Goal: Task Accomplishment & Management: Complete application form

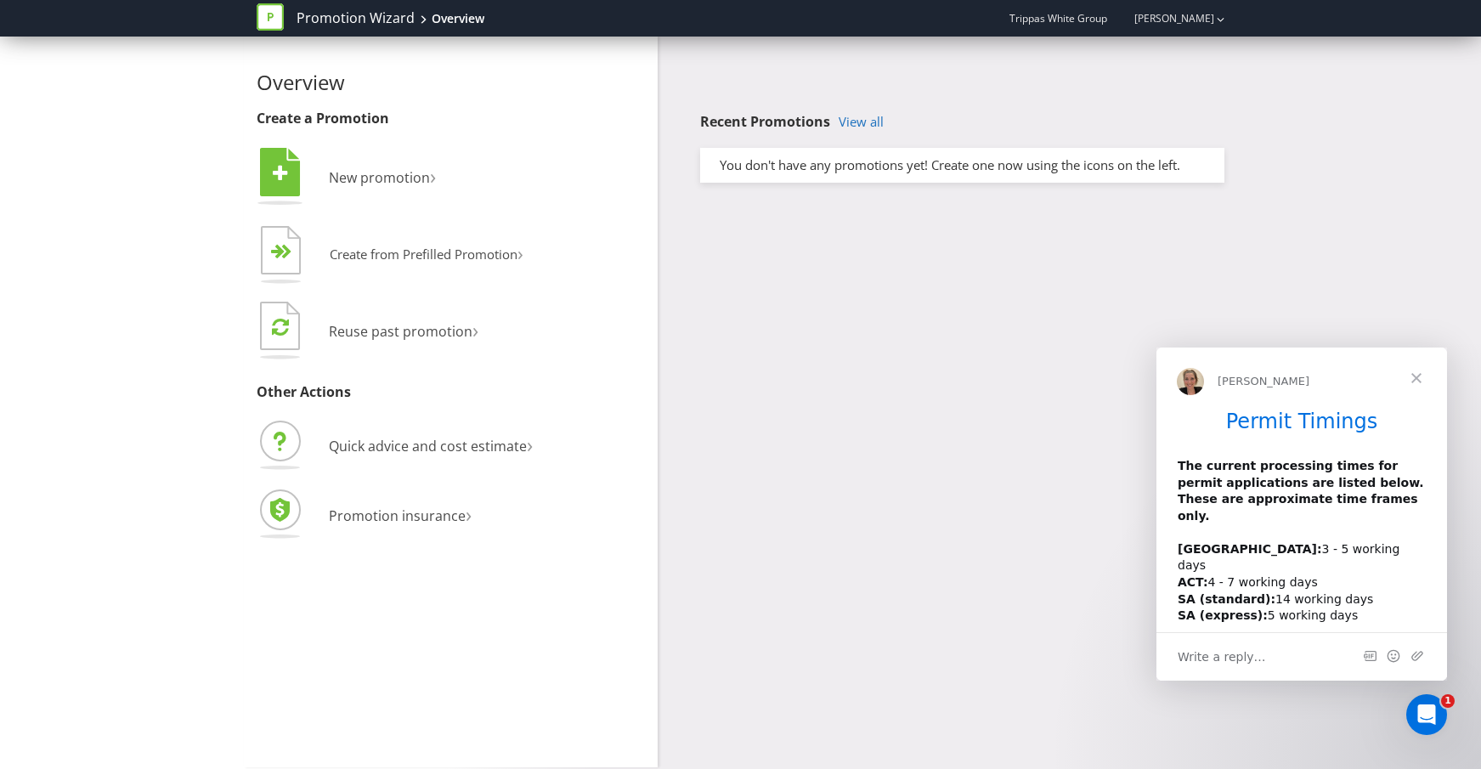
click at [1429, 383] on span "Close" at bounding box center [1416, 378] width 61 height 61
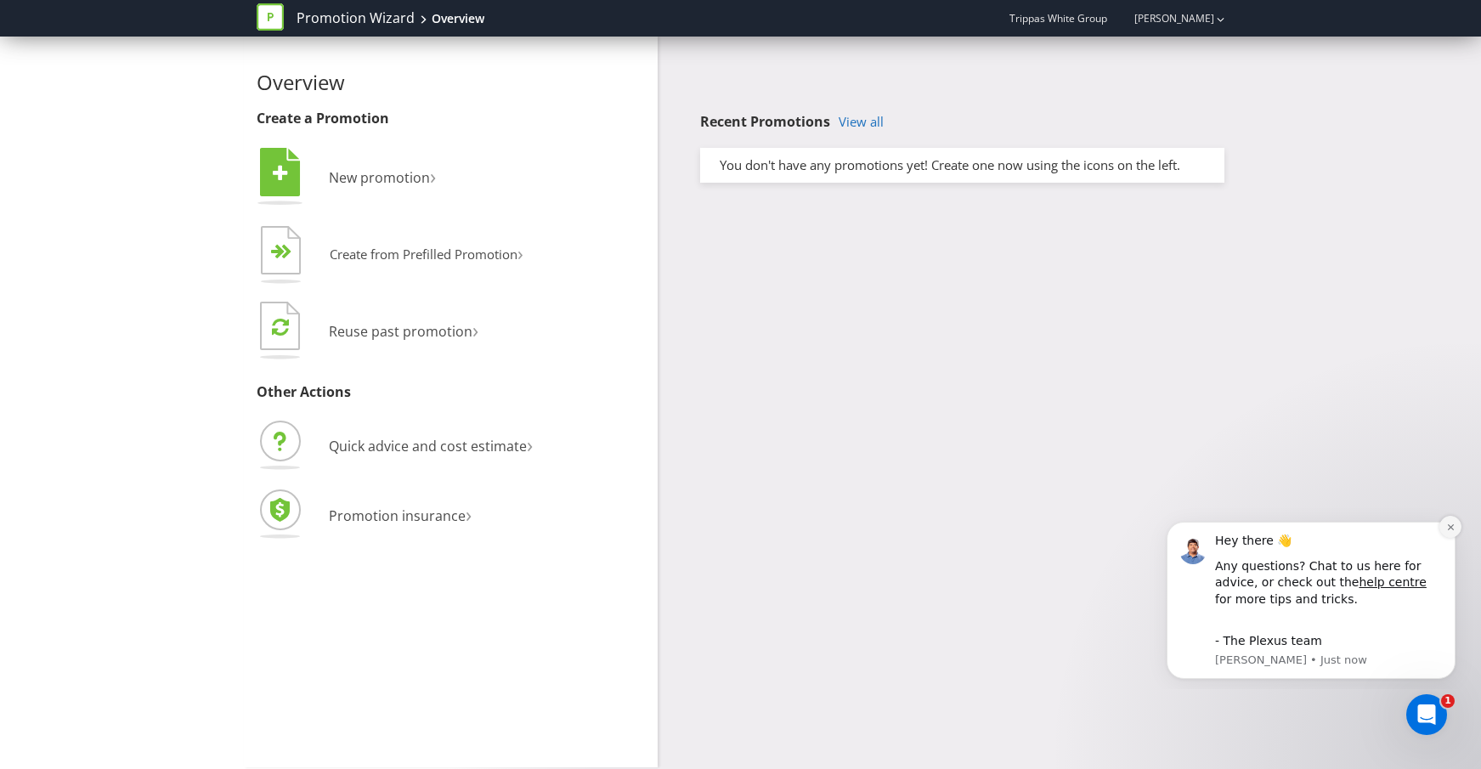
click at [1451, 528] on icon "Dismiss notification" at bounding box center [1450, 527] width 6 height 6
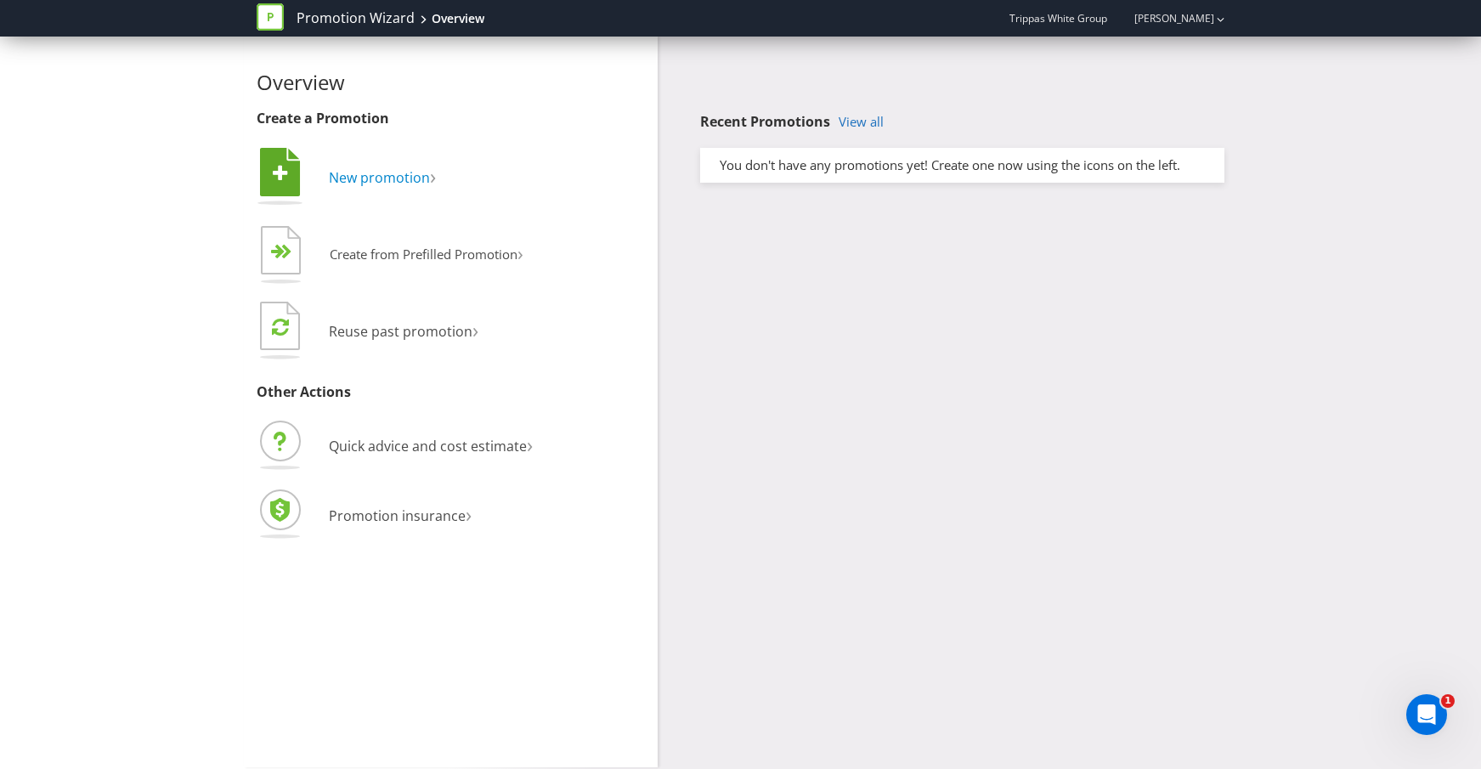
click at [404, 178] on span "New promotion" at bounding box center [379, 177] width 101 height 19
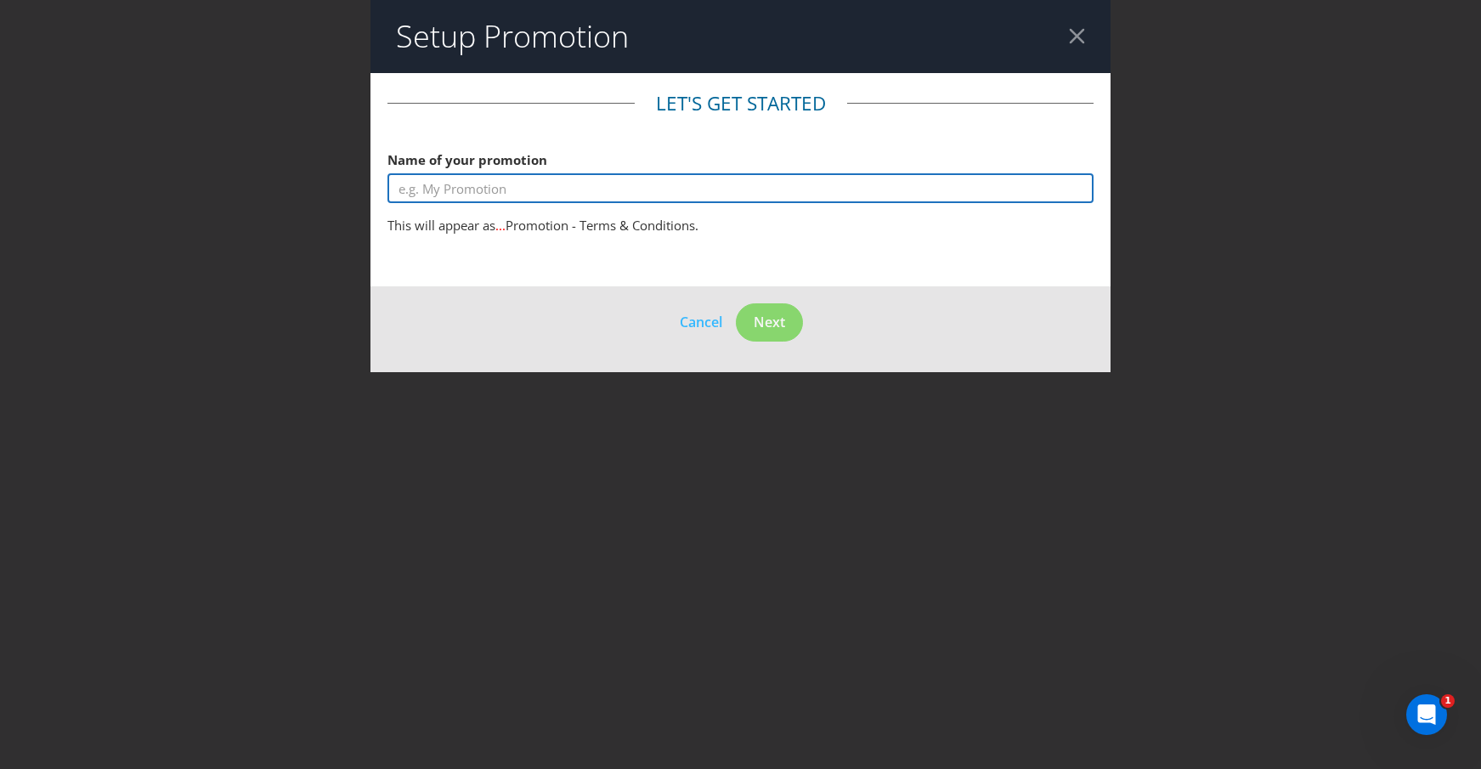
click at [610, 201] on input "text" at bounding box center [740, 188] width 707 height 30
type input "Wedding & Event Reviews"
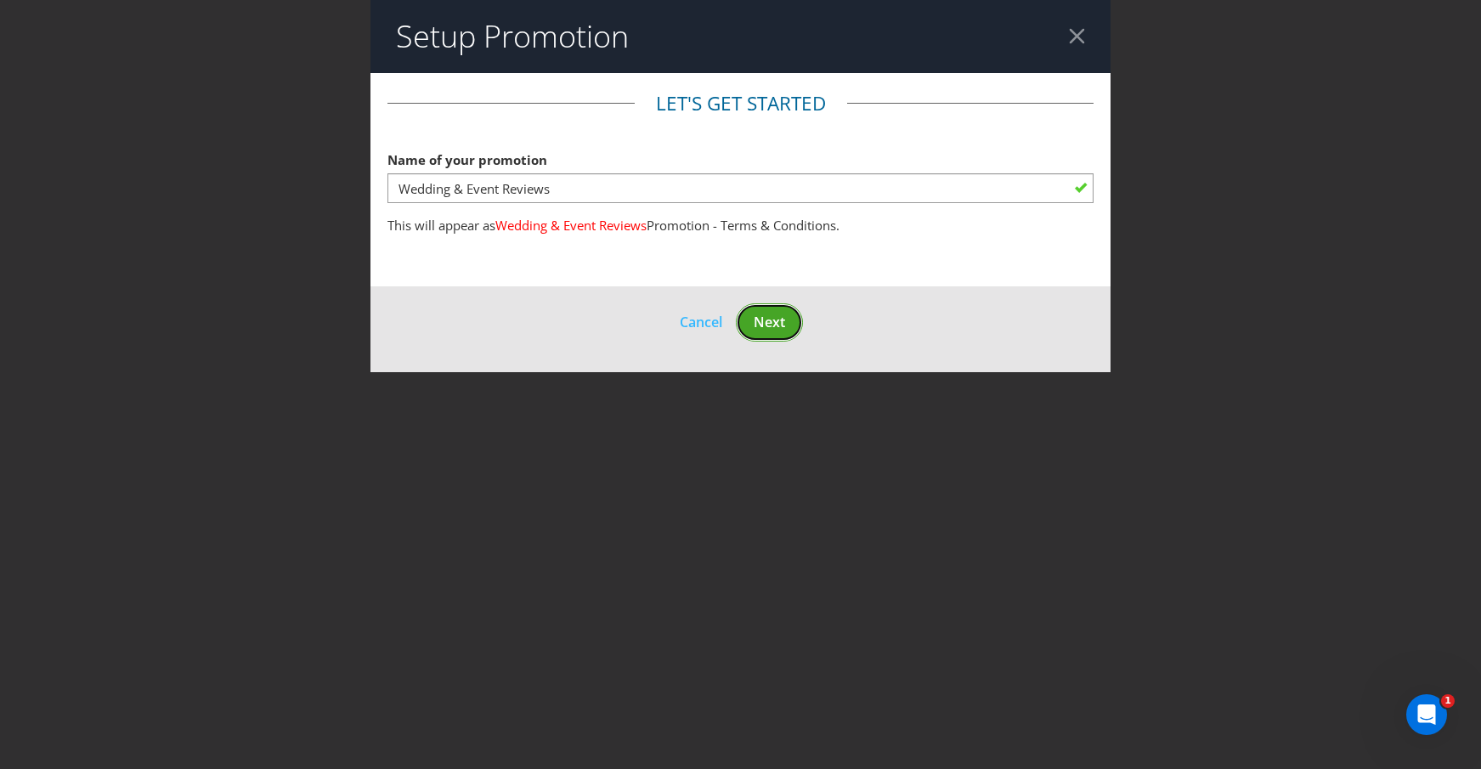
click at [755, 314] on span "Next" at bounding box center [769, 322] width 31 height 19
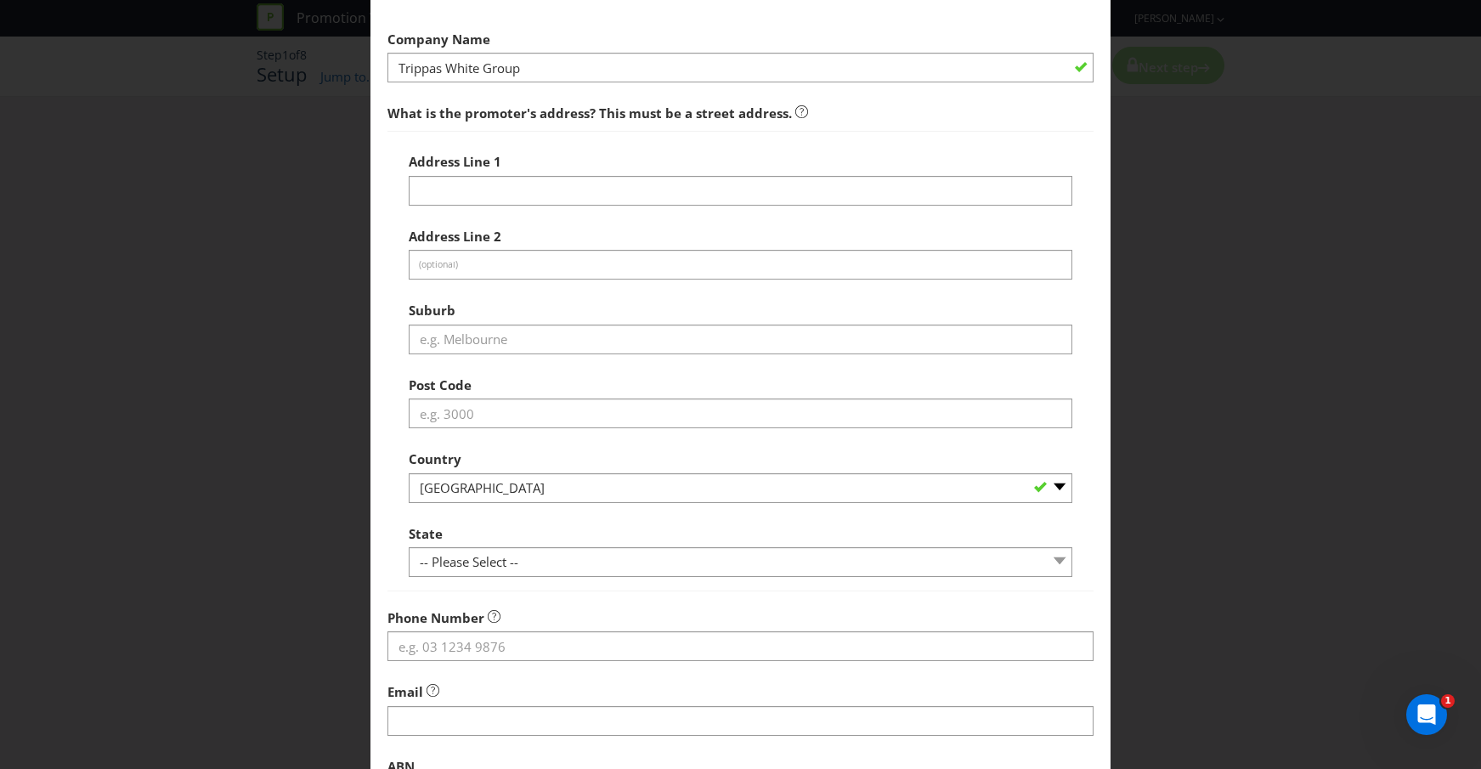
scroll to position [123, 0]
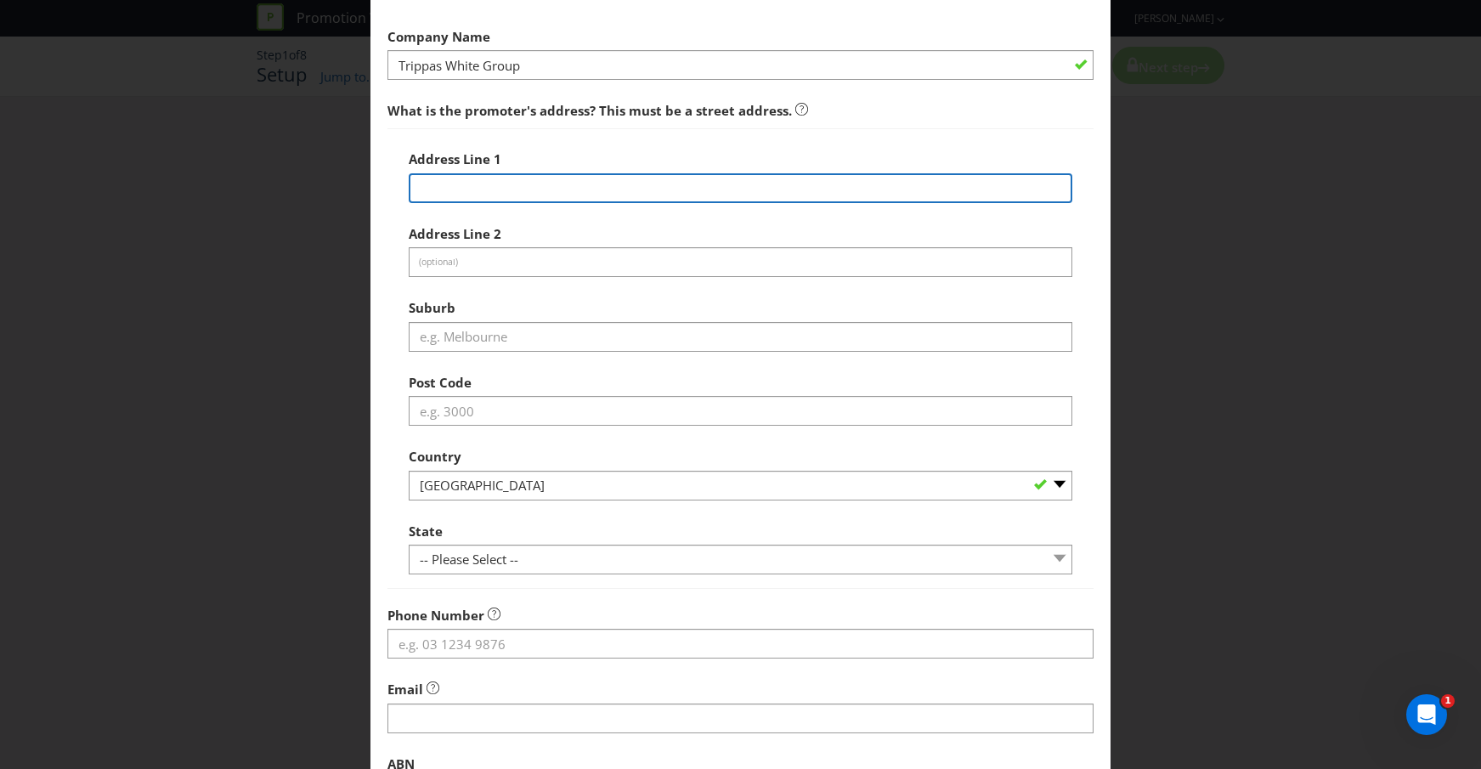
click at [570, 191] on input "text" at bounding box center [741, 188] width 664 height 30
type input "Level 7"
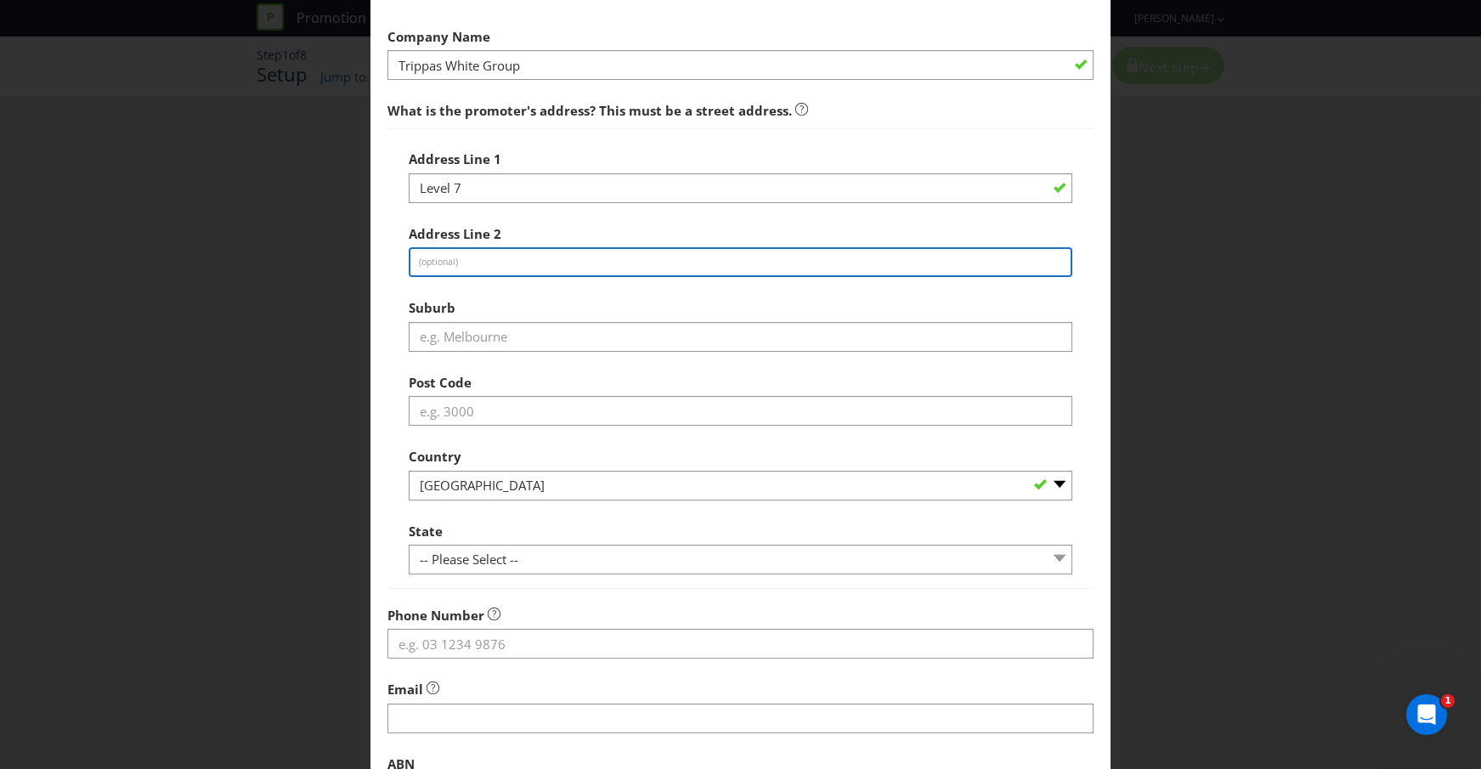
click at [777, 251] on input "text" at bounding box center [741, 262] width 664 height 30
type input "160 [GEOGRAPHIC_DATA]"
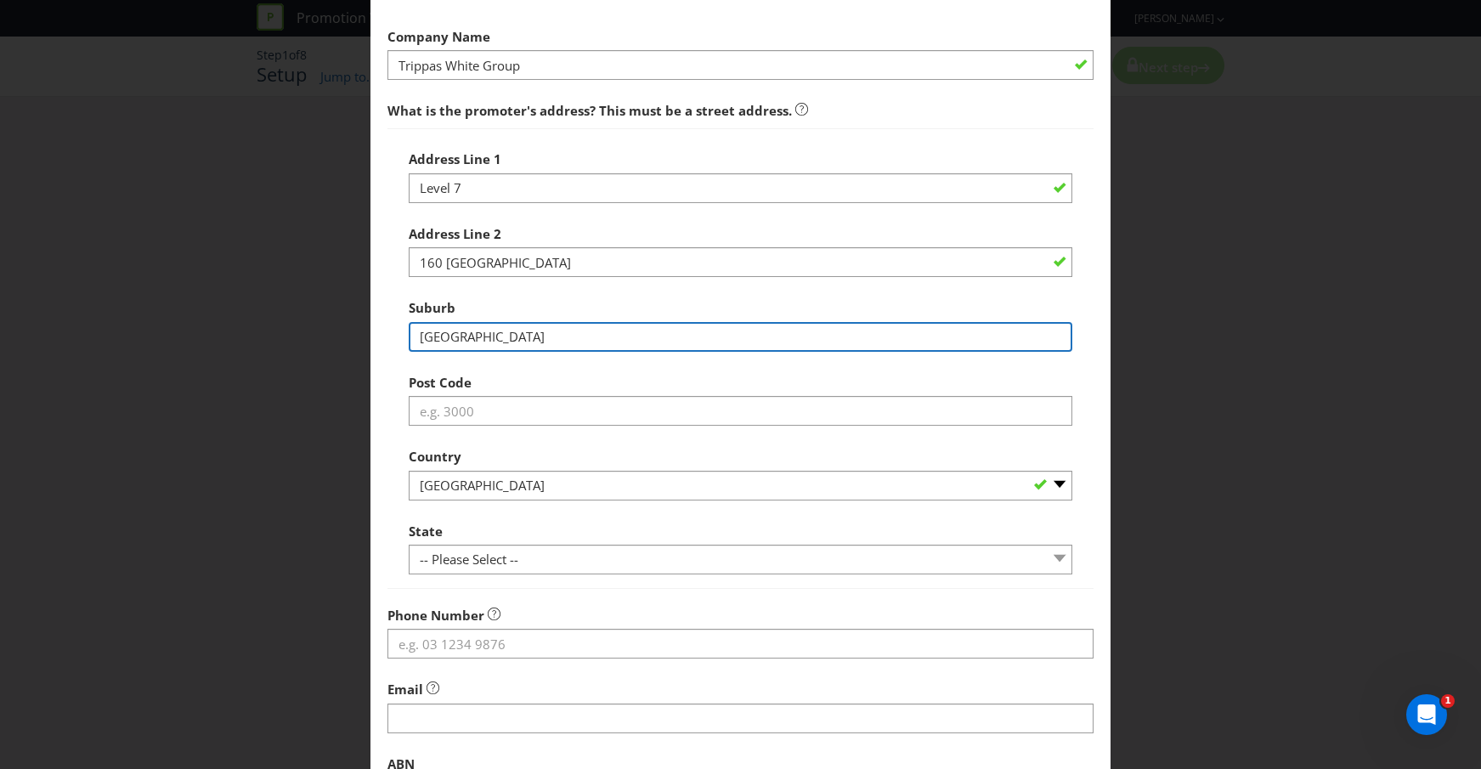
type input "[GEOGRAPHIC_DATA]"
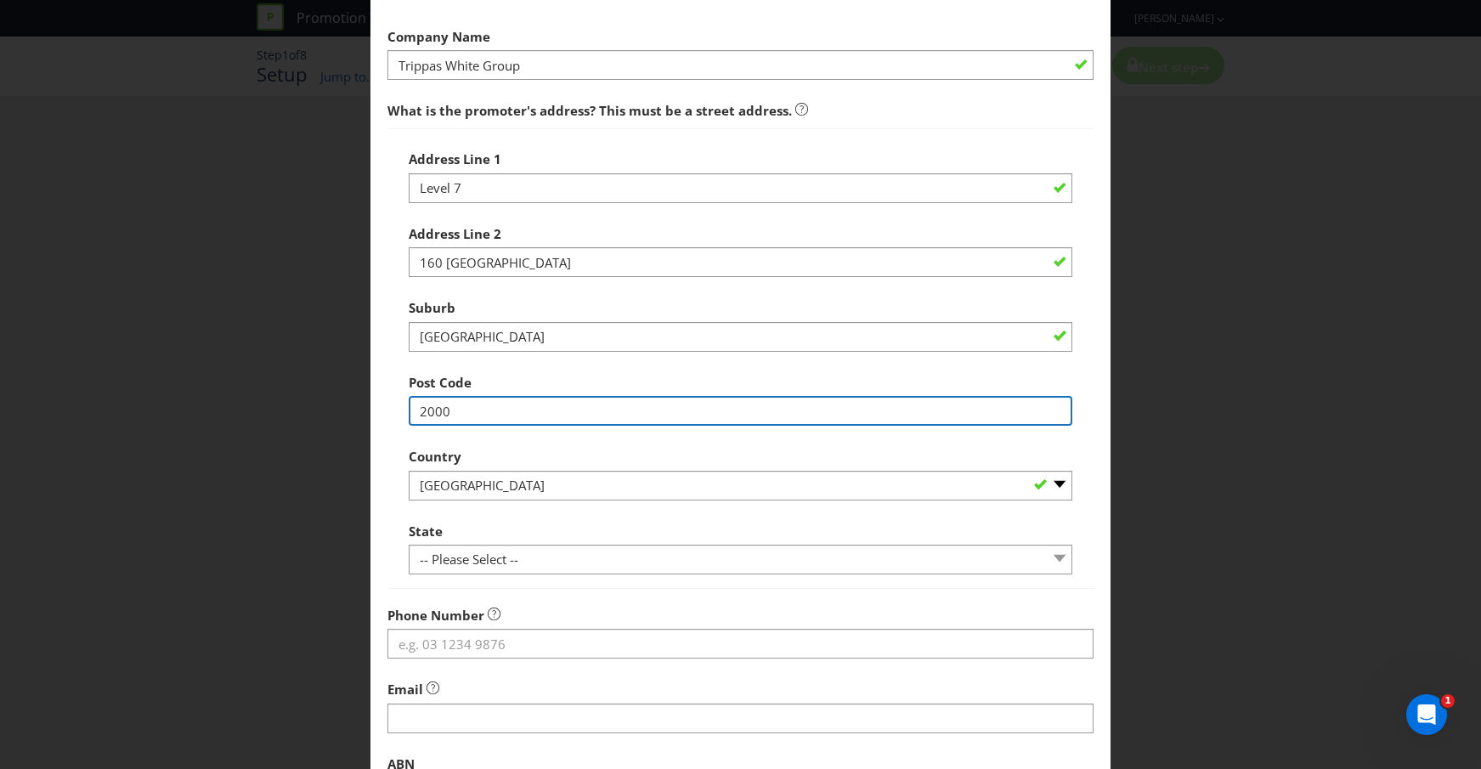
scroll to position [125, 0]
type input "2000"
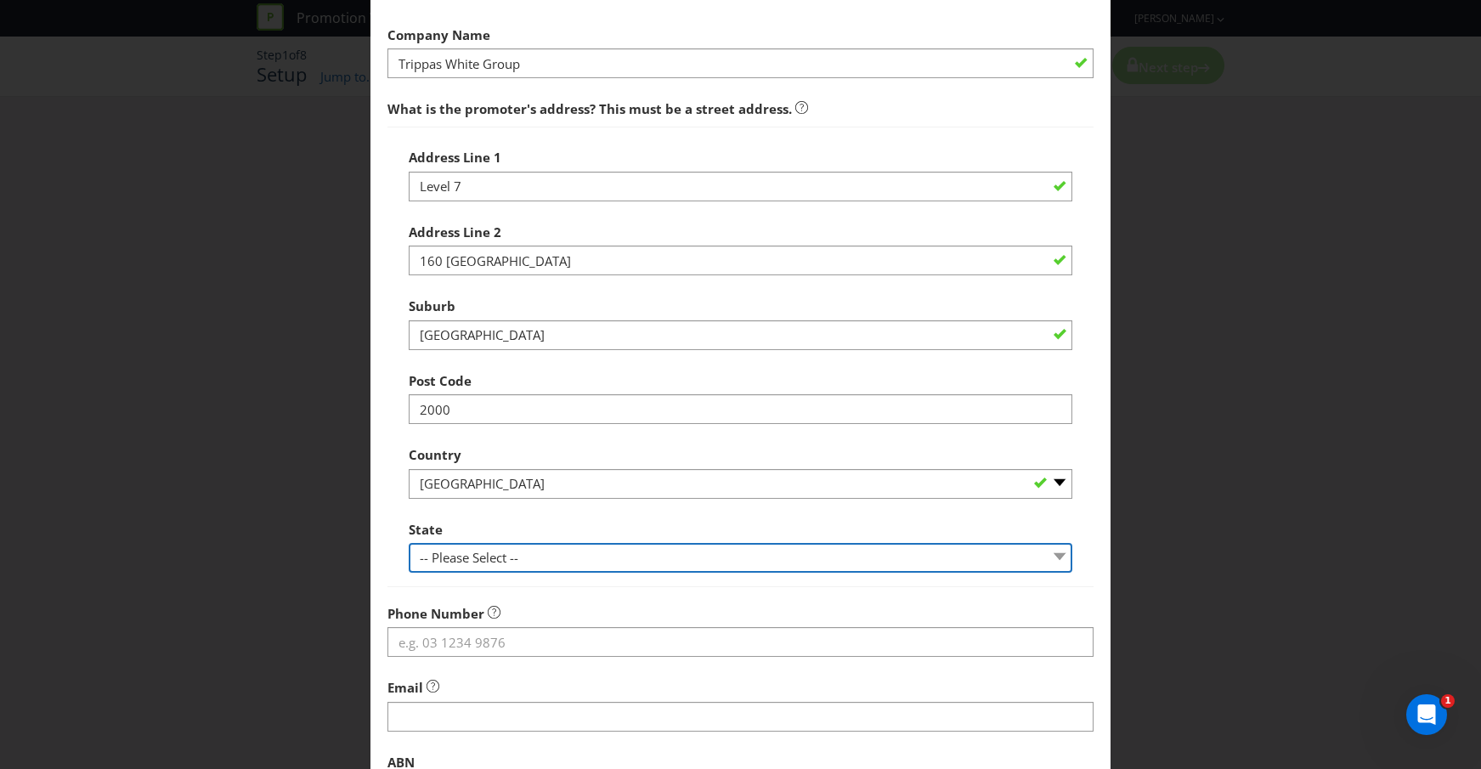
click at [692, 557] on select "-- Please Select -- [GEOGRAPHIC_DATA] [GEOGRAPHIC_DATA] [GEOGRAPHIC_DATA] [GEOG…" at bounding box center [741, 558] width 664 height 30
select select "[GEOGRAPHIC_DATA]"
click at [409, 543] on select "-- Please Select -- [GEOGRAPHIC_DATA] [GEOGRAPHIC_DATA] [GEOGRAPHIC_DATA] [GEOG…" at bounding box center [741, 558] width 664 height 30
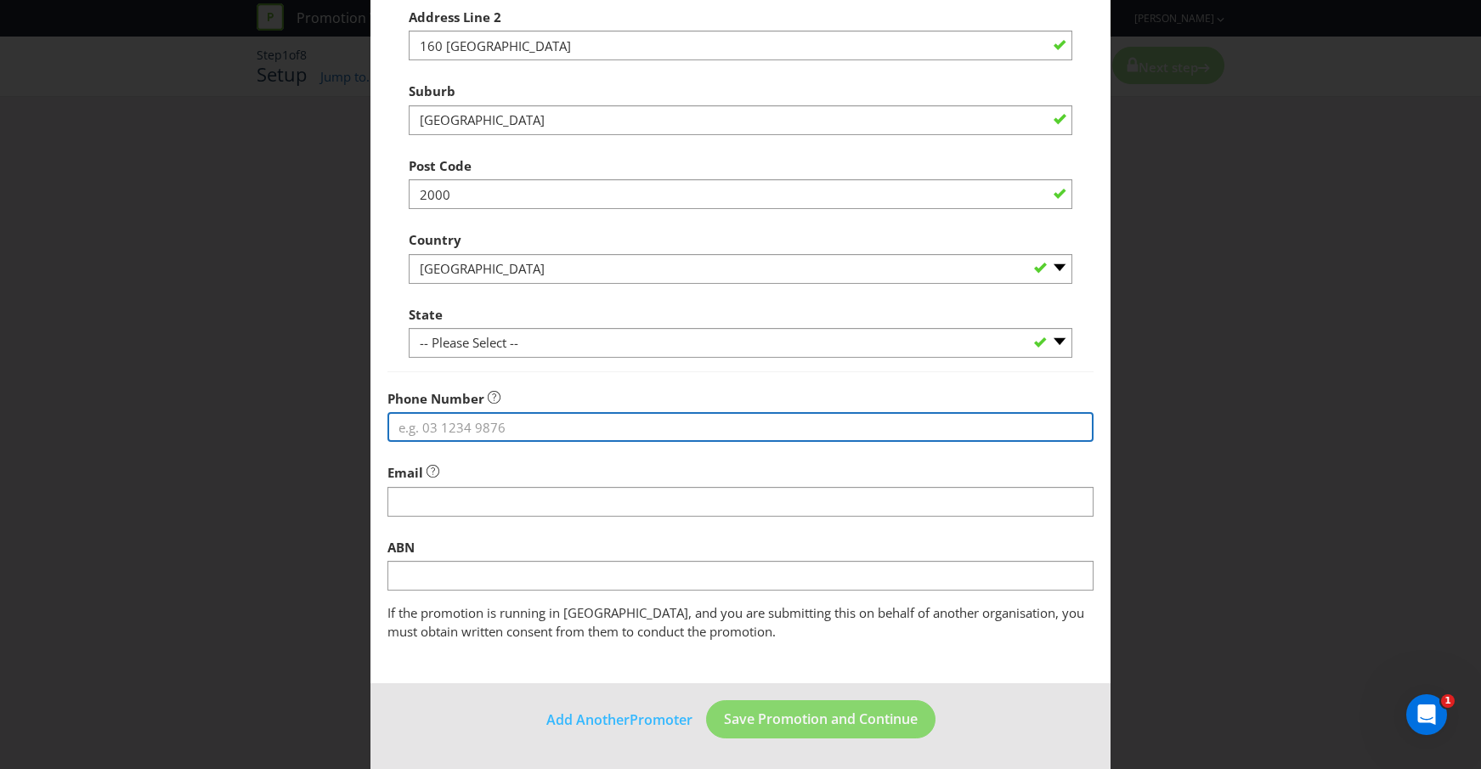
click at [684, 430] on input "tel" at bounding box center [740, 427] width 707 height 30
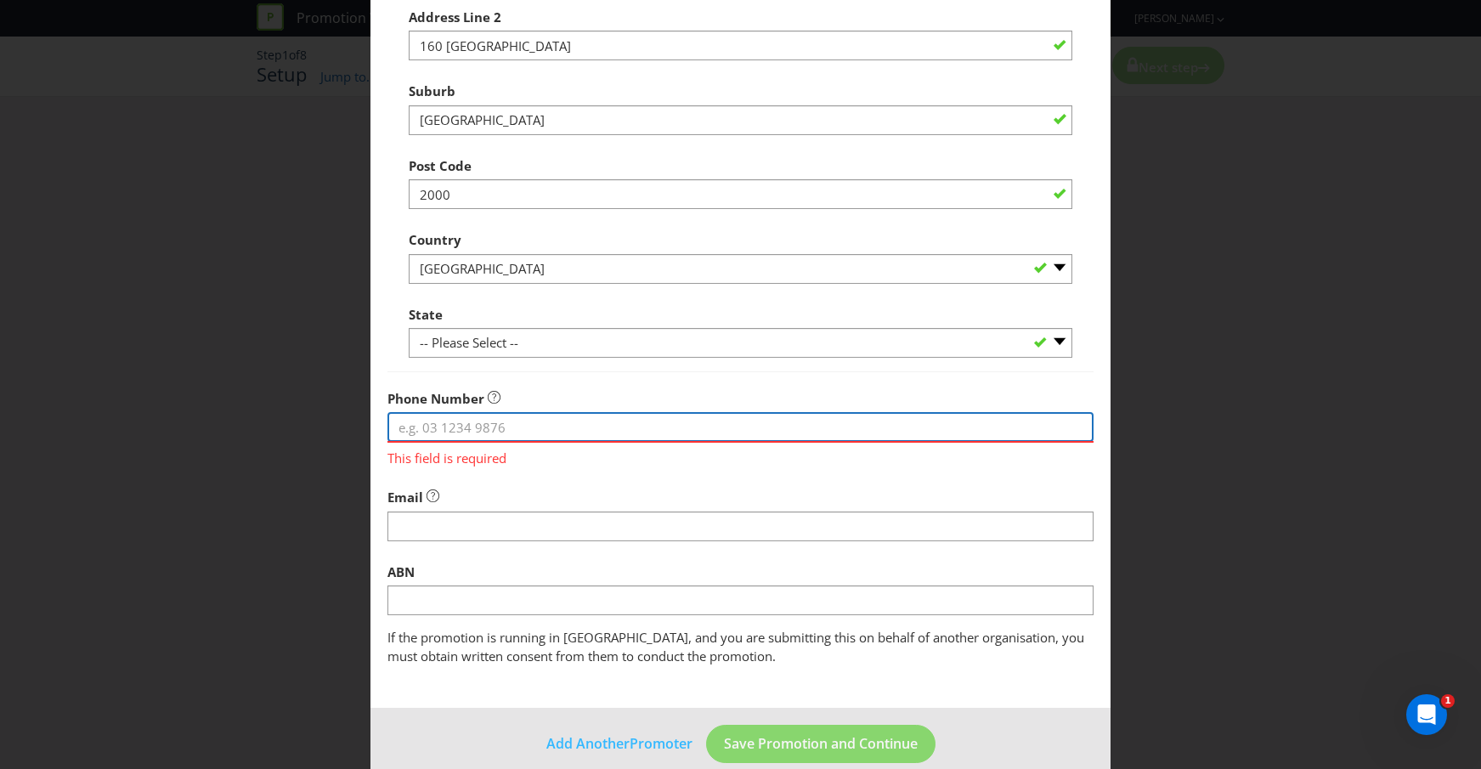
paste input "[PHONE_NUMBER]"
type input "[PHONE_NUMBER]"
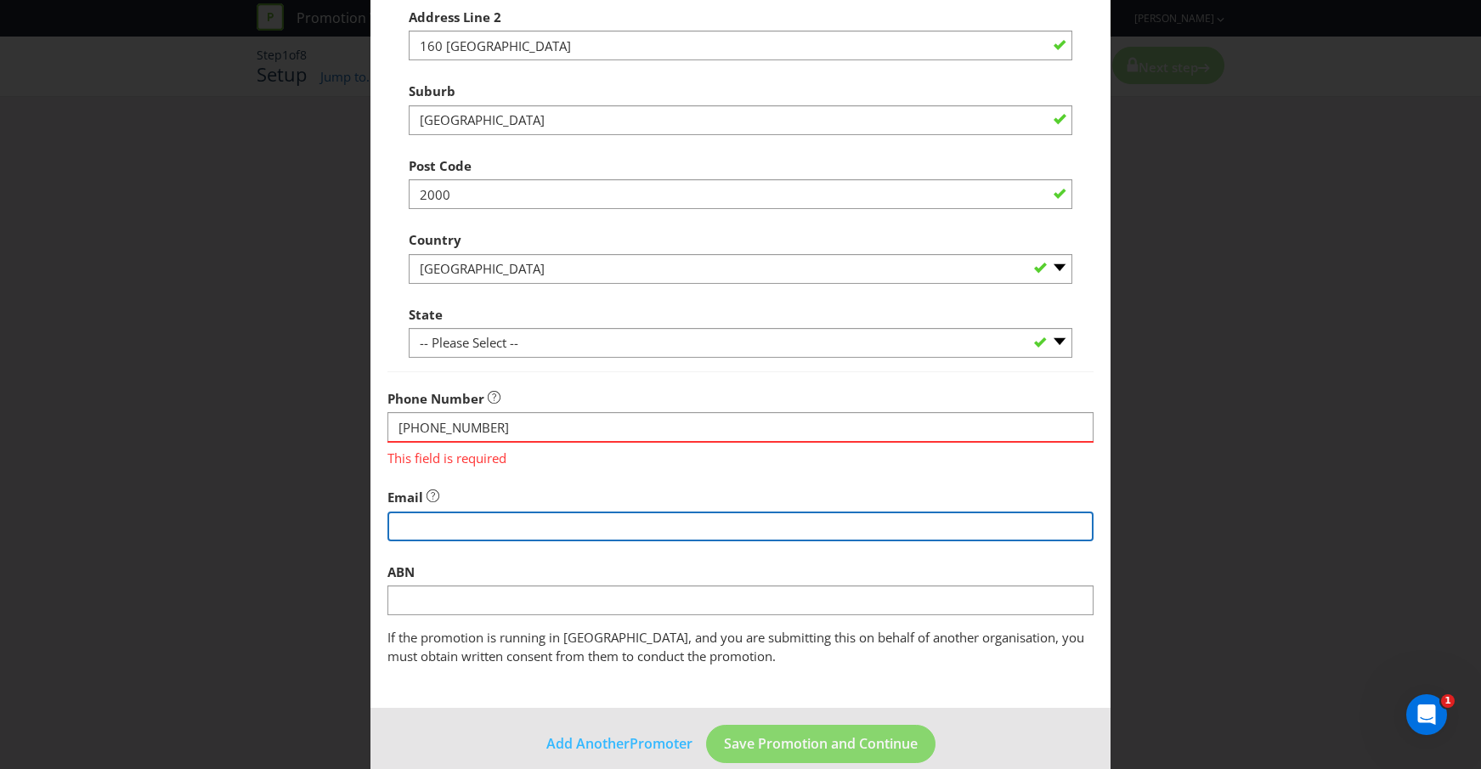
click at [511, 518] on fieldset "Promoter Information Company Name Trippas White Group What is the promoter's ad…" at bounding box center [740, 208] width 707 height 916
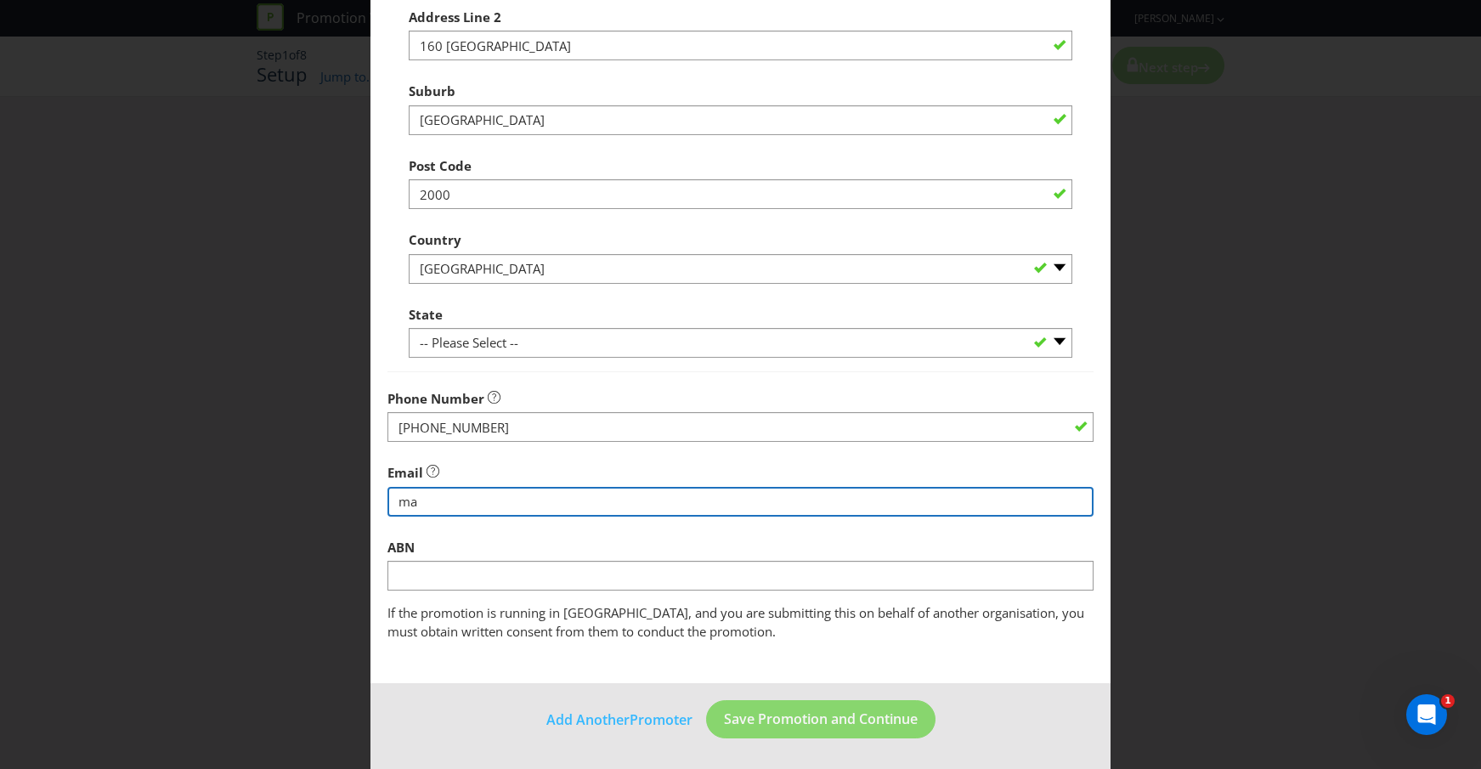
type input "m"
type input "[EMAIL_ADDRESS][DOMAIN_NAME]"
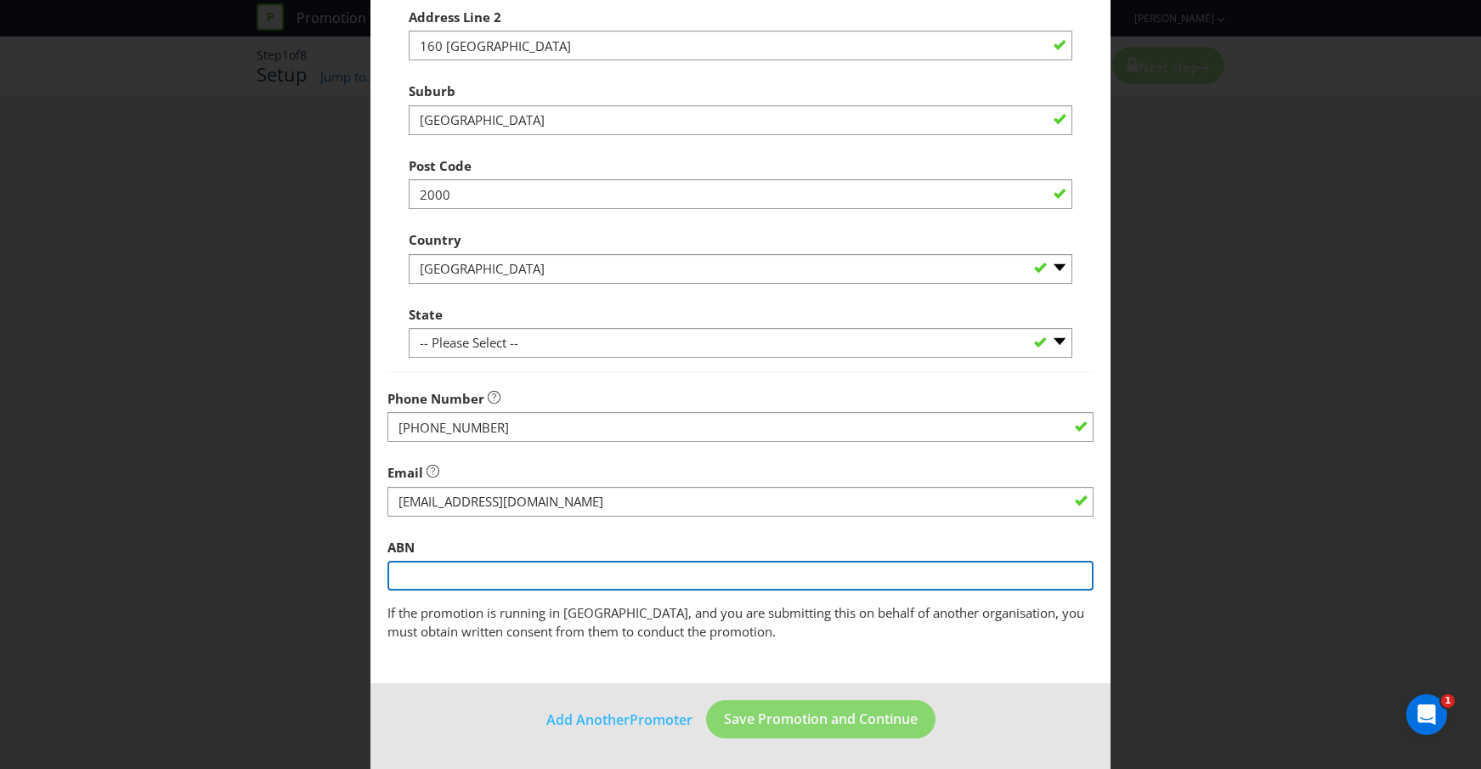
click at [612, 570] on input "text" at bounding box center [740, 576] width 707 height 30
paste input "42 119 225 026"
type input "42 119 225 026"
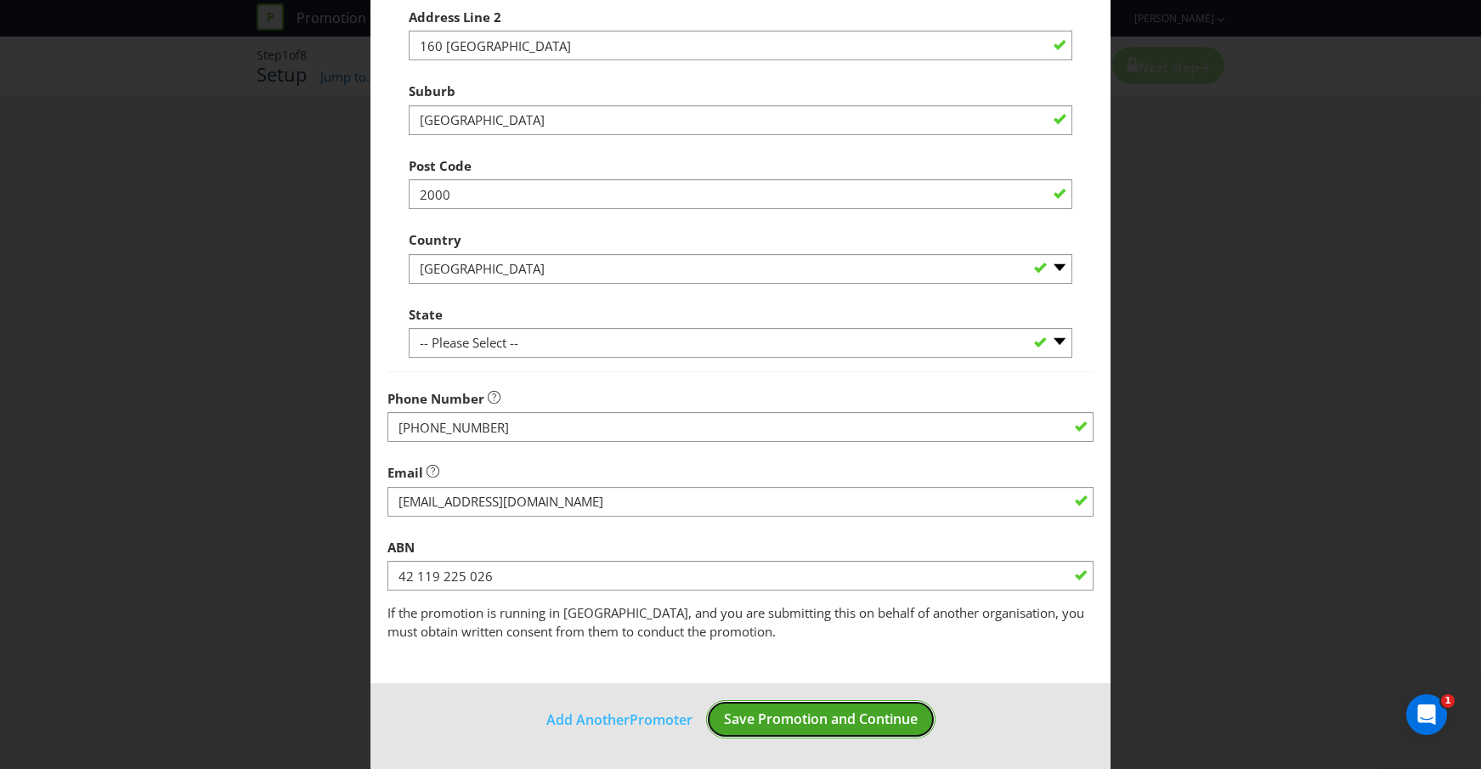
click at [817, 708] on button "Save Promotion and Continue" at bounding box center [820, 719] width 229 height 38
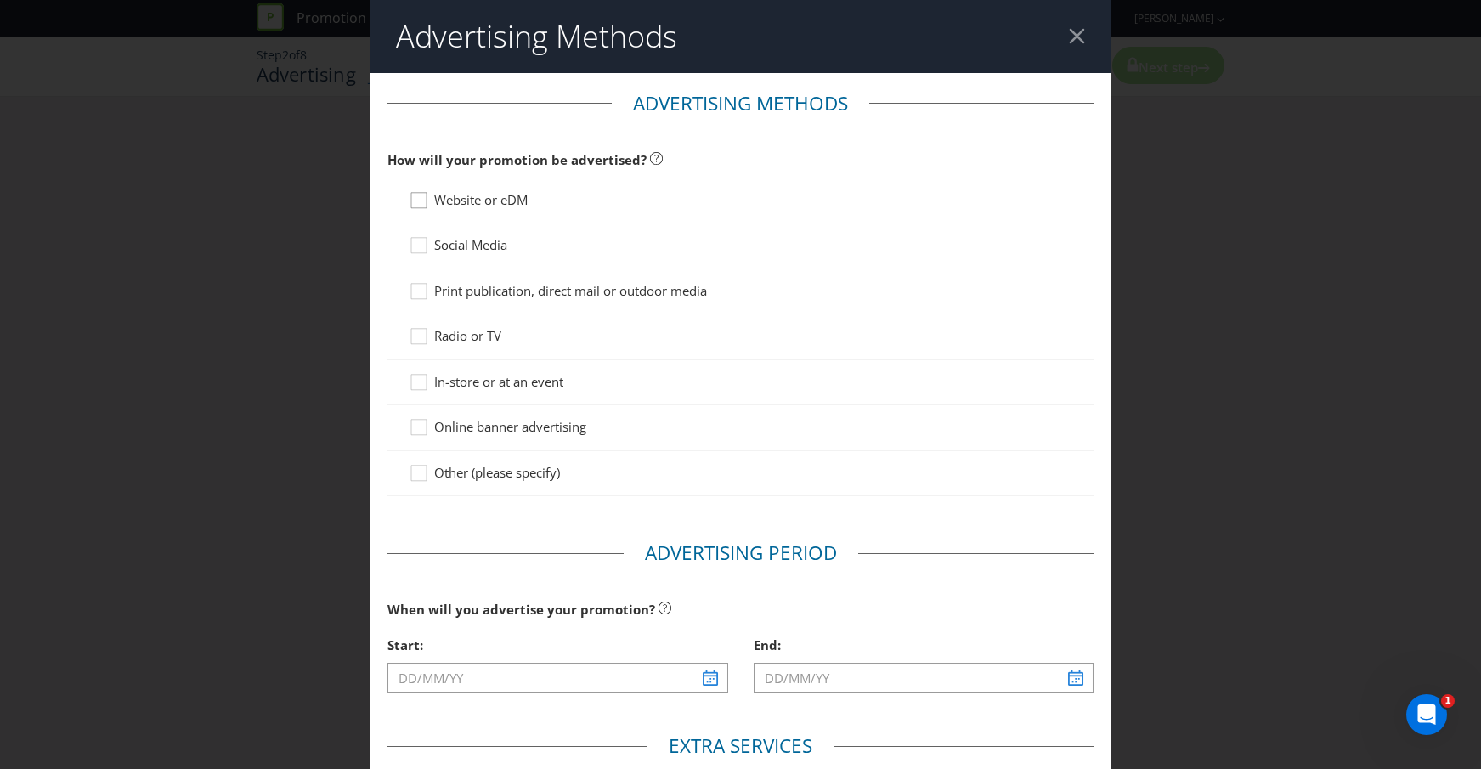
scroll to position [1, 0]
click at [418, 198] on icon at bounding box center [421, 202] width 25 height 25
click at [0, 0] on input "Website or eDM" at bounding box center [0, 0] width 0 height 0
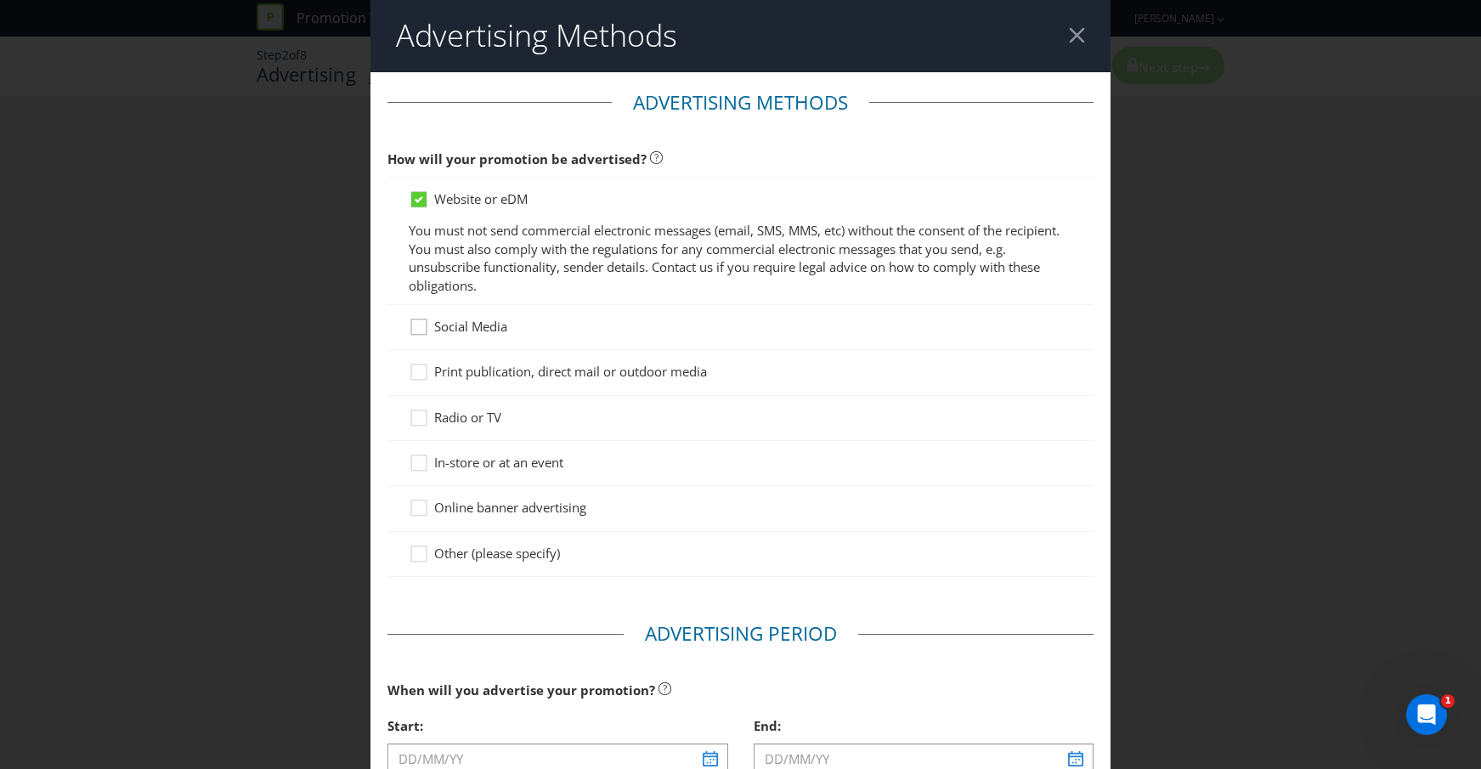
click at [425, 331] on icon at bounding box center [421, 330] width 25 height 25
click at [0, 0] on input "Social Media" at bounding box center [0, 0] width 0 height 0
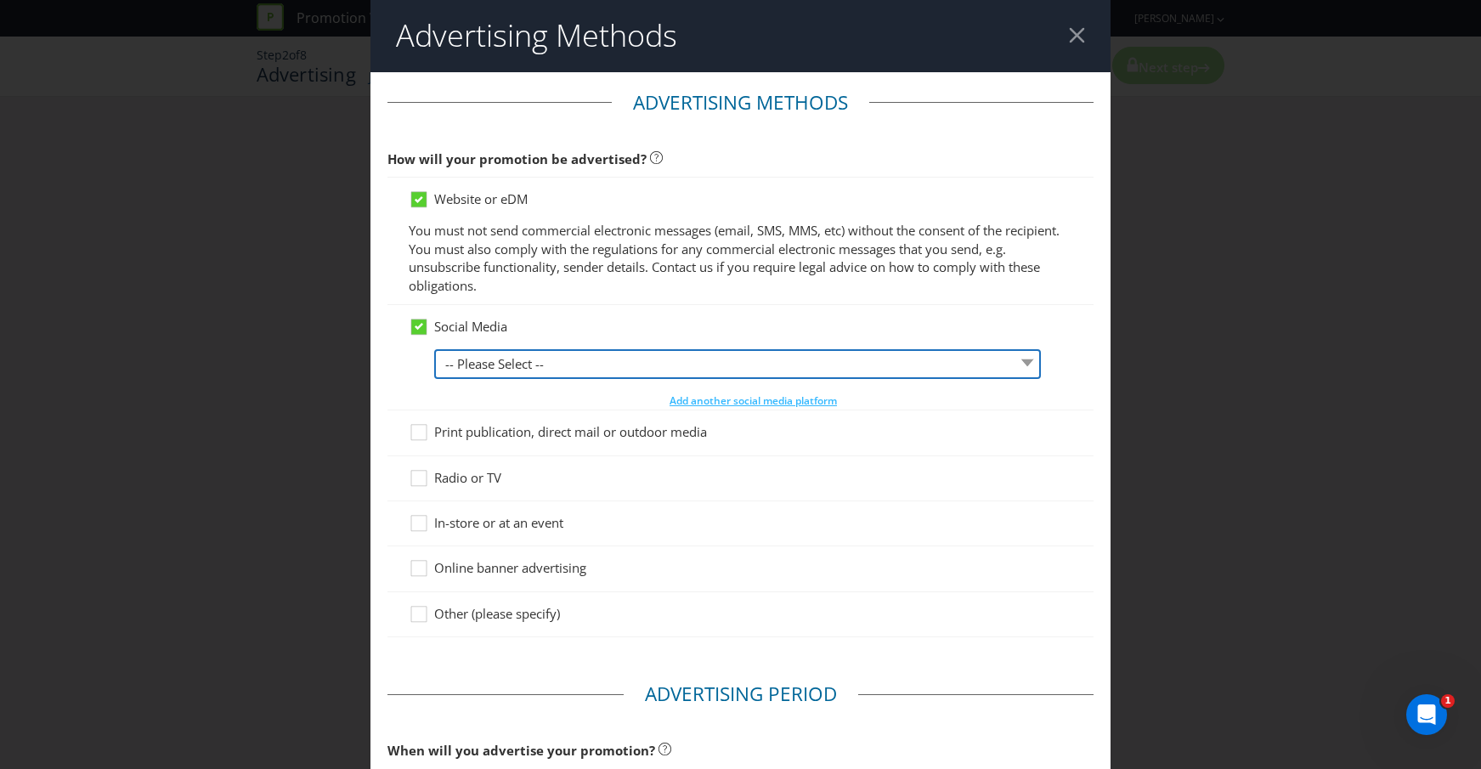
click at [627, 371] on select "-- Please Select -- Facebook X Instagram Snapchat LinkedIn Pinterest Tumblr You…" at bounding box center [737, 364] width 607 height 30
select select "INSTAGRAM"
click at [434, 349] on select "-- Please Select -- Facebook X Instagram Snapchat LinkedIn Pinterest Tumblr You…" at bounding box center [737, 364] width 607 height 30
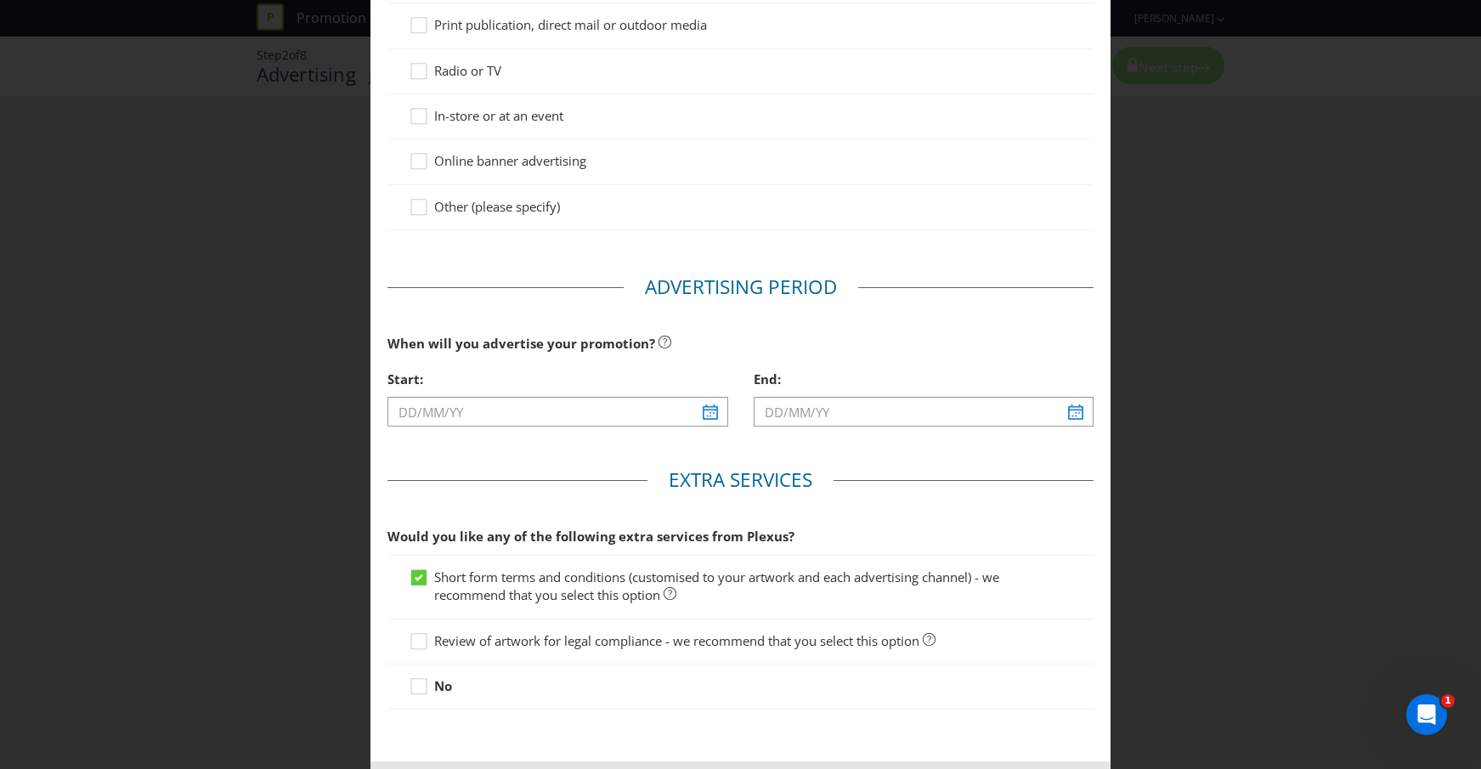
scroll to position [410, 0]
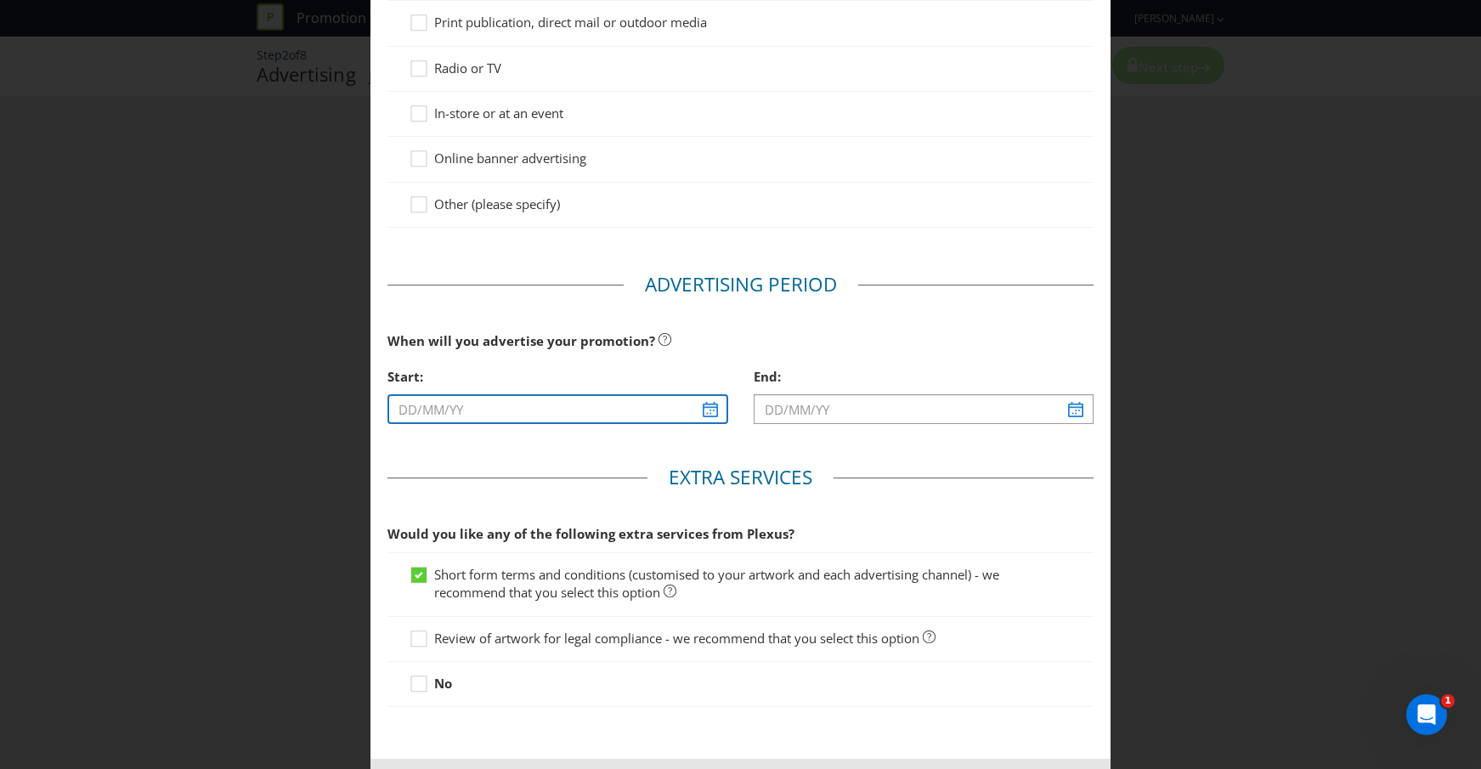
click at [471, 413] on input "text" at bounding box center [557, 409] width 341 height 30
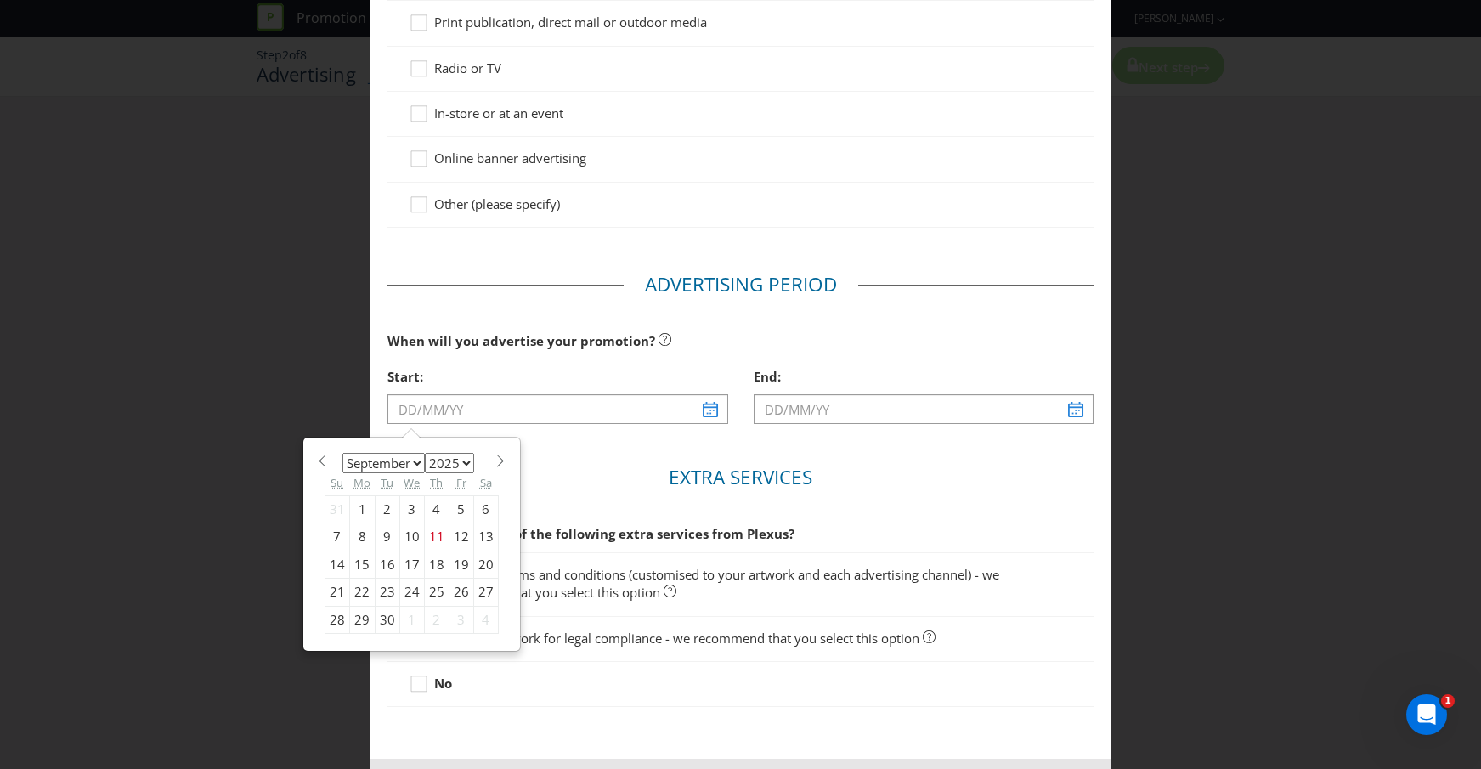
click at [422, 458] on select "January February March April May June July August September October November De…" at bounding box center [383, 463] width 82 height 20
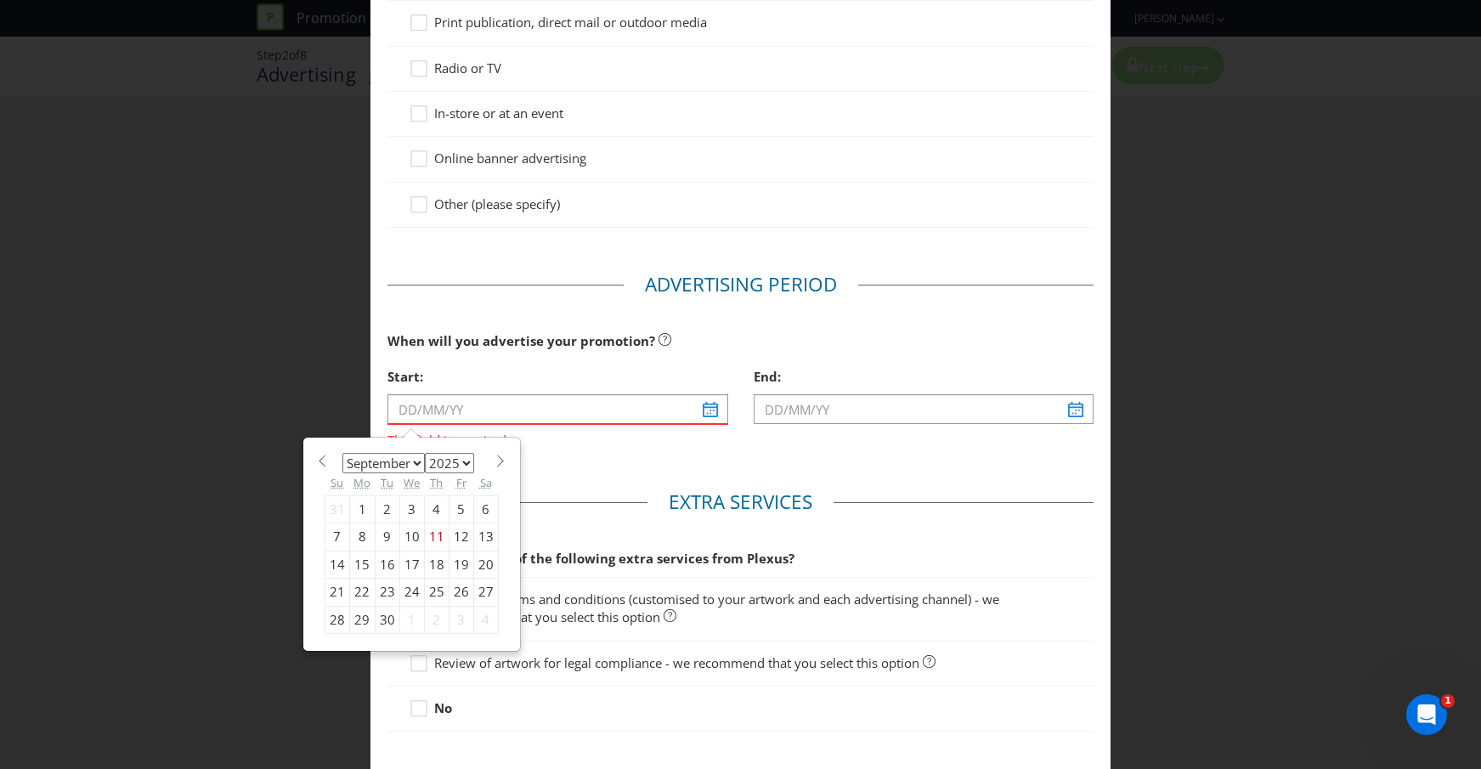
select select "9"
click at [342, 453] on select "January February March April May June July August September October November De…" at bounding box center [383, 463] width 82 height 20
click at [414, 512] on div "1" at bounding box center [411, 508] width 25 height 27
type input "[DATE]"
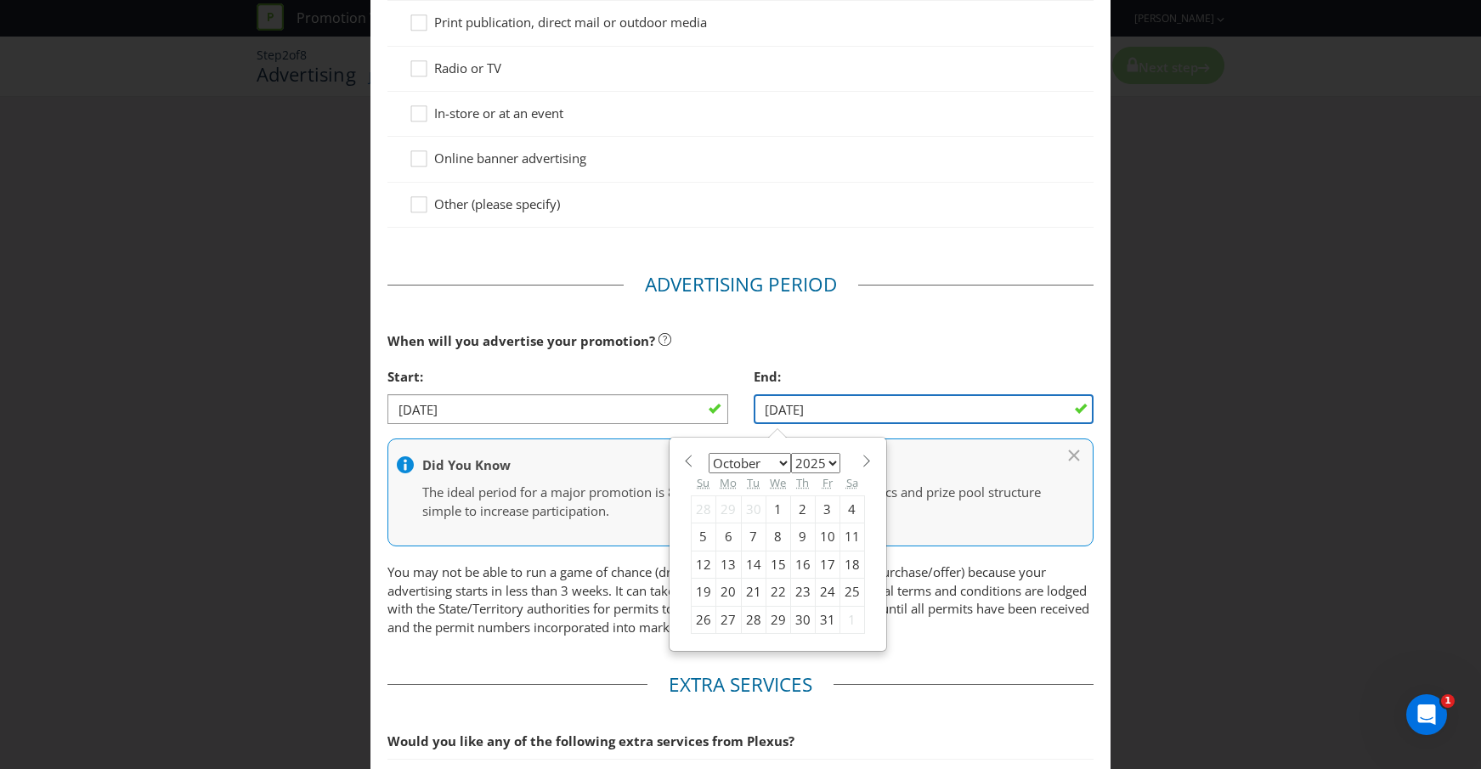
click at [811, 415] on input "[DATE]" at bounding box center [924, 409] width 341 height 30
click at [867, 466] on span at bounding box center [867, 461] width 13 height 13
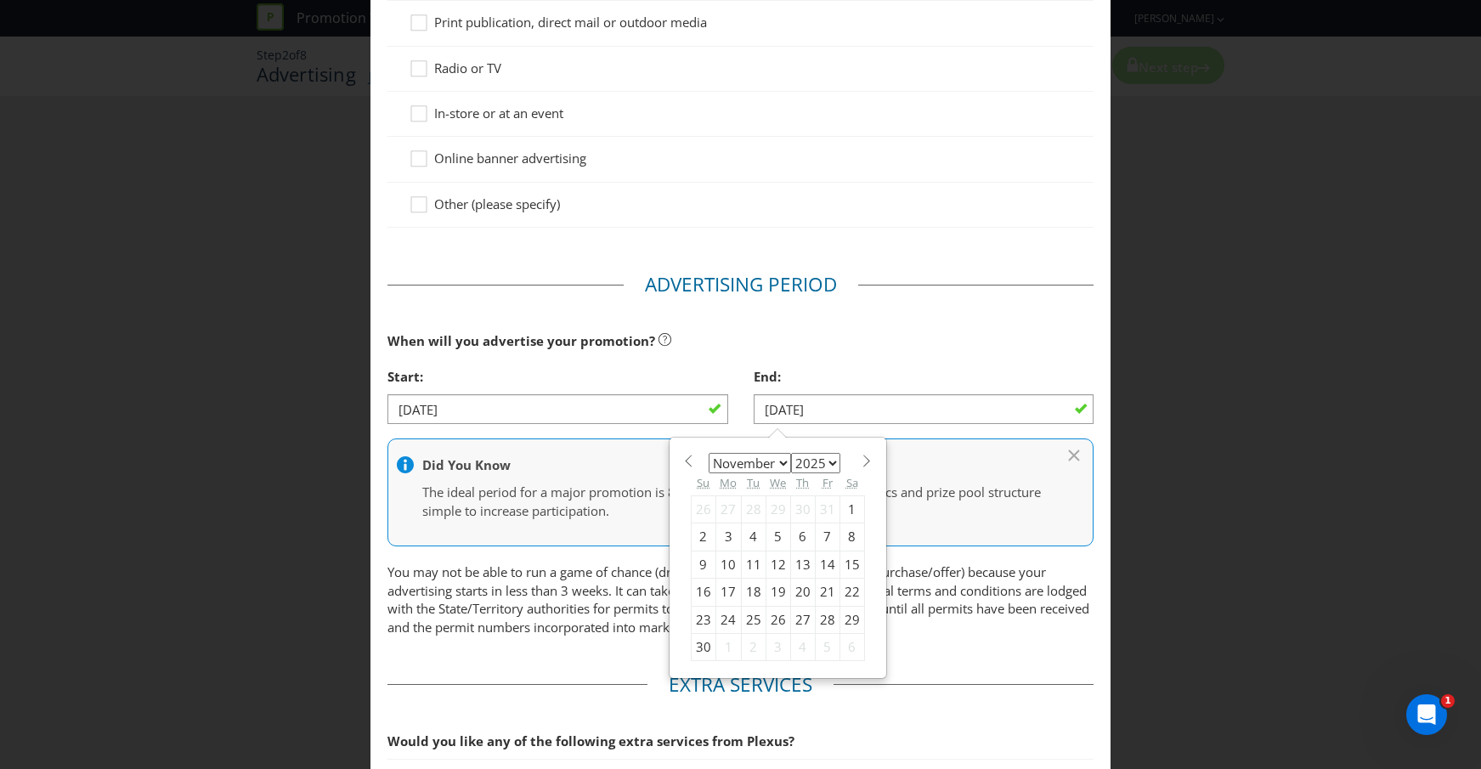
click at [867, 466] on span at bounding box center [867, 461] width 13 height 13
select select "11"
click at [778, 619] on div "31" at bounding box center [778, 619] width 25 height 27
type input "[DATE]"
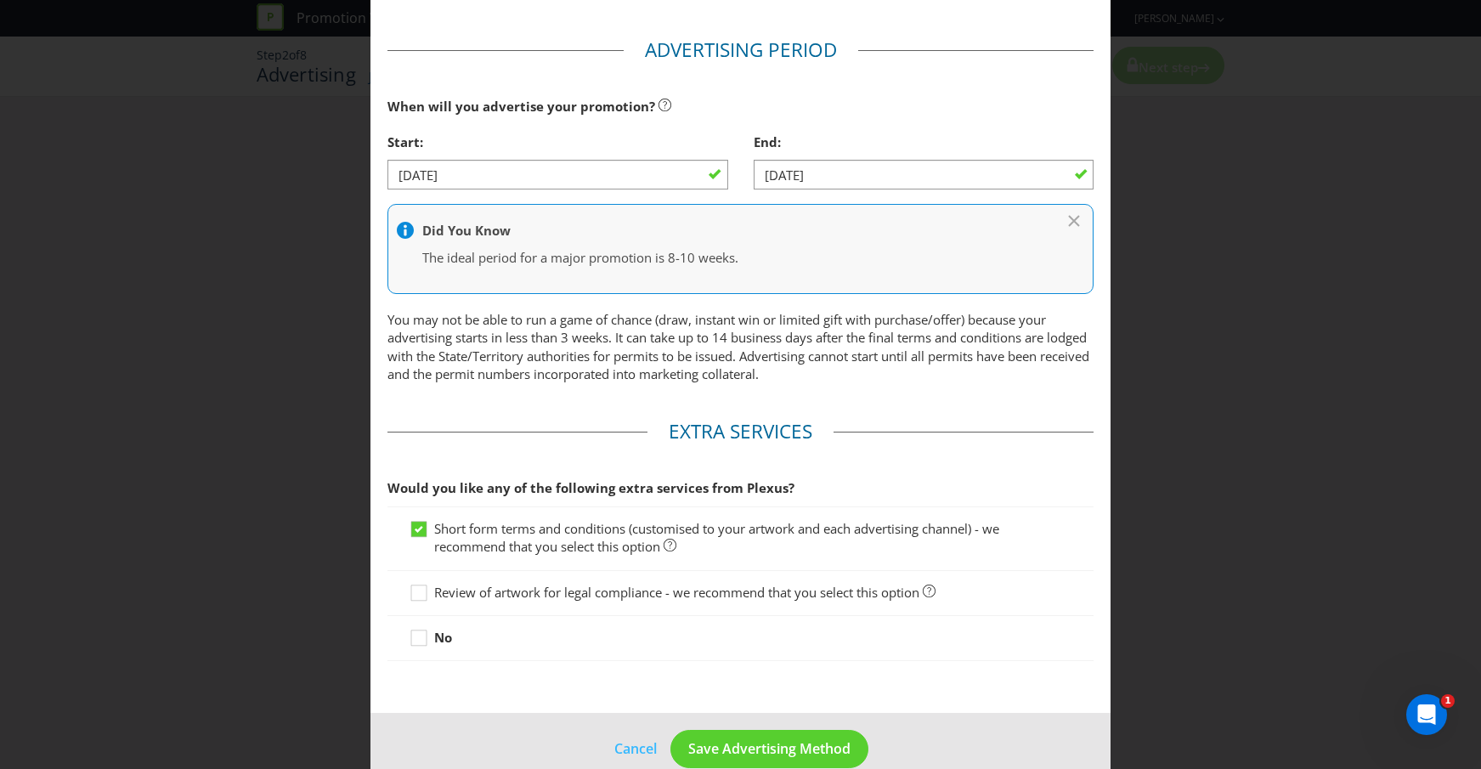
scroll to position [675, 0]
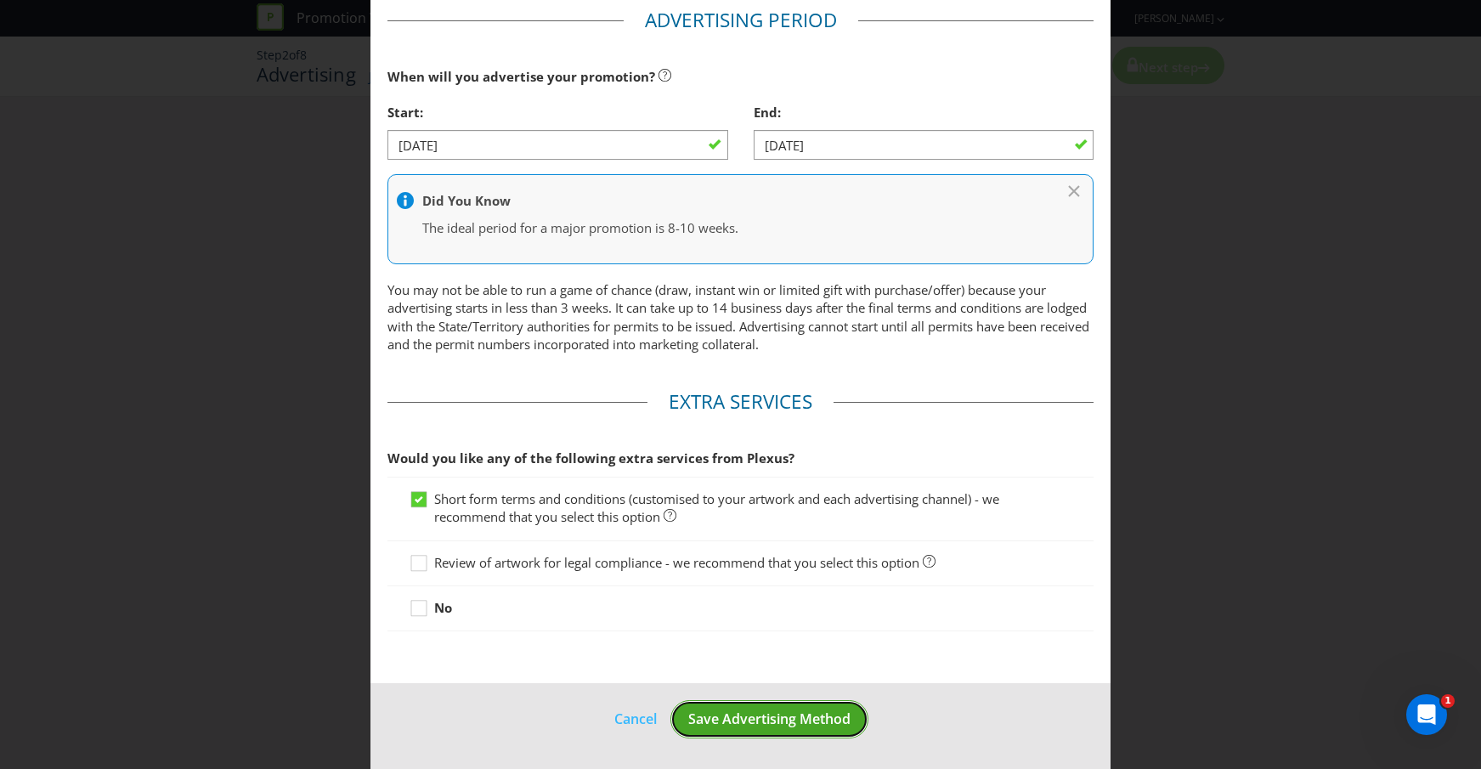
click at [773, 719] on span "Save Advertising Method" at bounding box center [769, 718] width 162 height 19
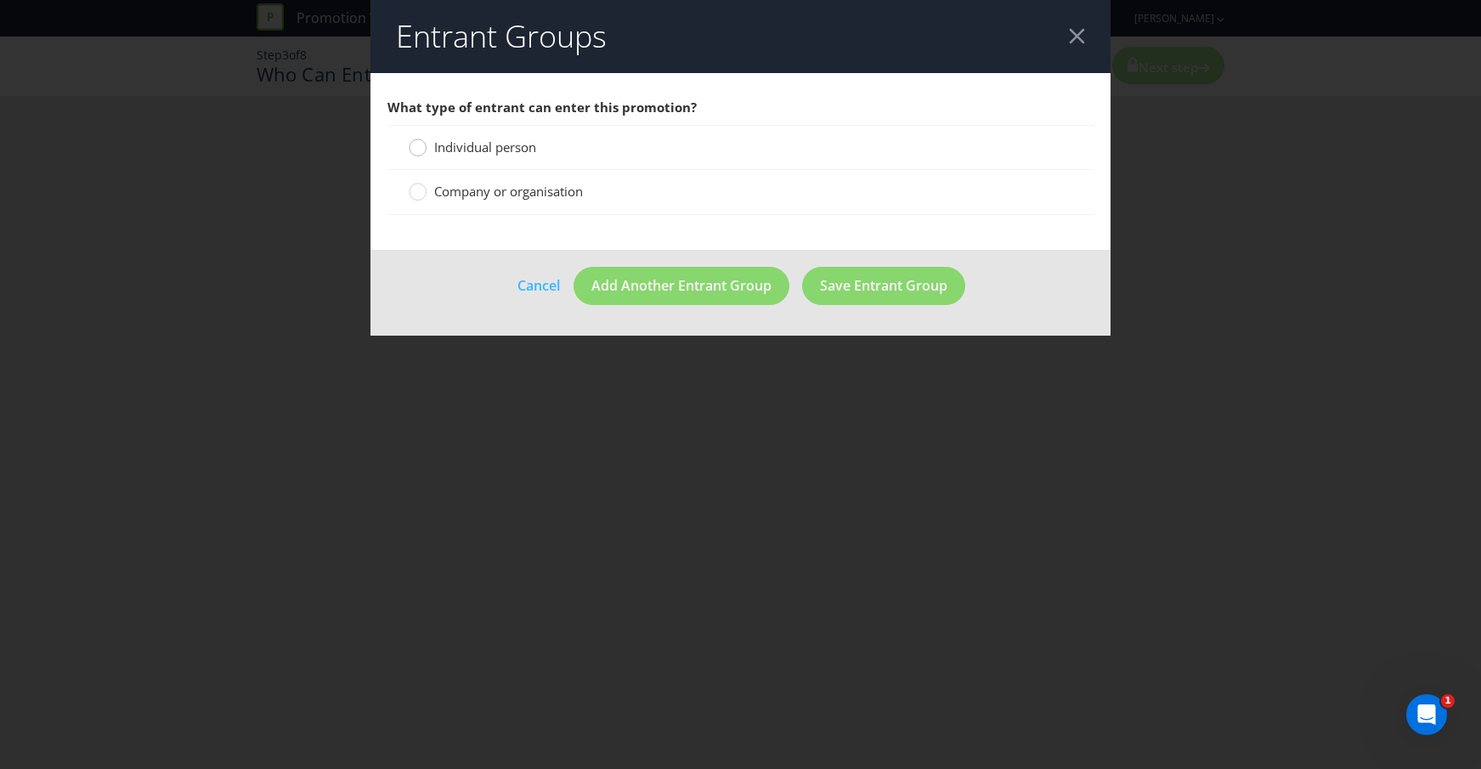
click at [422, 141] on circle at bounding box center [418, 147] width 17 height 17
click at [0, 0] on input "Individual person" at bounding box center [0, 0] width 0 height 0
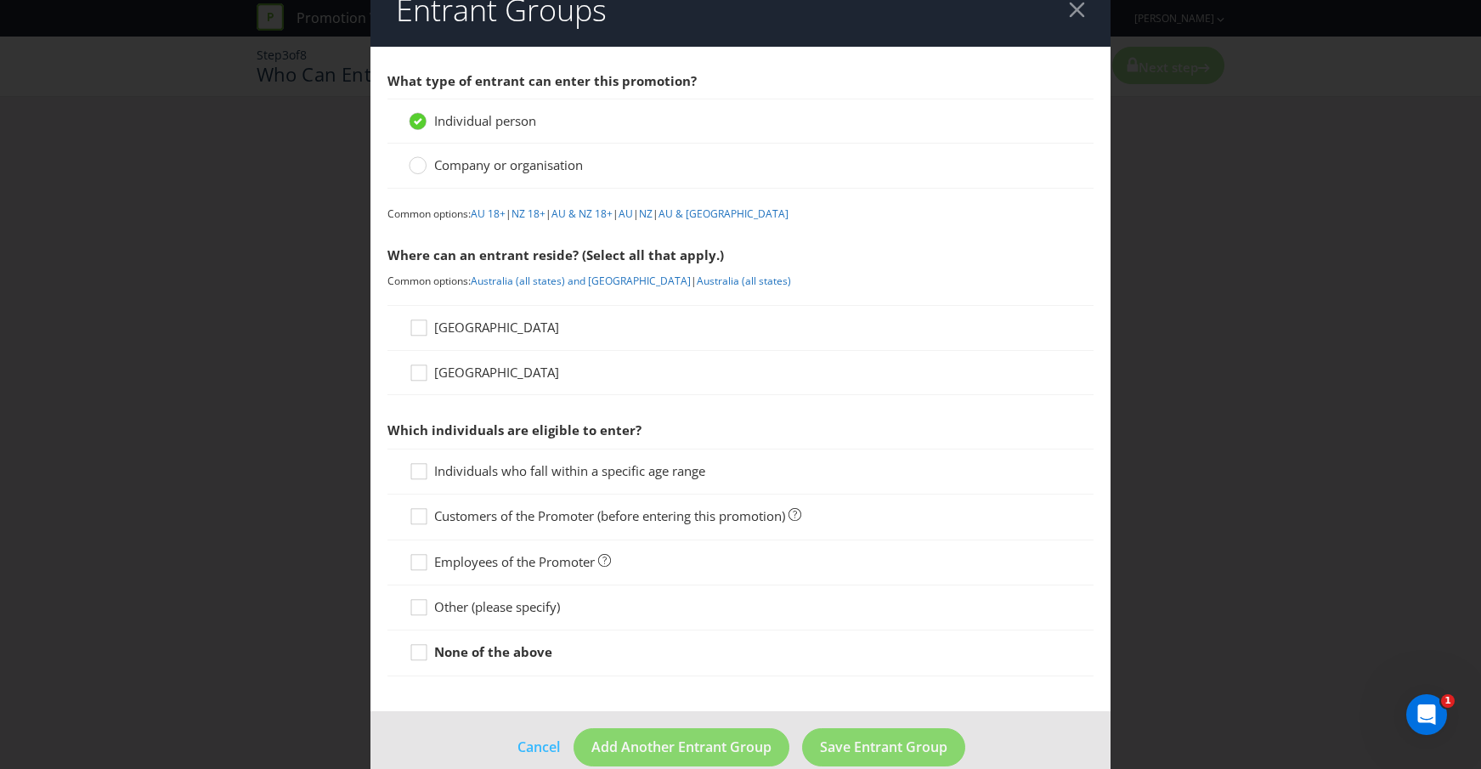
scroll to position [25, 0]
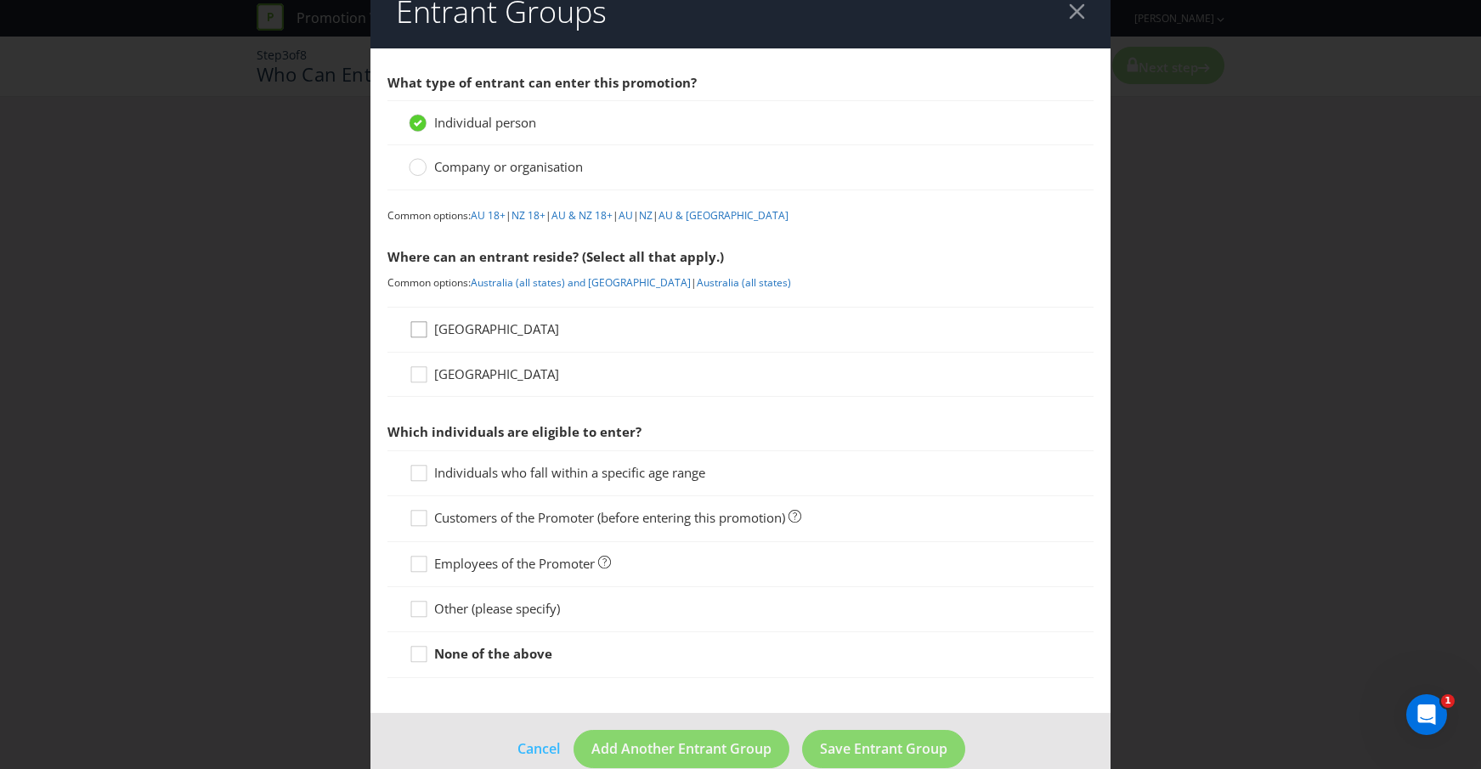
click at [425, 335] on icon at bounding box center [421, 332] width 25 height 25
click at [0, 0] on input "[GEOGRAPHIC_DATA]" at bounding box center [0, 0] width 0 height 0
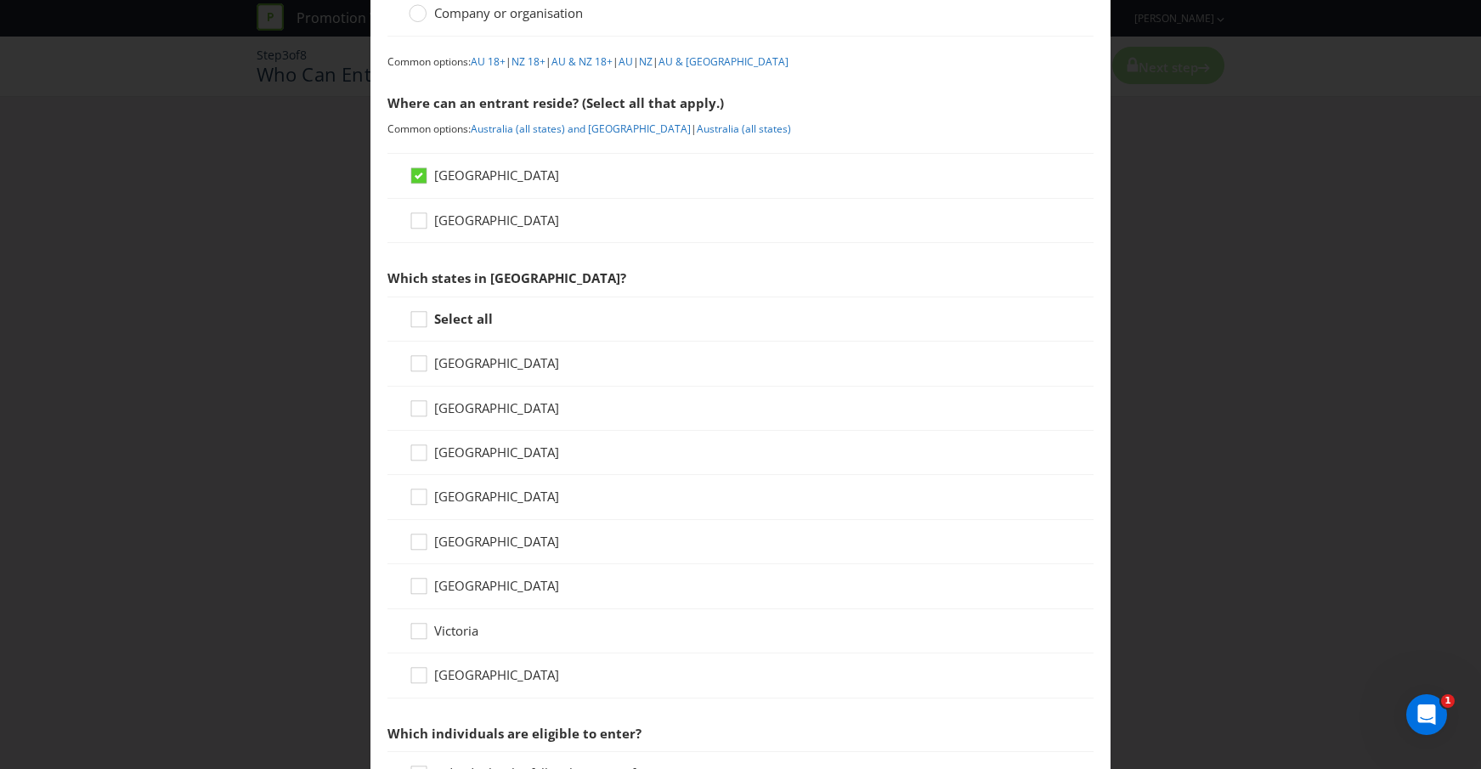
scroll to position [238, 0]
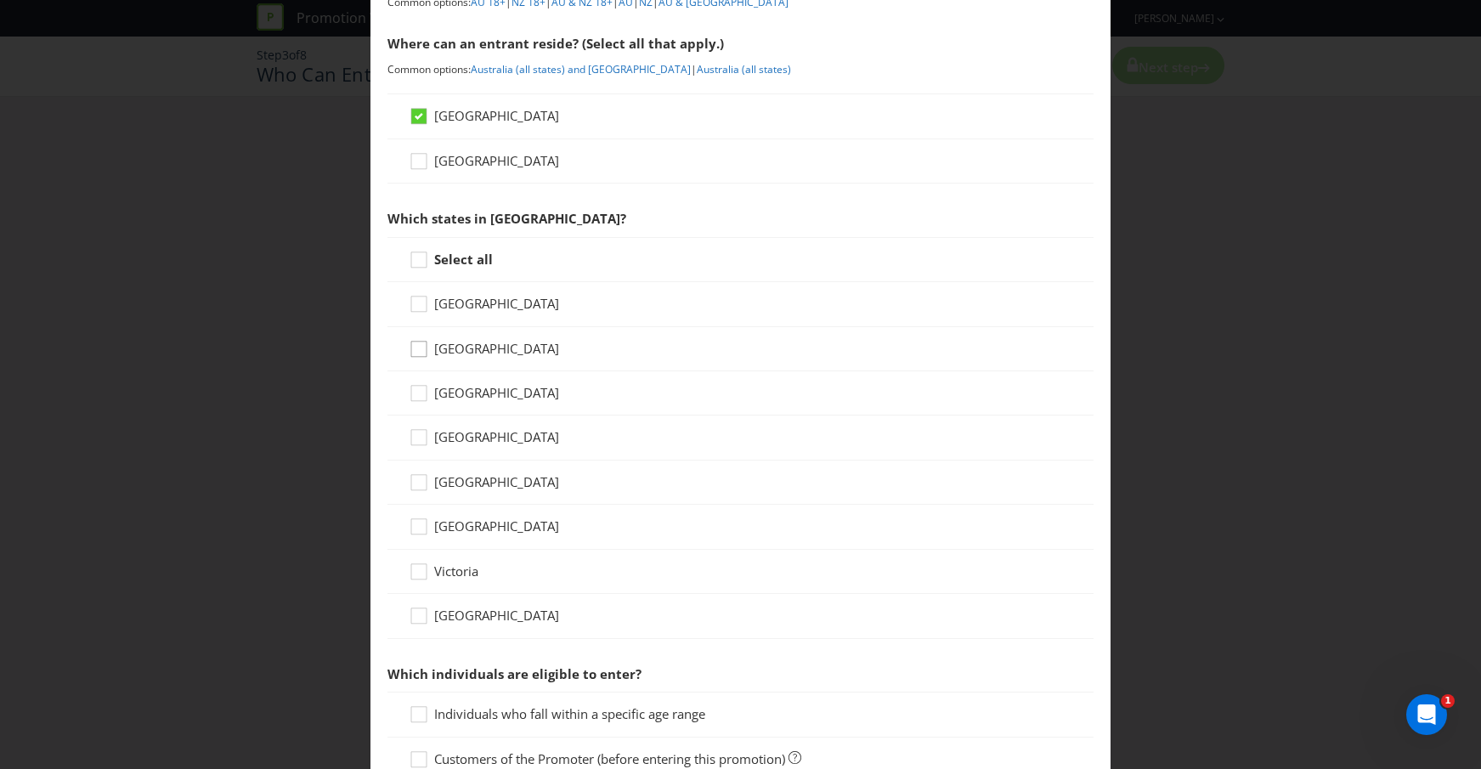
click at [415, 347] on div at bounding box center [419, 343] width 8 height 8
click at [0, 0] on input "[GEOGRAPHIC_DATA]" at bounding box center [0, 0] width 0 height 0
click at [417, 441] on icon at bounding box center [421, 440] width 25 height 25
click at [0, 0] on input "[GEOGRAPHIC_DATA]" at bounding box center [0, 0] width 0 height 0
click at [420, 303] on icon at bounding box center [421, 307] width 25 height 25
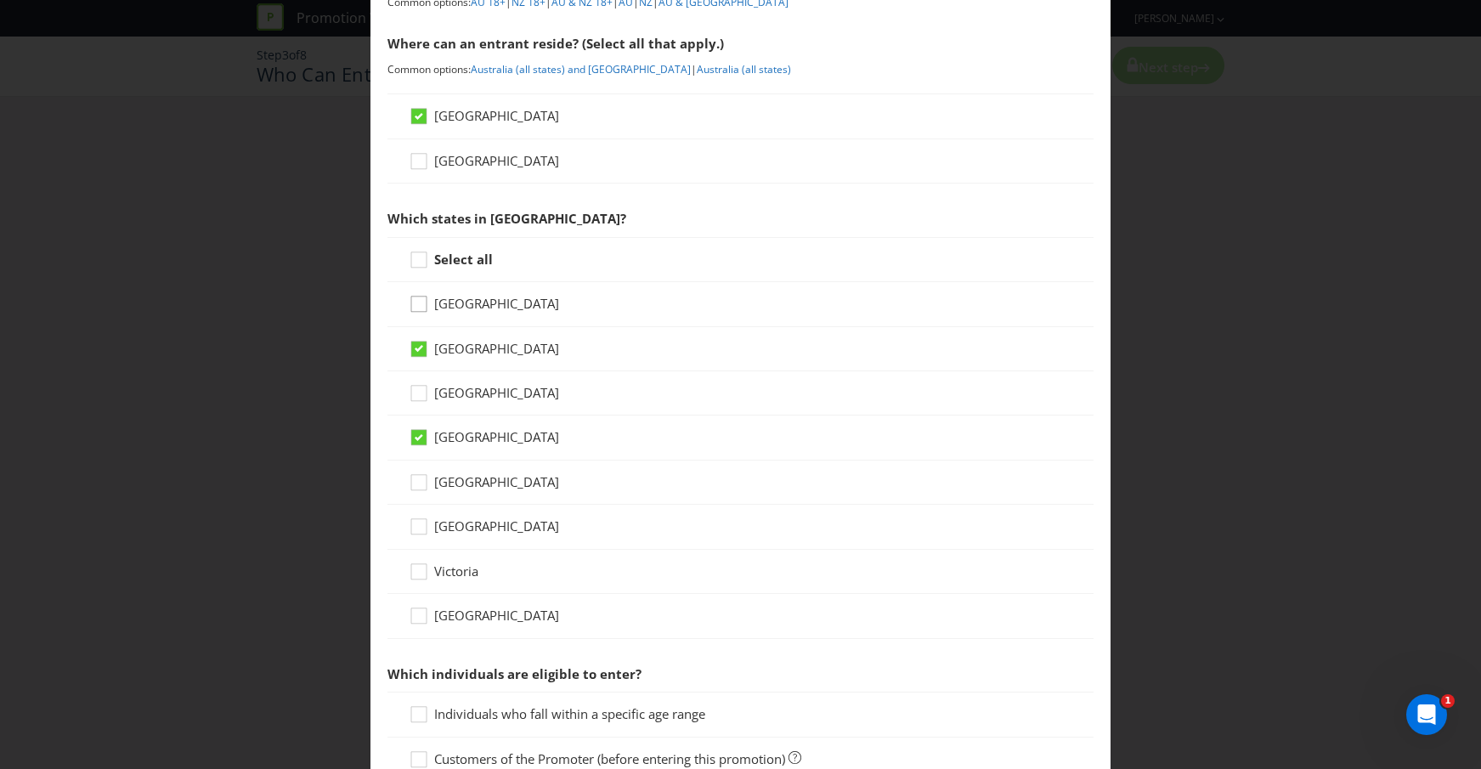
click at [0, 0] on input "[GEOGRAPHIC_DATA]" at bounding box center [0, 0] width 0 height 0
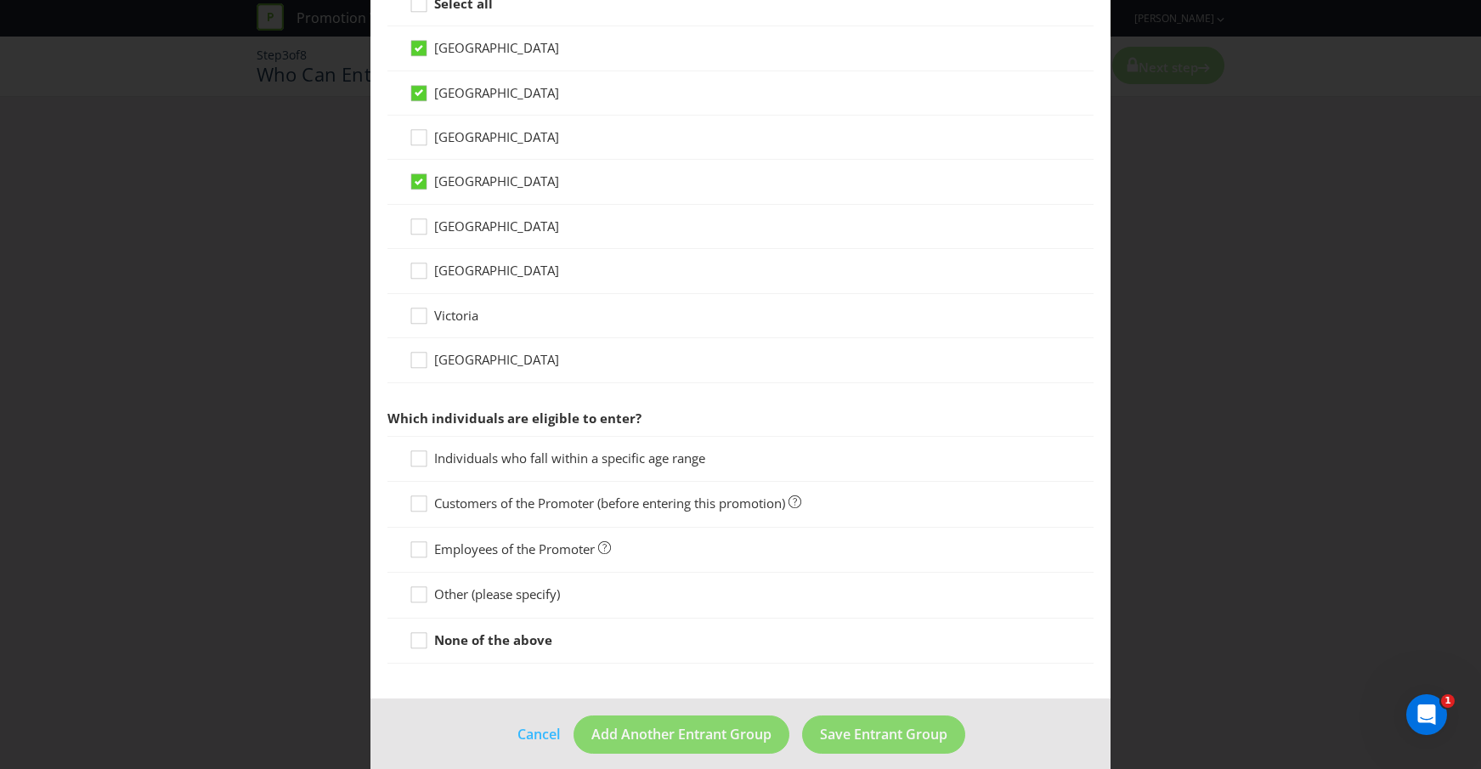
scroll to position [509, 0]
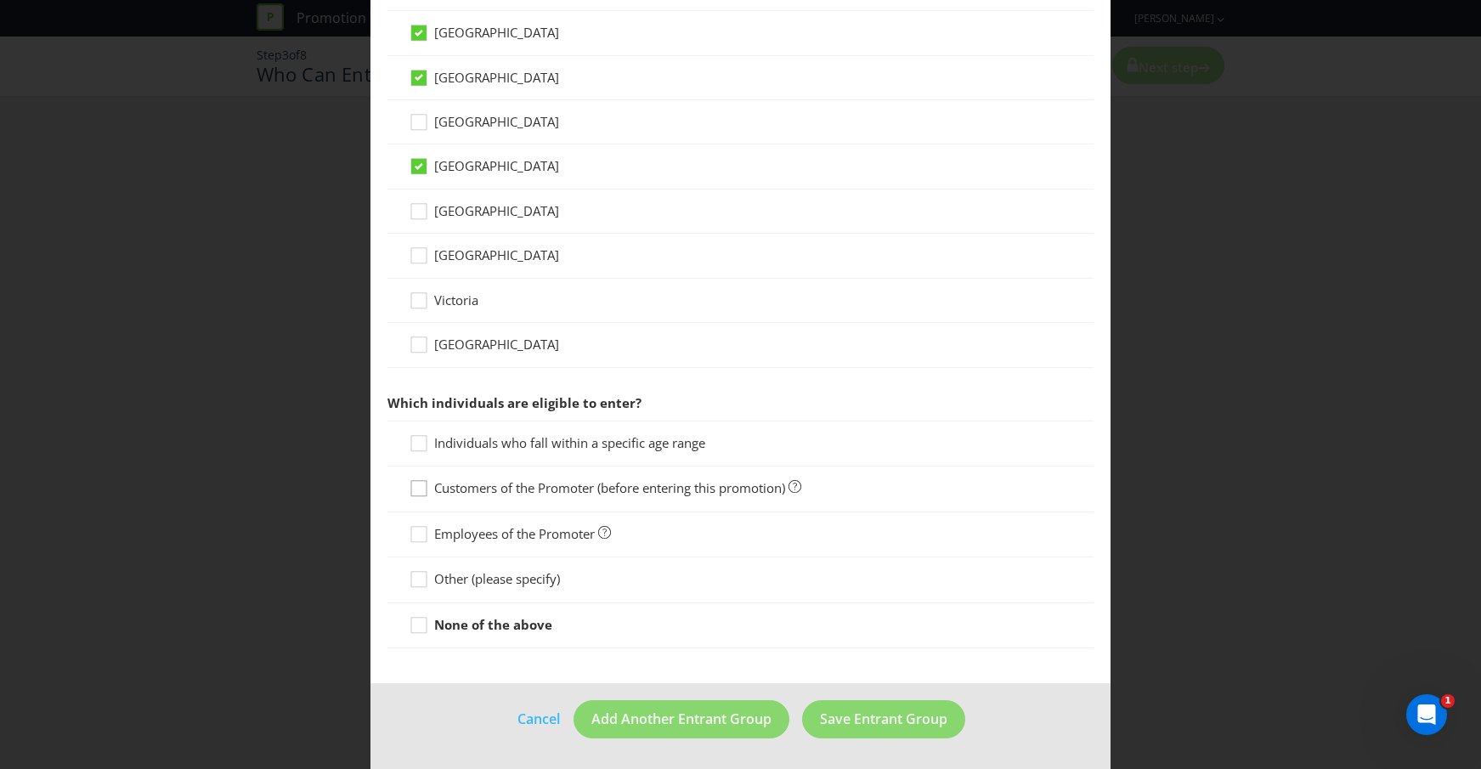
click at [426, 487] on icon at bounding box center [418, 488] width 15 height 15
click at [0, 0] on input "Customers of the Promoter (before entering this promotion)" at bounding box center [0, 0] width 0 height 0
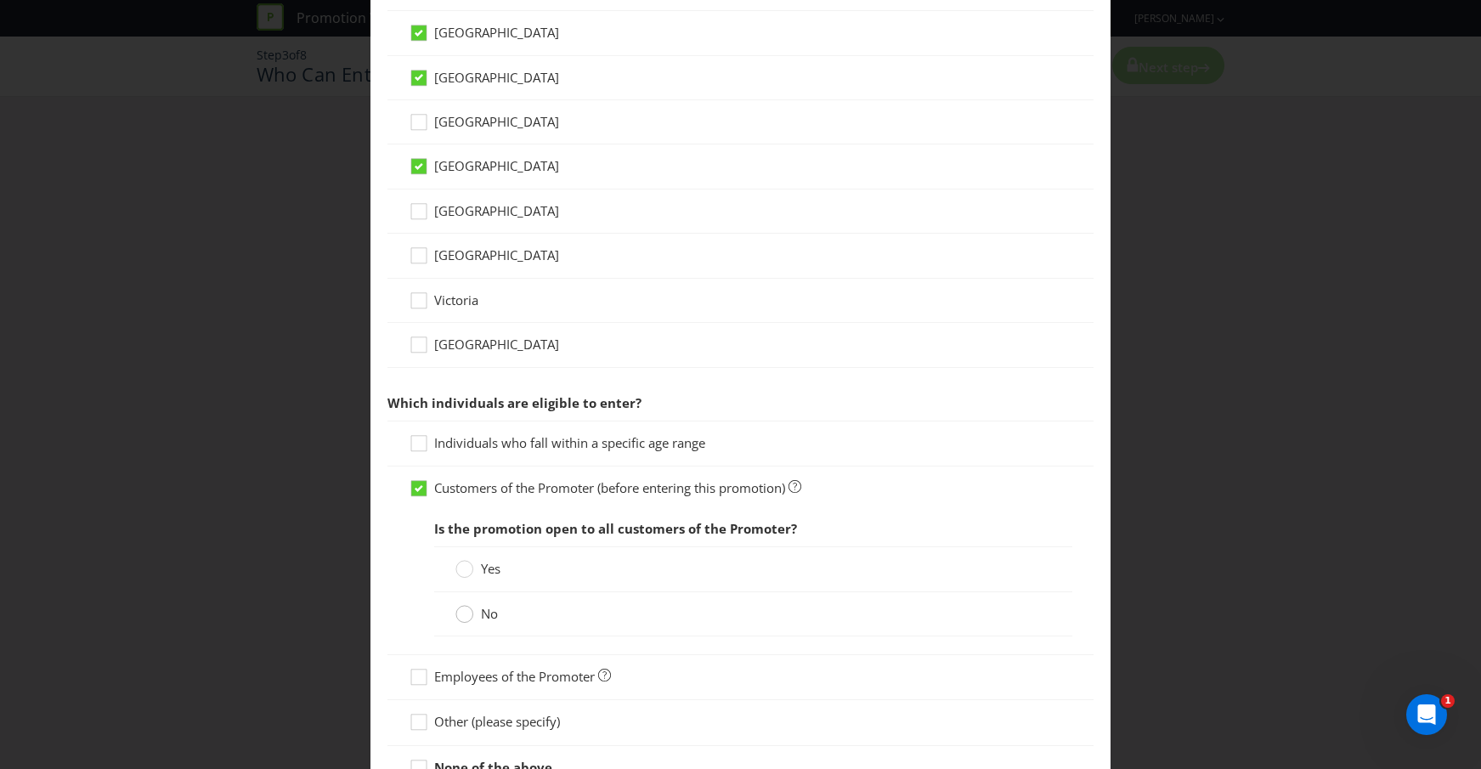
click at [472, 613] on circle at bounding box center [464, 614] width 17 height 17
click at [0, 0] on input "No" at bounding box center [0, 0] width 0 height 0
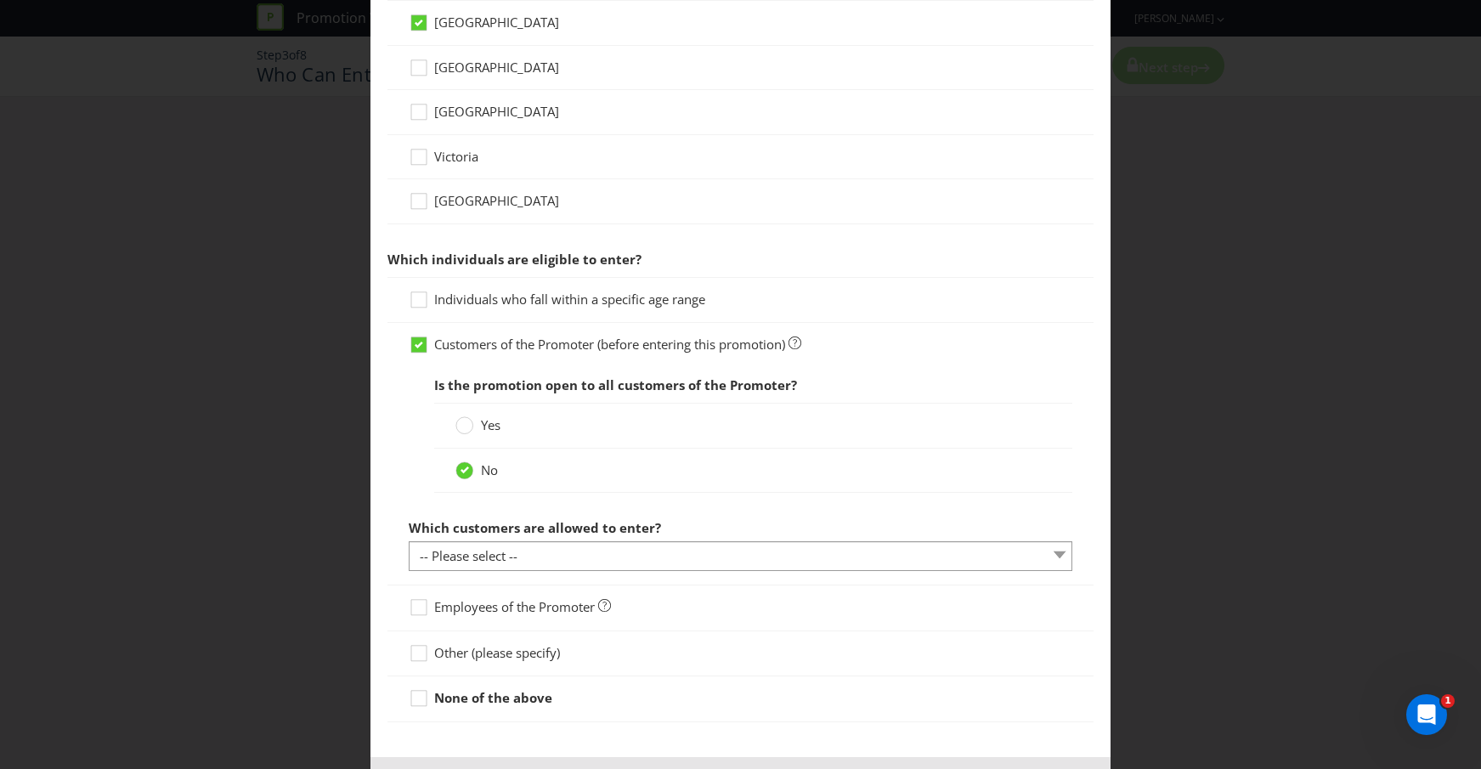
scroll to position [726, 0]
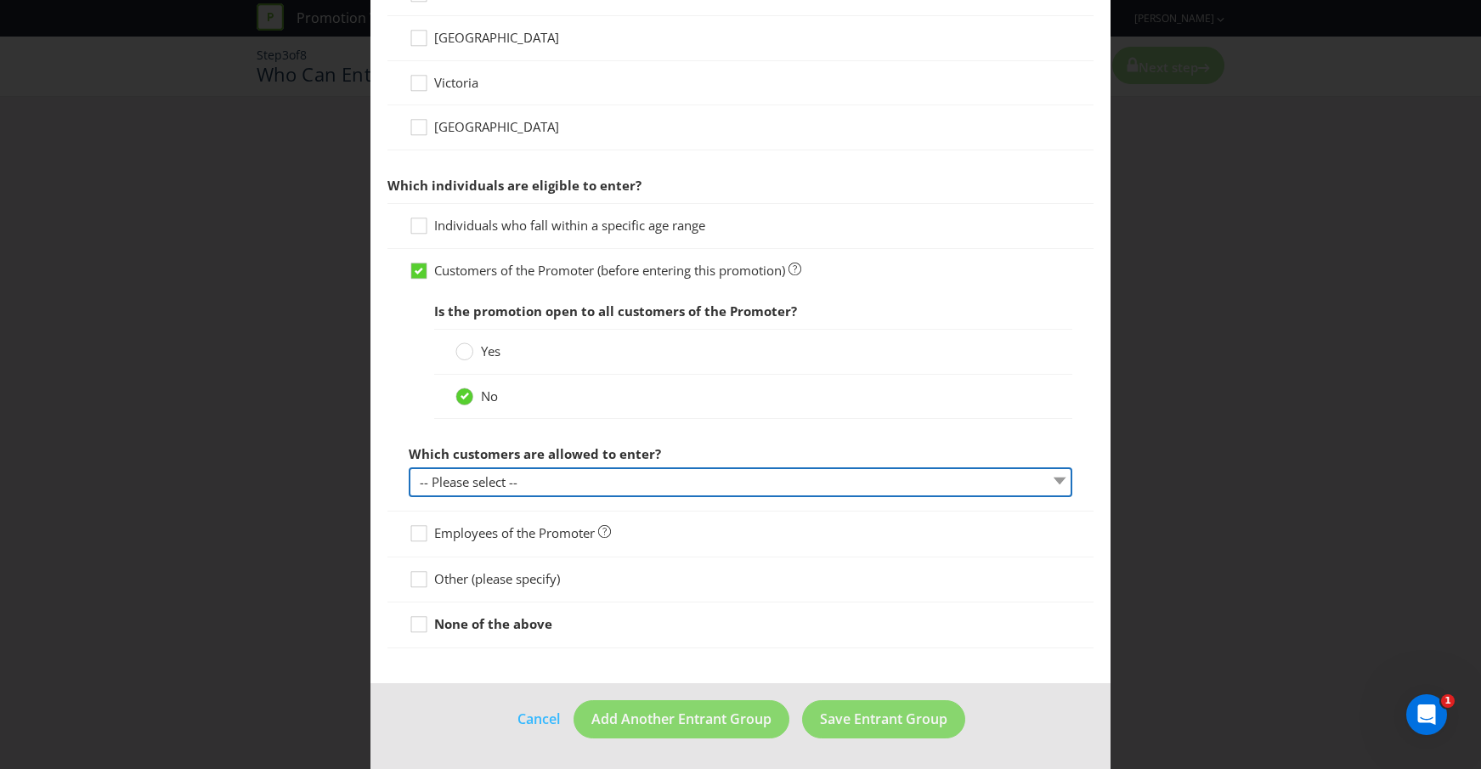
click at [631, 482] on select "-- Please select -- Have a certain type of account Purchased a particular produ…" at bounding box center [741, 482] width 664 height 30
select select "PURCHASED_SPECIFIC_ITEM"
click at [409, 467] on select "-- Please select -- Have a certain type of account Purchased a particular produ…" at bounding box center [741, 482] width 664 height 30
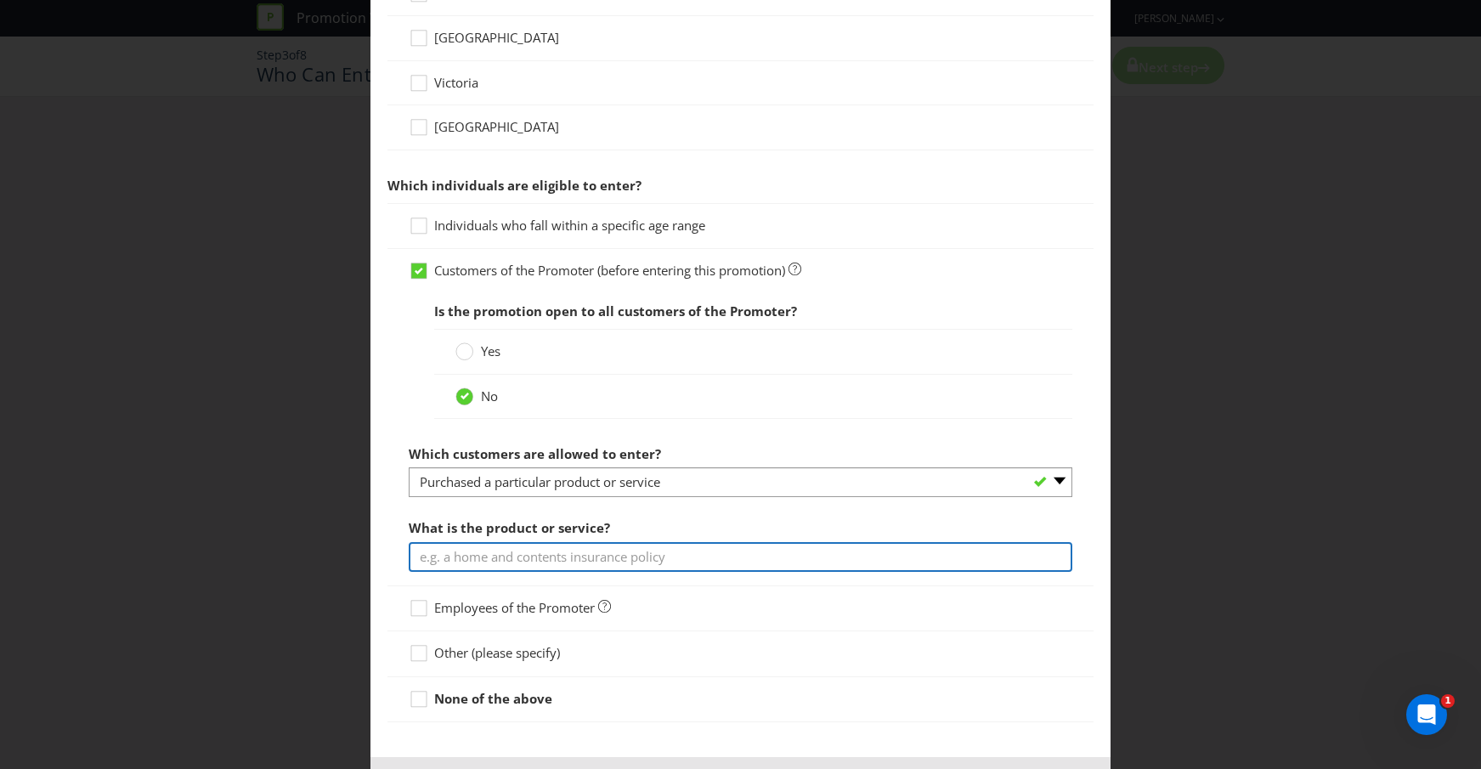
click at [709, 562] on input "text" at bounding box center [741, 557] width 664 height 30
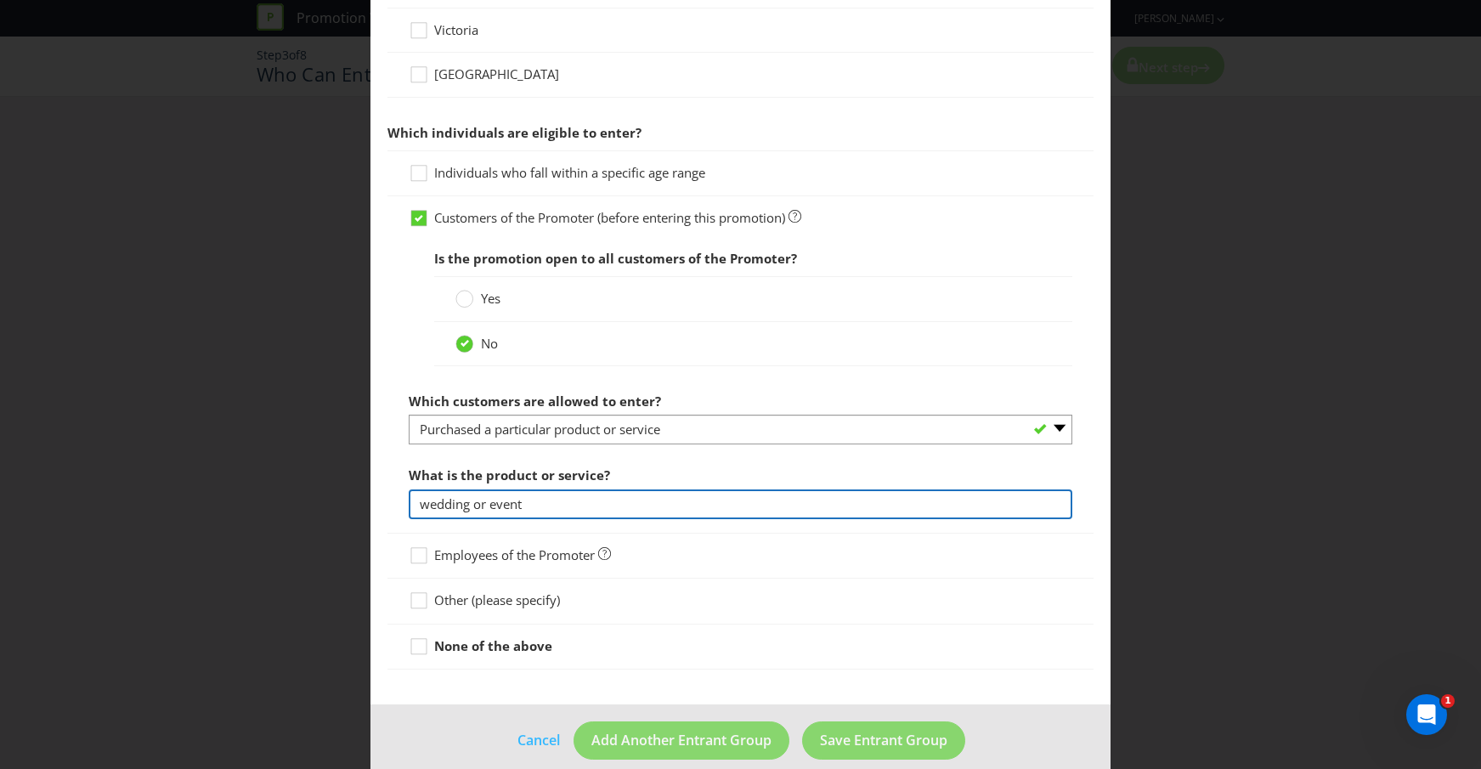
scroll to position [800, 0]
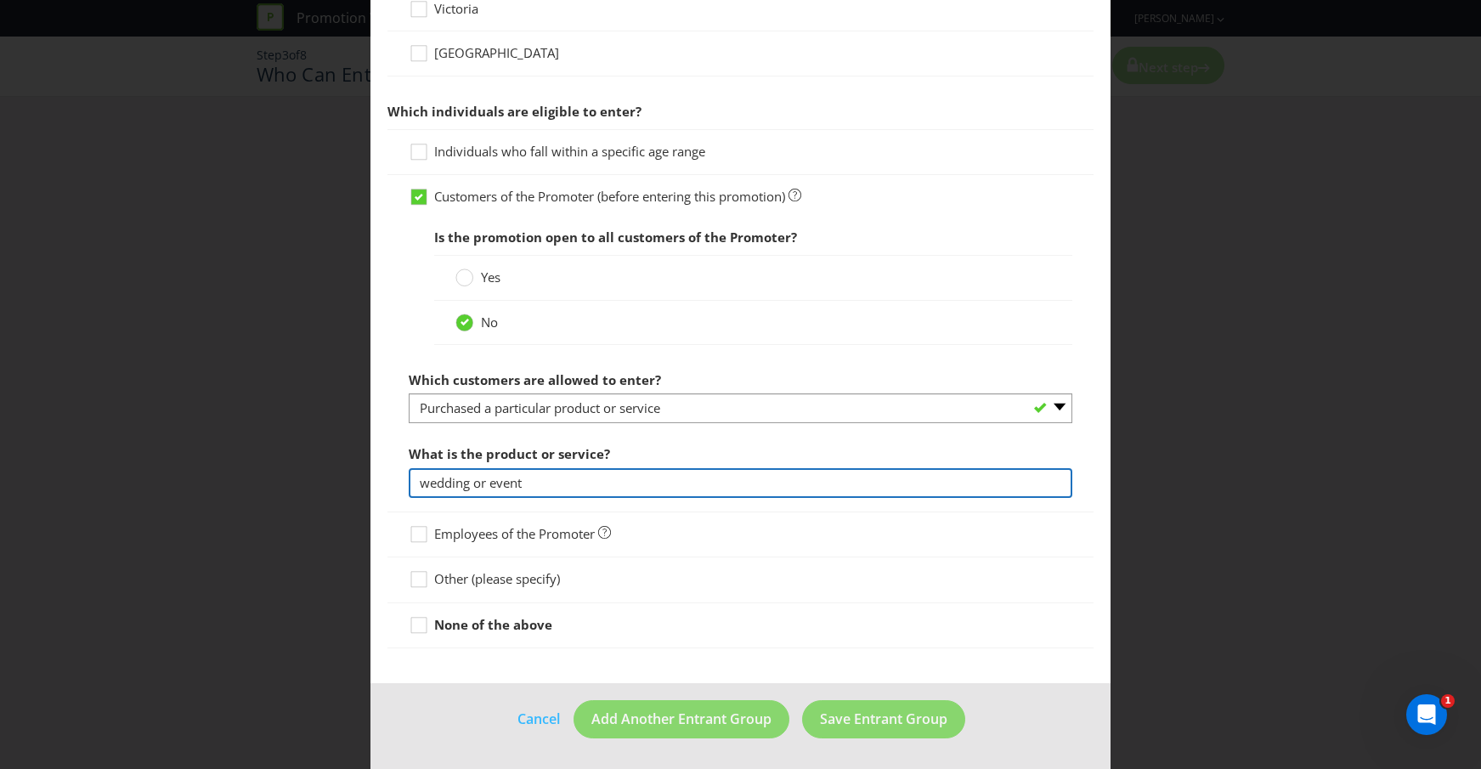
type input "wedding or event"
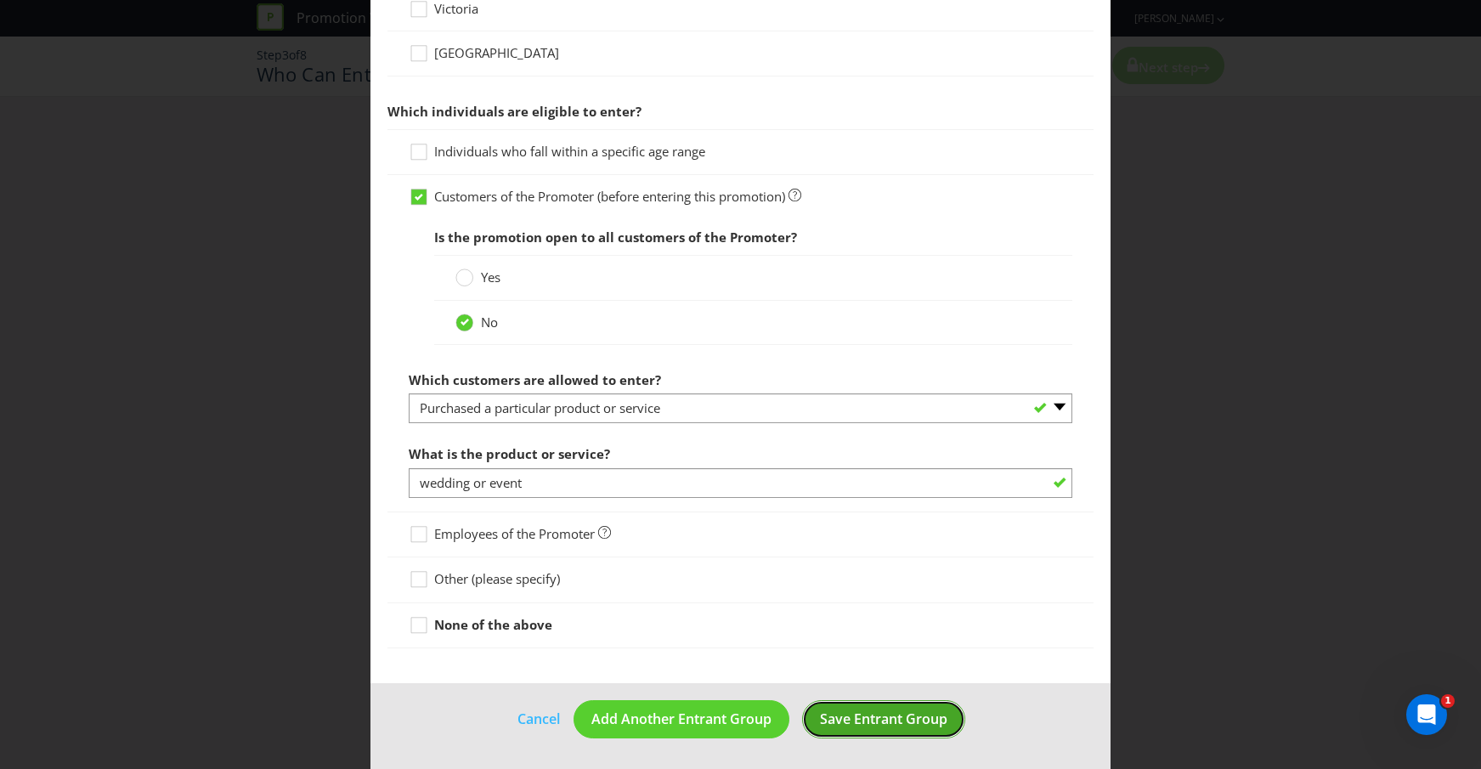
click at [908, 718] on span "Save Entrant Group" at bounding box center [883, 718] width 127 height 19
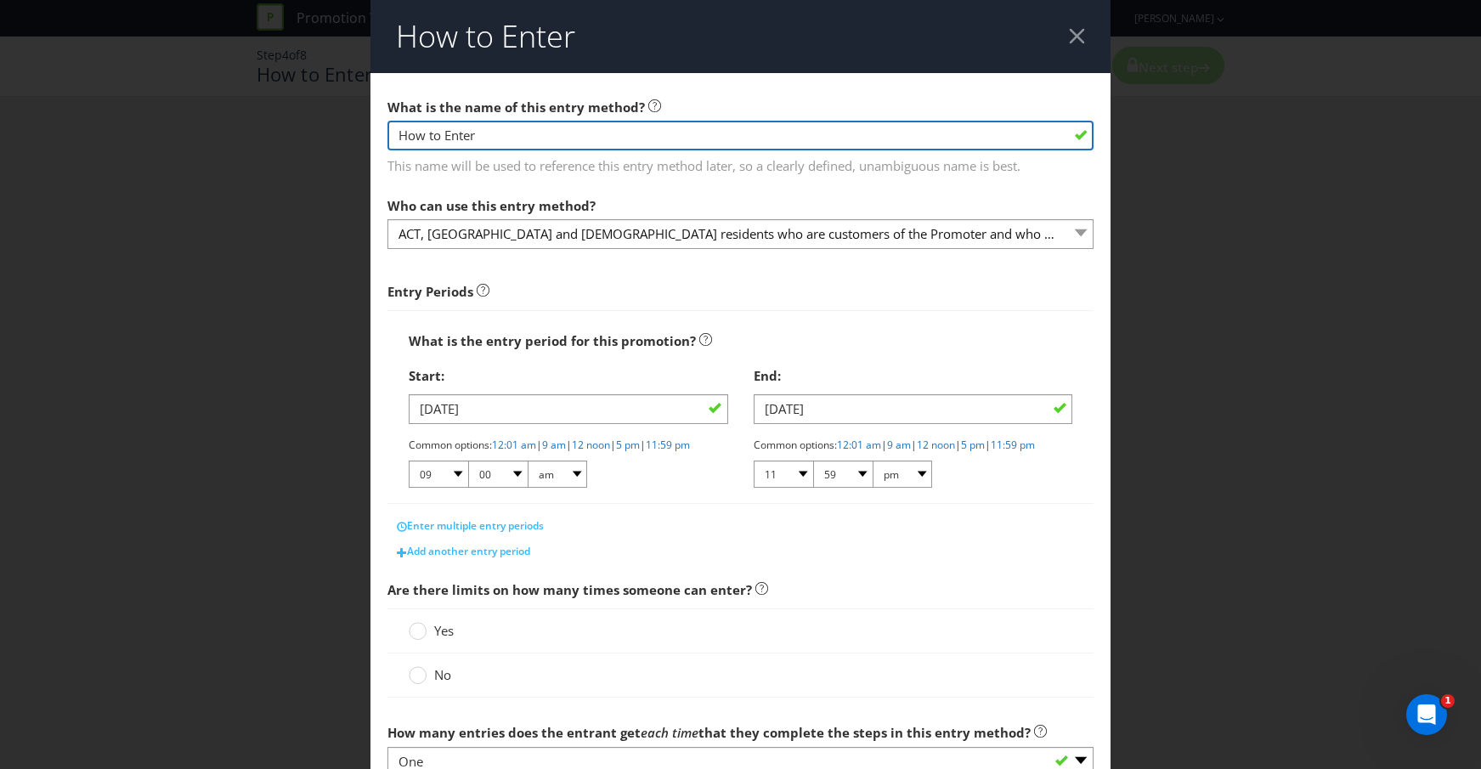
click at [602, 137] on input "How to Enter" at bounding box center [740, 136] width 707 height 30
drag, startPoint x: 530, startPoint y: 140, endPoint x: 333, endPoint y: 130, distance: 197.4
click at [333, 130] on div "How to Enter What is the name of this entry method? How to Enter This name will…" at bounding box center [740, 384] width 1481 height 769
type input "Leave a Google Review"
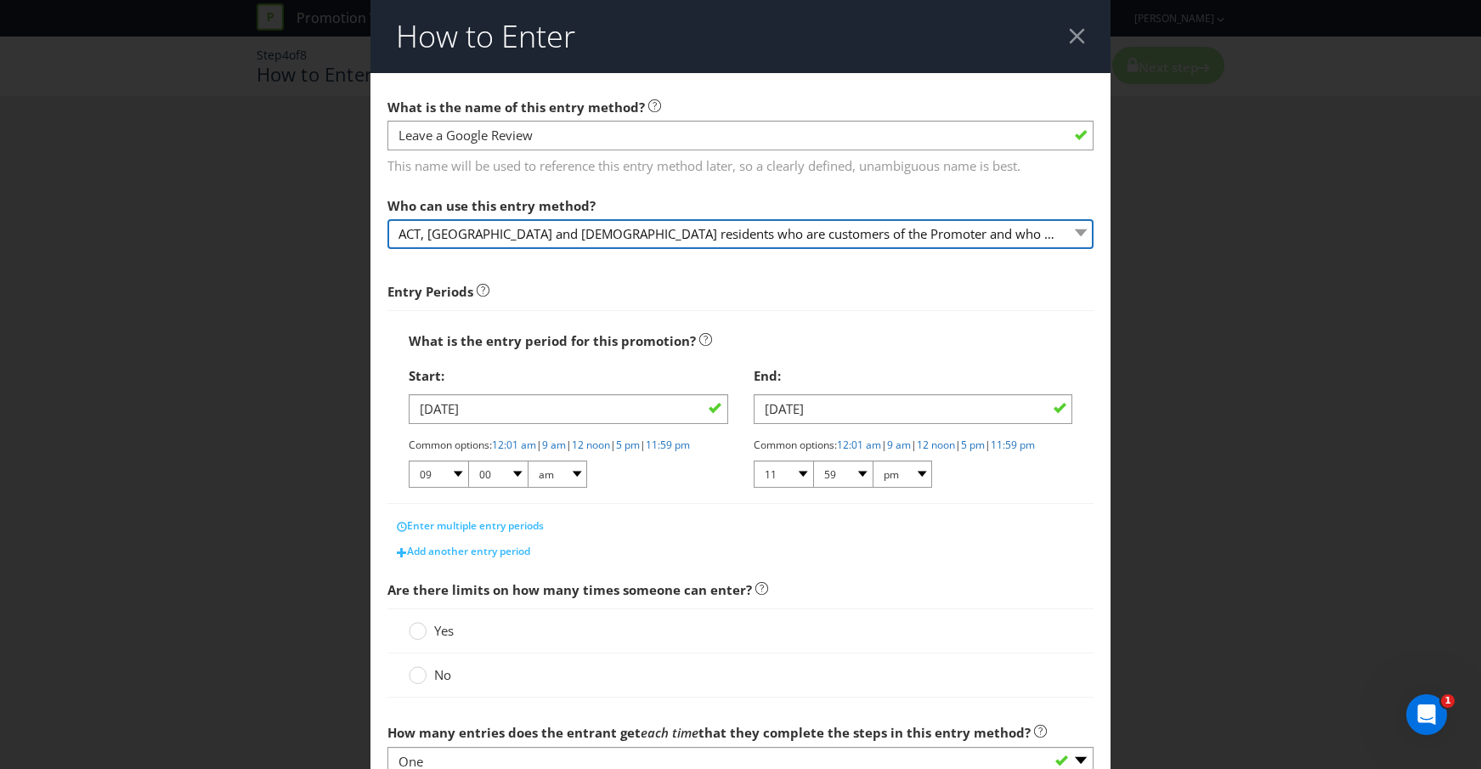
click at [688, 238] on select "ACT, [GEOGRAPHIC_DATA] and [DEMOGRAPHIC_DATA] residents who are customers of th…" at bounding box center [740, 234] width 707 height 30
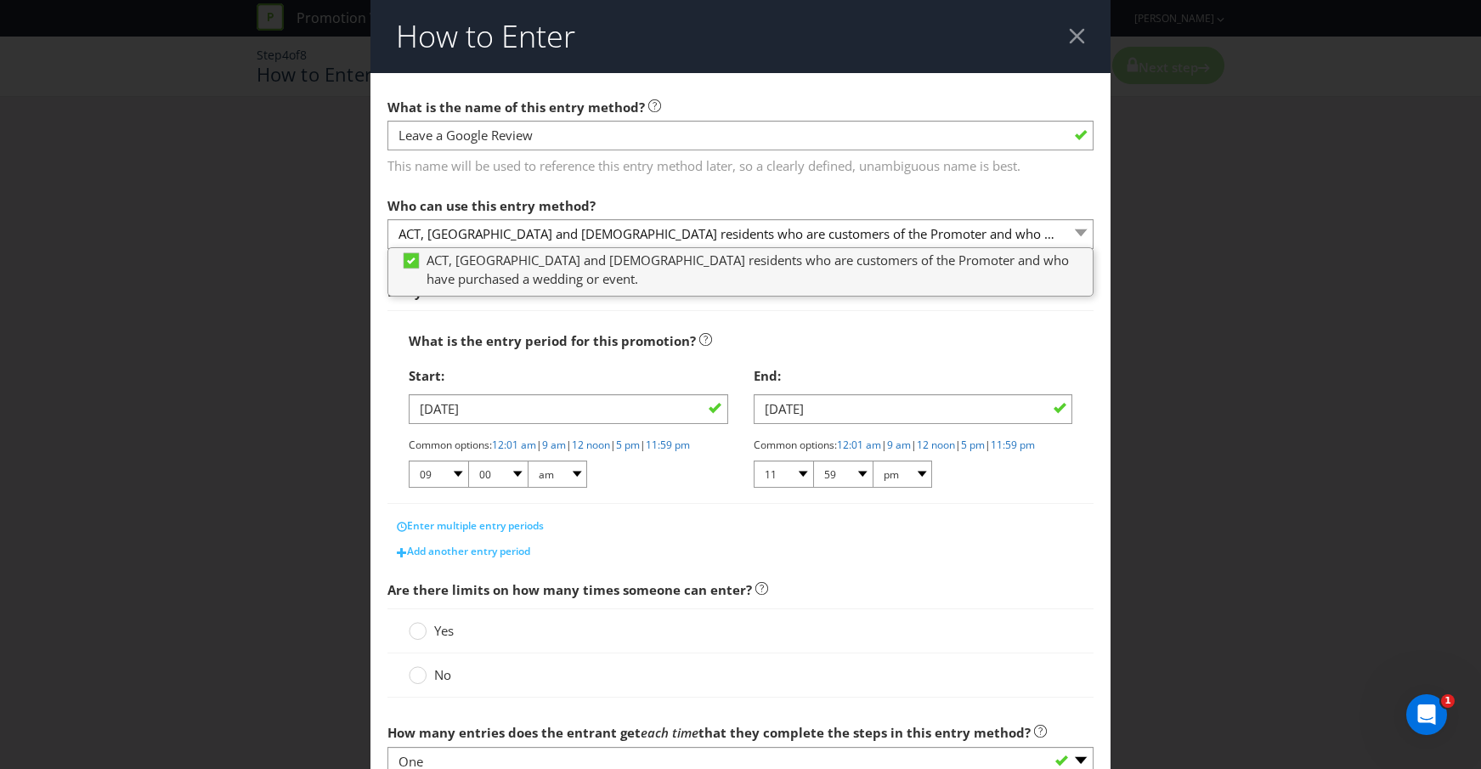
click at [734, 318] on div "What is the entry period for this promotion? Start: [DATE] Common options: 12:0…" at bounding box center [740, 407] width 707 height 194
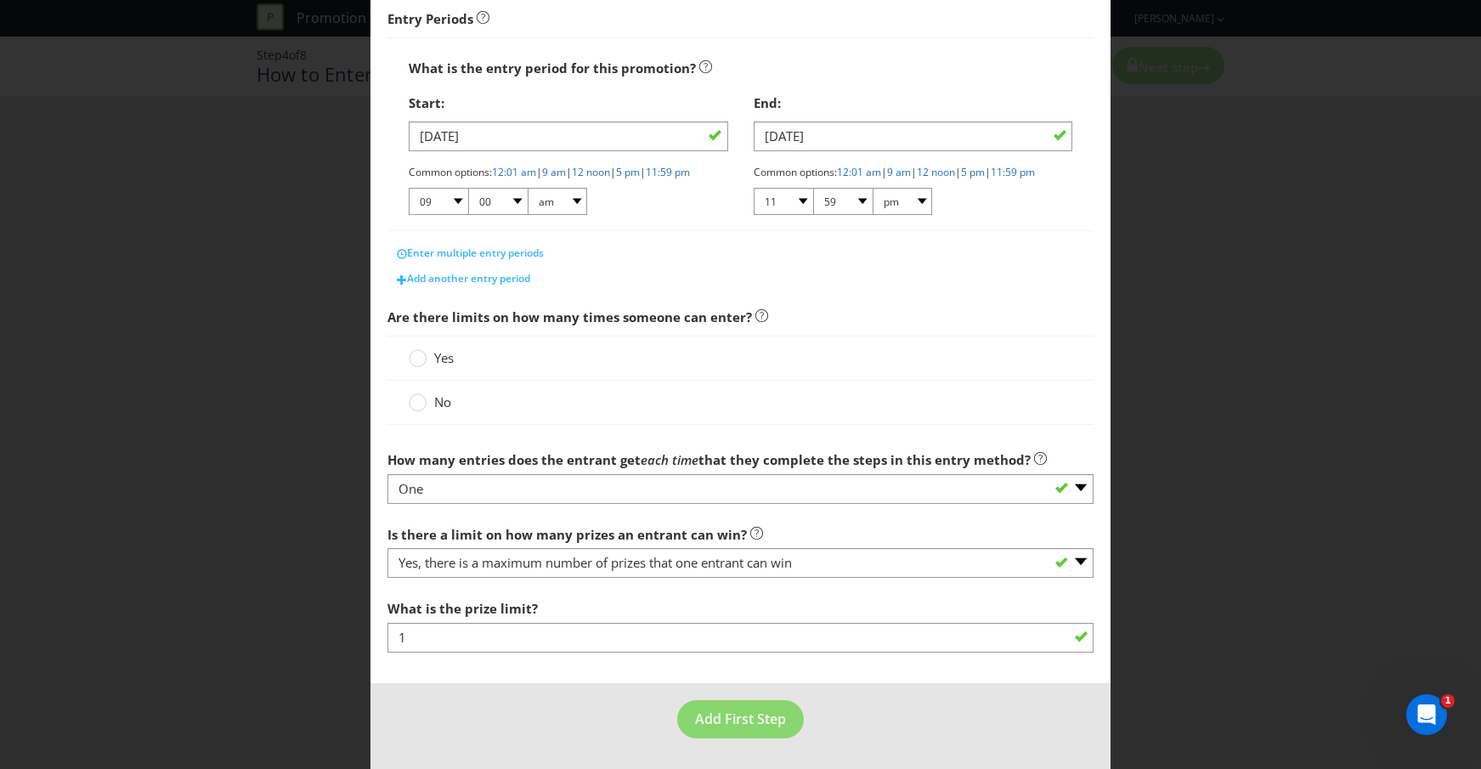
scroll to position [287, 0]
click at [425, 357] on circle at bounding box center [418, 358] width 17 height 17
click at [0, 0] on input "Yes" at bounding box center [0, 0] width 0 height 0
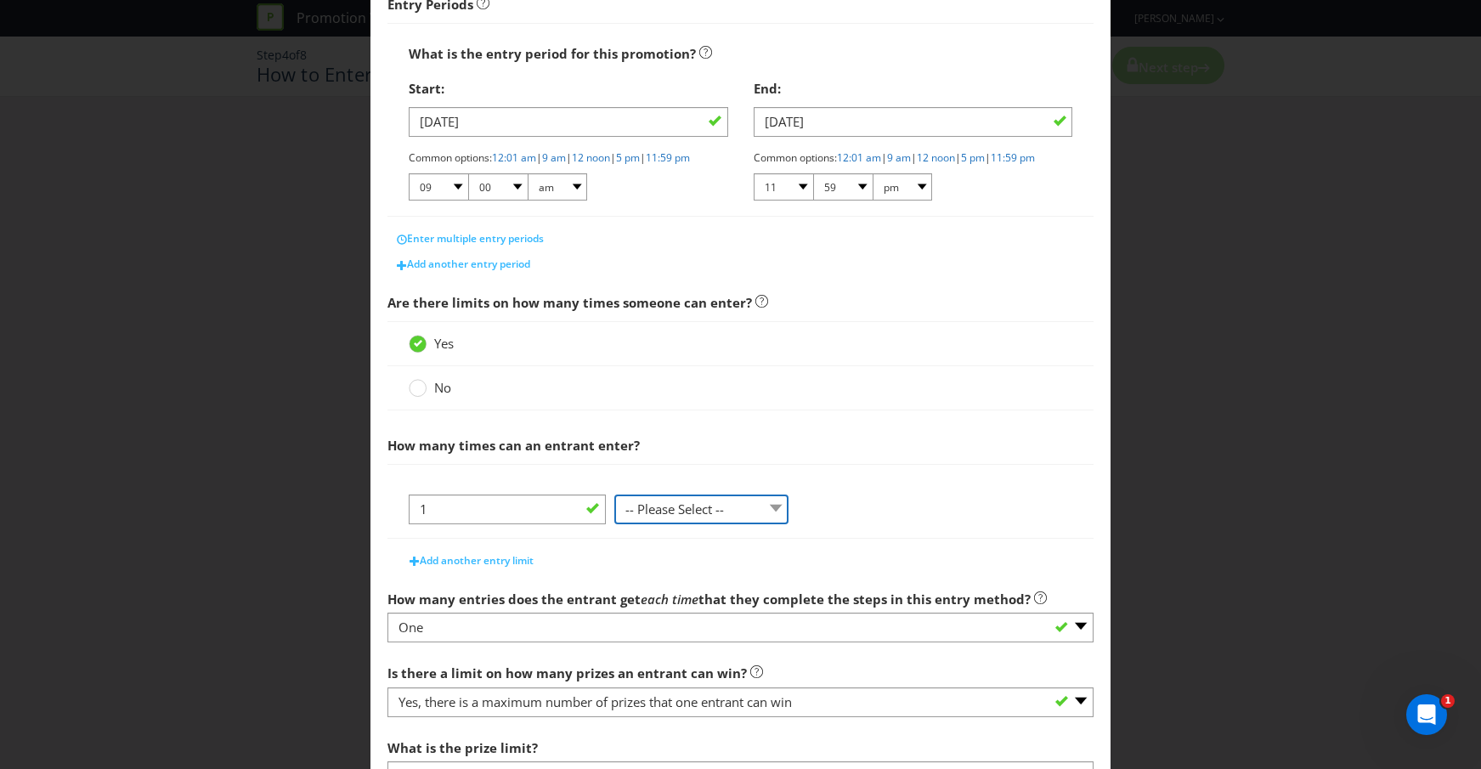
click at [768, 515] on select "-- Please Select -- per person per day per purchase per transaction Other (plea…" at bounding box center [701, 509] width 175 height 30
select select "PER_PERSON"
click at [614, 509] on select "-- Please Select -- per person per day per purchase per transaction Other (plea…" at bounding box center [701, 509] width 175 height 30
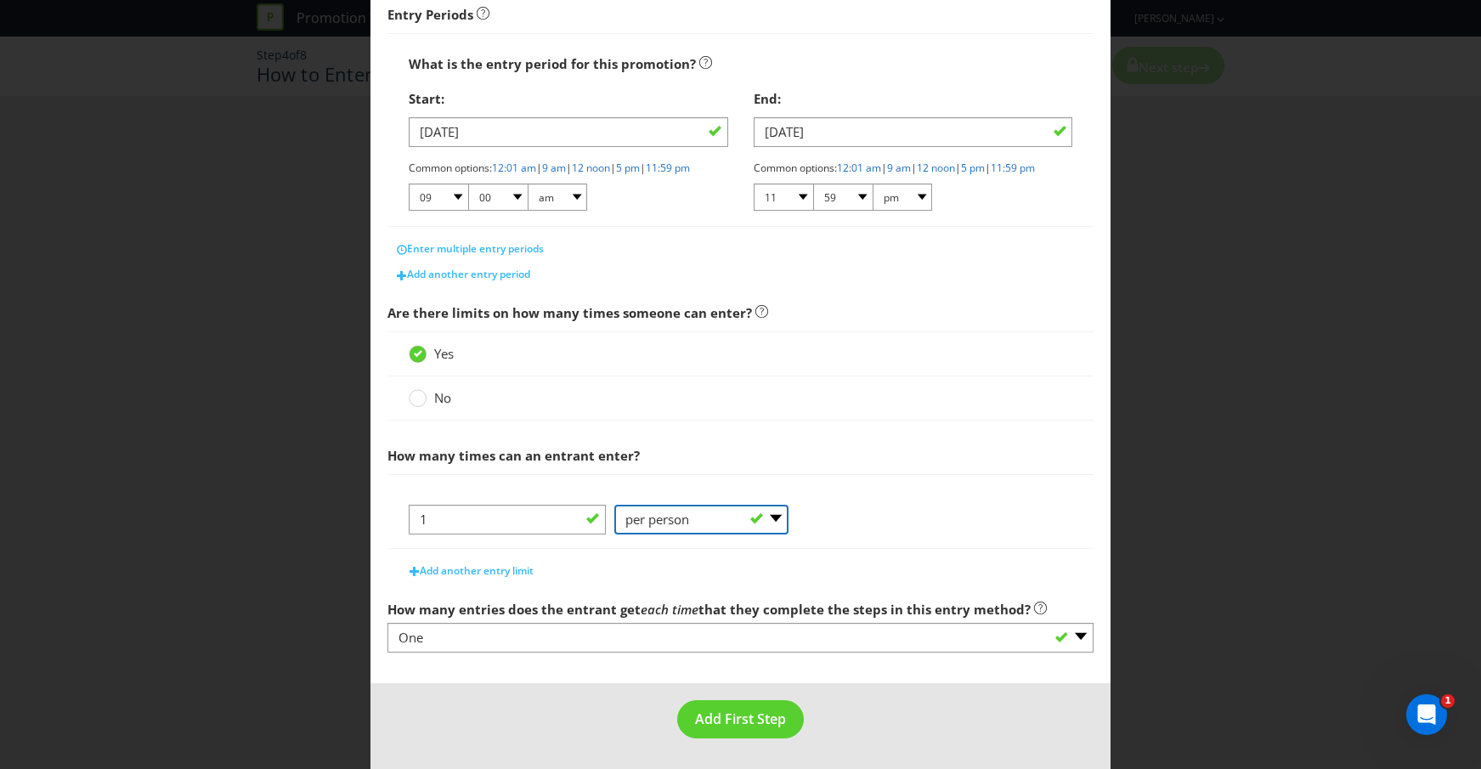
scroll to position [291, 0]
click at [757, 717] on span "Add First Step" at bounding box center [740, 718] width 91 height 19
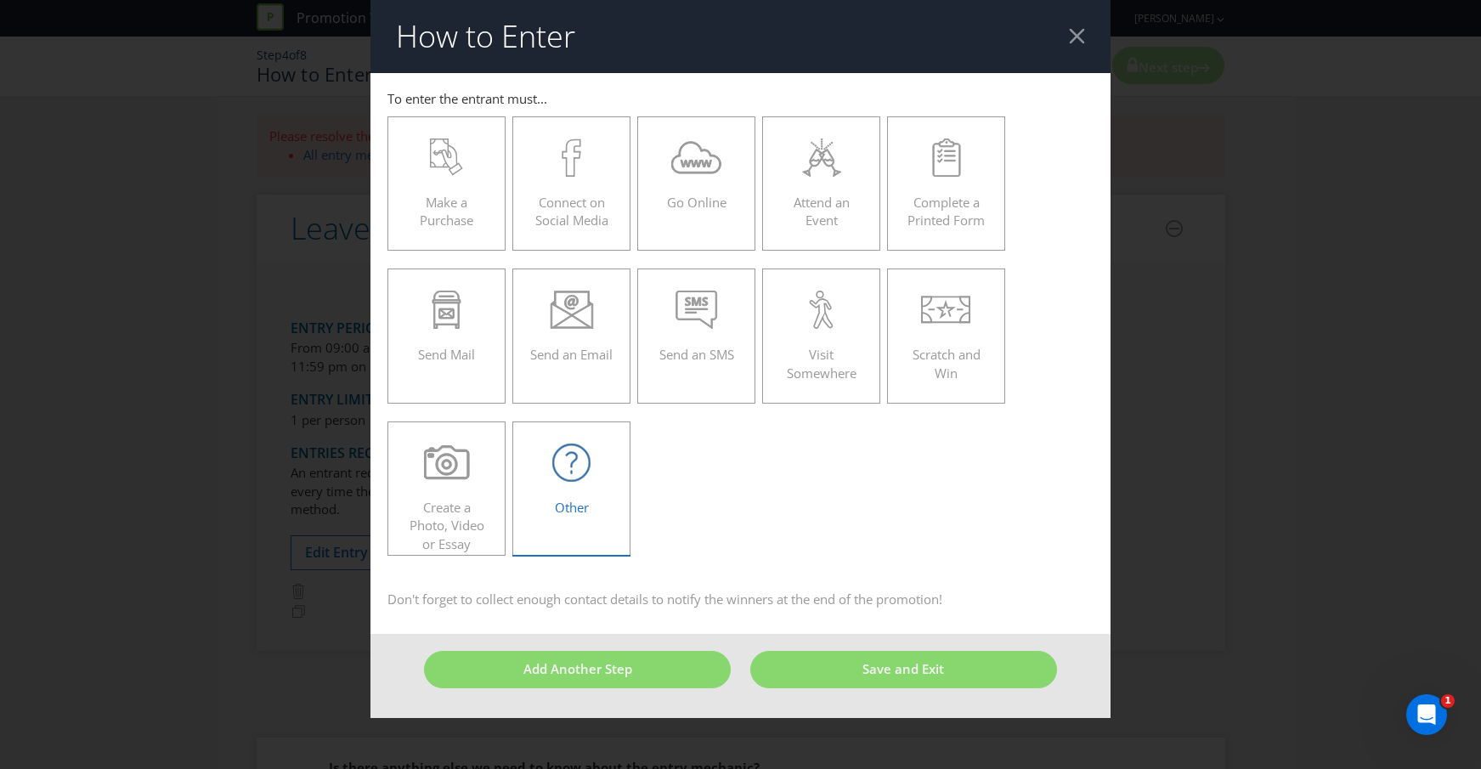
click at [565, 474] on icon at bounding box center [571, 463] width 38 height 38
click at [0, 0] on input "Other" at bounding box center [0, 0] width 0 height 0
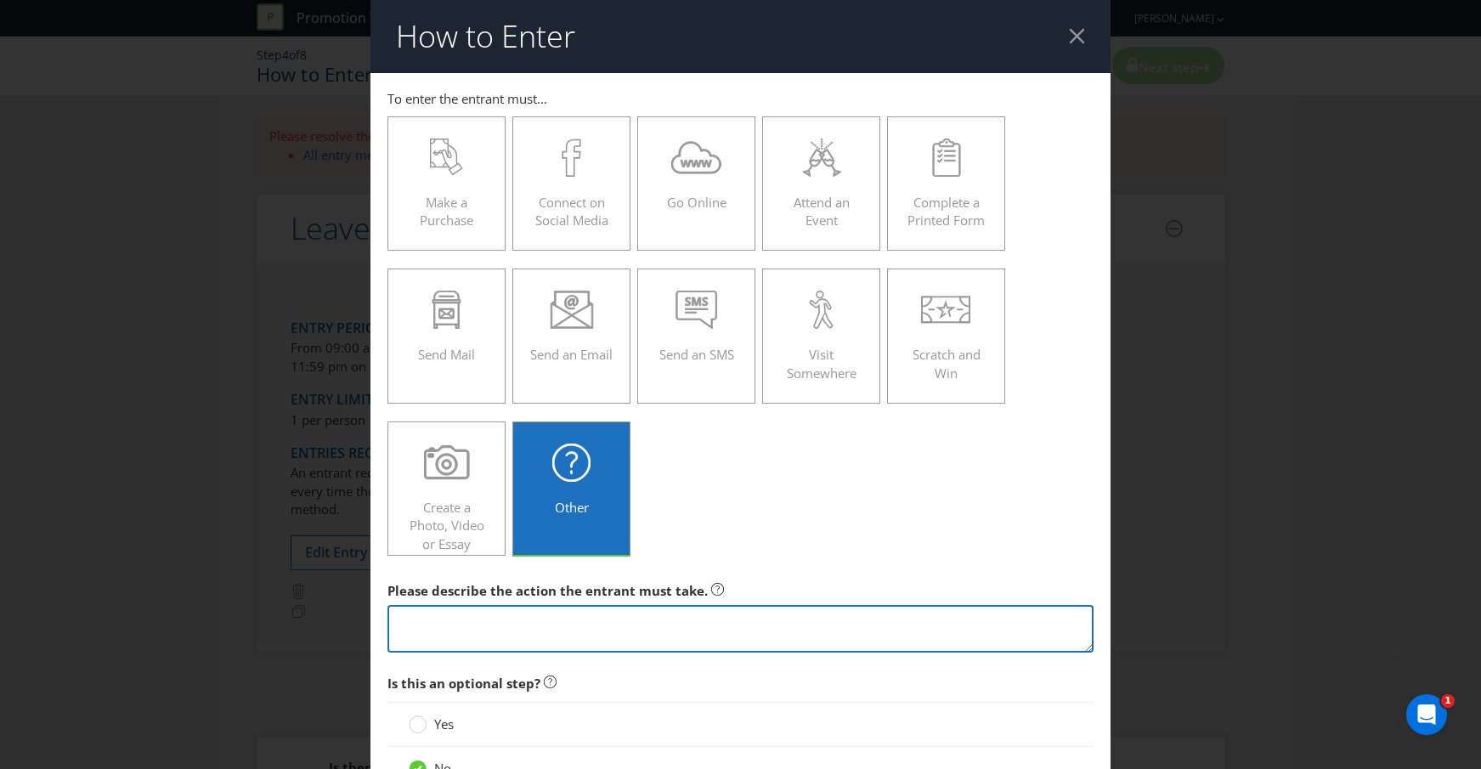
click at [614, 626] on textarea at bounding box center [740, 629] width 707 height 48
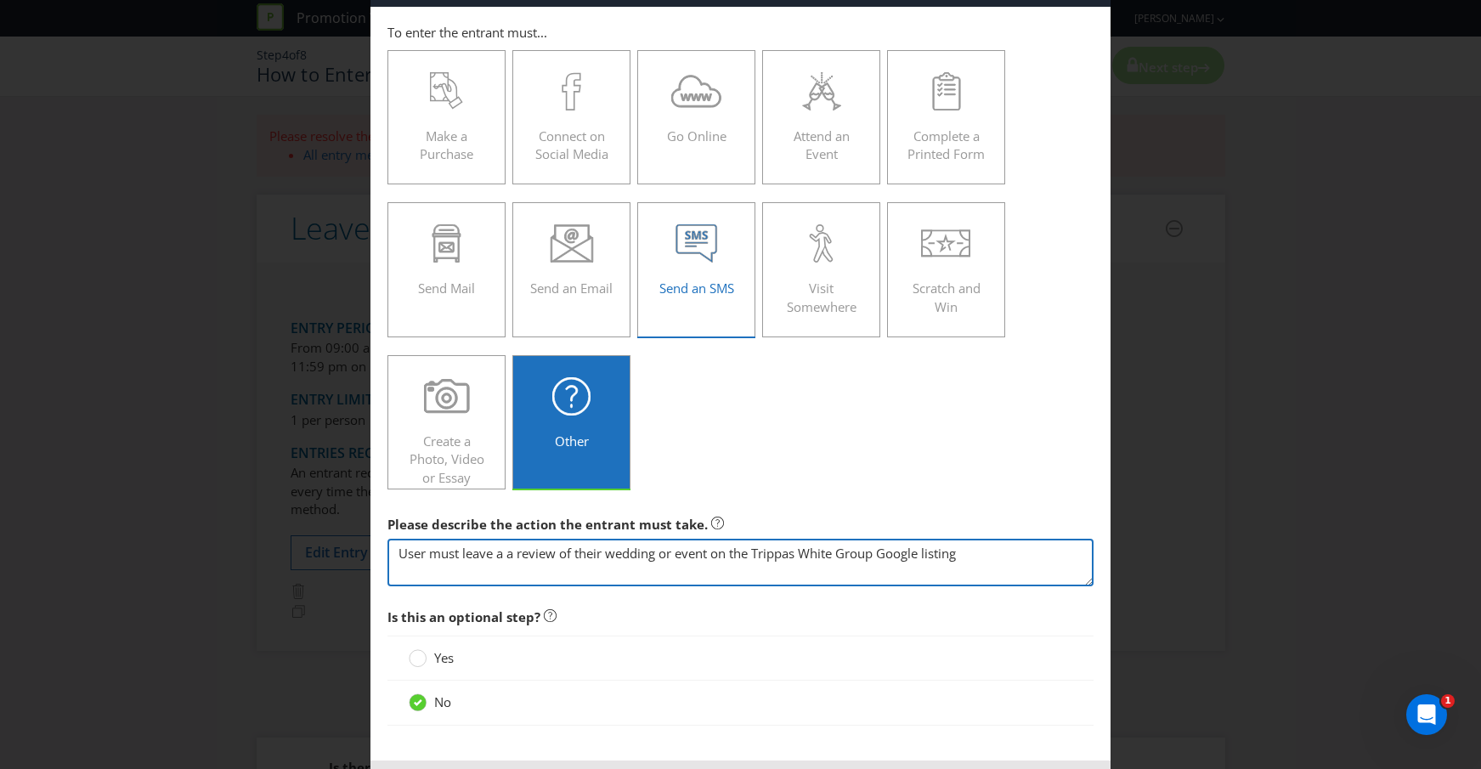
scroll to position [141, 0]
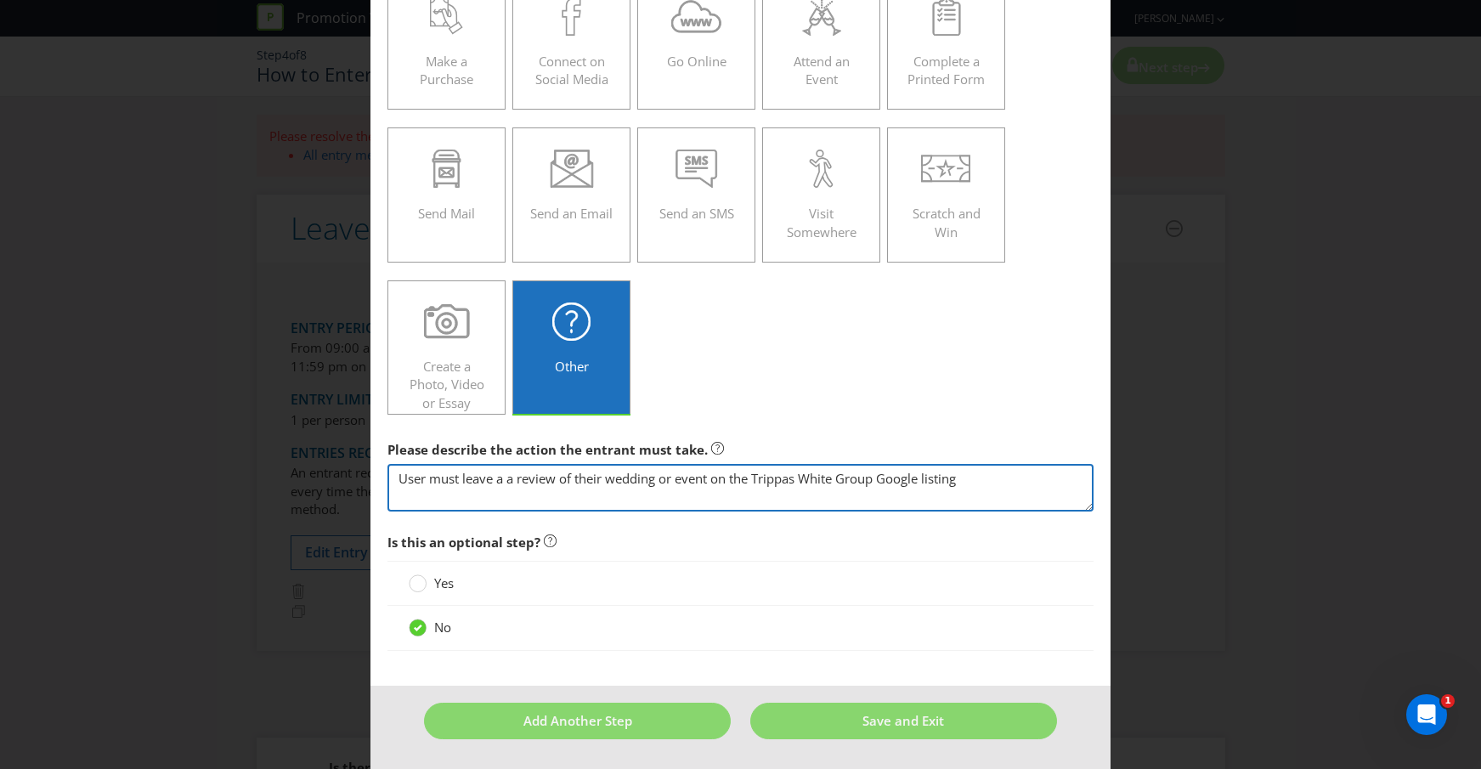
type textarea "User must leave a a review of their wedding or event on the Trippas White Group…"
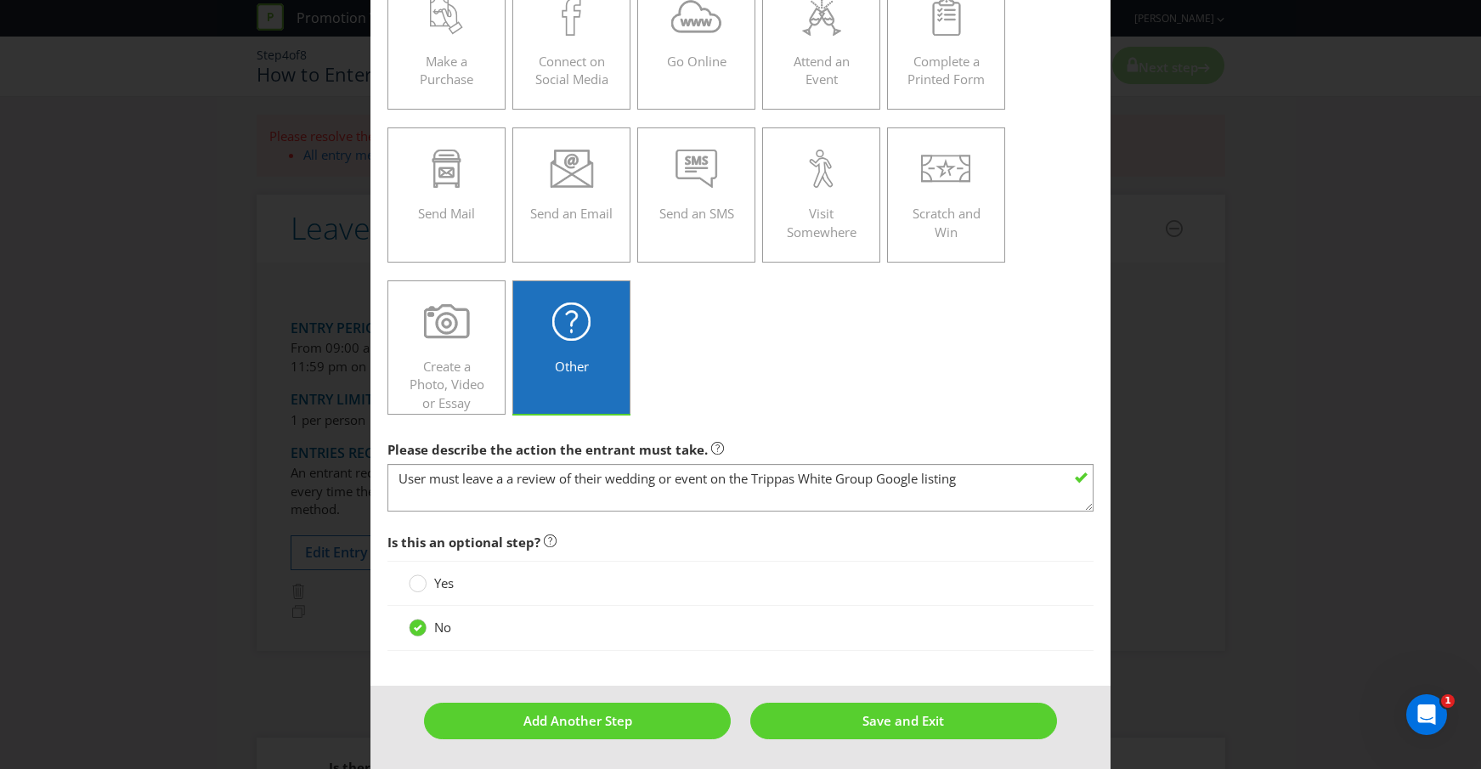
click at [752, 423] on div "Make a Purchase Connect on Social Media Go Online Attend an Event Complete a Pr…" at bounding box center [740, 195] width 707 height 457
click at [868, 715] on span "Save and Exit" at bounding box center [903, 720] width 82 height 17
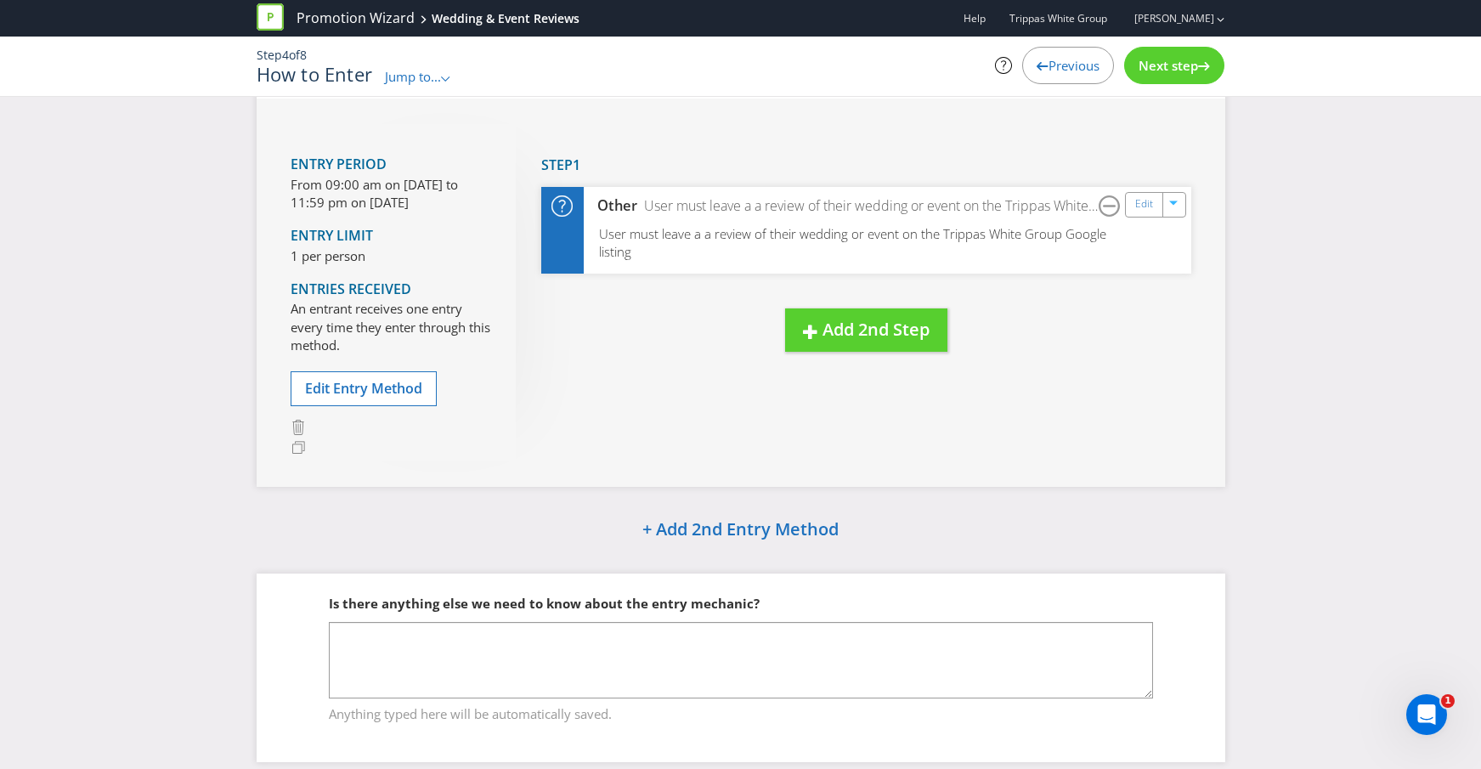
scroll to position [79, 0]
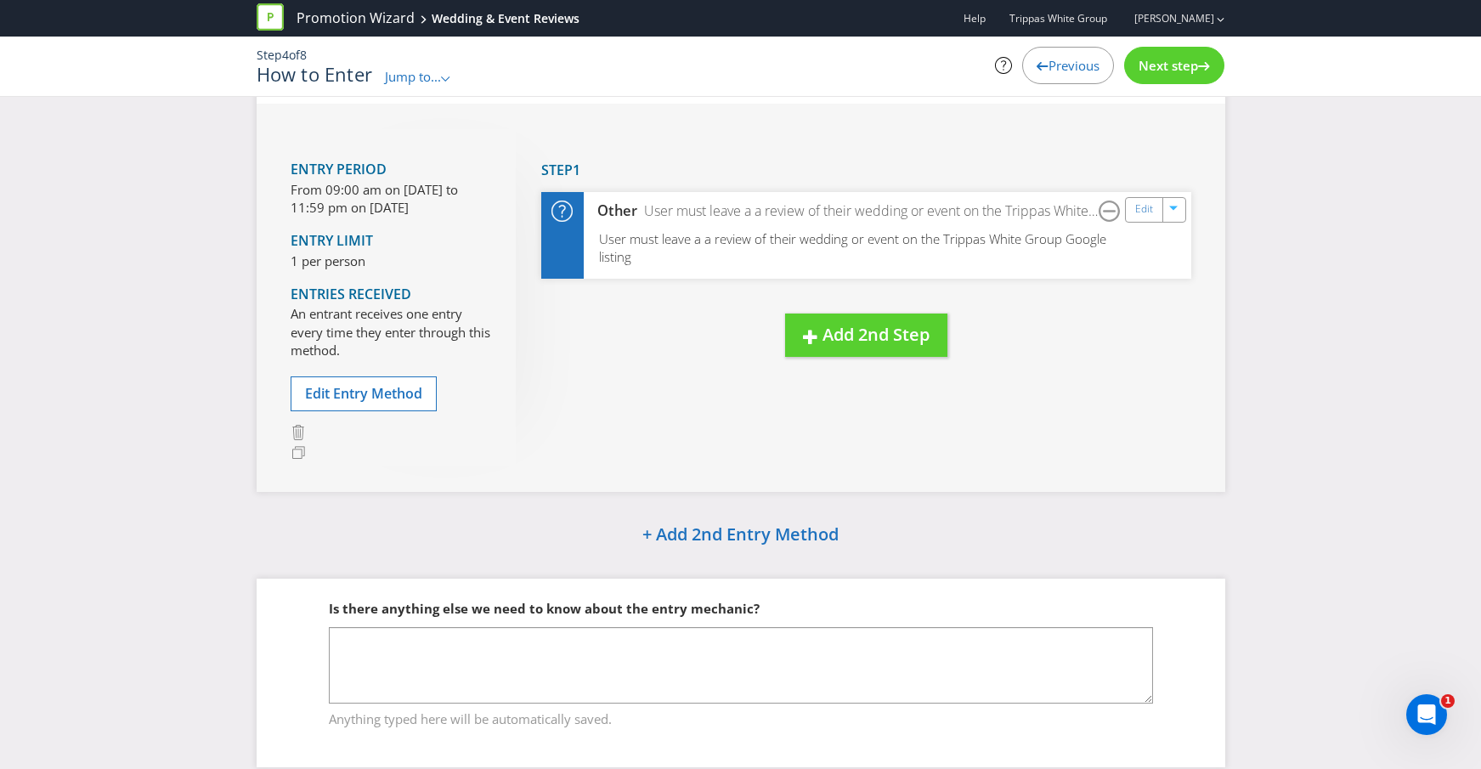
click at [1175, 74] on div "Next step" at bounding box center [1174, 65] width 100 height 37
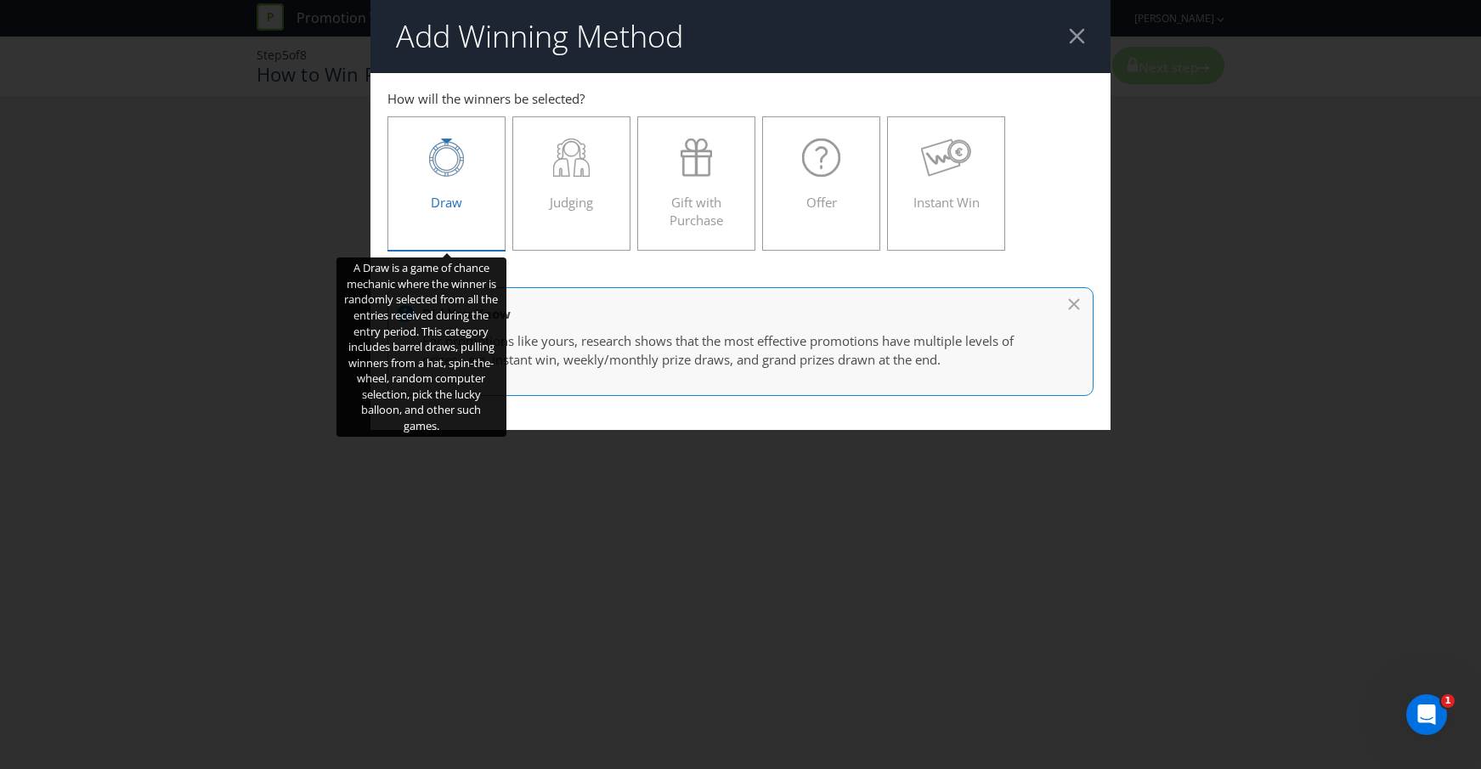
click at [436, 195] on span "Draw" at bounding box center [446, 202] width 31 height 17
click at [0, 0] on input "Draw" at bounding box center [0, 0] width 0 height 0
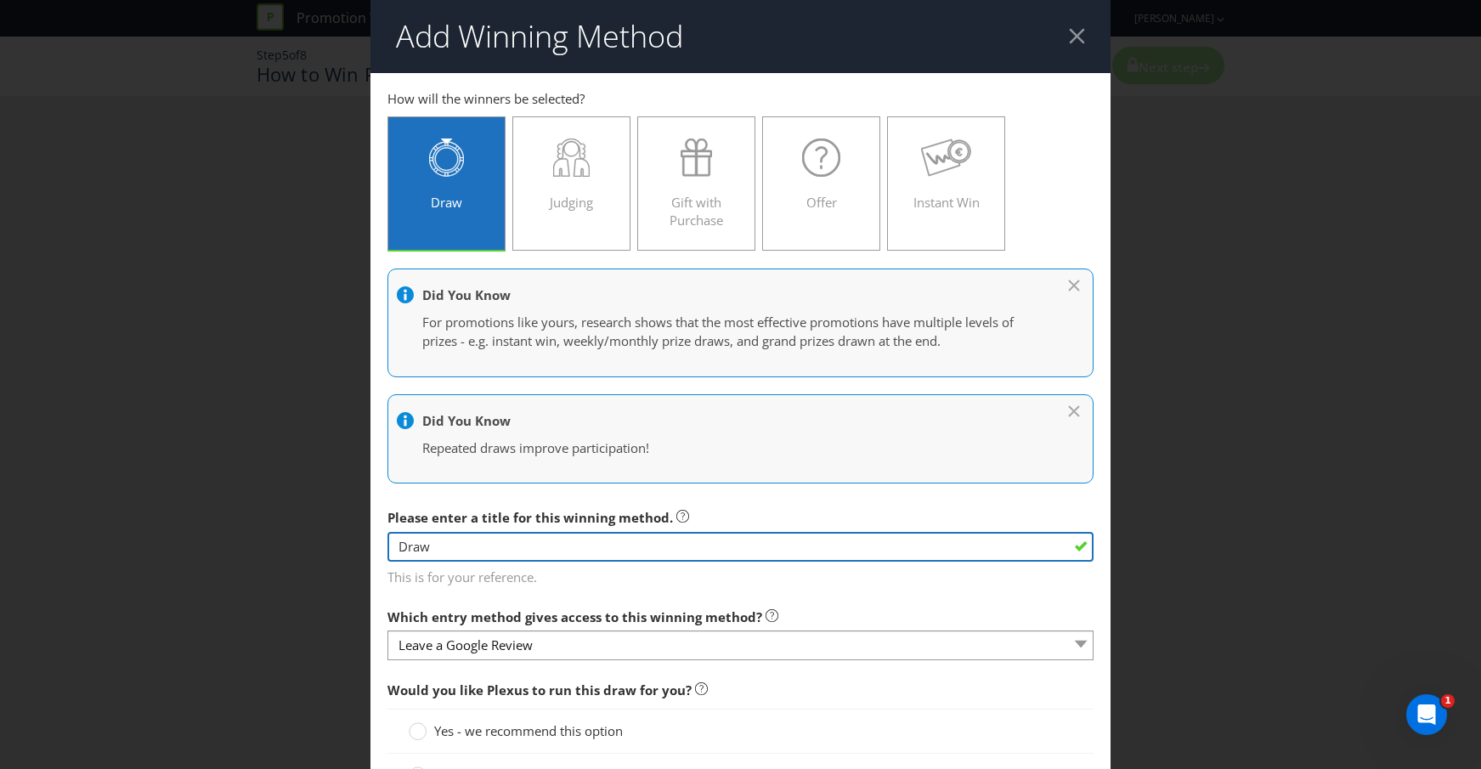
click at [524, 552] on input "Draw" at bounding box center [740, 547] width 707 height 30
drag, startPoint x: 497, startPoint y: 539, endPoint x: 353, endPoint y: 539, distance: 143.6
click at [353, 539] on div "Add Winning Method Leave a Google Review How will the winners be selected? Draw…" at bounding box center [740, 384] width 1481 height 769
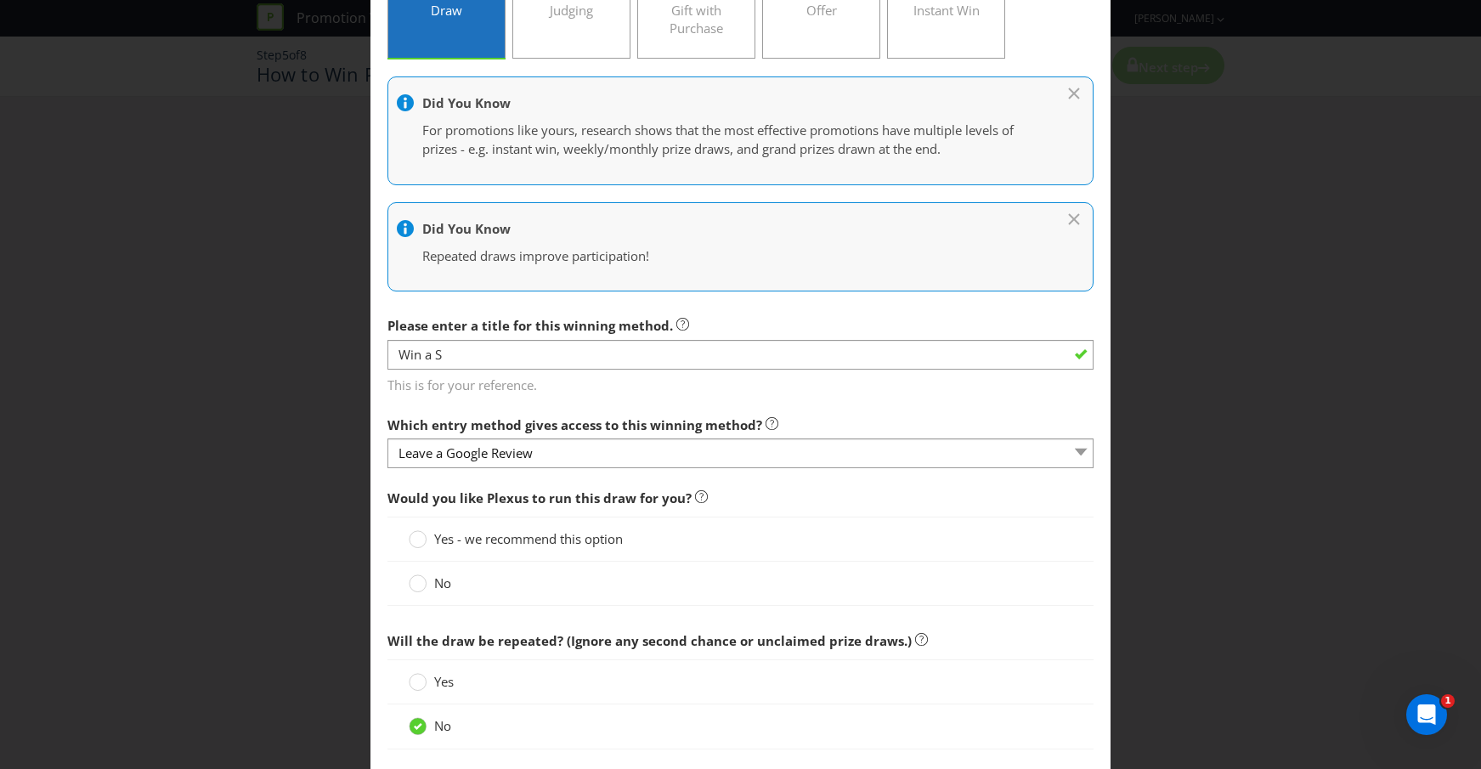
scroll to position [195, 0]
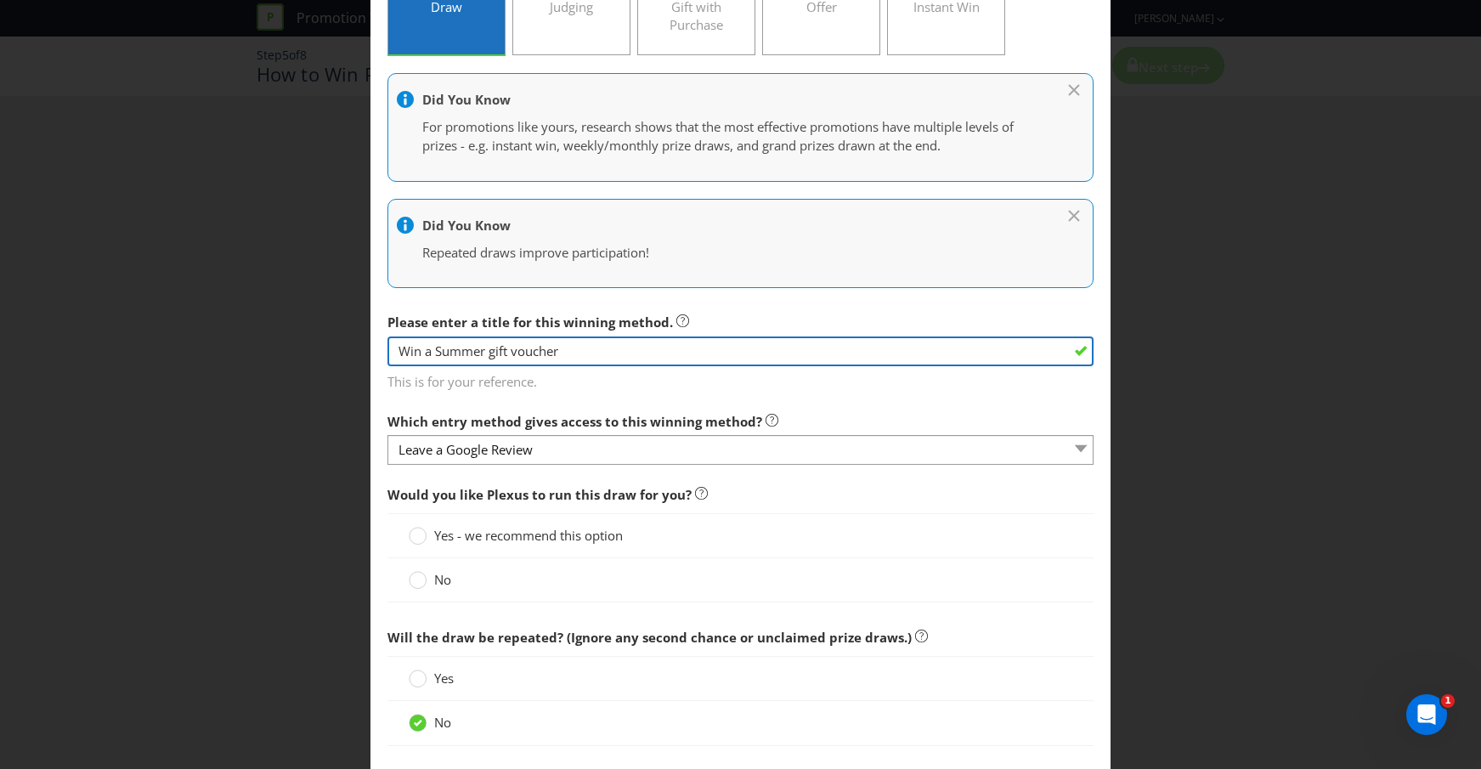
type input "Win a Summer gift voucher"
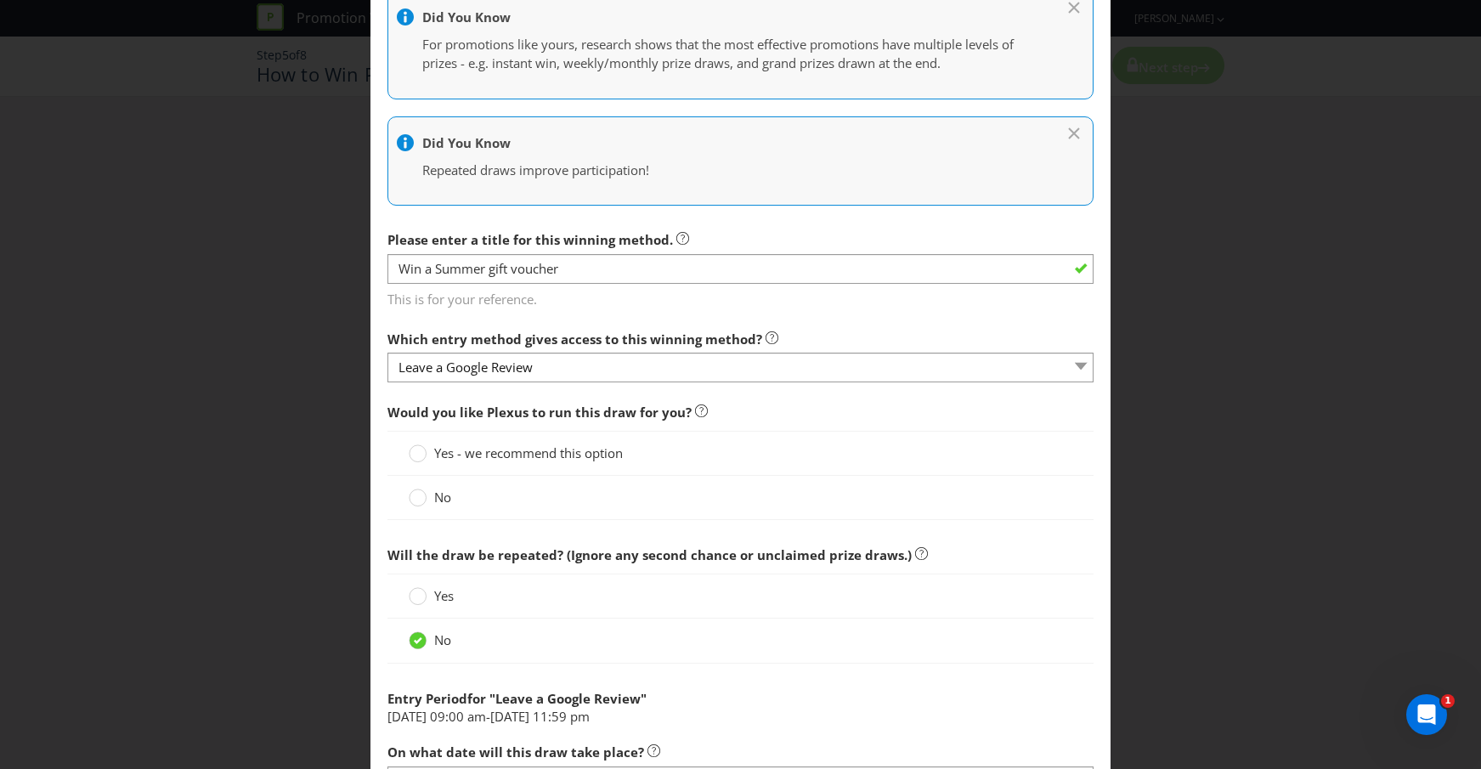
scroll to position [279, 0]
click at [409, 491] on icon at bounding box center [418, 497] width 18 height 18
click at [0, 0] on input "No" at bounding box center [0, 0] width 0 height 0
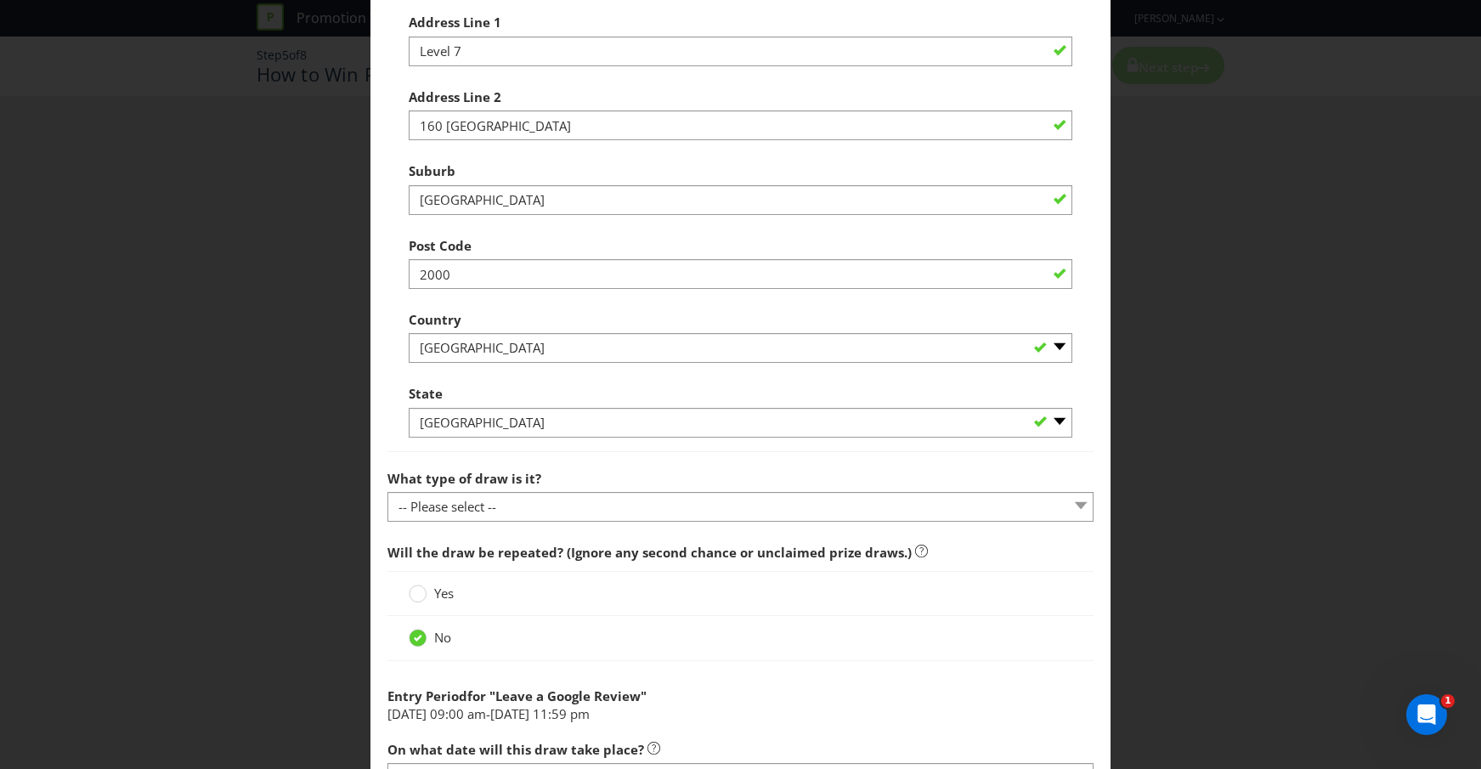
scroll to position [970, 0]
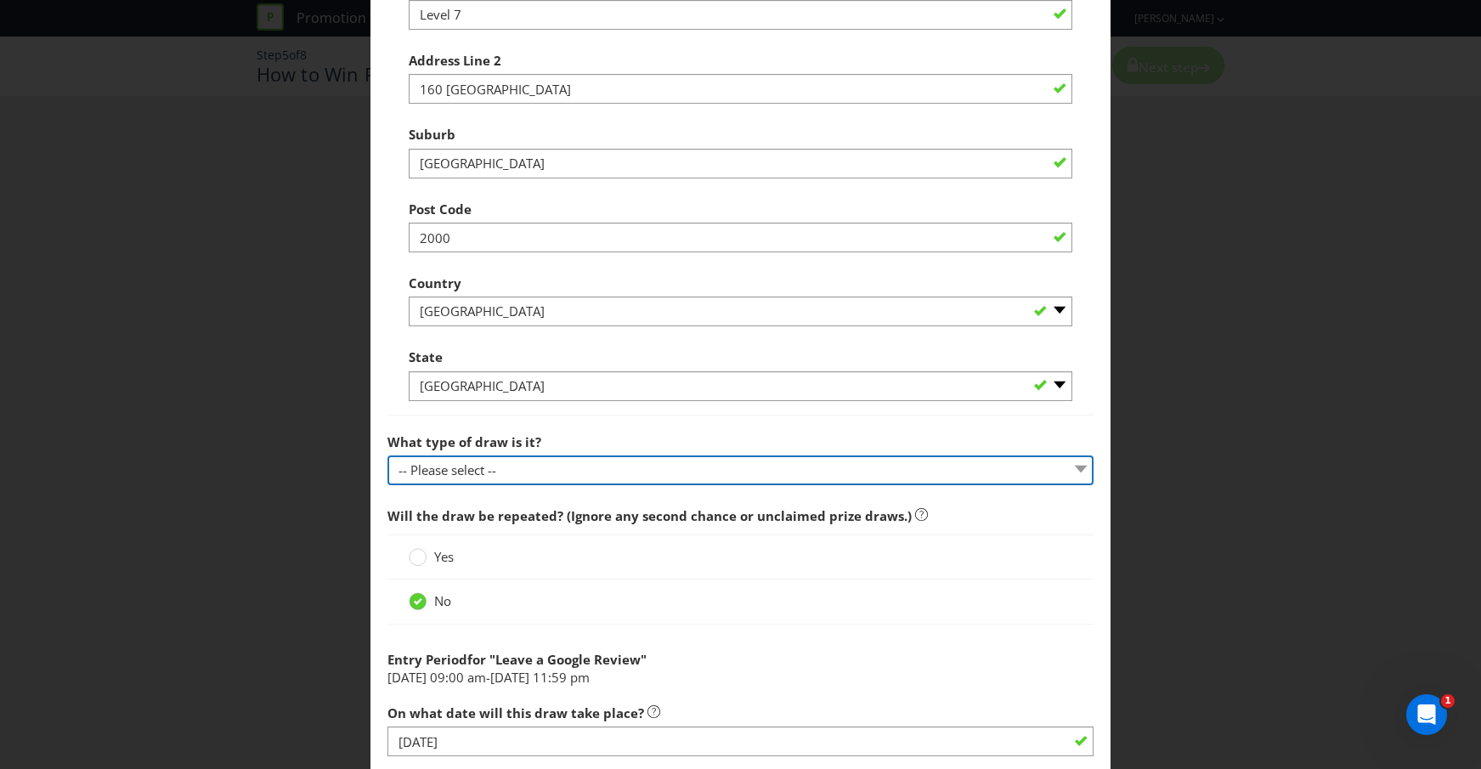
click at [656, 478] on select "-- Please select -- Computerised random selection Barrel draw Don't specify Oth…" at bounding box center [740, 470] width 707 height 30
select select "COMPUTERISED"
click at [387, 455] on select "-- Please select -- Computerised random selection Barrel draw Don't specify Oth…" at bounding box center [740, 470] width 707 height 30
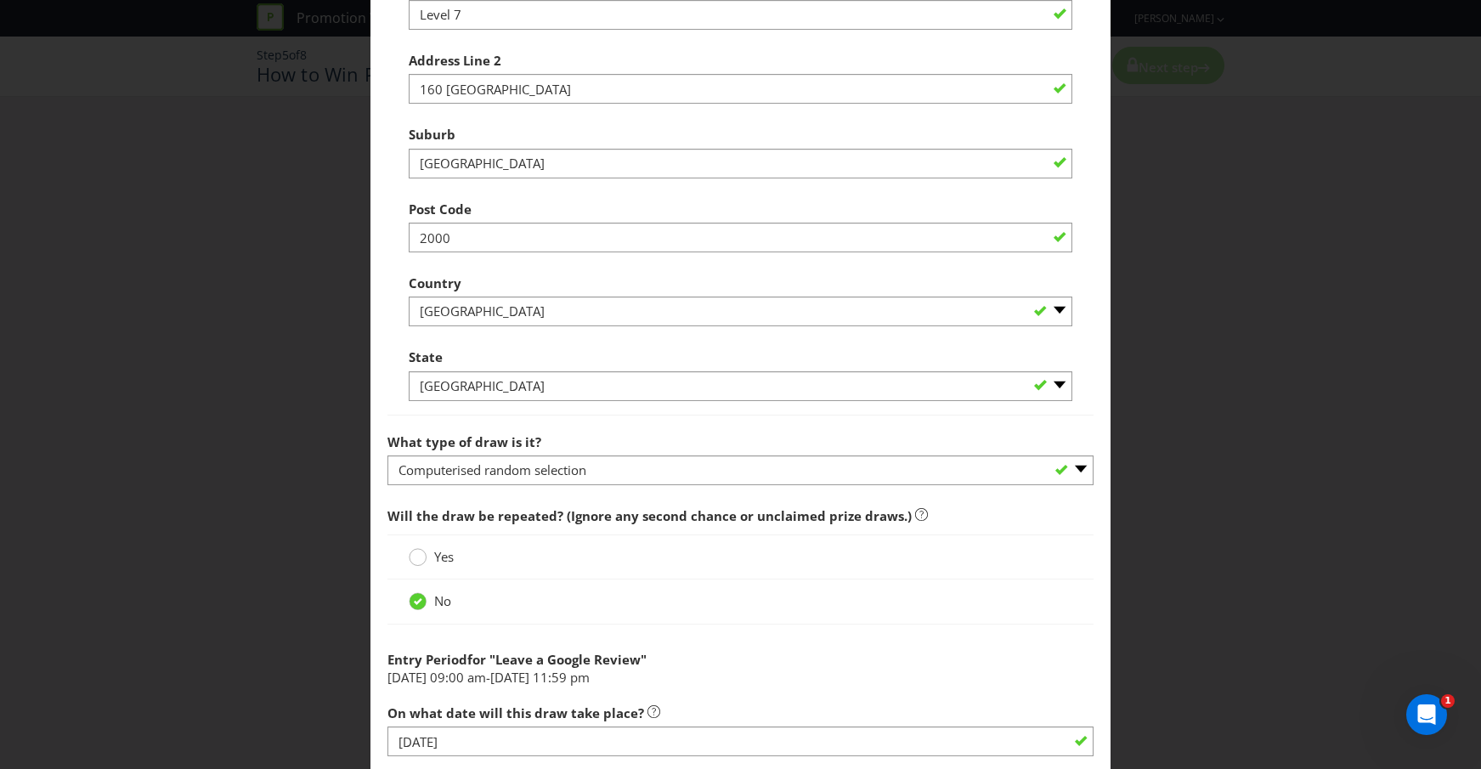
click at [416, 556] on circle at bounding box center [418, 557] width 17 height 17
click at [0, 0] on input "Yes" at bounding box center [0, 0] width 0 height 0
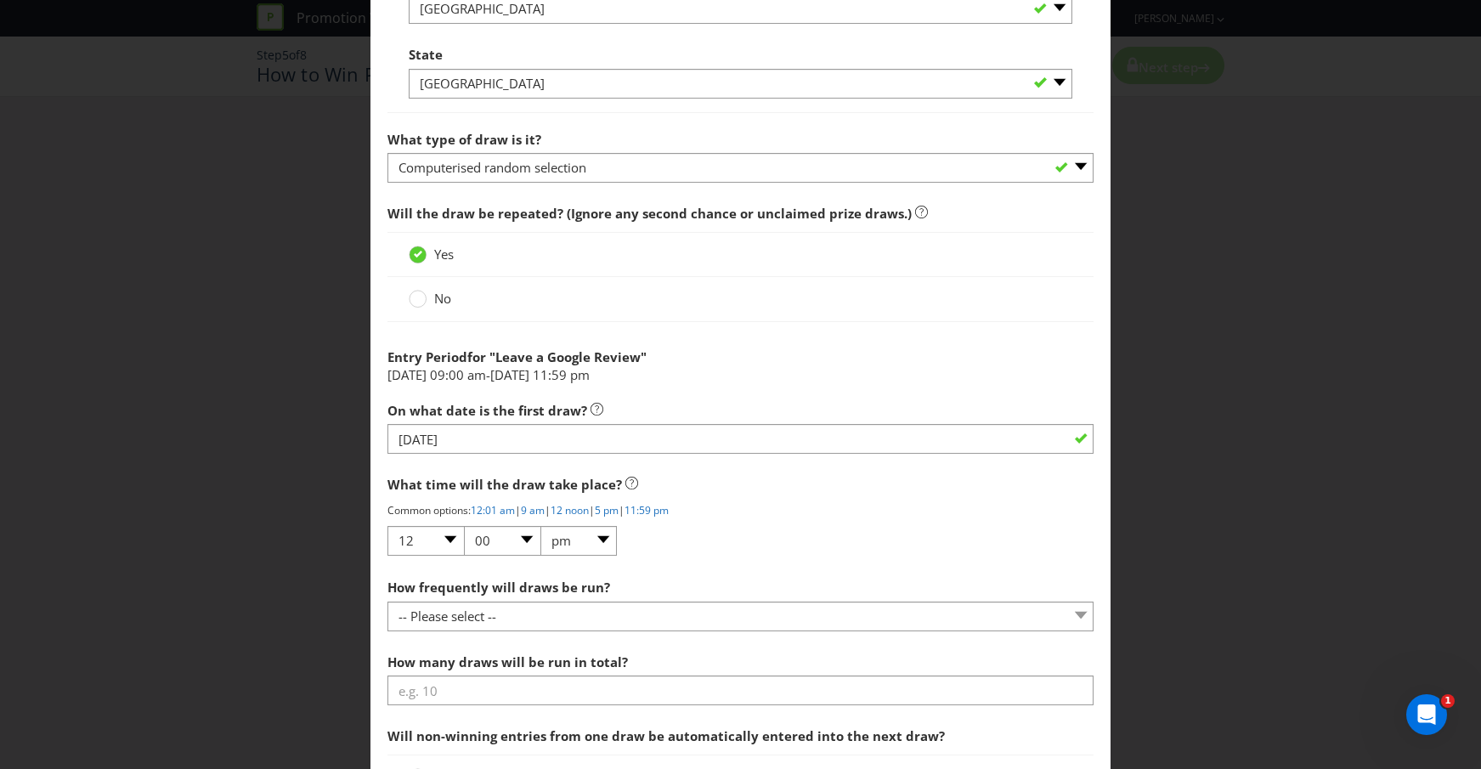
scroll to position [1274, 0]
click at [420, 291] on div at bounding box center [418, 291] width 8 height 8
click at [0, 0] on input "No" at bounding box center [0, 0] width 0 height 0
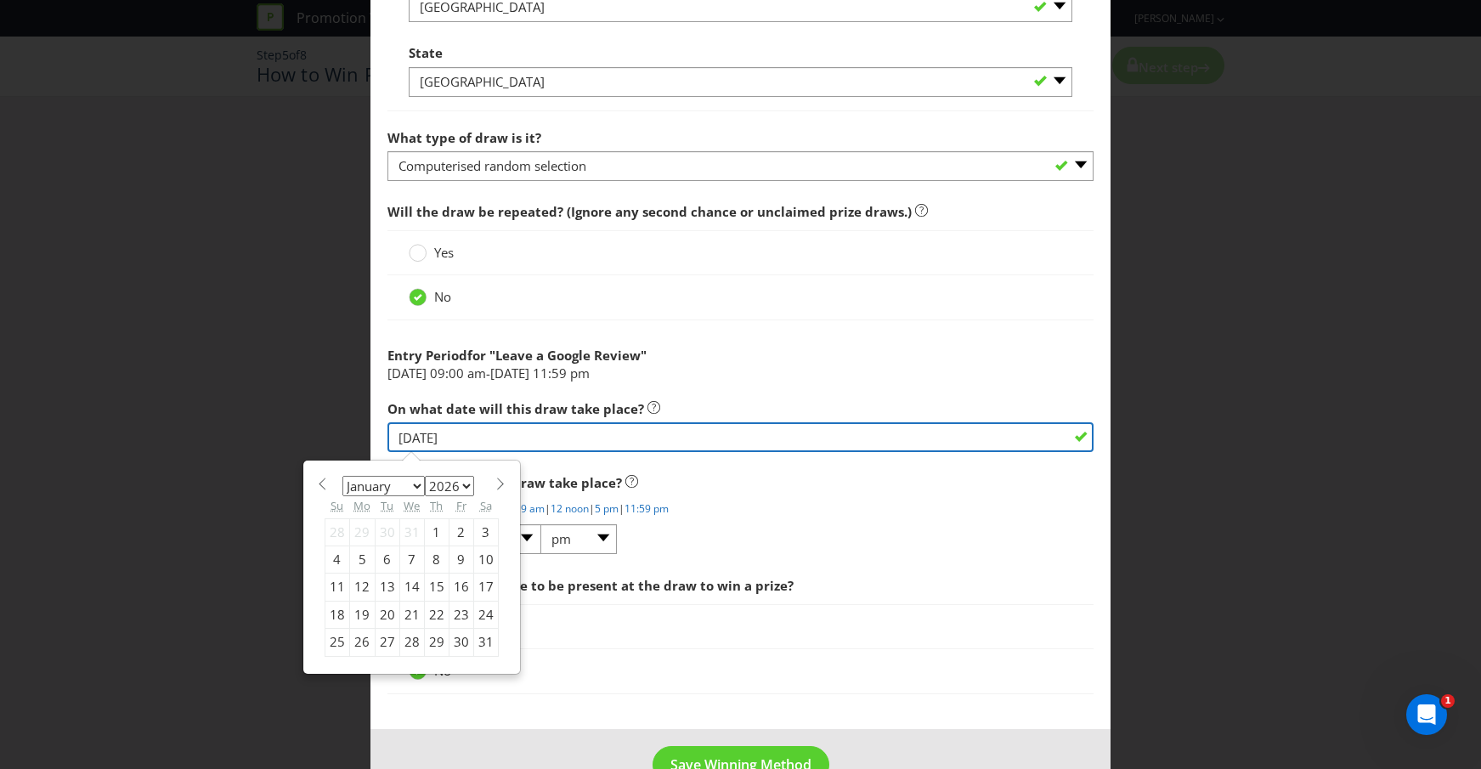
click at [698, 442] on input "[DATE]" at bounding box center [740, 437] width 707 height 30
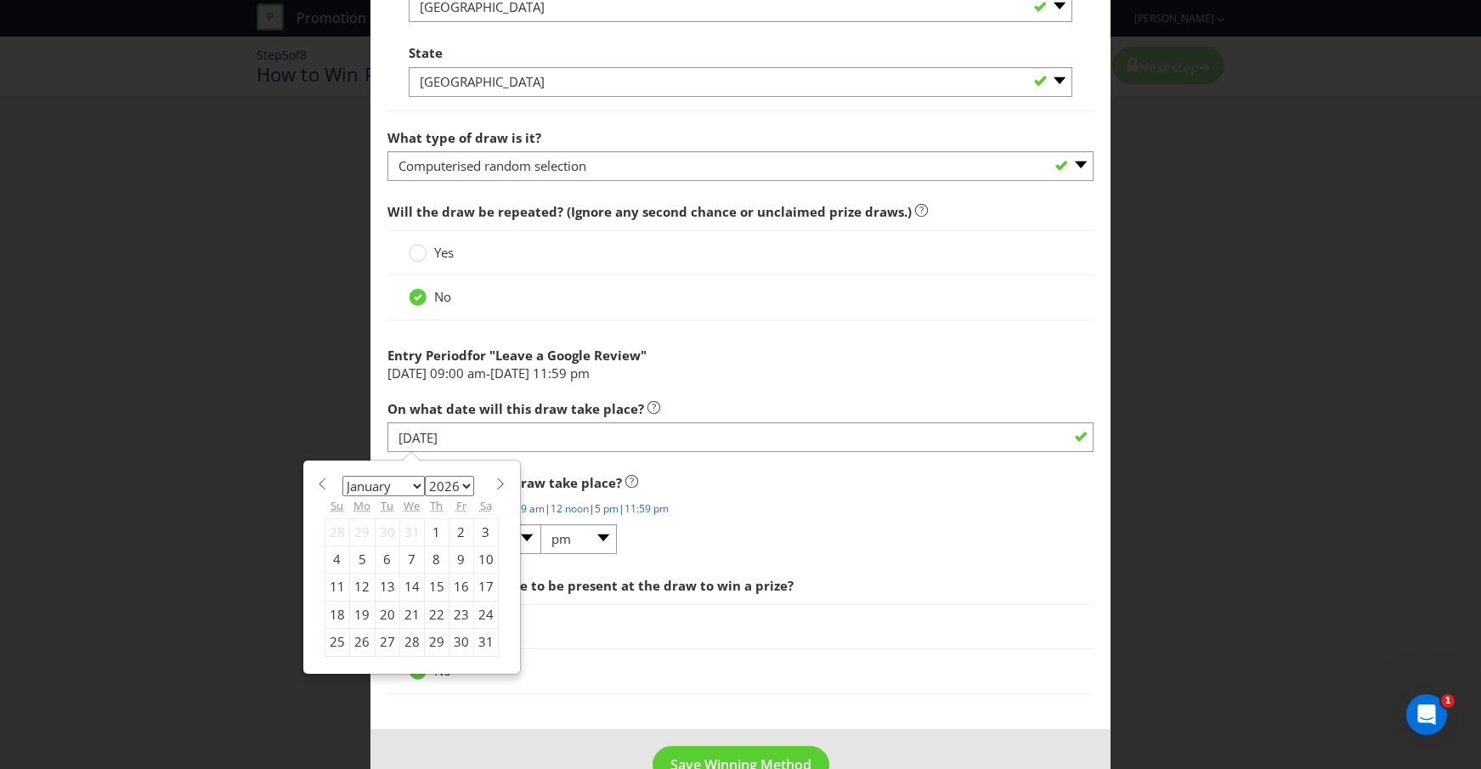
click at [382, 559] on div "6" at bounding box center [387, 559] width 25 height 27
type input "[DATE]"
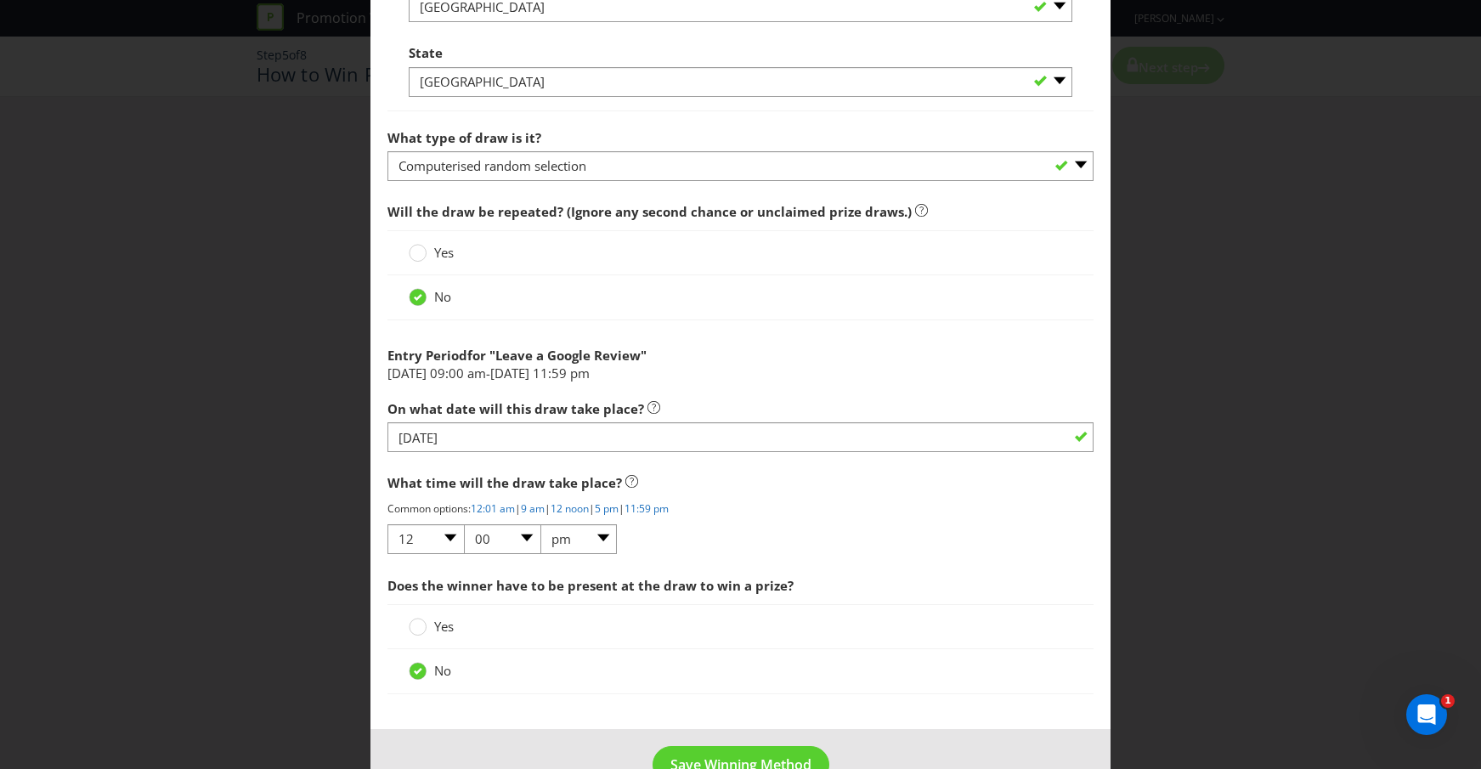
scroll to position [1320, 0]
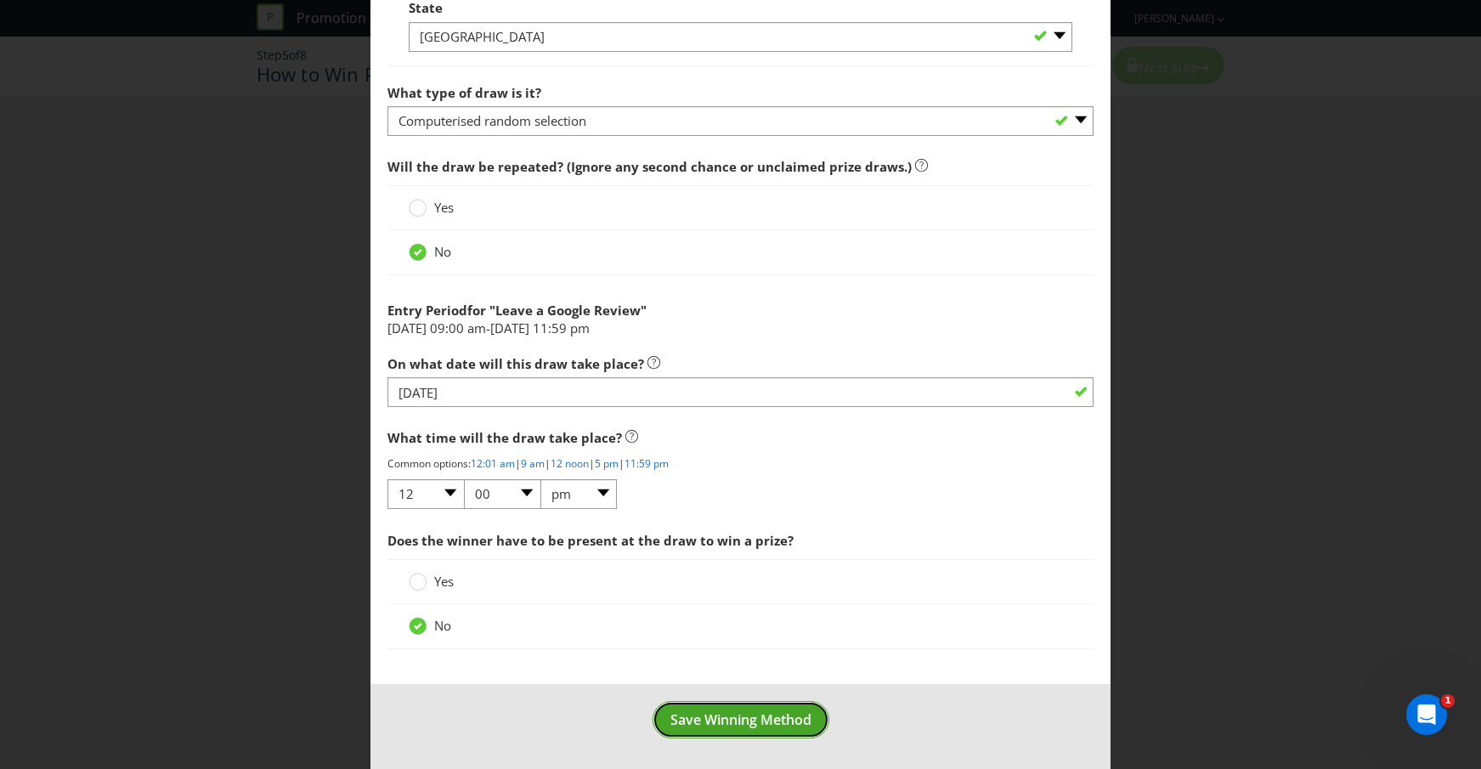
click at [736, 713] on span "Save Winning Method" at bounding box center [740, 719] width 141 height 19
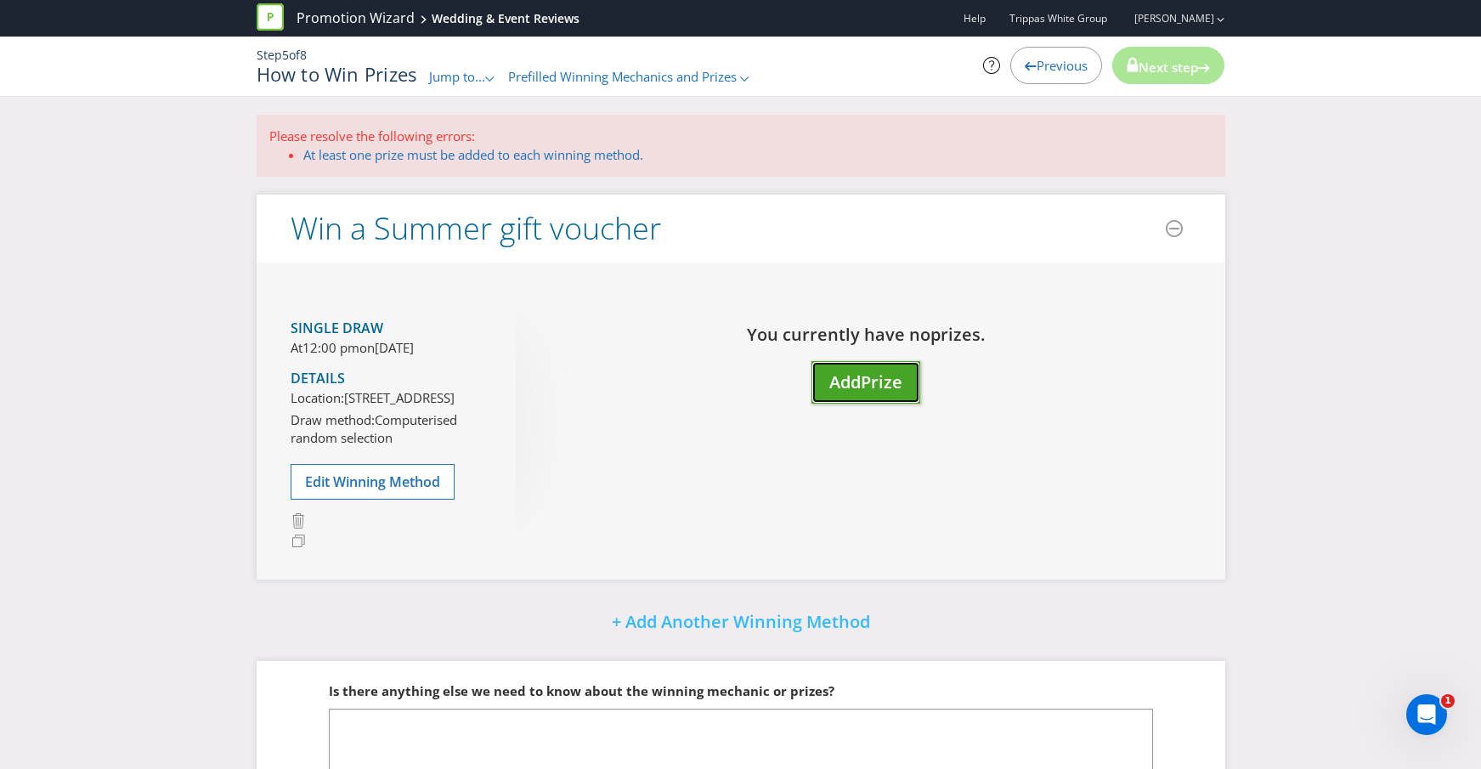
click at [850, 370] on span "Add" at bounding box center [844, 381] width 31 height 23
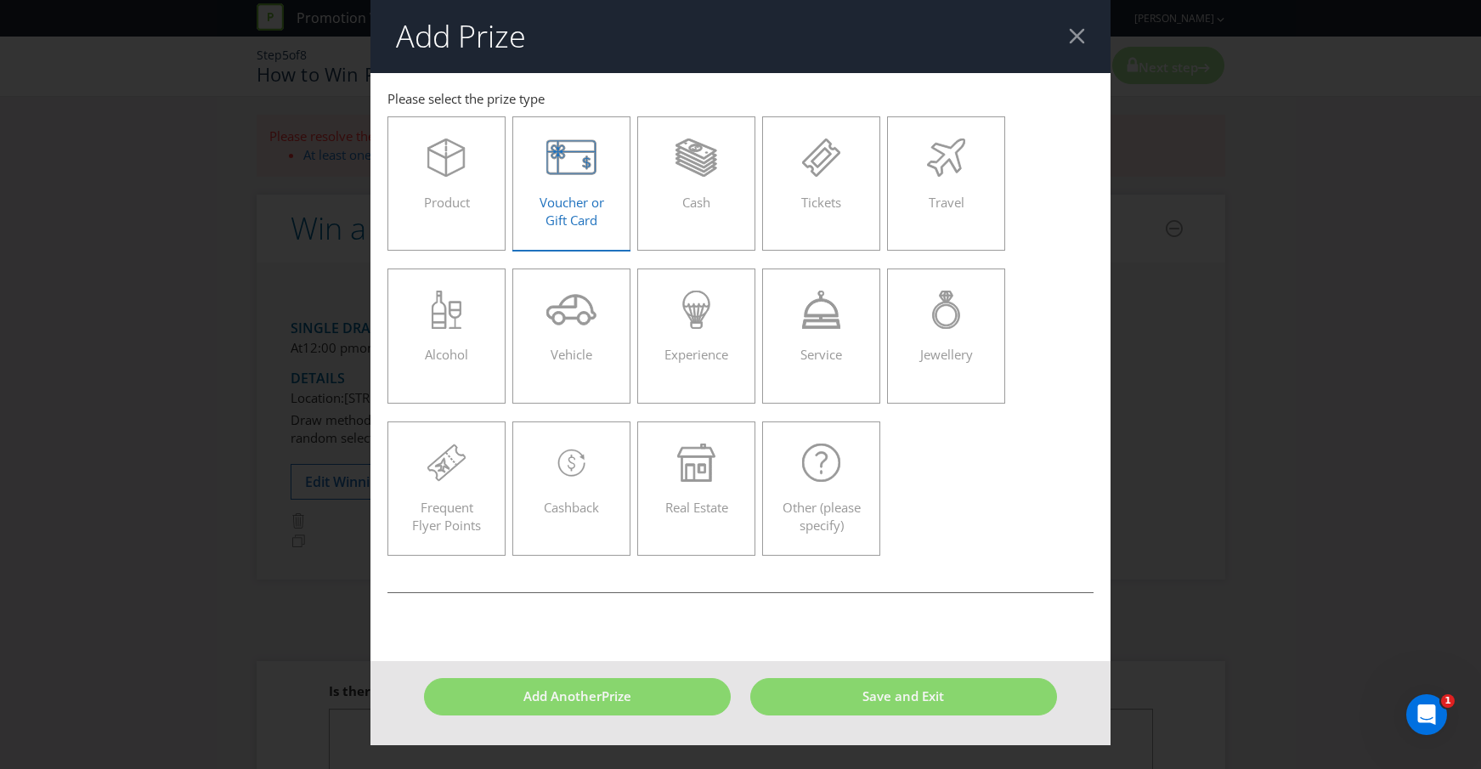
click at [604, 202] on div "Voucher or Gift Card" at bounding box center [571, 176] width 83 height 76
click at [0, 0] on input "Voucher or Gift Card" at bounding box center [0, 0] width 0 height 0
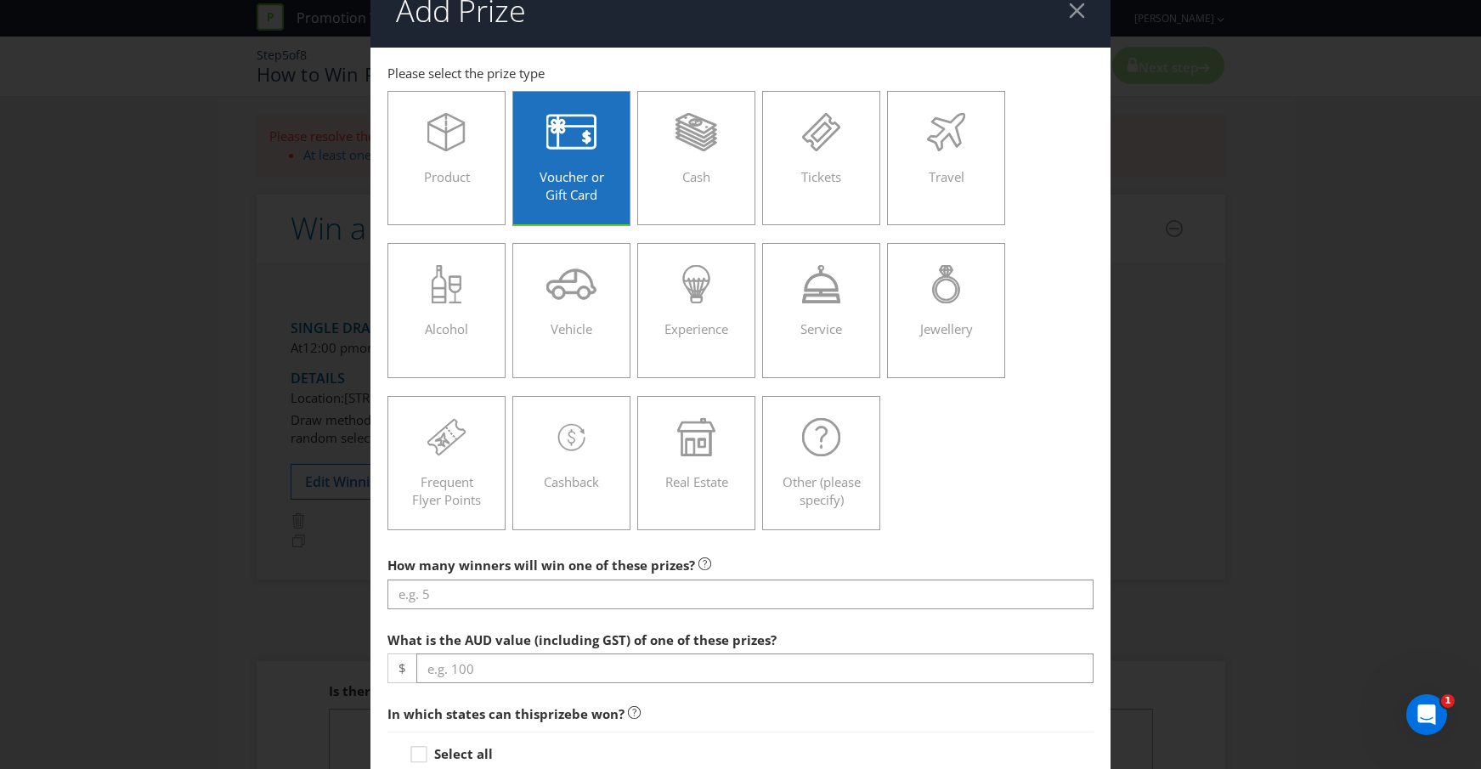
scroll to position [26, 0]
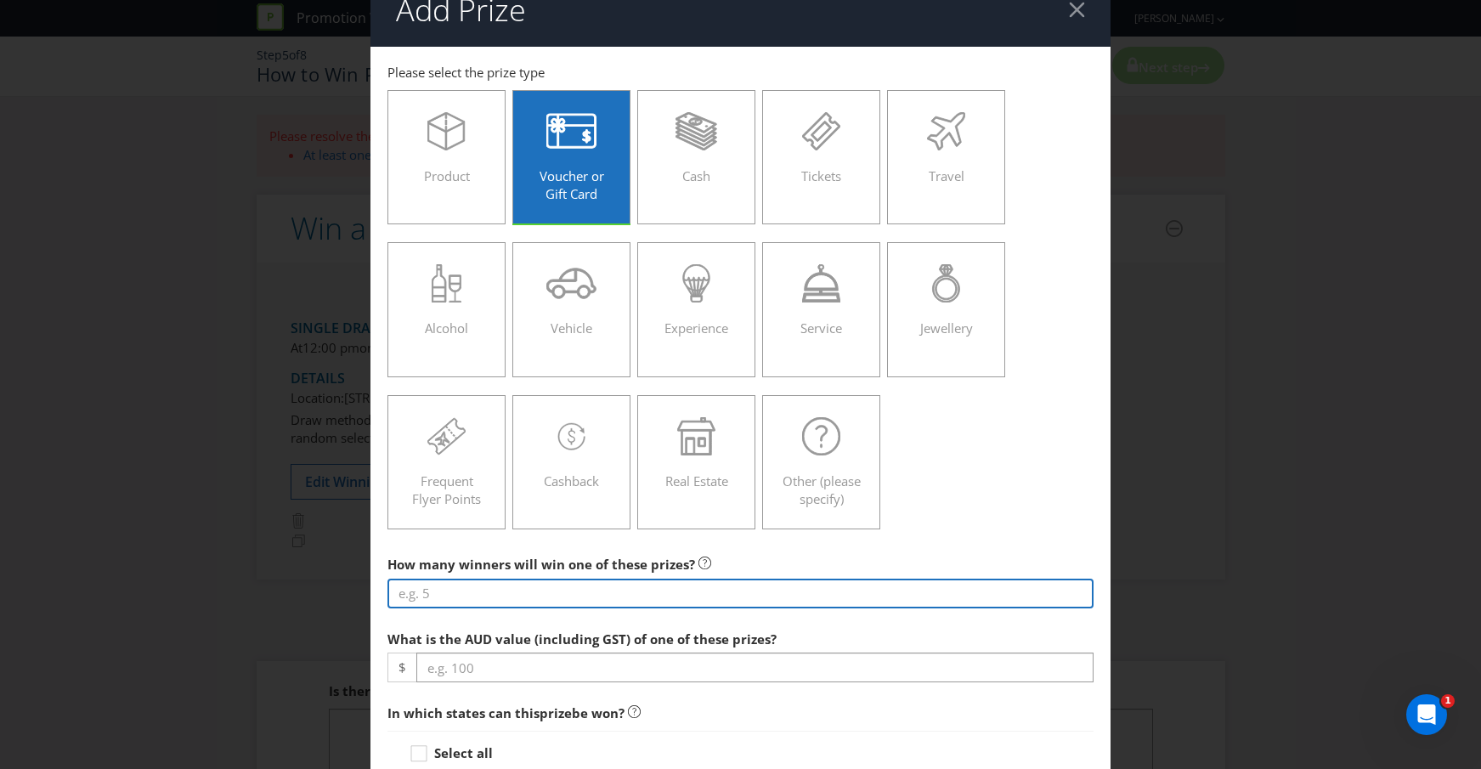
click at [630, 591] on input "number" at bounding box center [740, 594] width 707 height 30
type input "1"
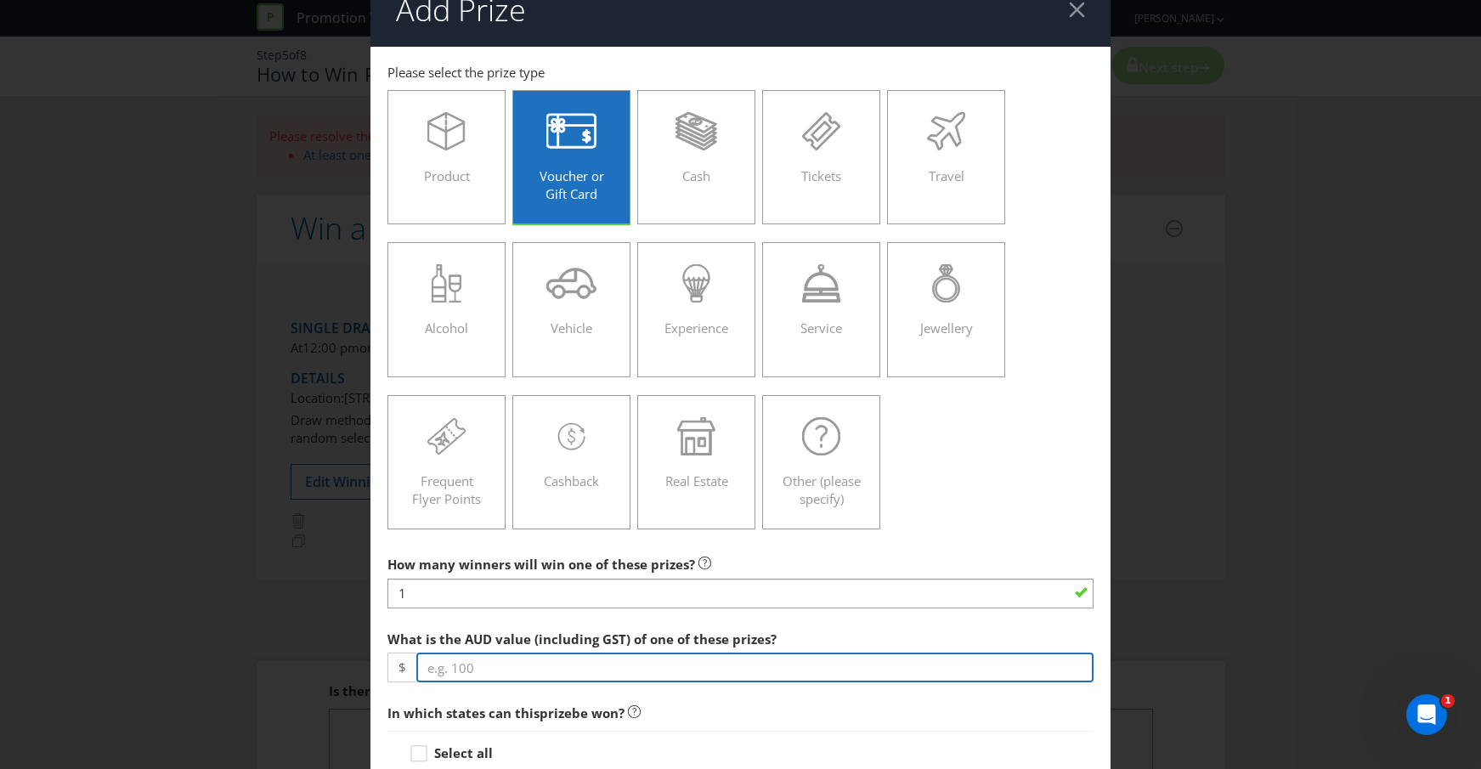
click at [557, 661] on input "number" at bounding box center [755, 668] width 678 height 30
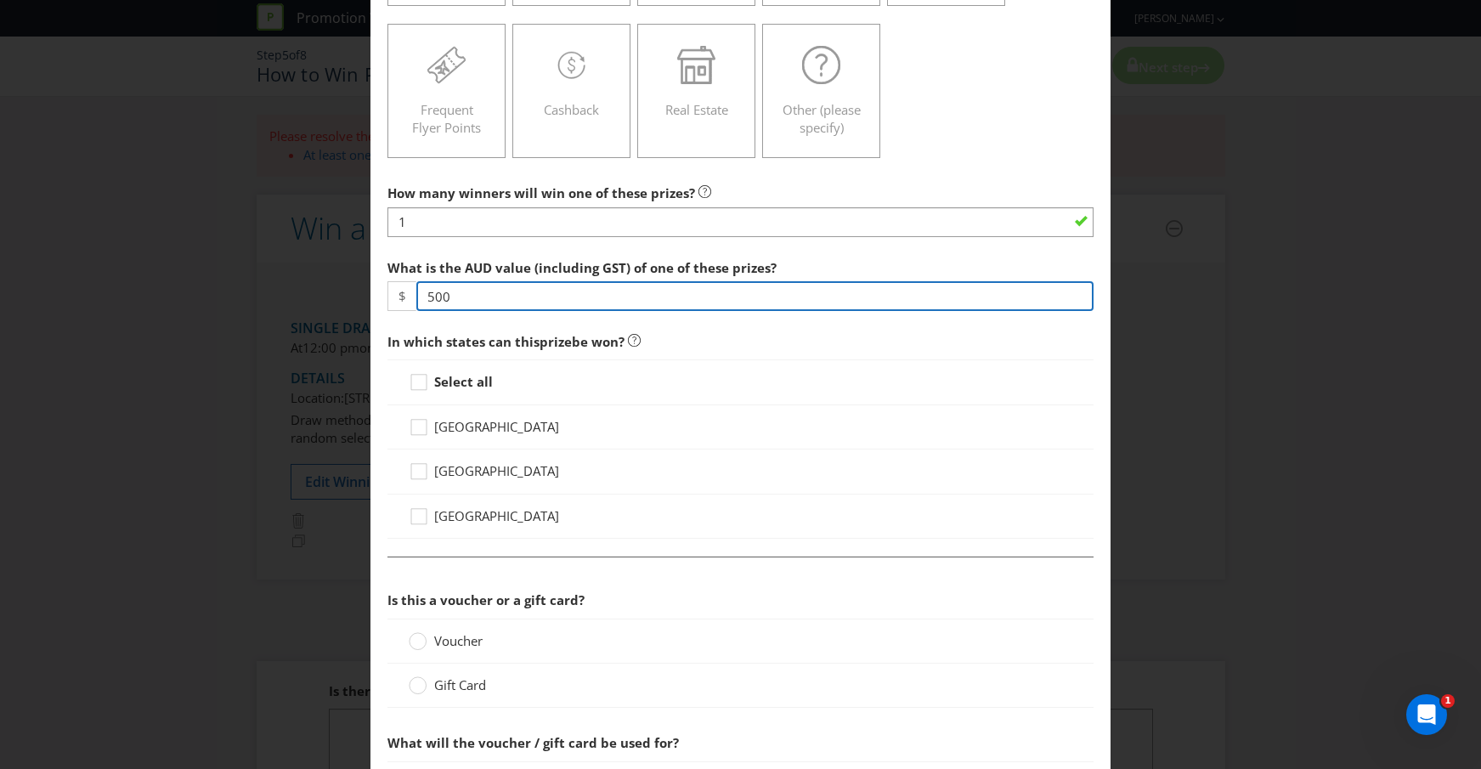
scroll to position [401, 0]
type input "500"
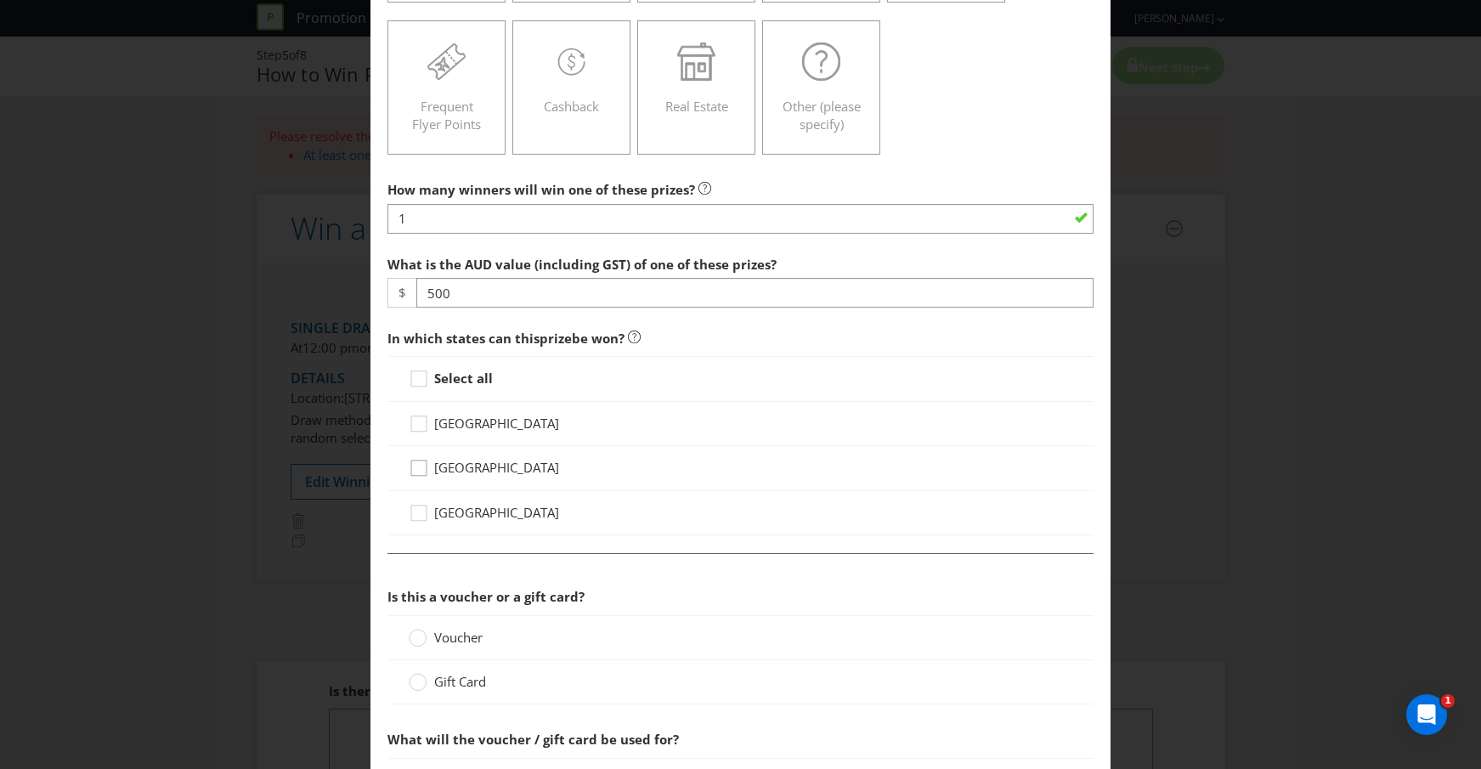
click at [416, 466] on icon at bounding box center [421, 471] width 25 height 25
click at [0, 0] on input "[GEOGRAPHIC_DATA]" at bounding box center [0, 0] width 0 height 0
click at [418, 381] on icon at bounding box center [421, 382] width 25 height 25
click at [0, 0] on input "Select all" at bounding box center [0, 0] width 0 height 0
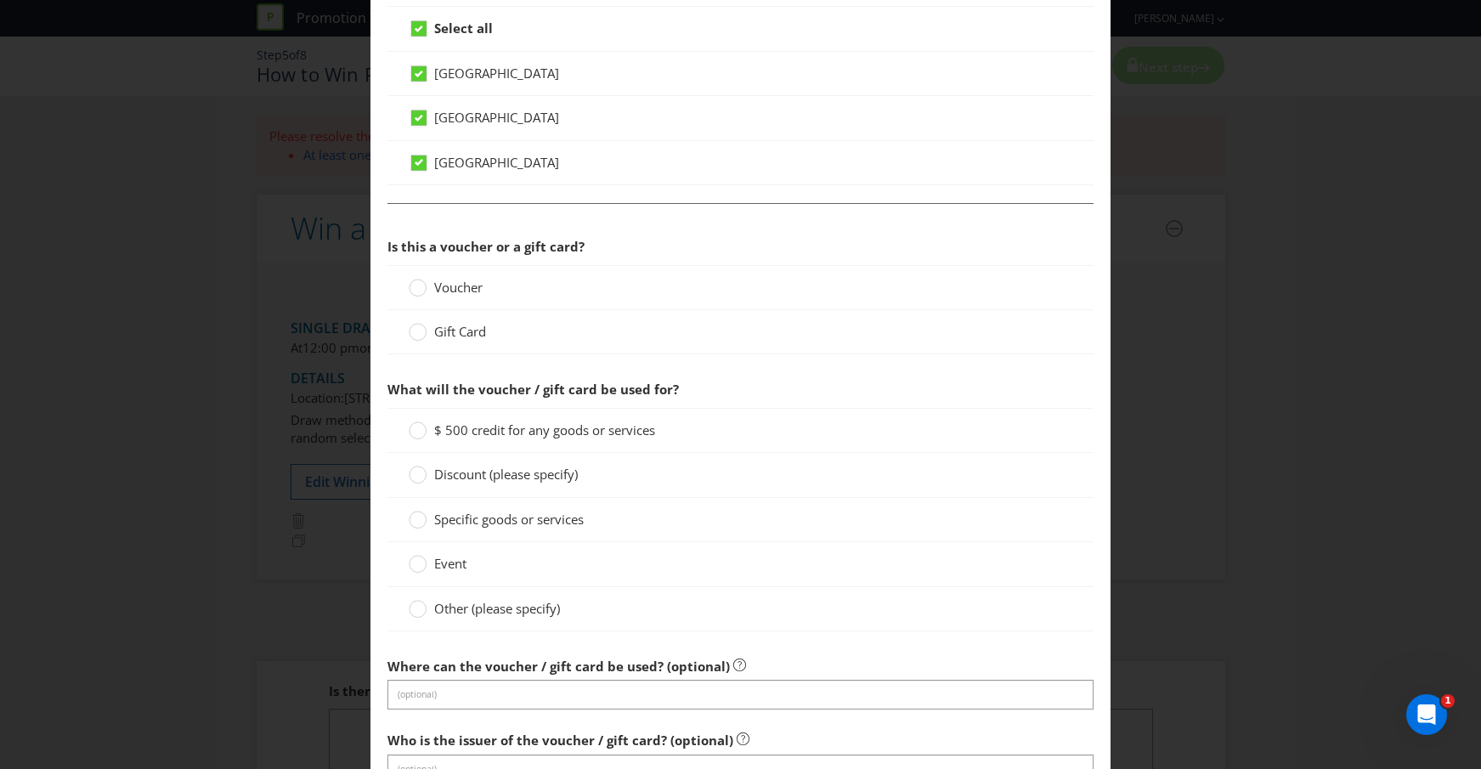
scroll to position [753, 0]
click at [415, 285] on circle at bounding box center [418, 285] width 17 height 17
click at [0, 0] on input "Voucher" at bounding box center [0, 0] width 0 height 0
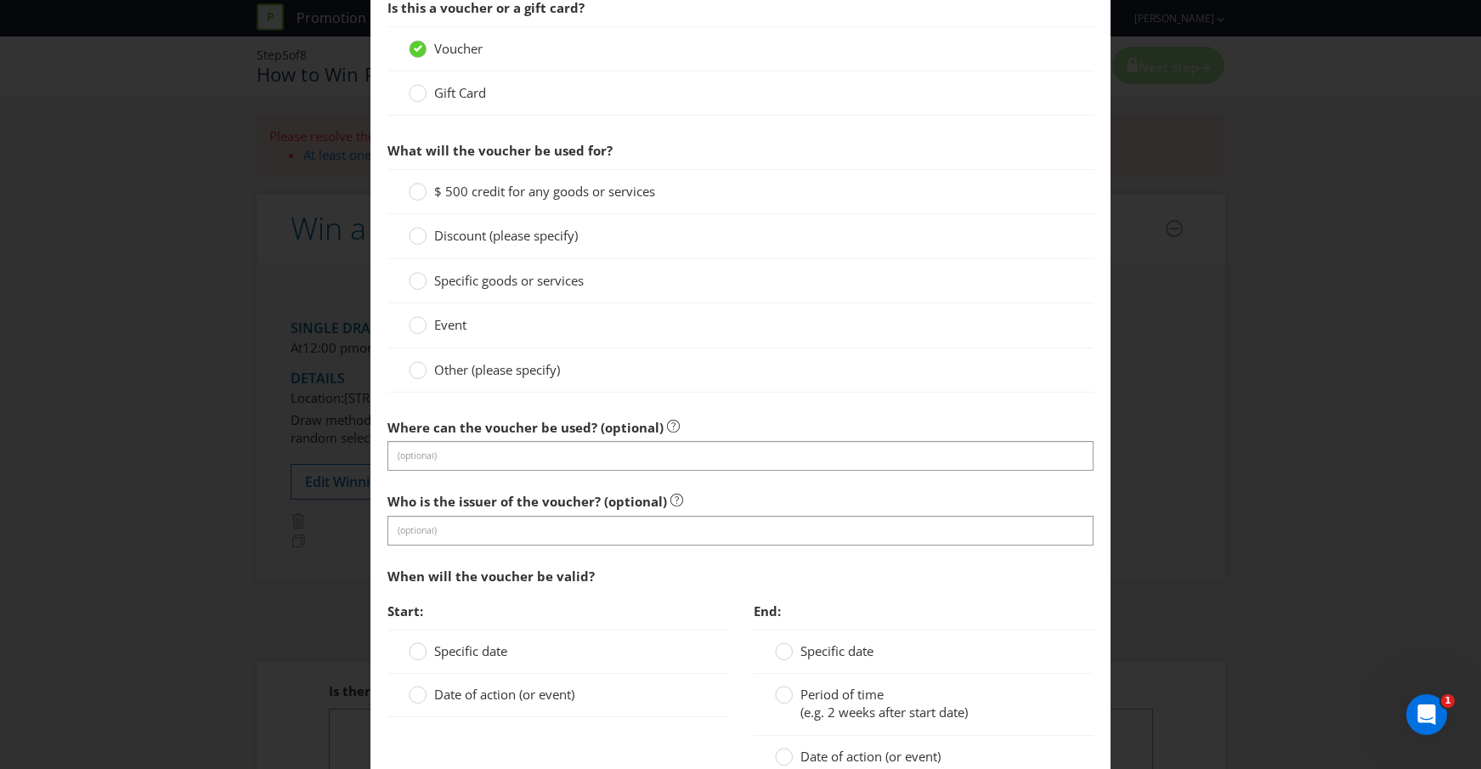
scroll to position [994, 0]
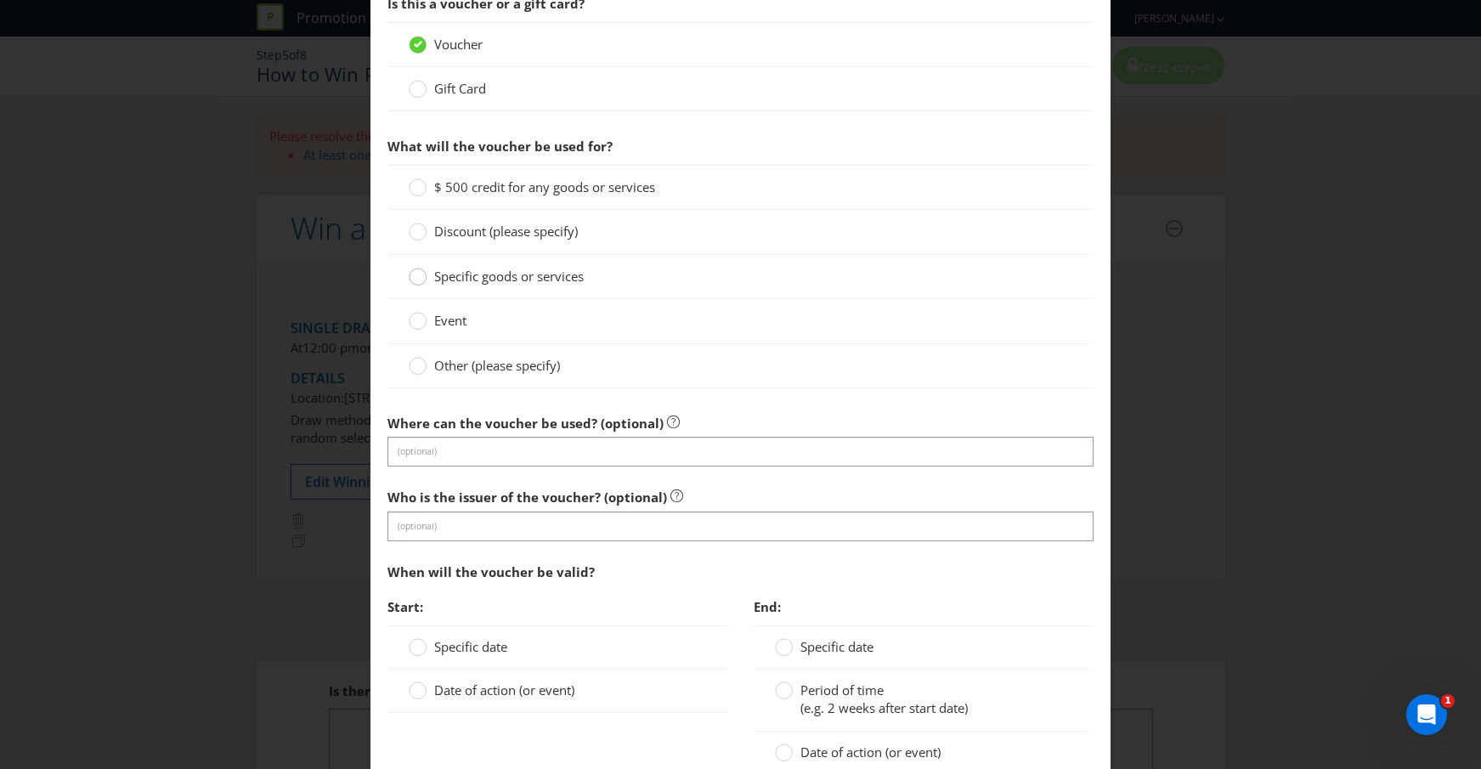
click at [418, 280] on circle at bounding box center [418, 276] width 17 height 17
click at [0, 0] on input "Specific goods or services" at bounding box center [0, 0] width 0 height 0
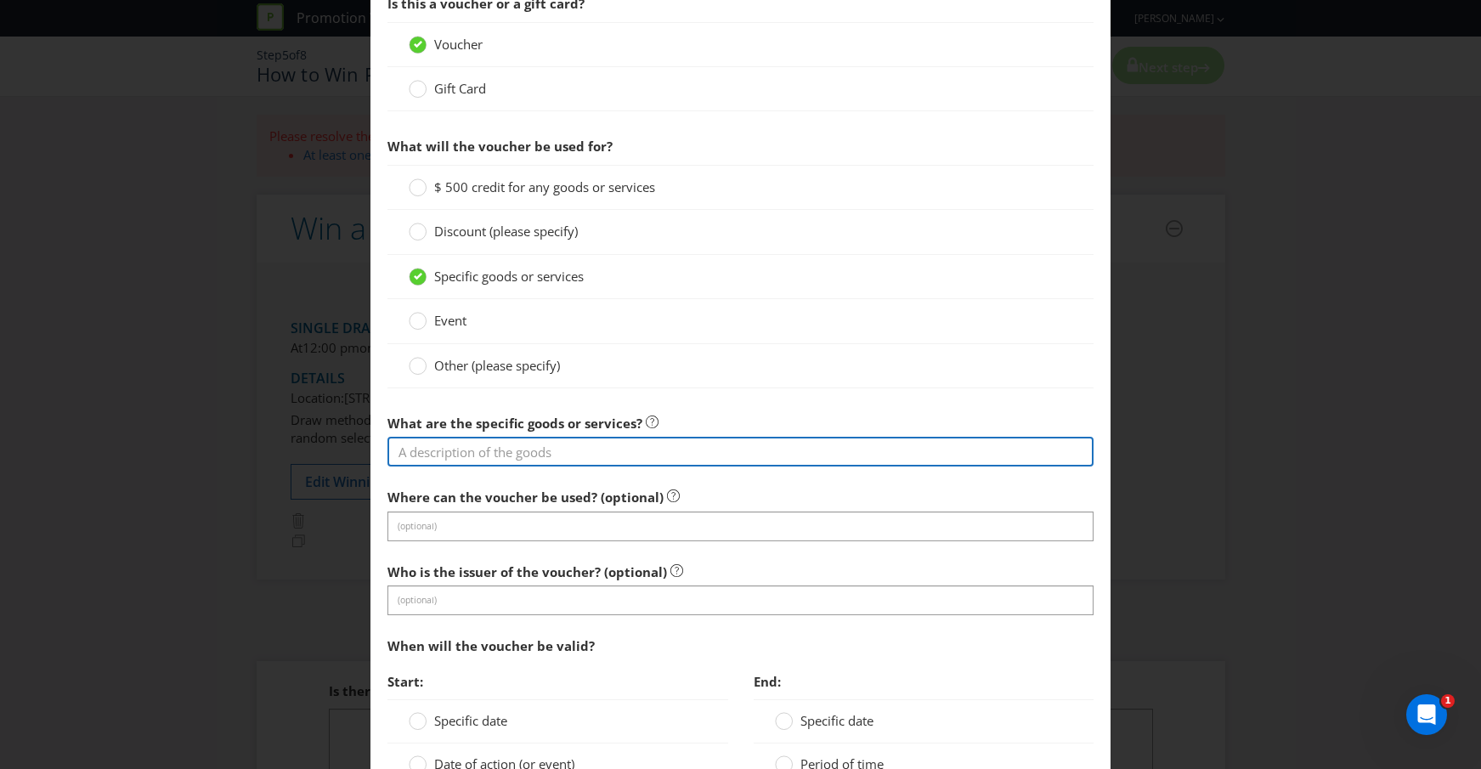
click at [573, 456] on input "text" at bounding box center [740, 452] width 707 height 30
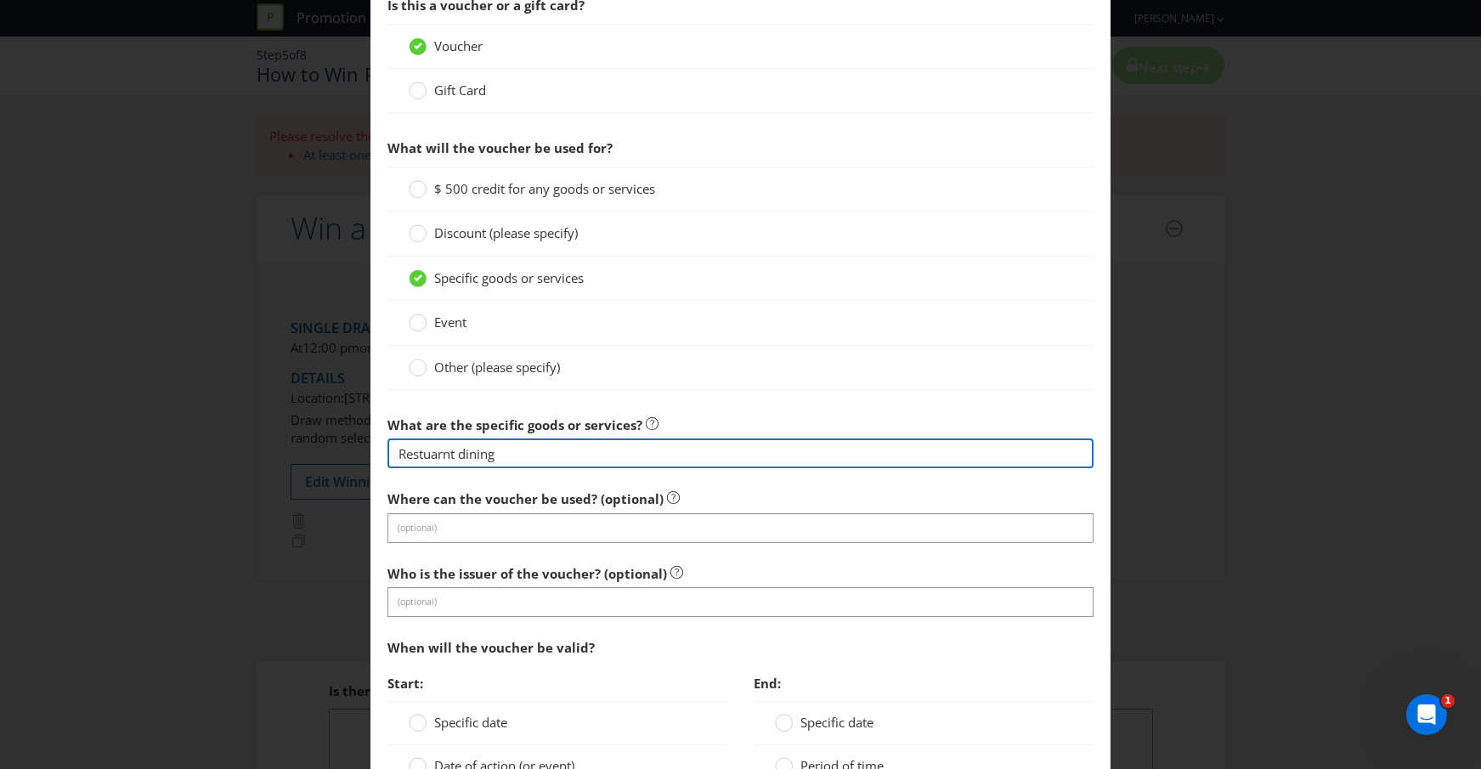
click at [448, 452] on input "Restuarnt dining" at bounding box center [740, 453] width 707 height 30
click at [540, 463] on input "Restuarant dining" at bounding box center [740, 453] width 707 height 30
drag, startPoint x: 470, startPoint y: 451, endPoint x: 303, endPoint y: 432, distance: 167.6
click at [303, 432] on div "Add Prize [GEOGRAPHIC_DATA] [GEOGRAPHIC_DATA] [GEOGRAPHIC_DATA] Please select t…" at bounding box center [740, 384] width 1481 height 769
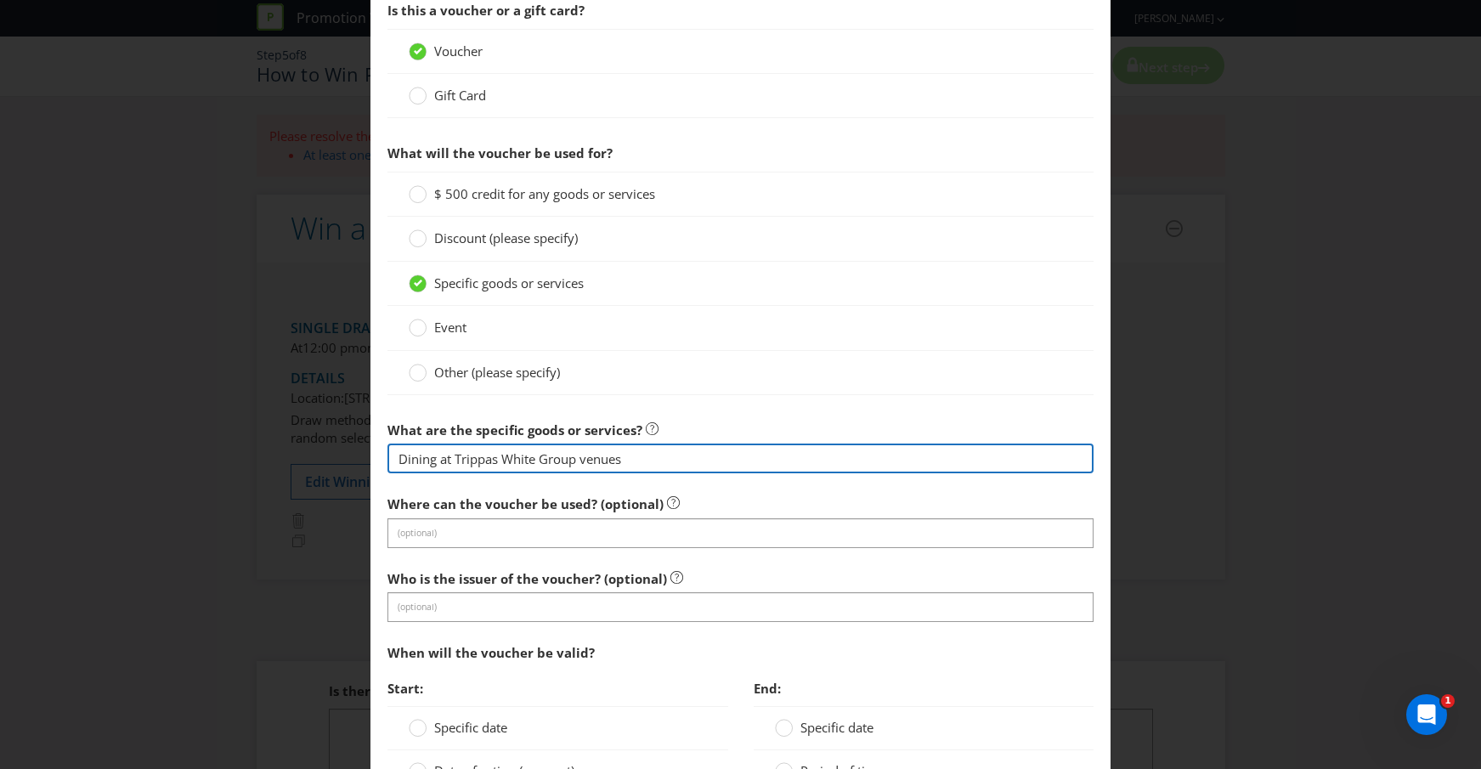
scroll to position [989, 0]
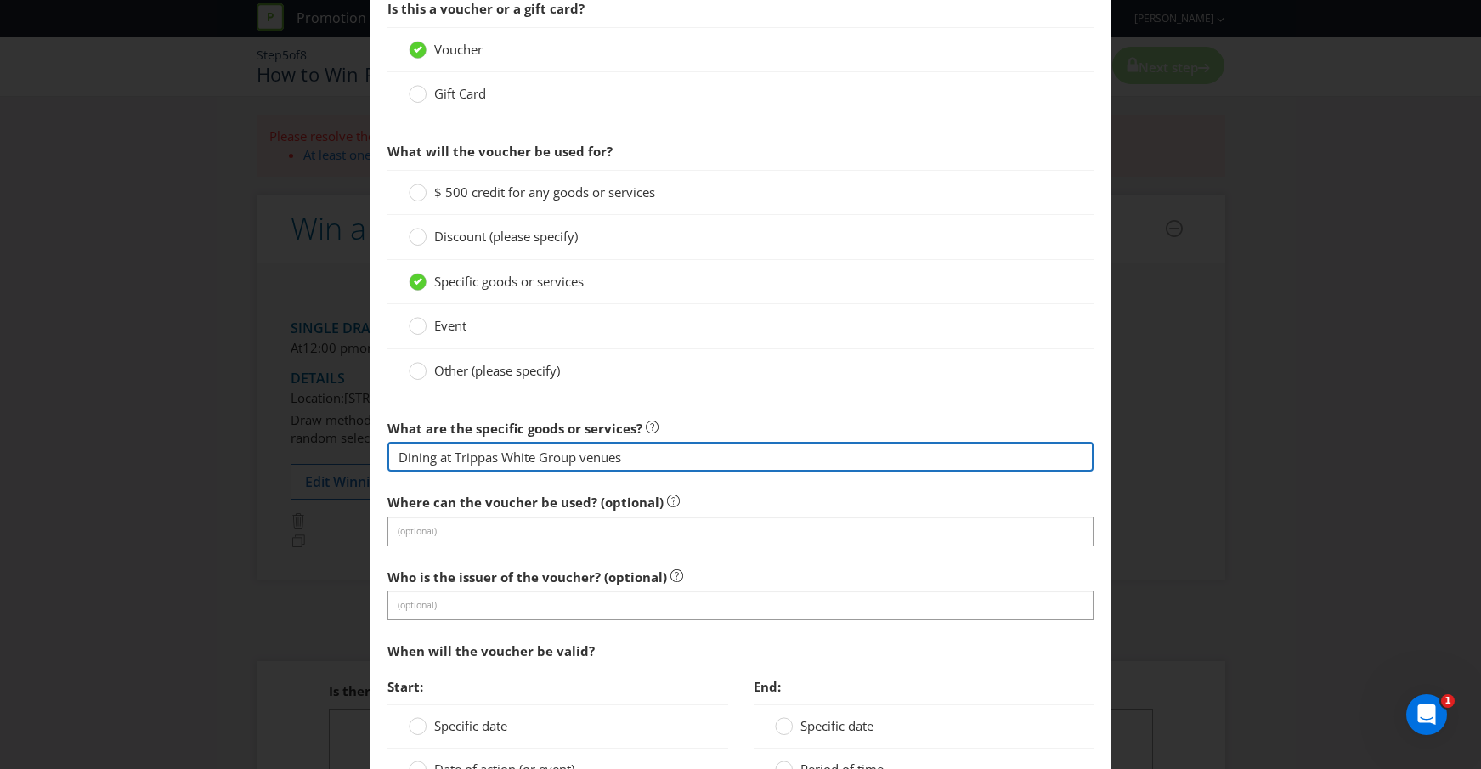
drag, startPoint x: 630, startPoint y: 454, endPoint x: 409, endPoint y: 451, distance: 221.8
click at [409, 451] on input "Dining at Trippas White Group venues" at bounding box center [740, 457] width 707 height 30
type input "D"
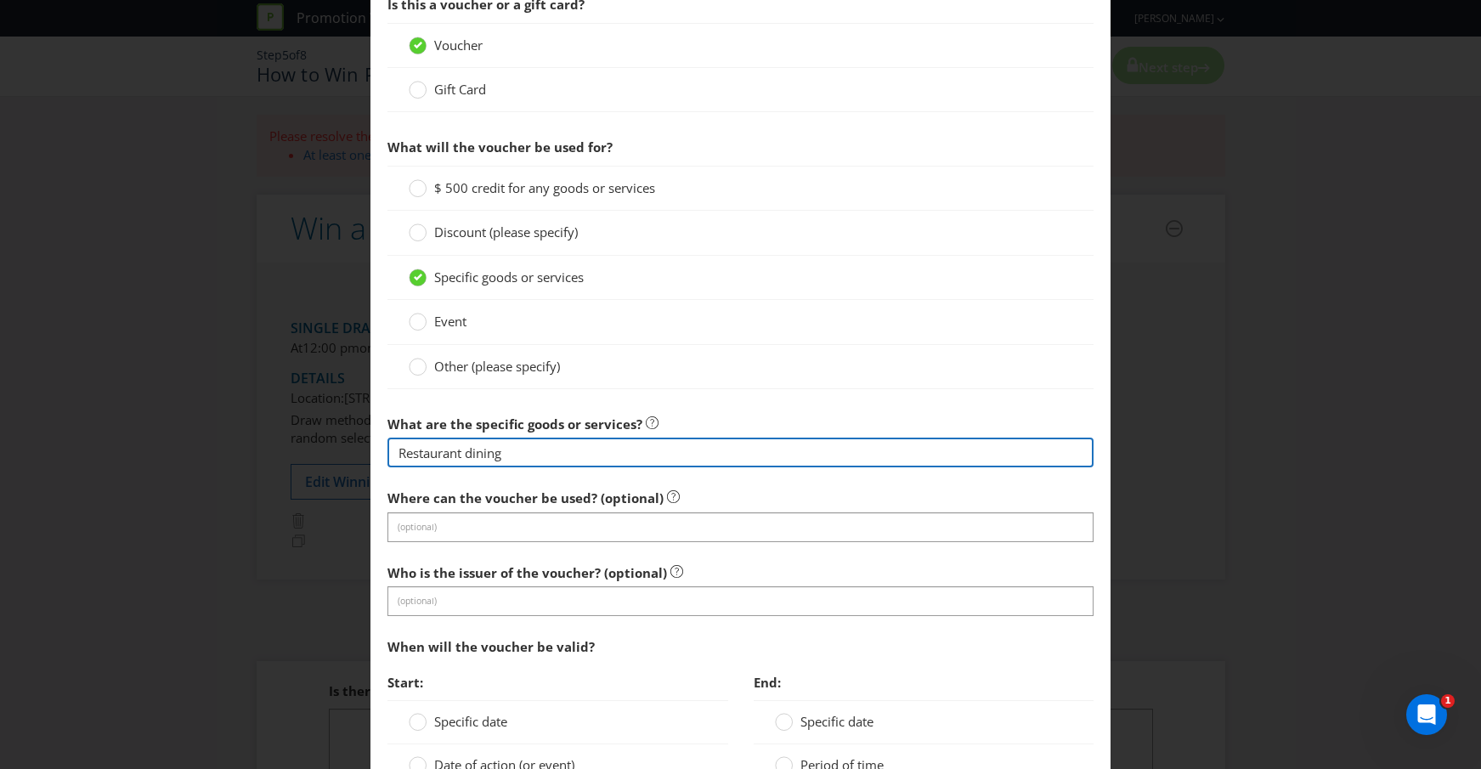
type input "Restaurant dining"
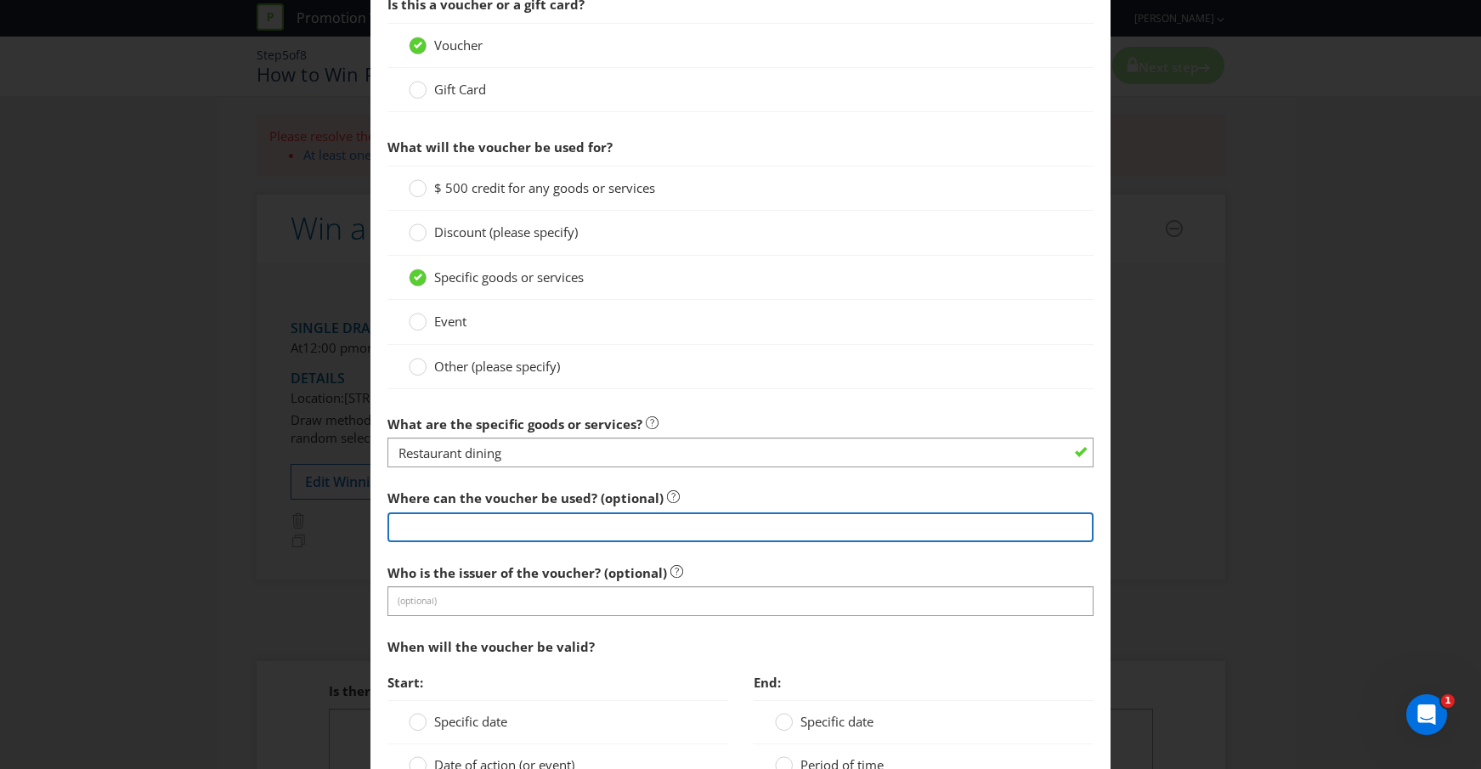
click at [474, 527] on input "text" at bounding box center [740, 527] width 707 height 30
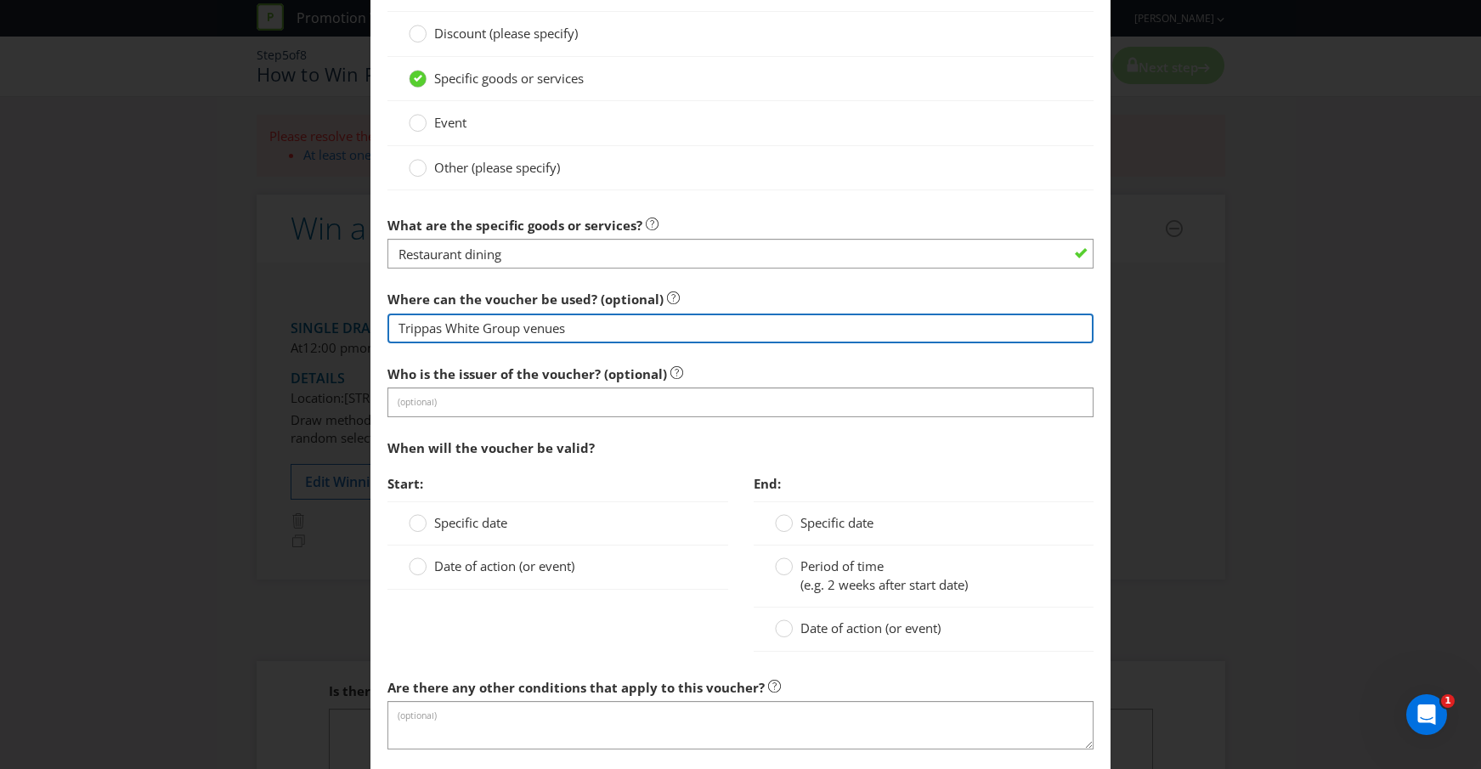
scroll to position [1195, 0]
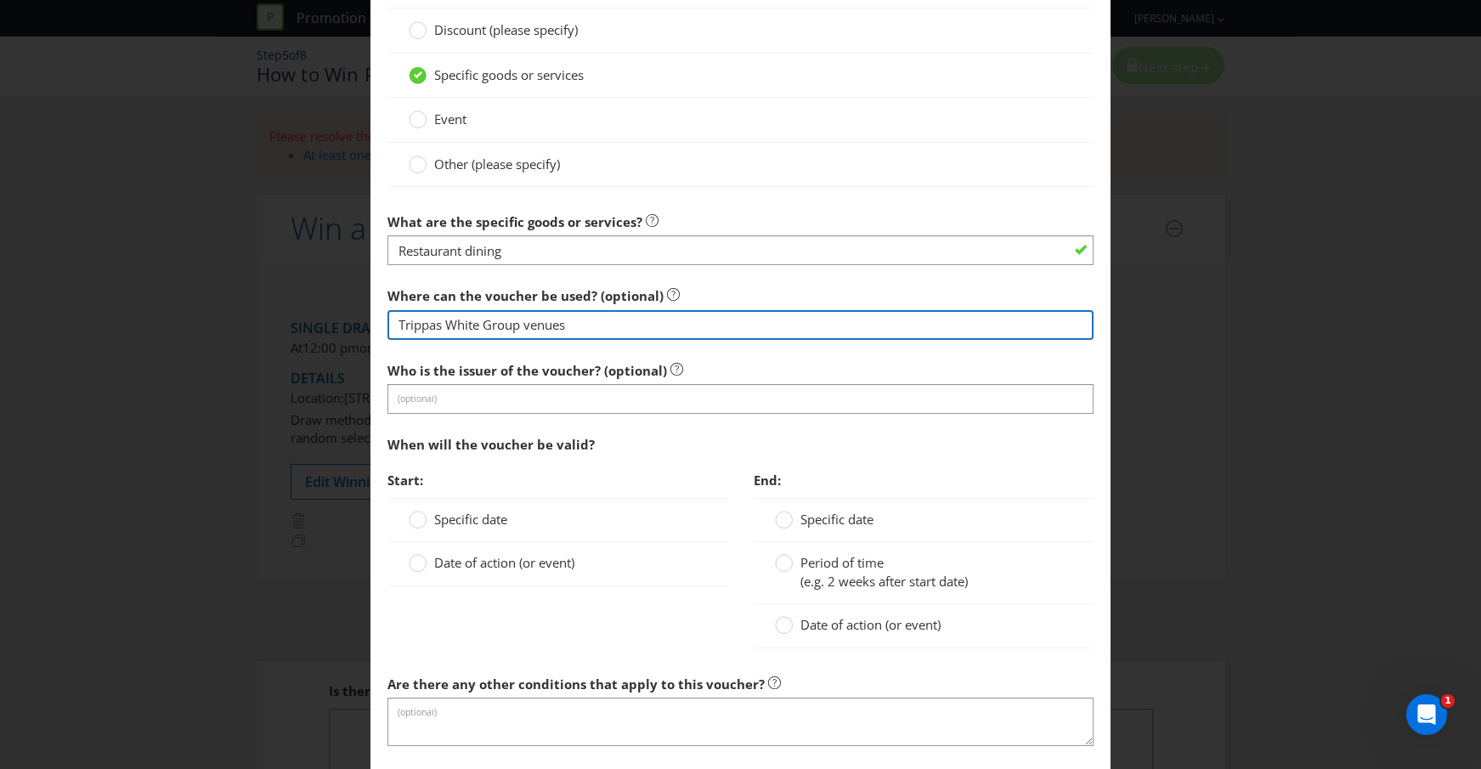
type input "Trippas White Group venues"
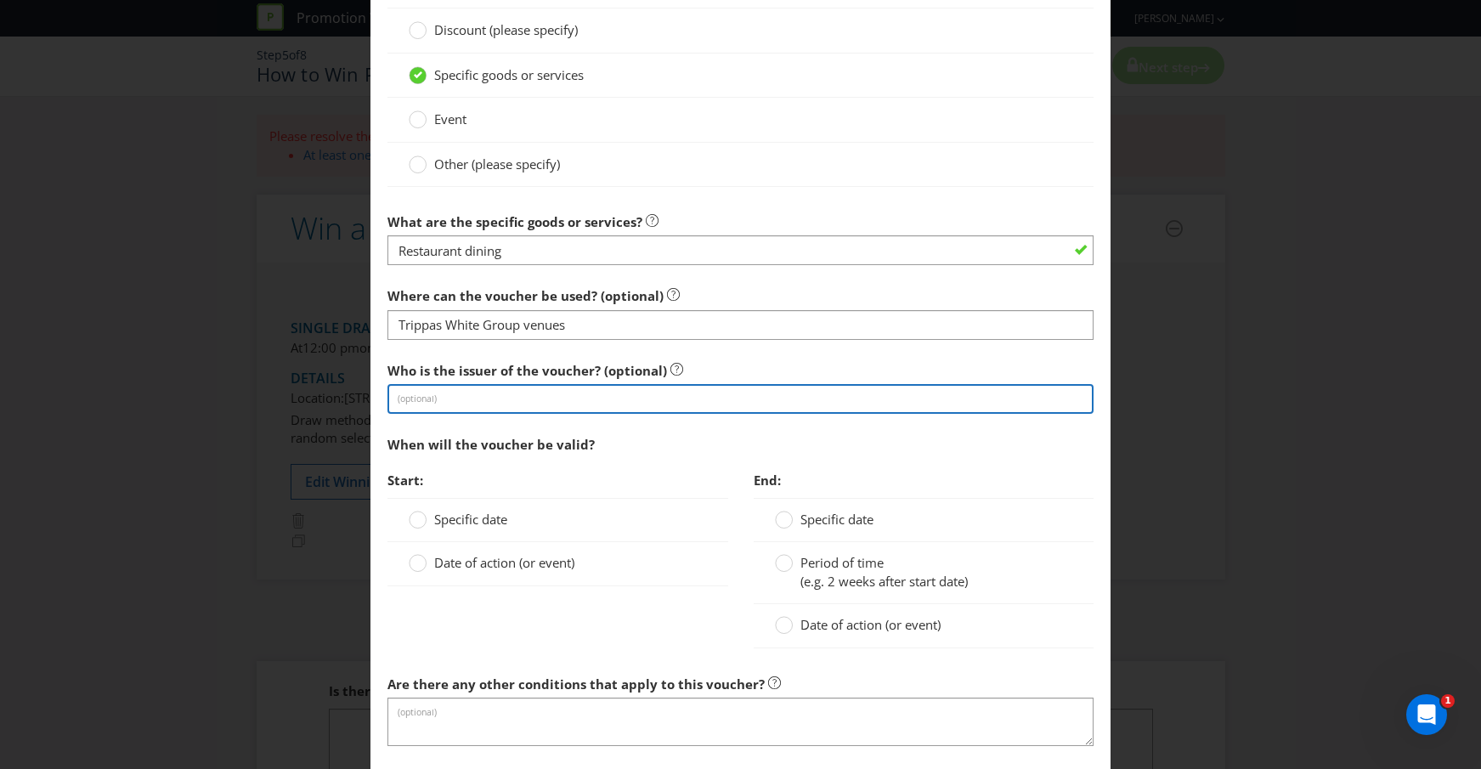
click at [595, 403] on input "text" at bounding box center [740, 399] width 707 height 30
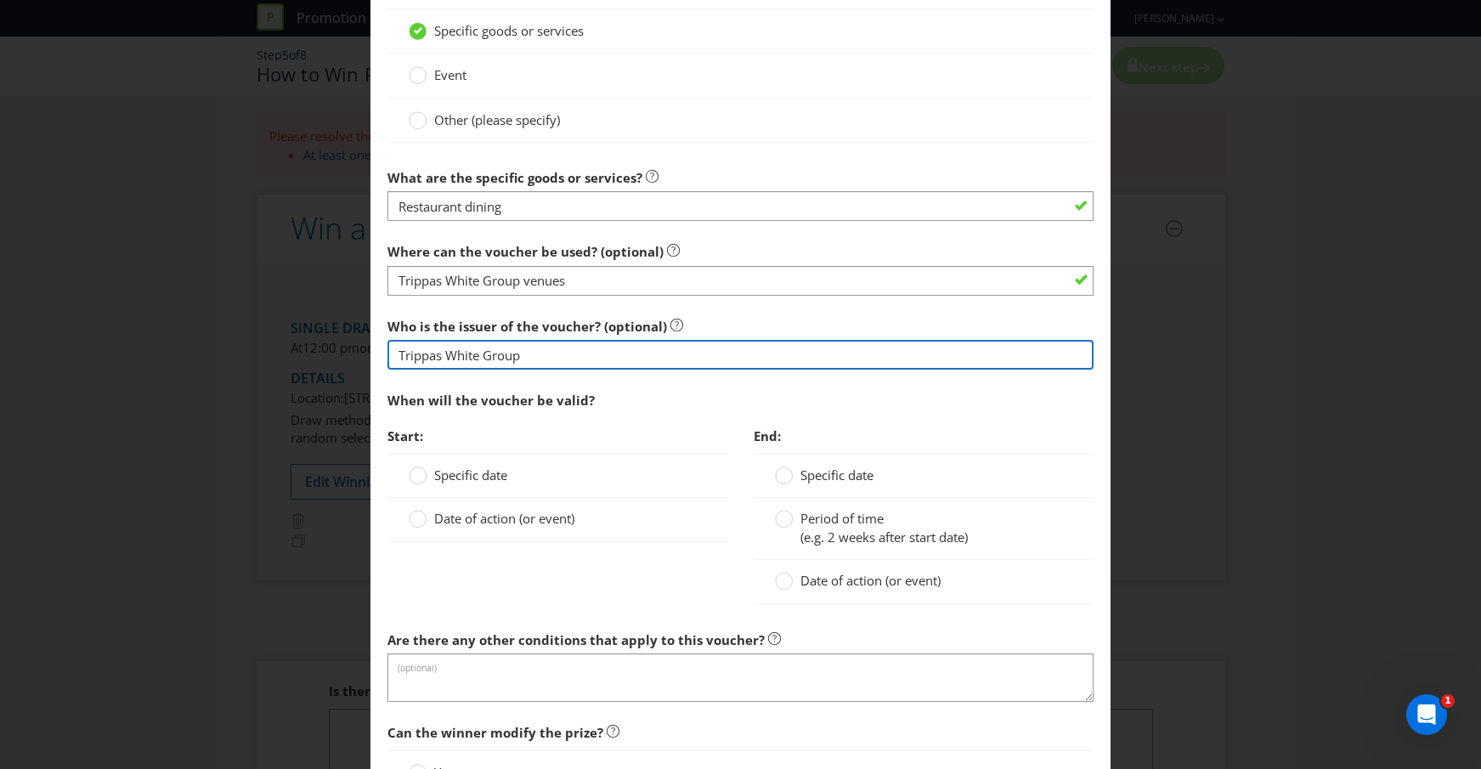
scroll to position [1258, 0]
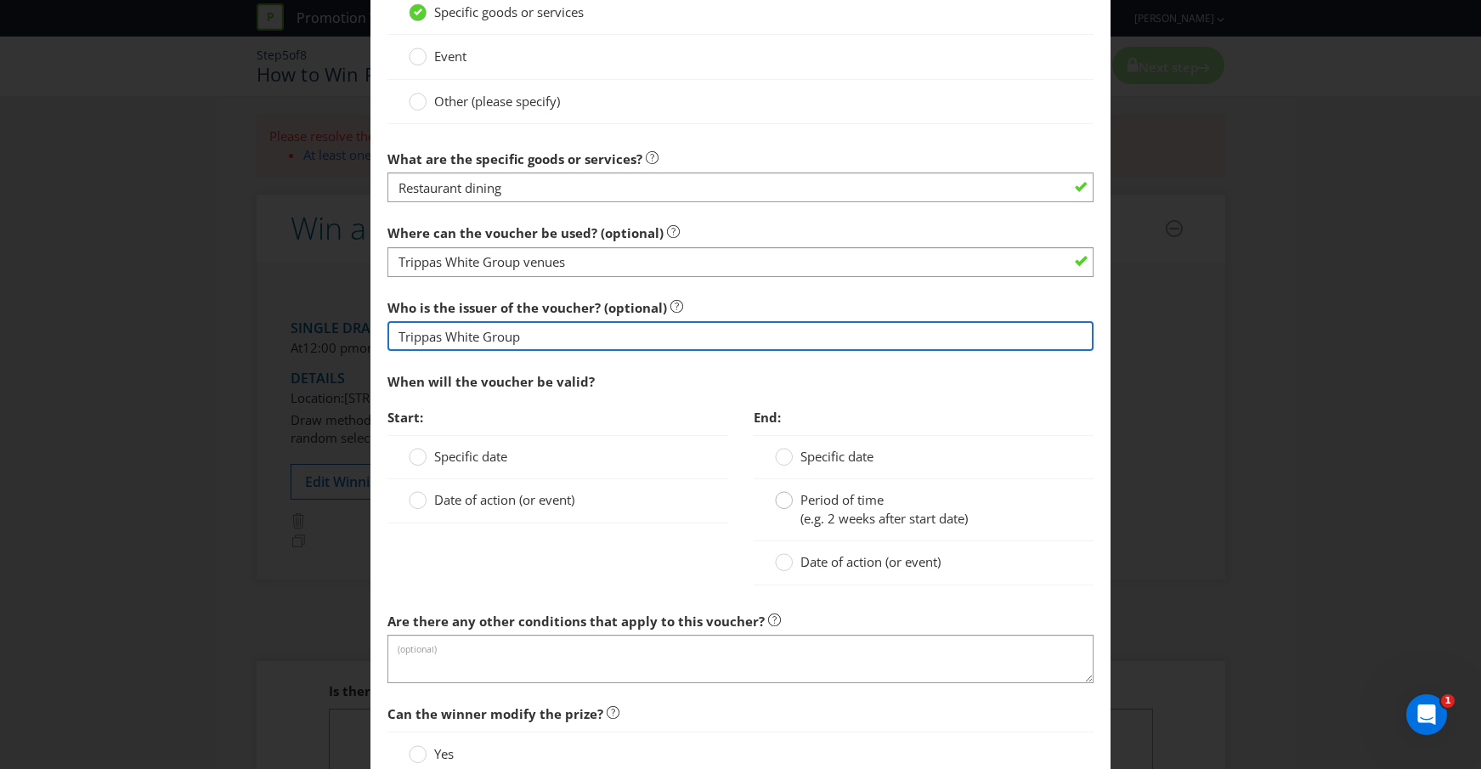
type input "Trippas White Group"
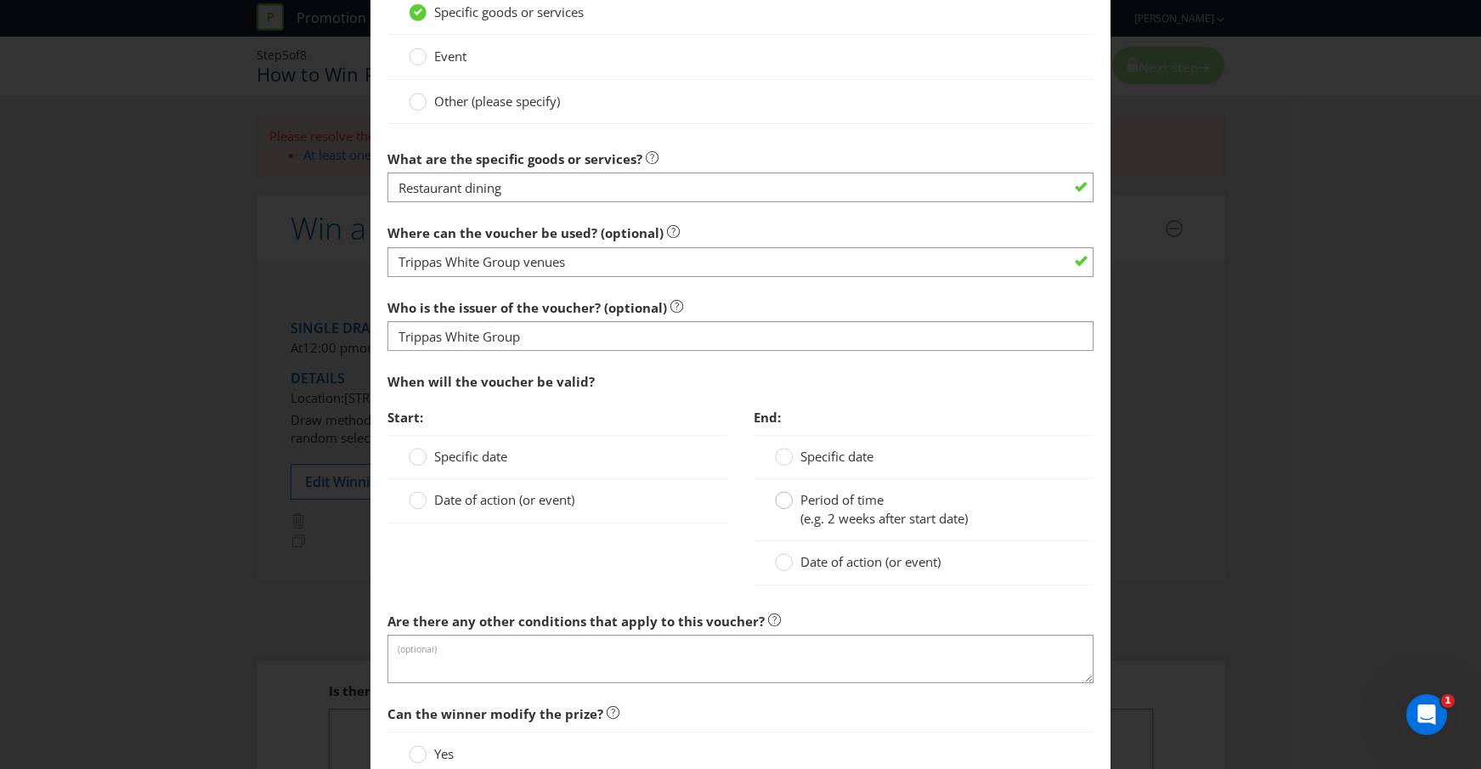
click at [788, 500] on circle at bounding box center [783, 500] width 17 height 17
click at [0, 0] on input "Period of time (e.g. 2 weeks after start date)" at bounding box center [0, 0] width 0 height 0
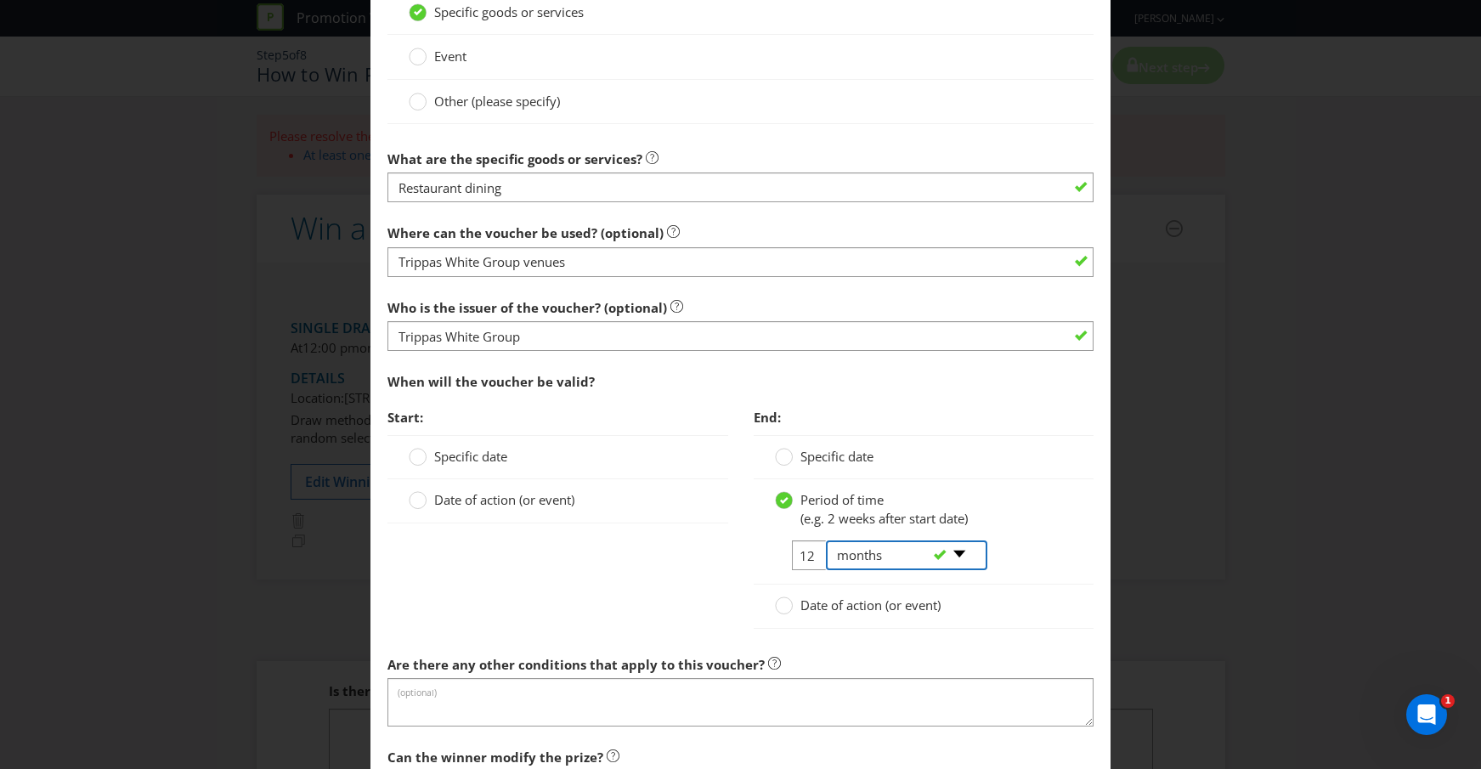
click at [956, 553] on select "-- Please select -- days weeks months years" at bounding box center [906, 555] width 161 height 30
select select "YEARS"
click at [826, 540] on select "-- Please select -- days weeks months years" at bounding box center [906, 555] width 161 height 30
click at [817, 553] on div "-- Please select -- days weeks months years" at bounding box center [899, 555] width 172 height 31
click at [805, 558] on input "12" at bounding box center [811, 555] width 38 height 30
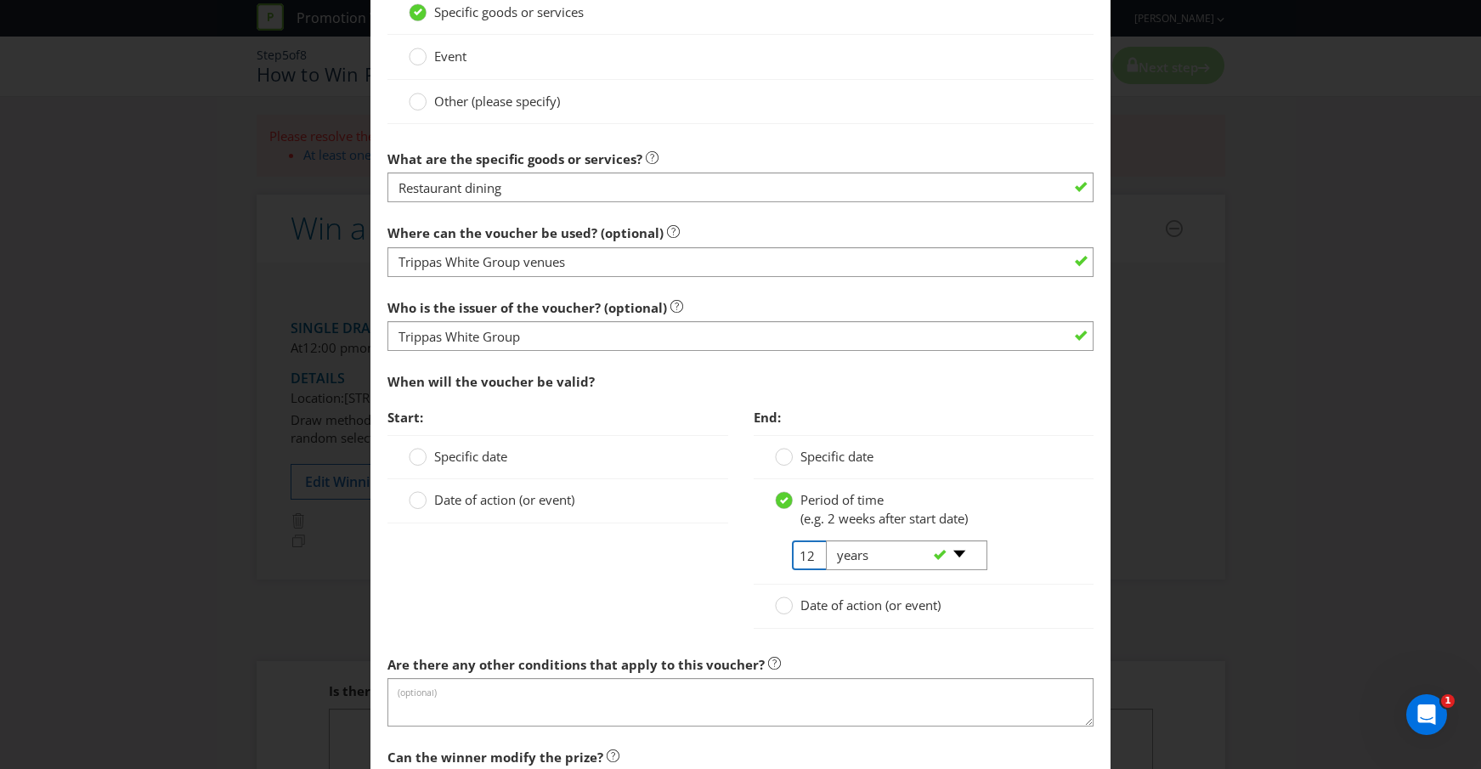
type input "1"
type input "3"
click at [698, 506] on div "Date of action (or event)" at bounding box center [558, 500] width 298 height 18
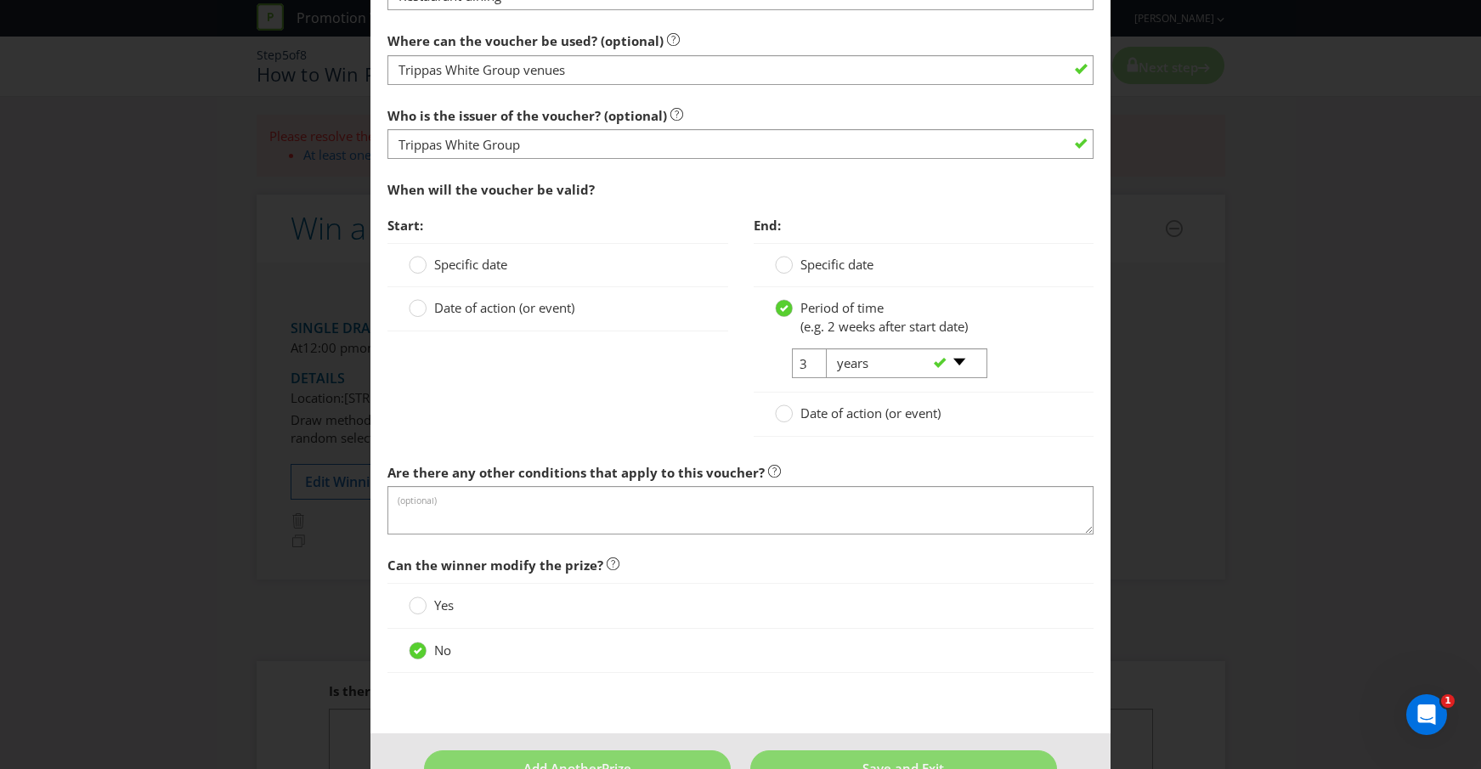
scroll to position [1499, 0]
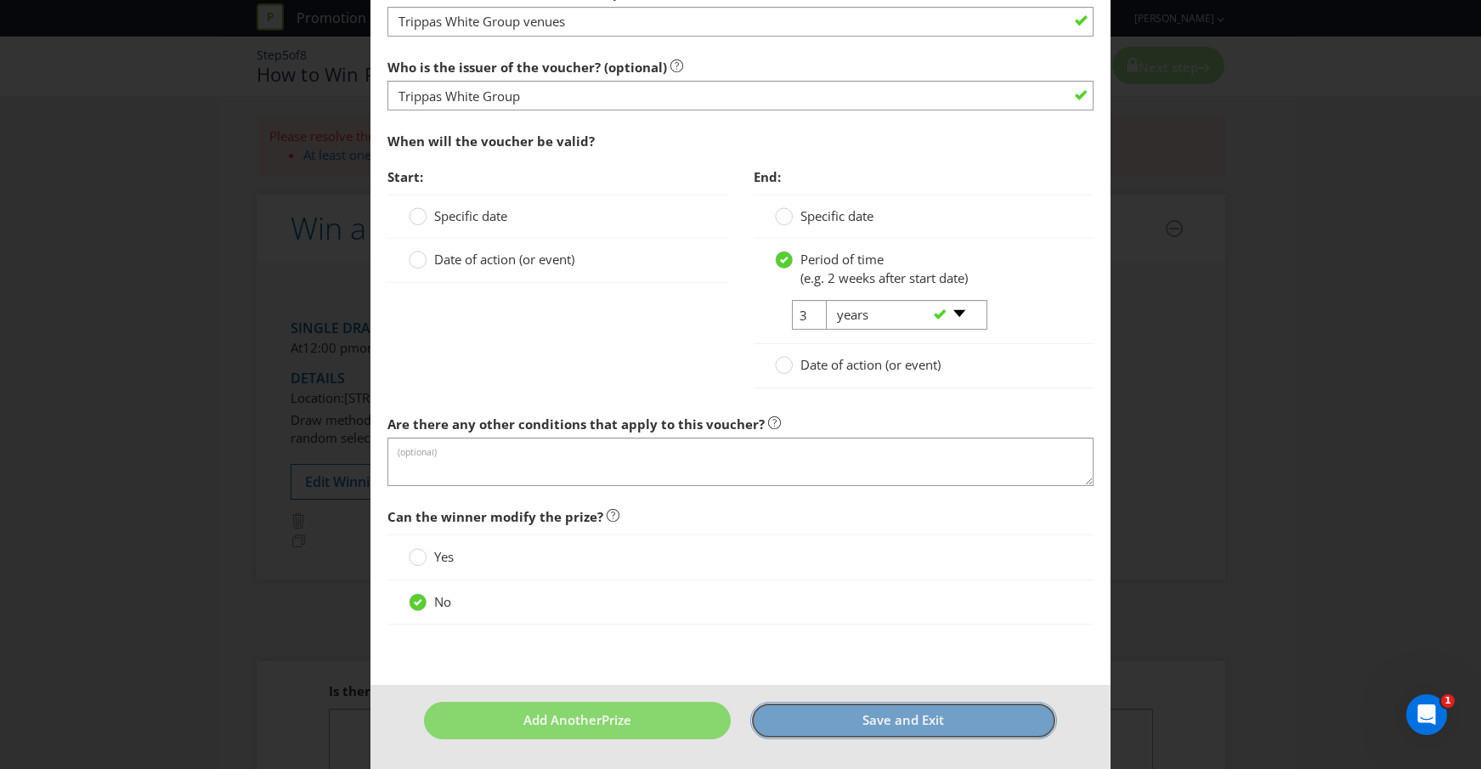
click at [899, 709] on button "Save and Exit" at bounding box center [903, 720] width 307 height 37
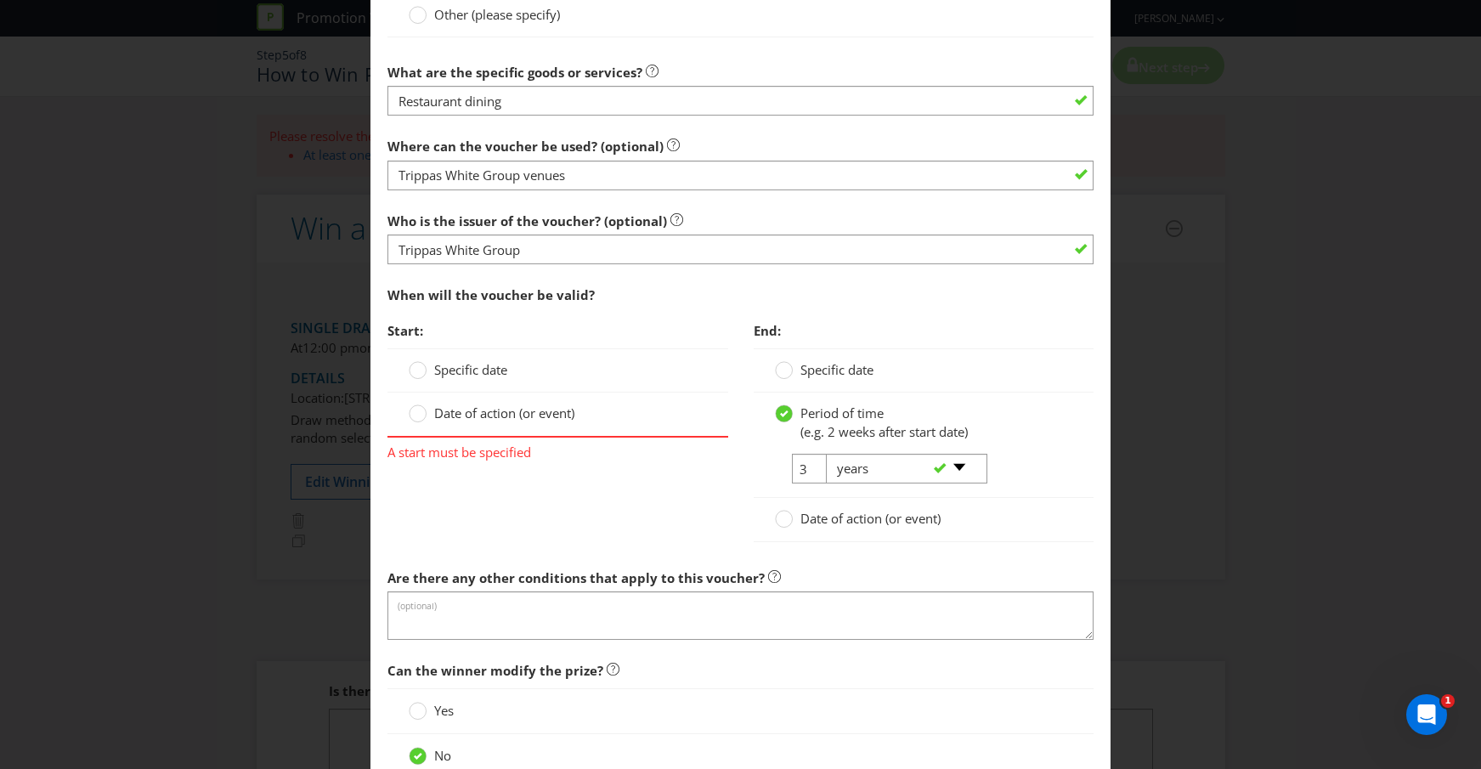
scroll to position [1346, 0]
click at [419, 366] on div at bounding box center [418, 363] width 8 height 8
click at [0, 0] on input "Specific date" at bounding box center [0, 0] width 0 height 0
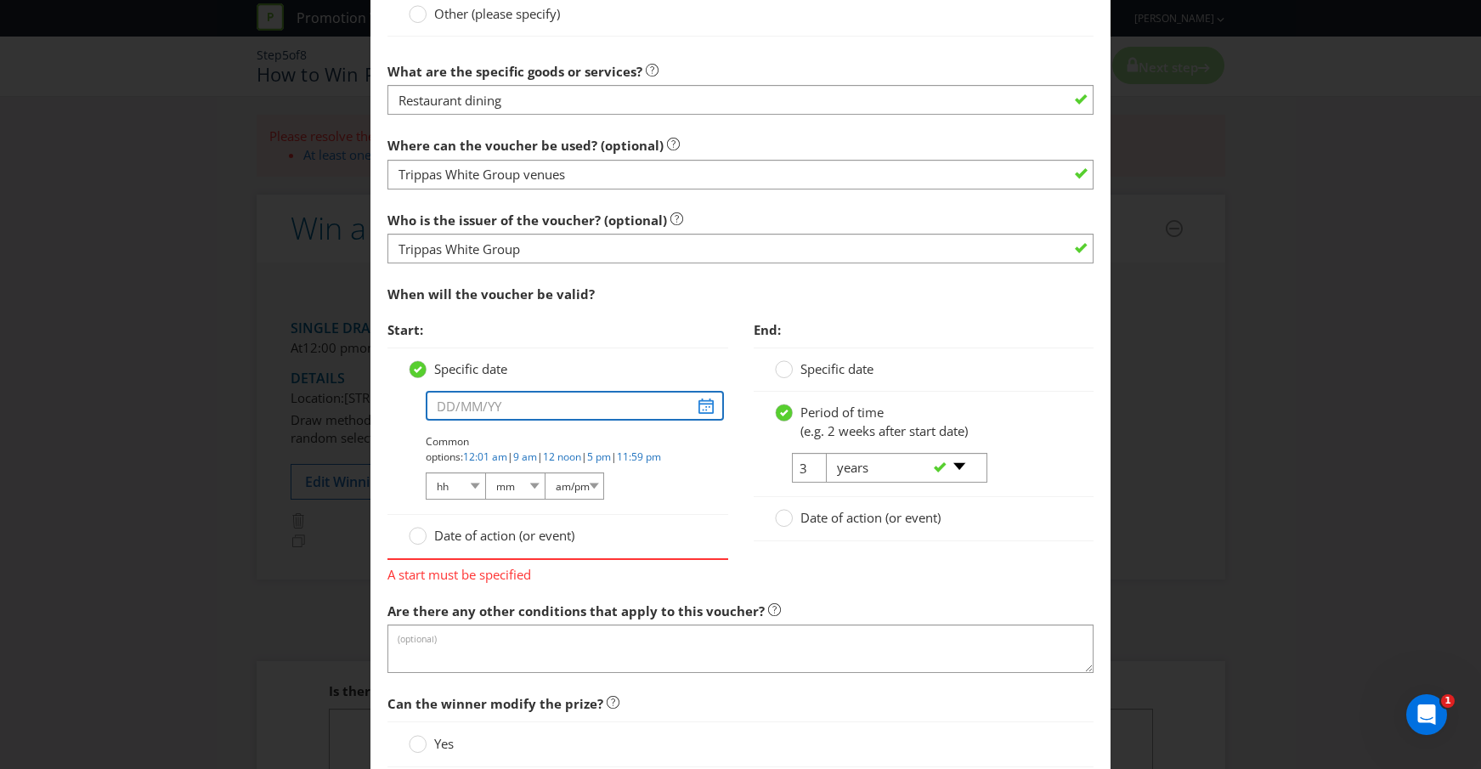
click at [706, 416] on input "text" at bounding box center [575, 406] width 298 height 30
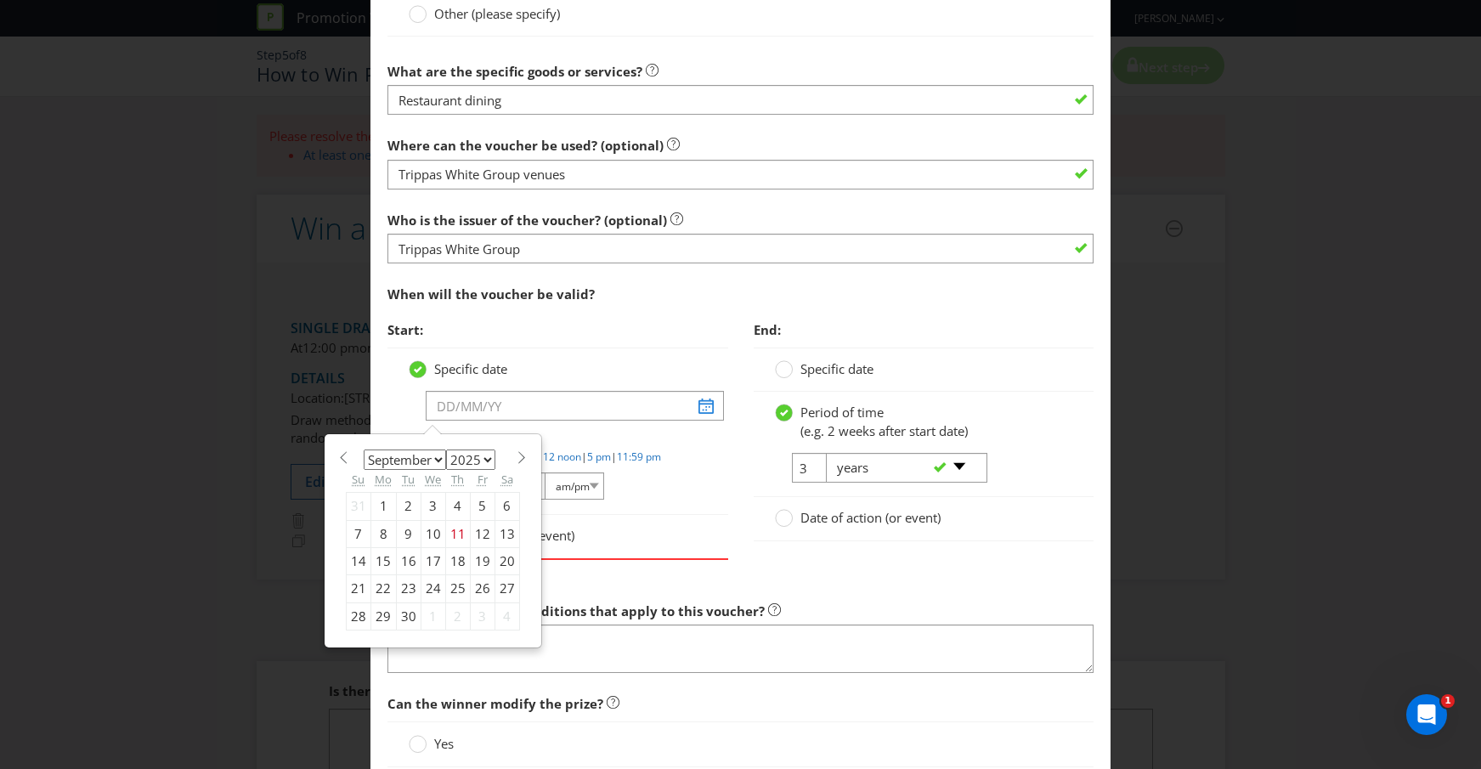
click at [438, 460] on select "January February March April May June July August September October November De…" at bounding box center [405, 459] width 82 height 20
select select "0"
click at [364, 449] on select "January February March April May June July August September October November De…" at bounding box center [405, 459] width 82 height 20
click at [427, 530] on div "8" at bounding box center [433, 533] width 25 height 27
type input "[DATE]"
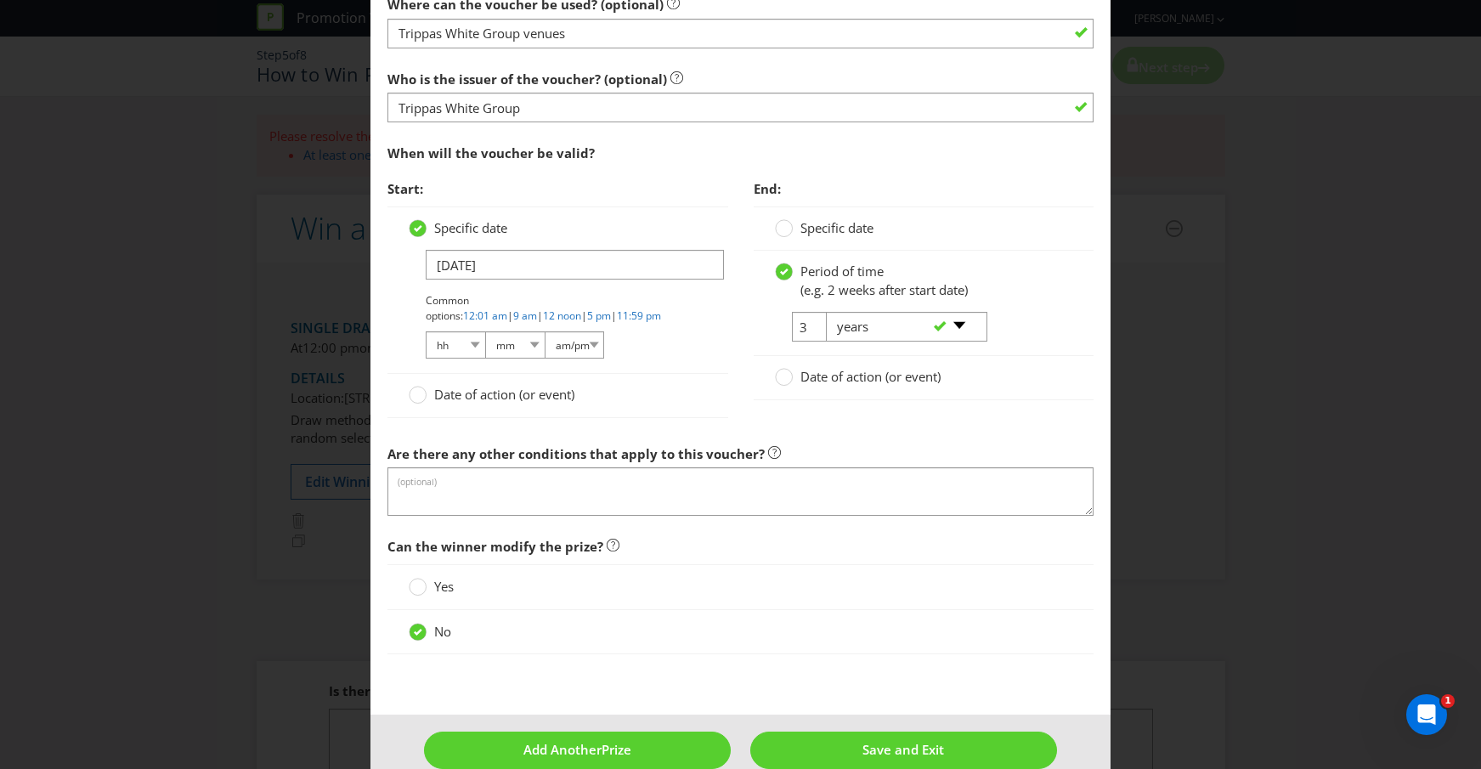
scroll to position [1517, 0]
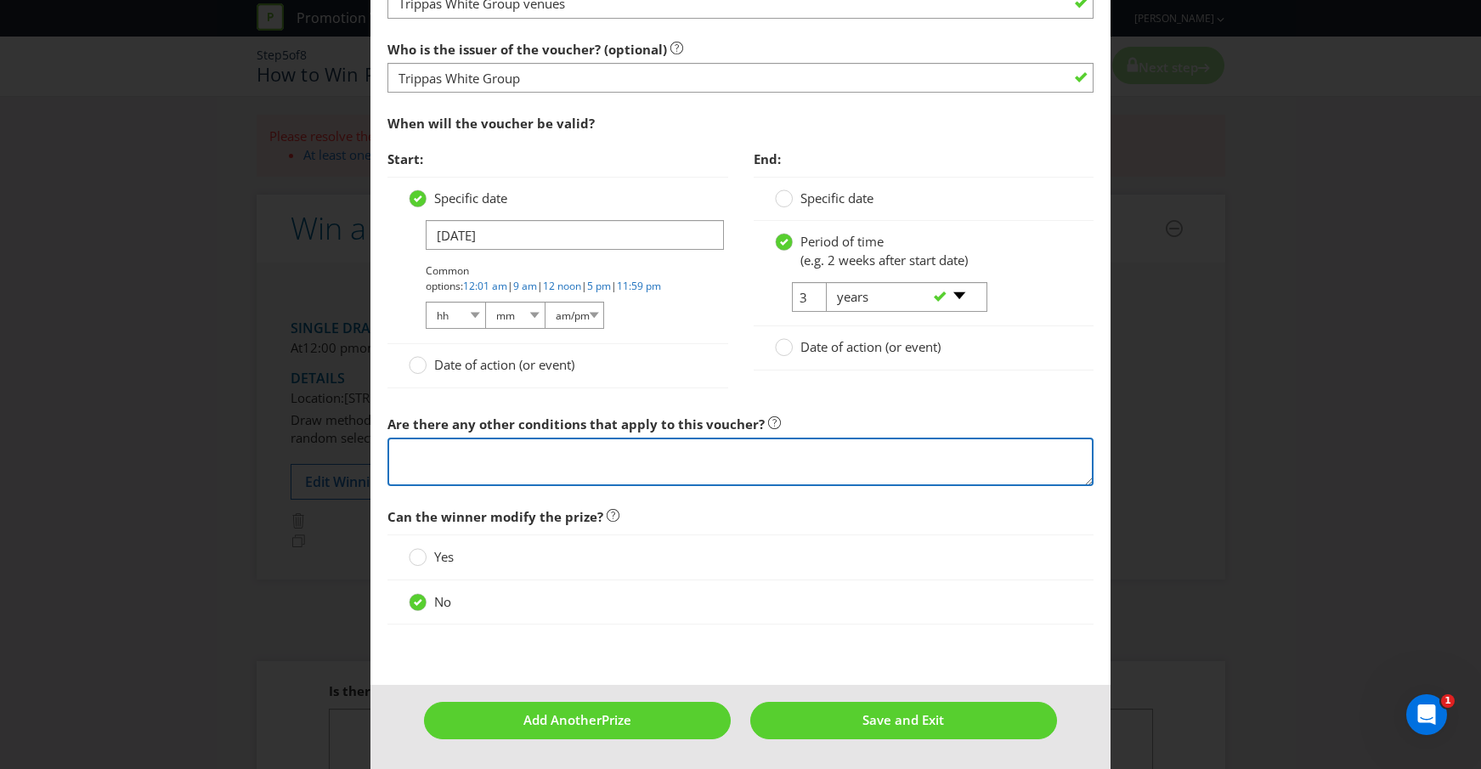
click at [427, 449] on textarea at bounding box center [740, 462] width 707 height 48
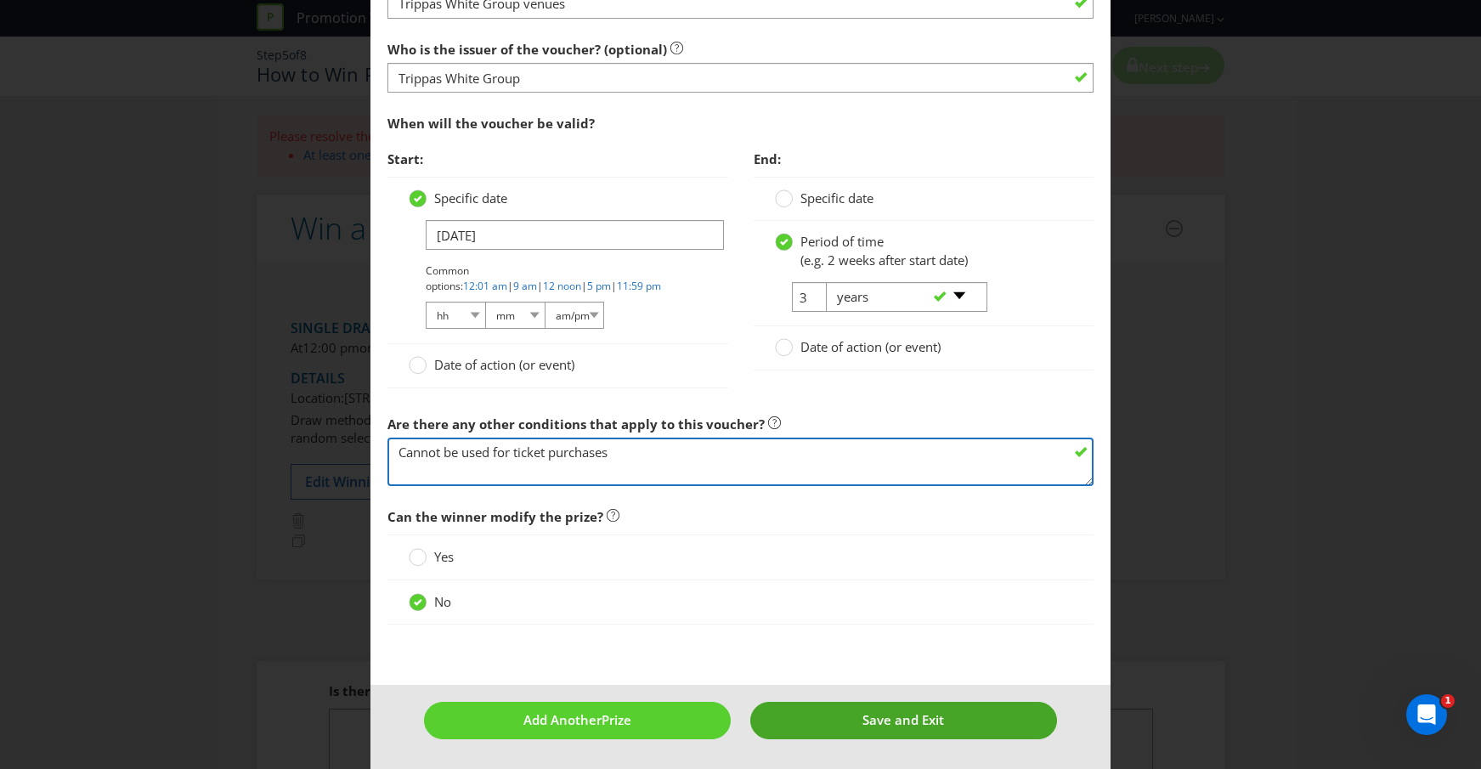
type textarea "Cannot be used for ticket purchases"
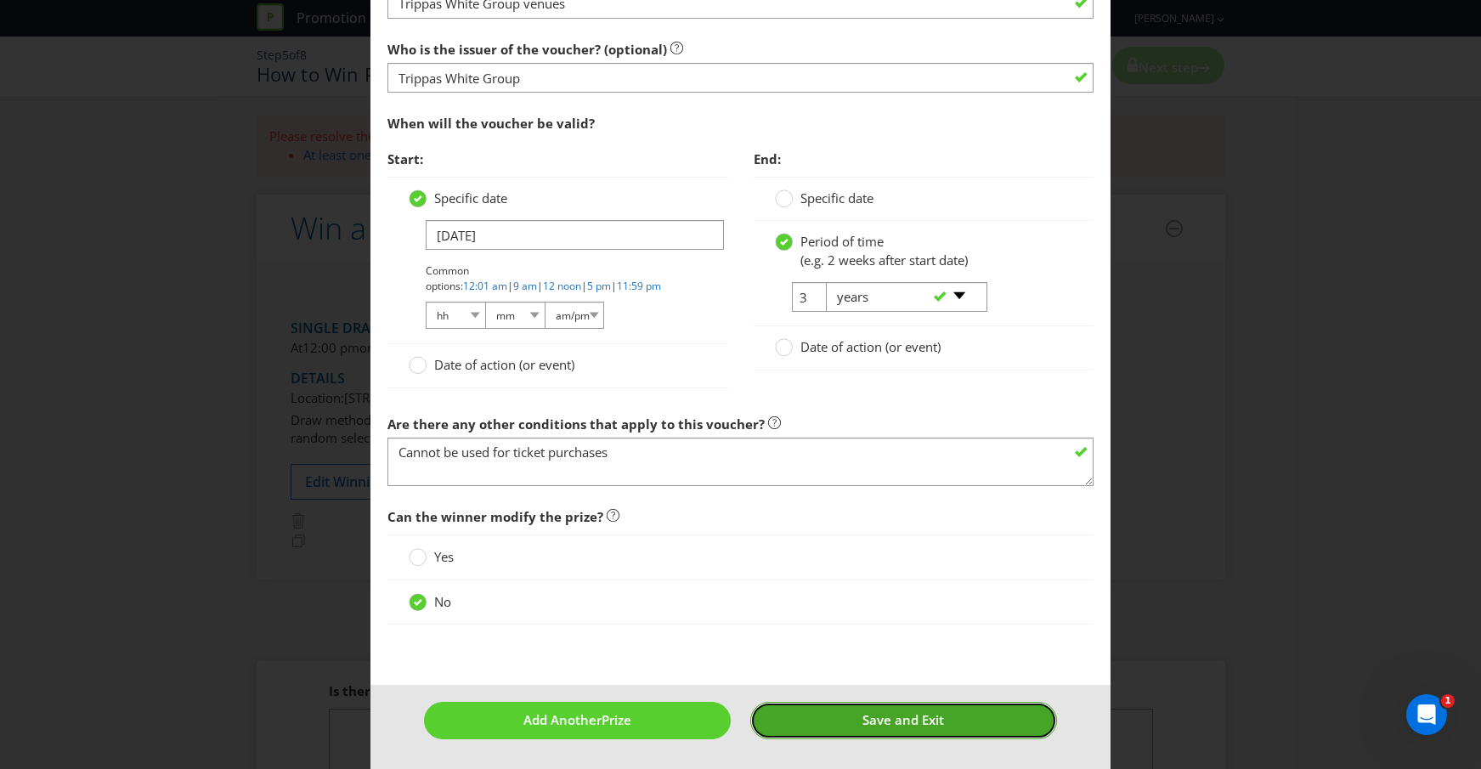
click at [811, 719] on button "Save and Exit" at bounding box center [903, 720] width 307 height 37
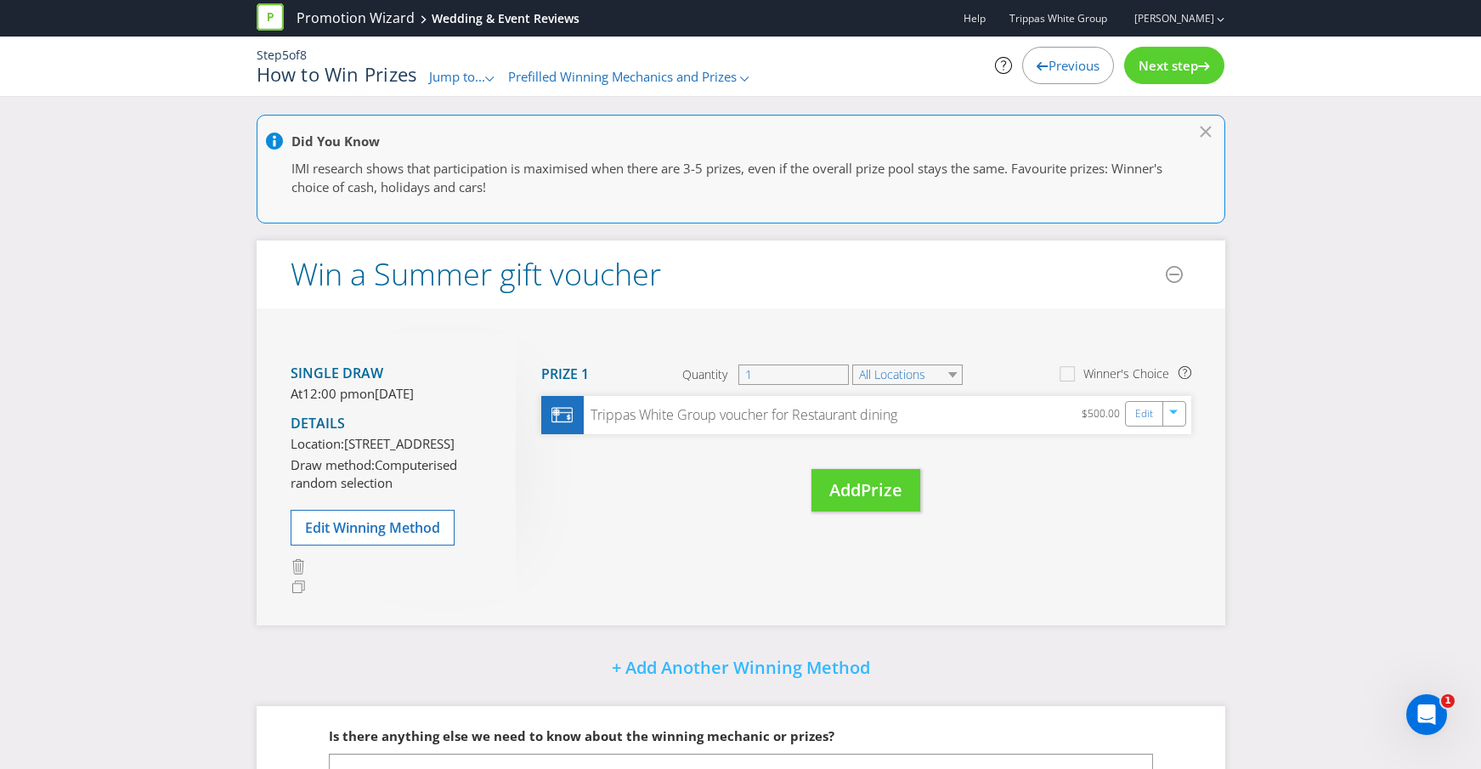
click at [1154, 62] on span "Next step" at bounding box center [1168, 65] width 59 height 17
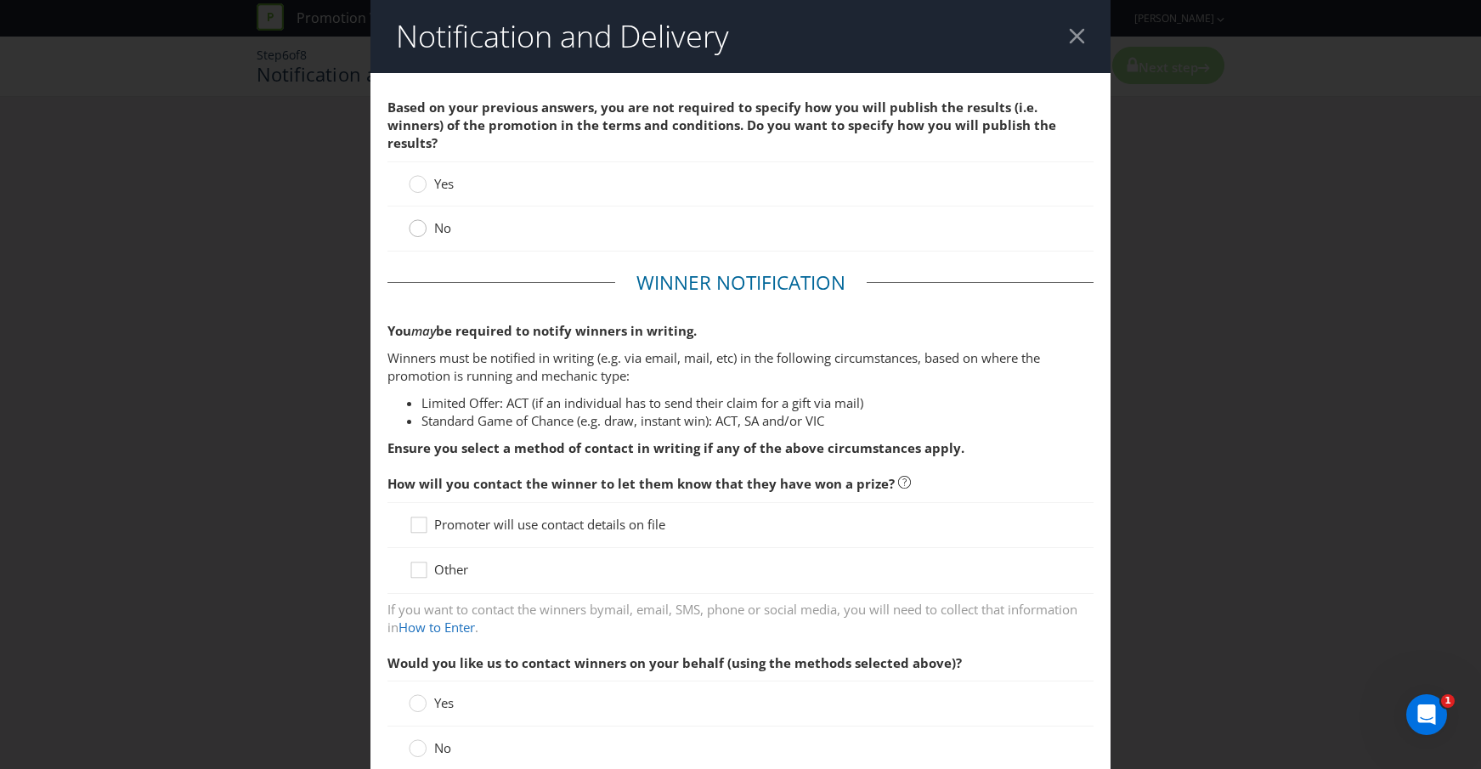
click at [418, 220] on circle at bounding box center [418, 228] width 17 height 17
click at [0, 0] on input "No" at bounding box center [0, 0] width 0 height 0
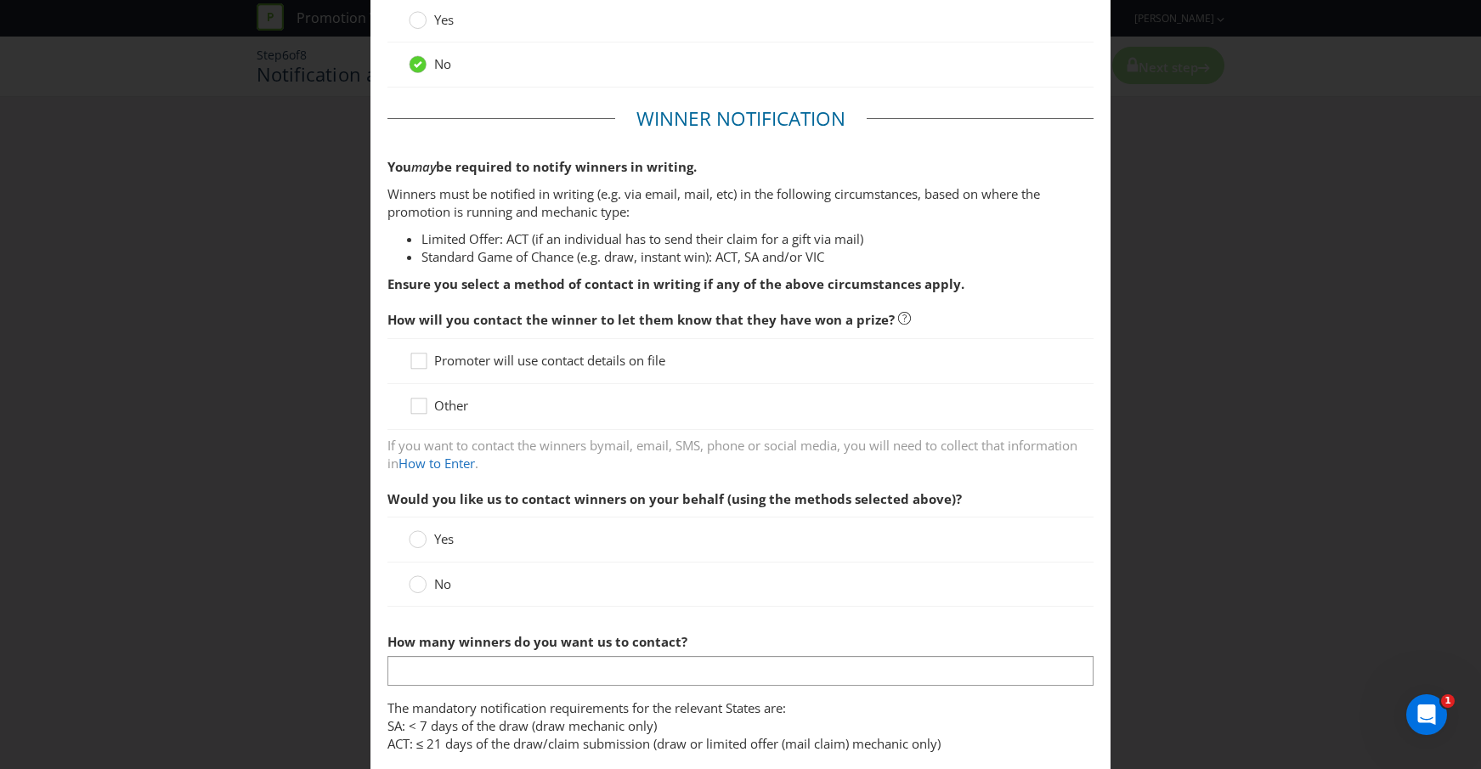
scroll to position [175, 0]
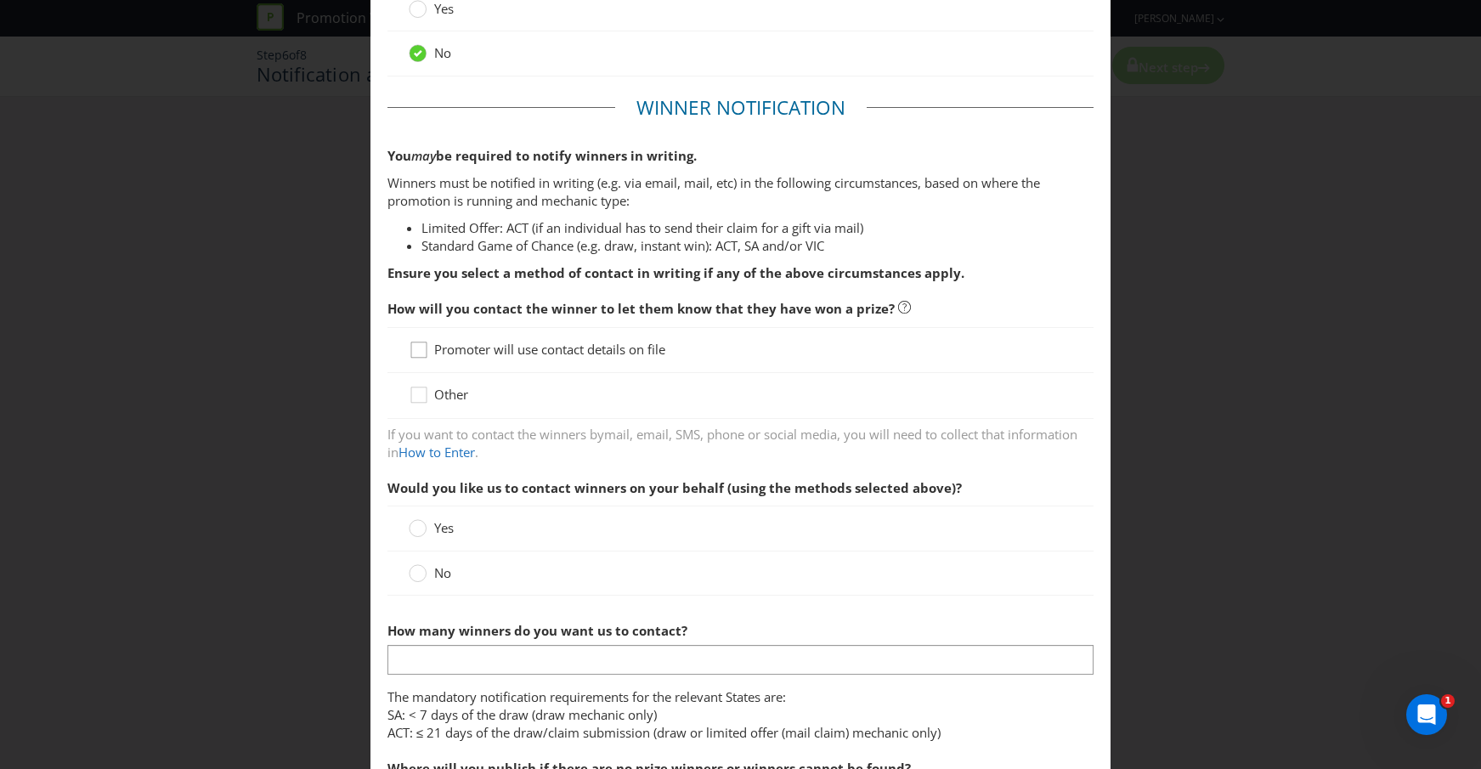
click at [424, 341] on icon at bounding box center [421, 353] width 25 height 25
click at [0, 0] on input "Promoter will use contact details on file" at bounding box center [0, 0] width 0 height 0
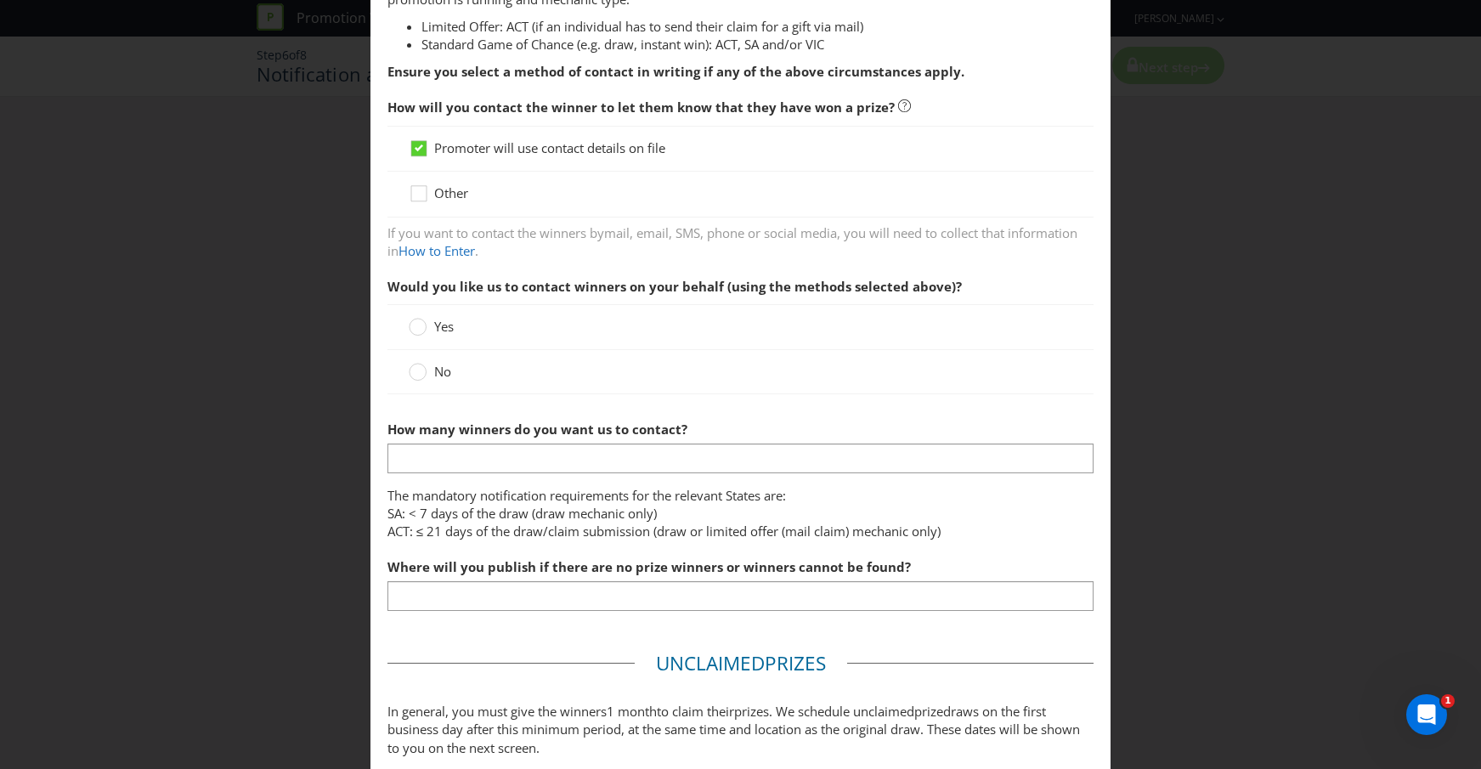
scroll to position [380, 0]
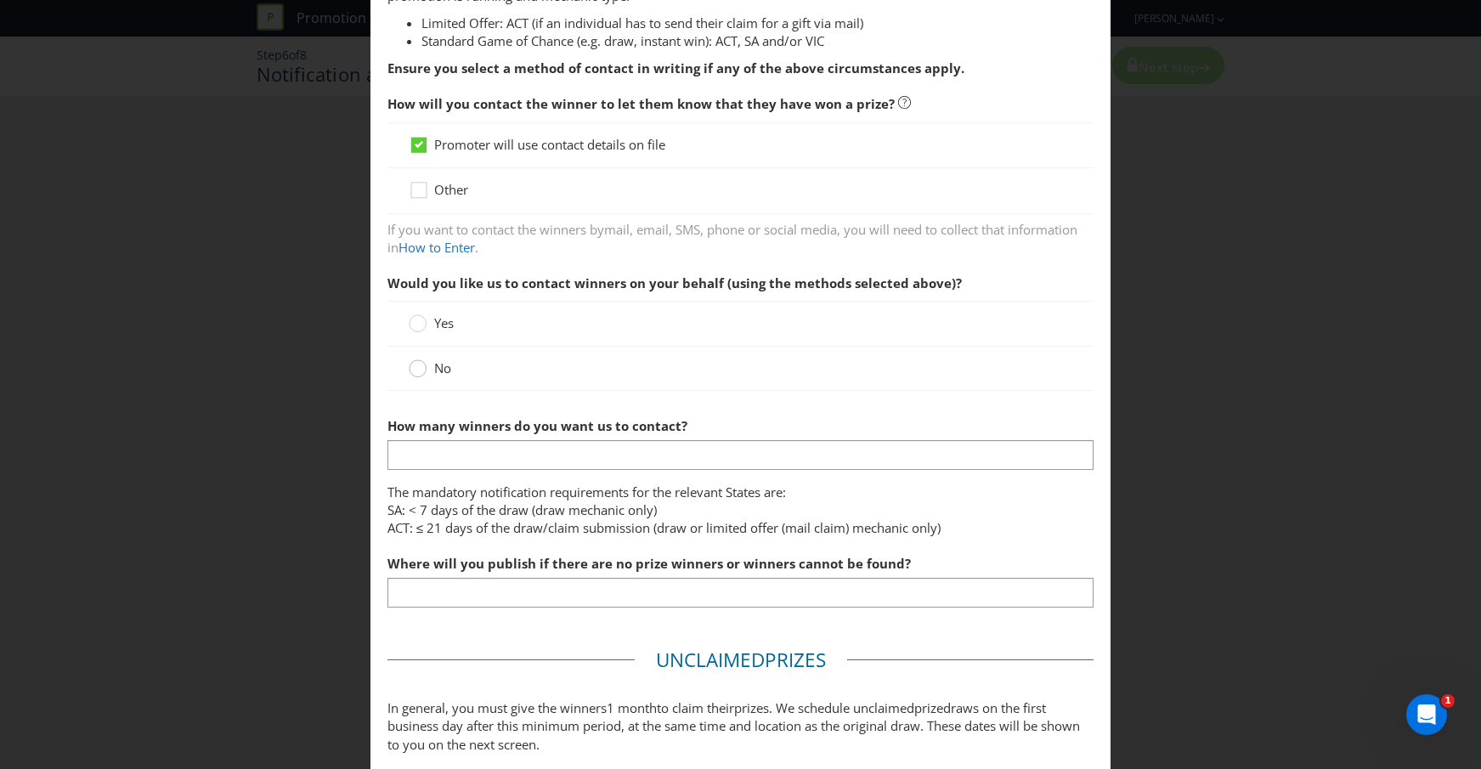
click at [415, 360] on circle at bounding box center [418, 368] width 17 height 17
click at [0, 0] on input "No" at bounding box center [0, 0] width 0 height 0
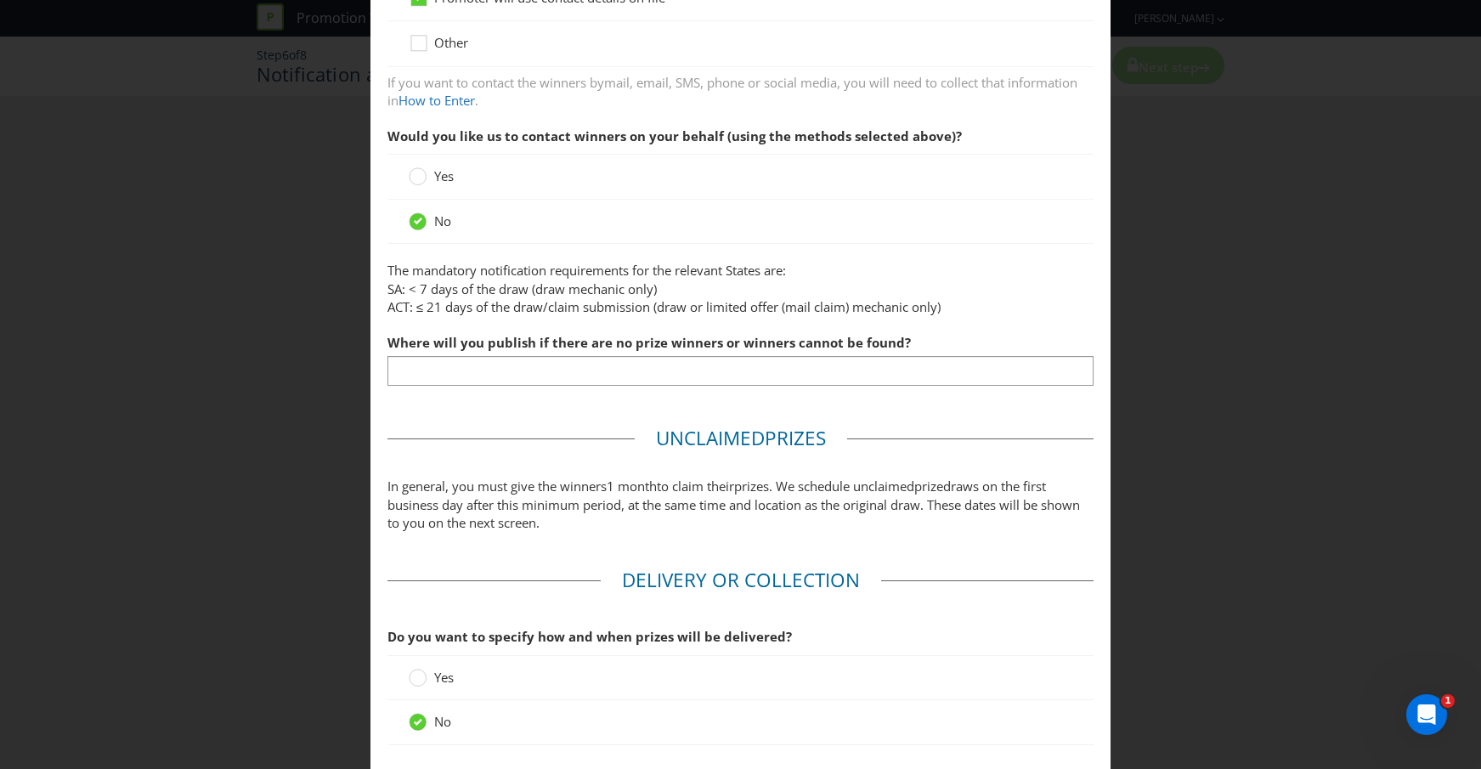
scroll to position [534, 0]
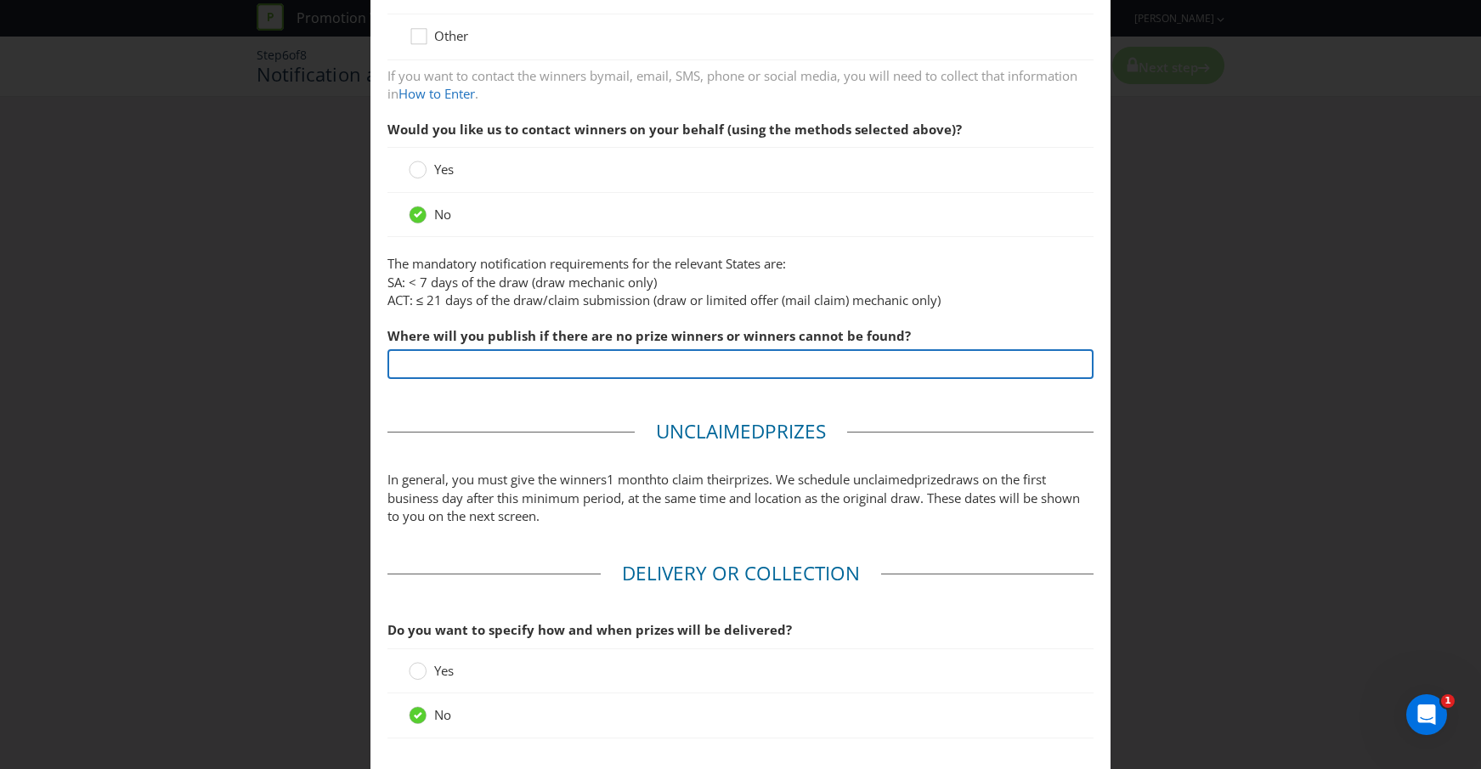
click at [578, 355] on input "text" at bounding box center [740, 364] width 707 height 30
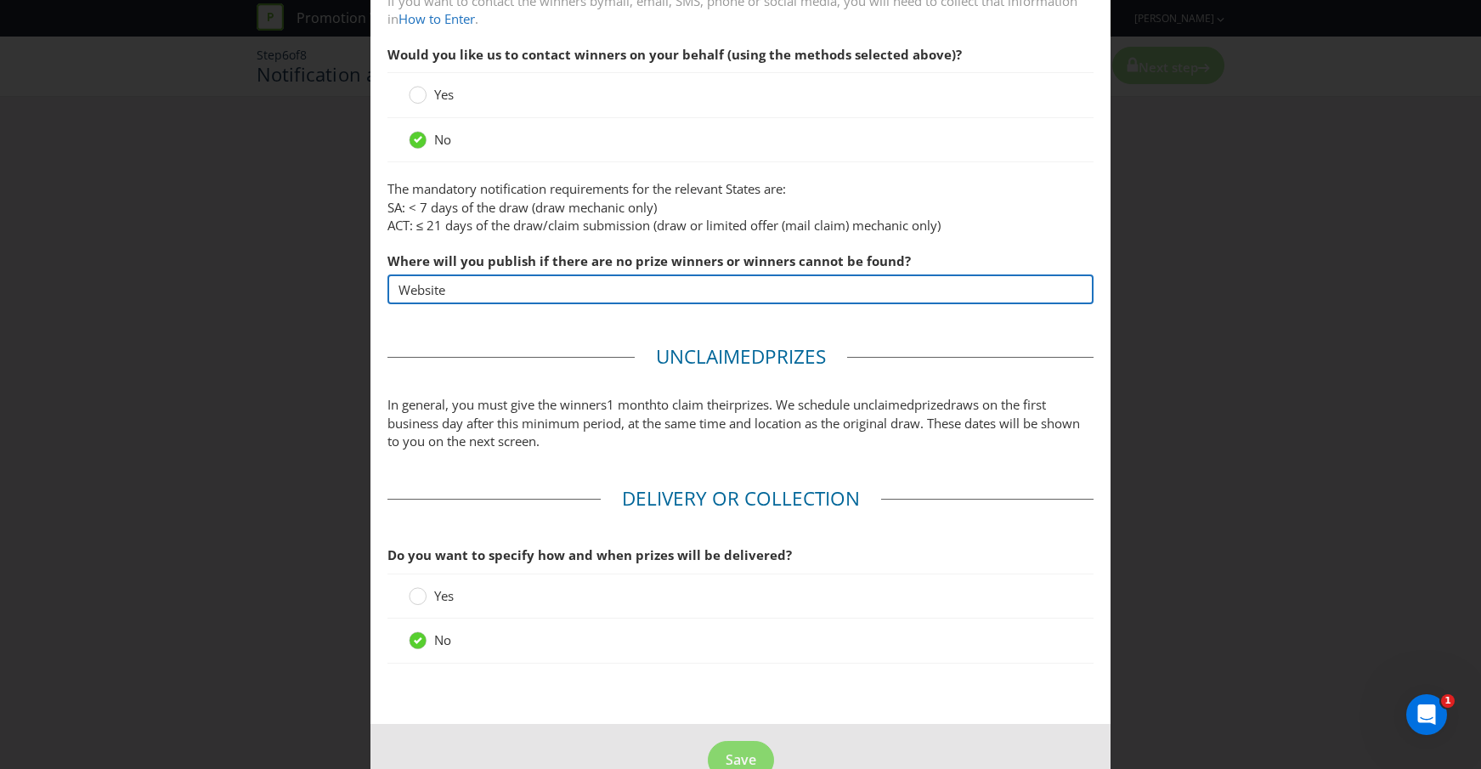
scroll to position [630, 0]
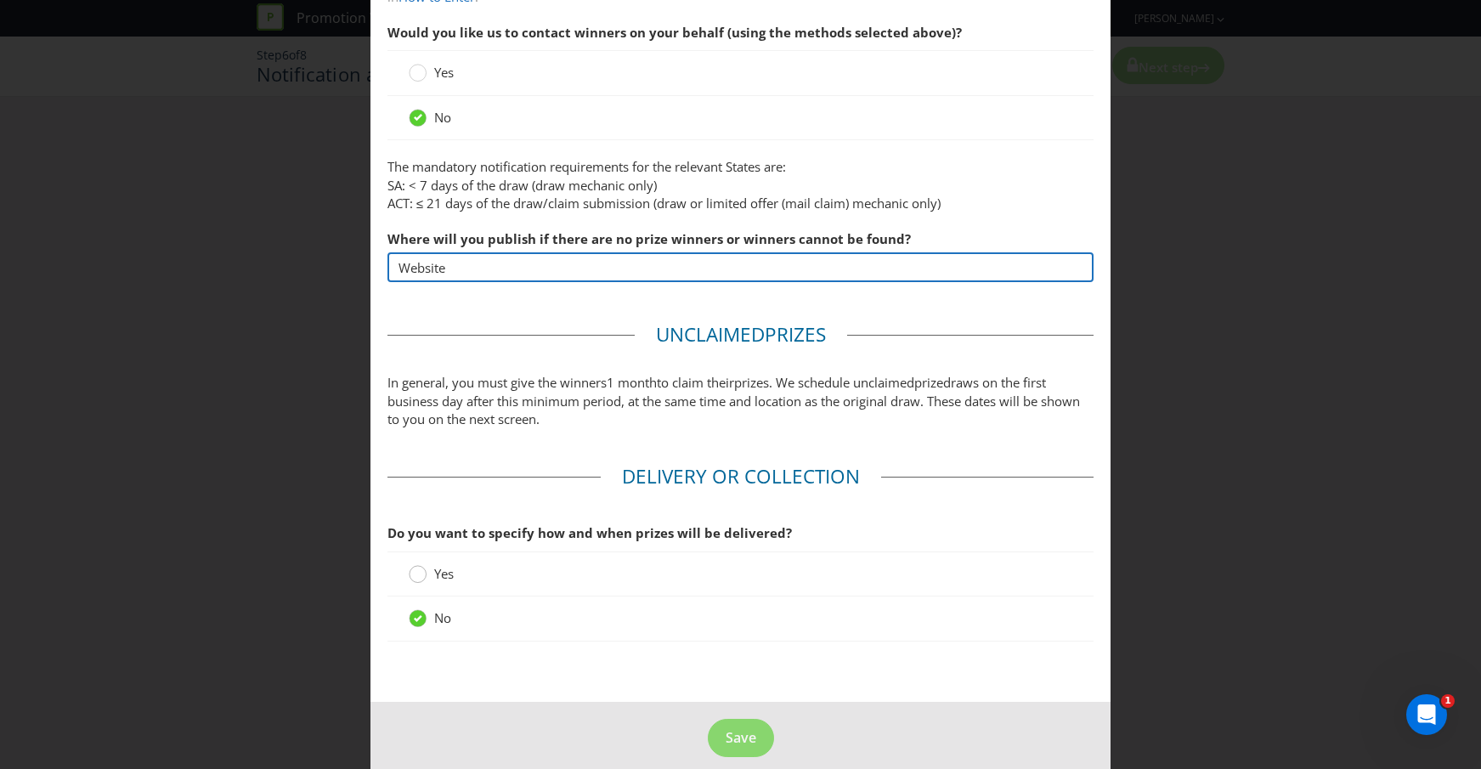
type input "Website"
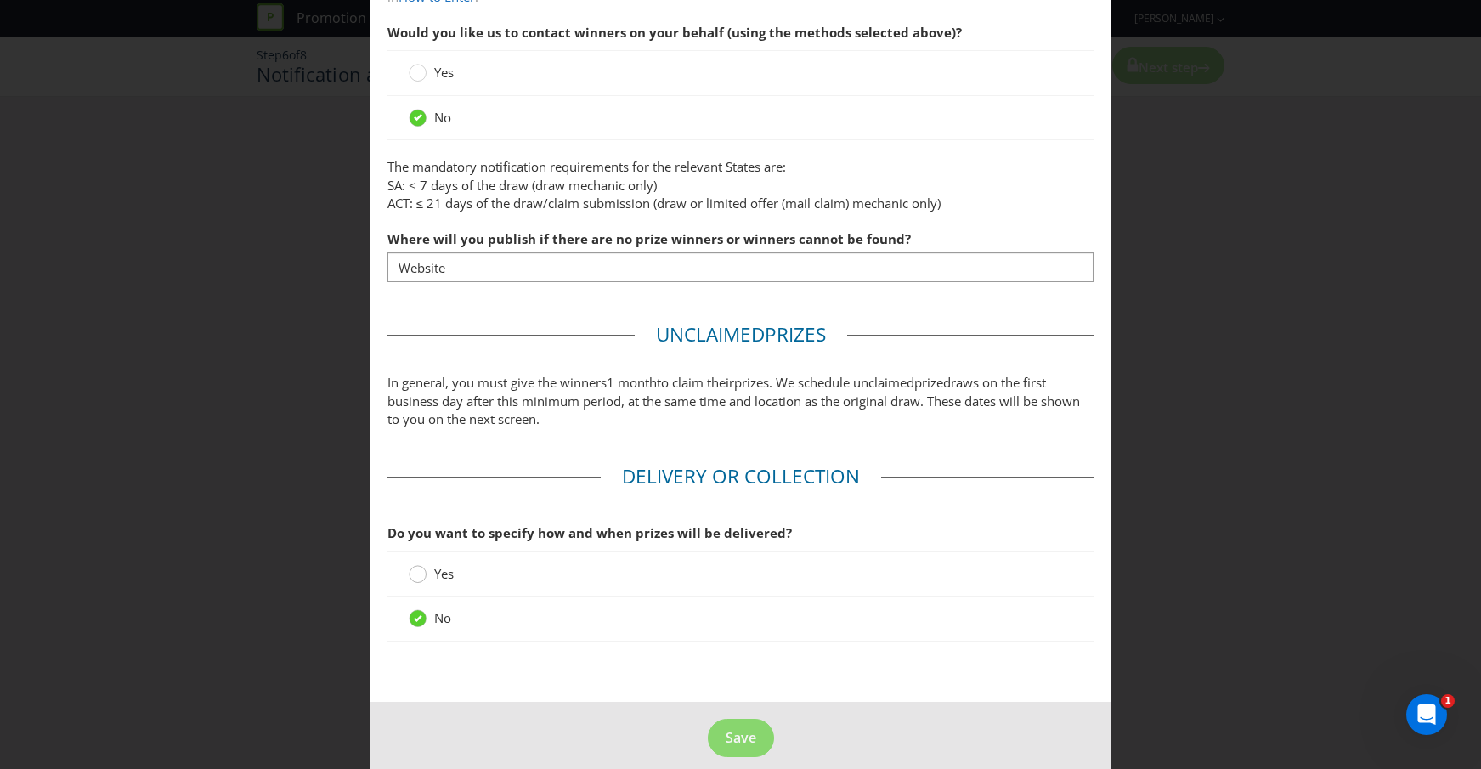
click at [424, 566] on circle at bounding box center [418, 574] width 17 height 17
click at [0, 0] on input "Yes" at bounding box center [0, 0] width 0 height 0
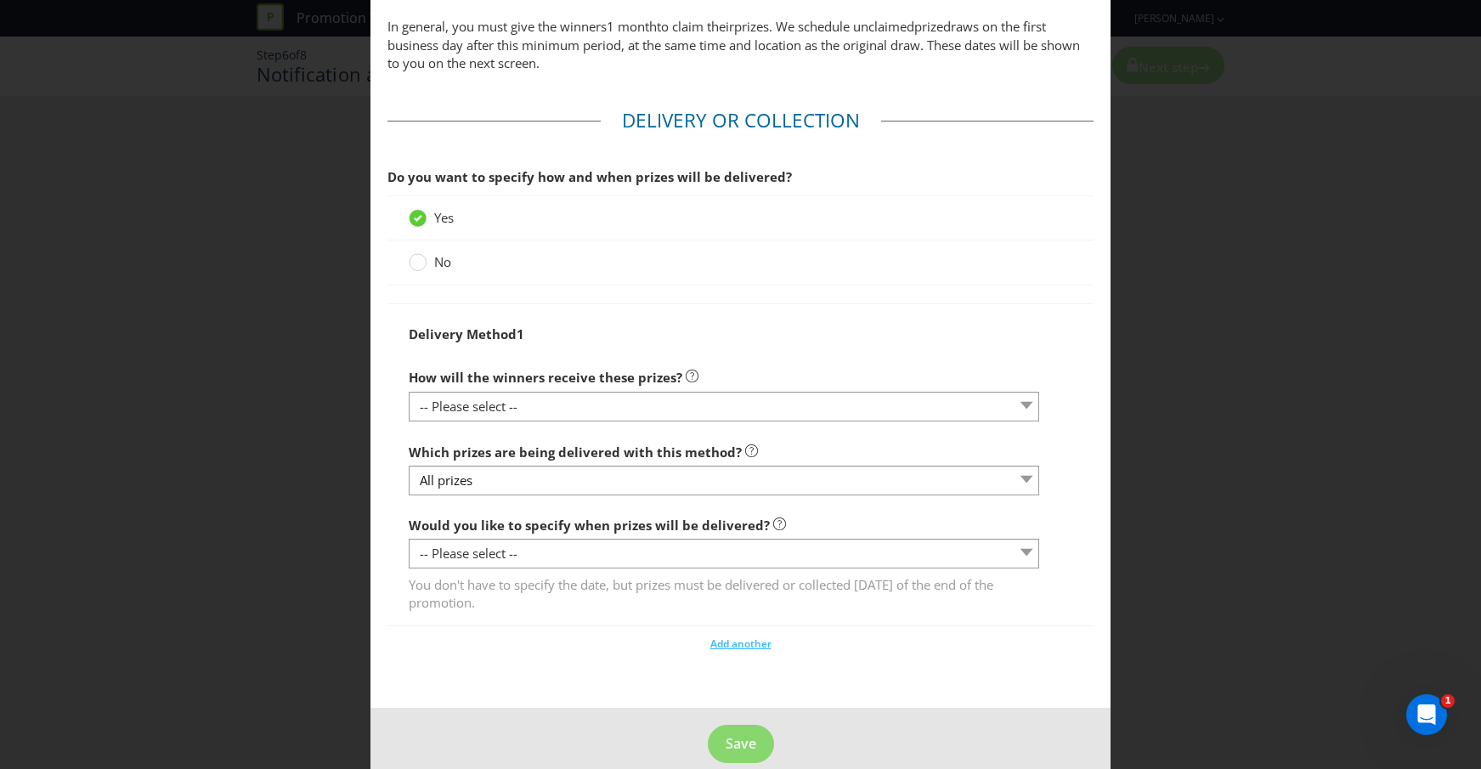
scroll to position [992, 0]
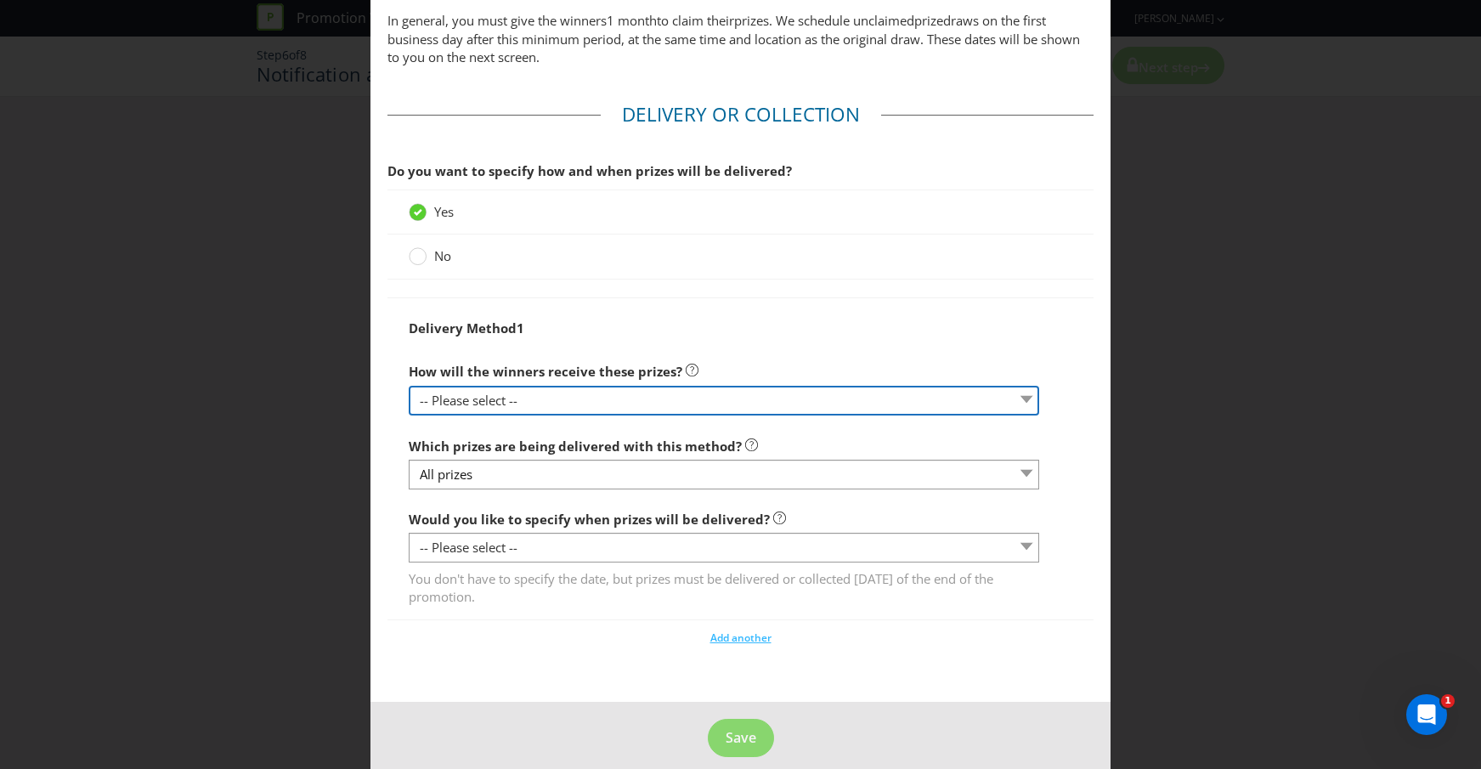
click at [566, 389] on select "-- Please select -- Delivered by mail Delivered by email Delivered in-person Co…" at bounding box center [724, 401] width 630 height 30
select select "MAIL"
click at [409, 386] on select "-- Please select -- Delivered by mail Delivered by email Delivered in-person Co…" at bounding box center [724, 401] width 630 height 30
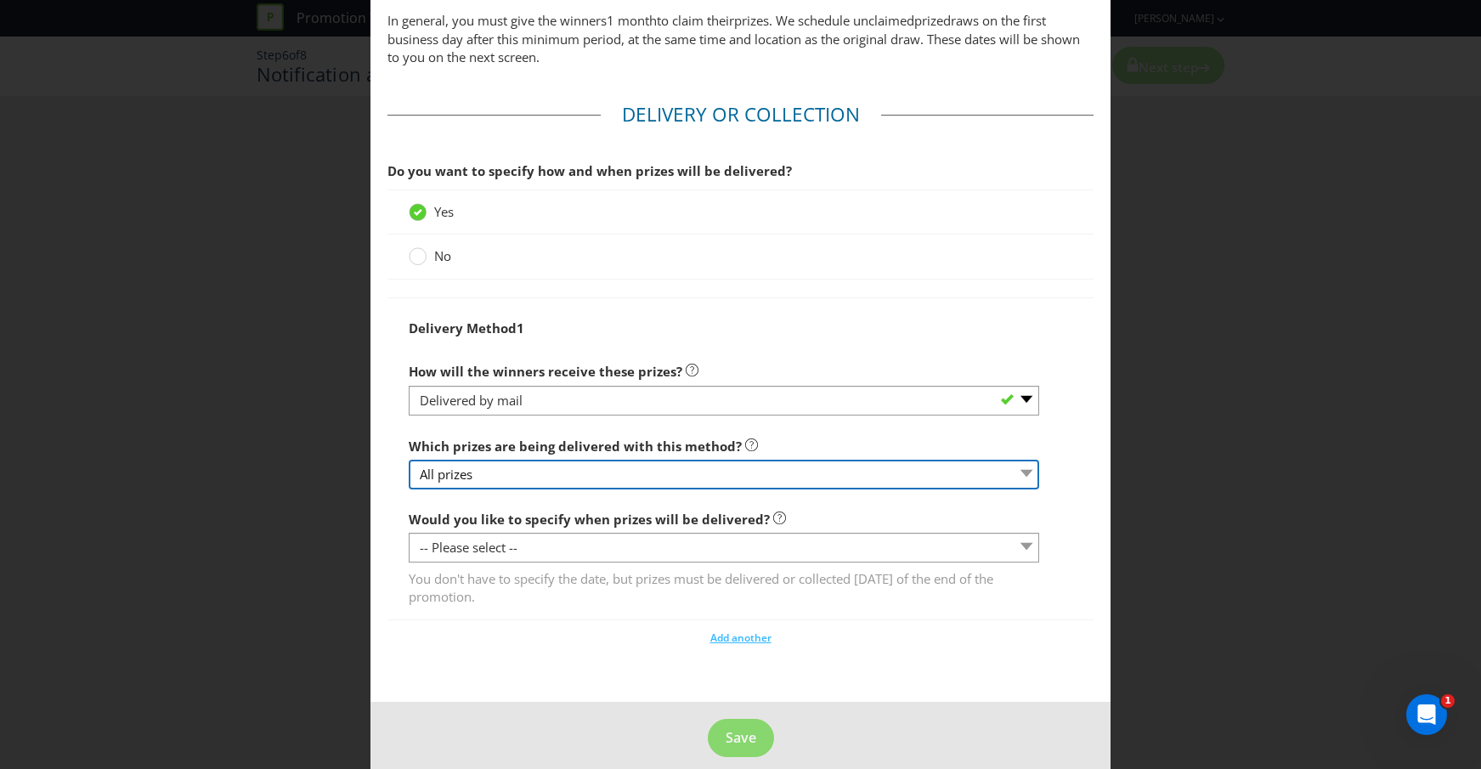
click at [533, 460] on select "All prizes" at bounding box center [724, 475] width 630 height 30
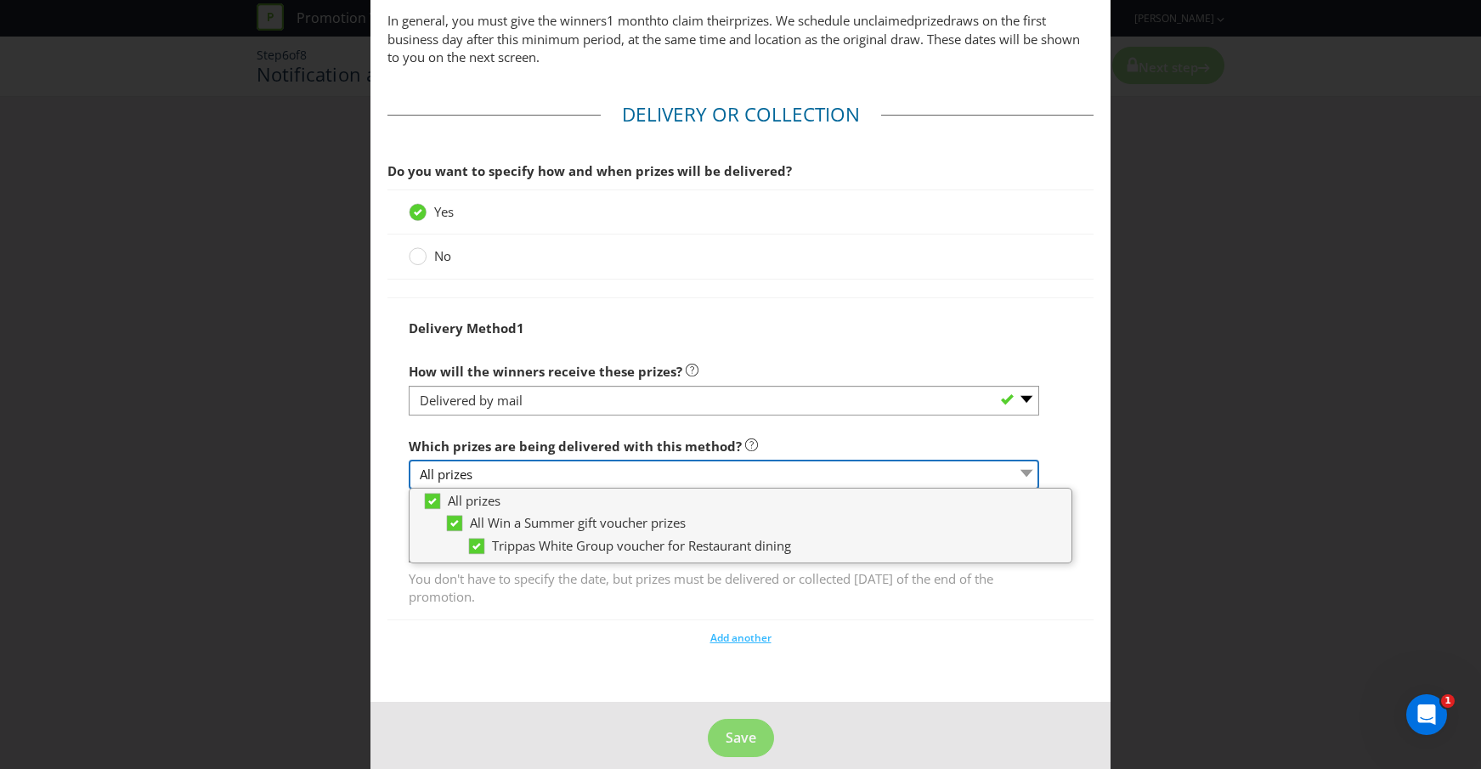
click at [533, 460] on select "All prizes" at bounding box center [724, 475] width 630 height 30
click at [367, 489] on div "Notification and Delivery Based on your previous answers, you are not required …" at bounding box center [740, 384] width 1481 height 769
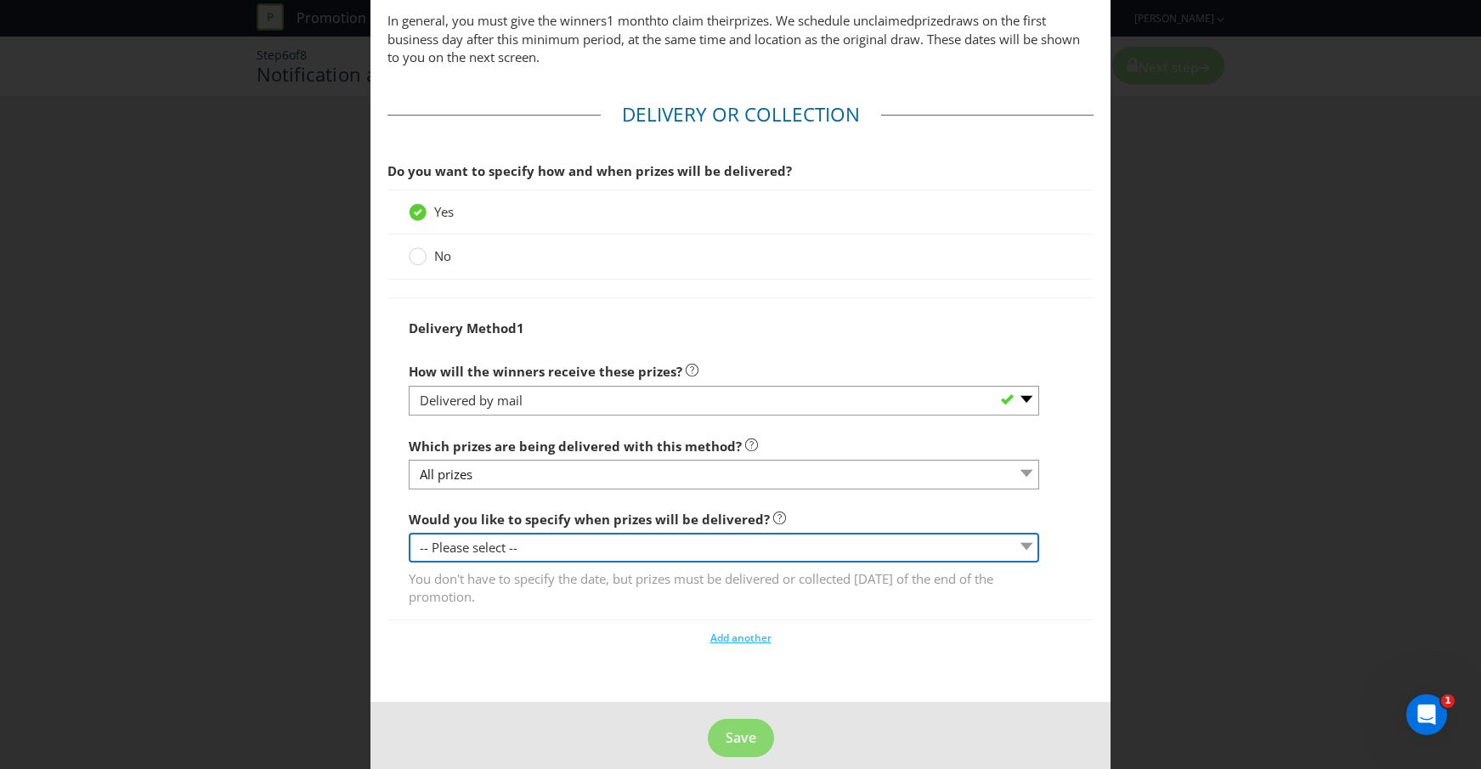
click at [613, 533] on select "-- Please select -- Yes, specific date (please specify) Yes, within a certain p…" at bounding box center [724, 548] width 630 height 30
select select "YES_PERIOD"
click at [409, 533] on select "-- Please select -- Yes, specific date (please specify) Yes, within a certain p…" at bounding box center [724, 548] width 630 height 30
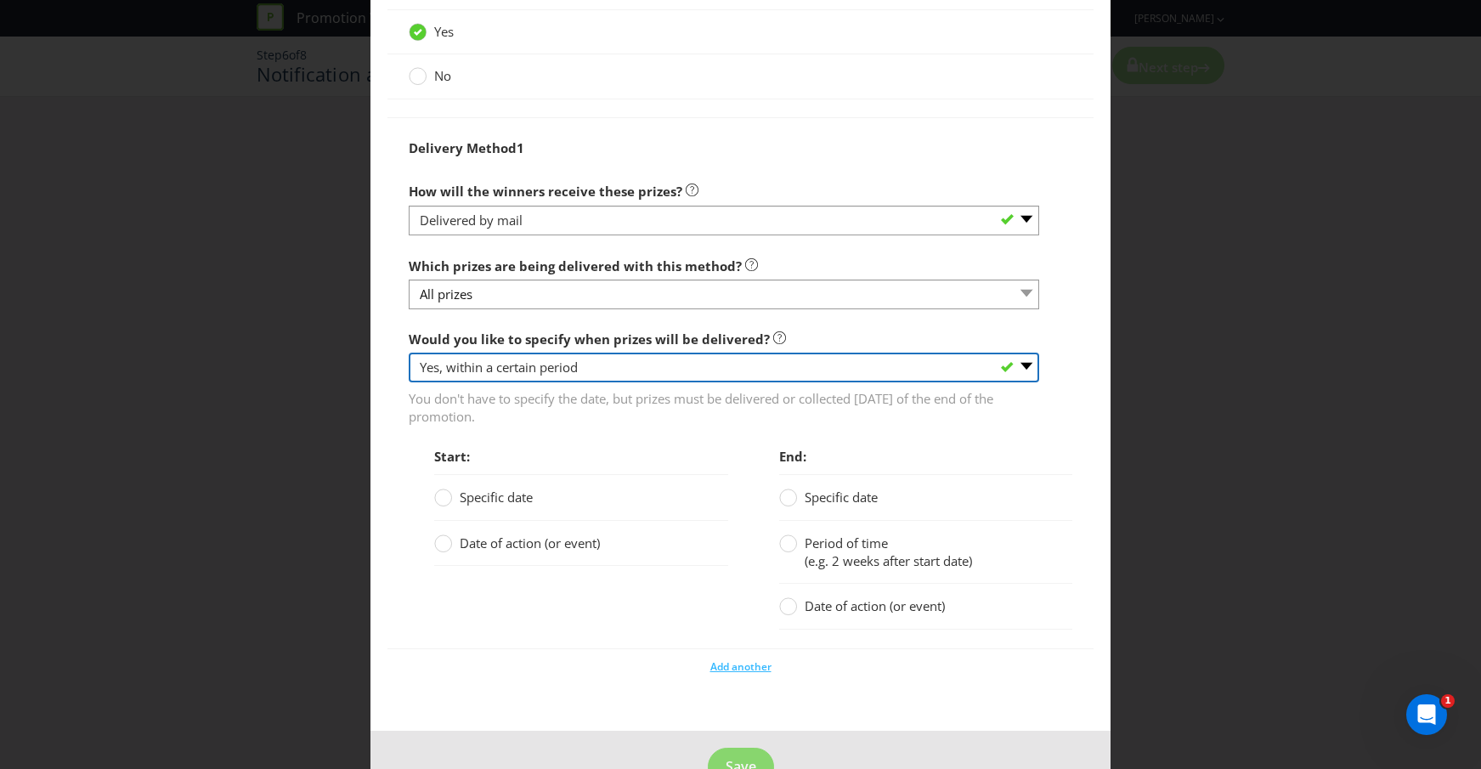
scroll to position [1201, 0]
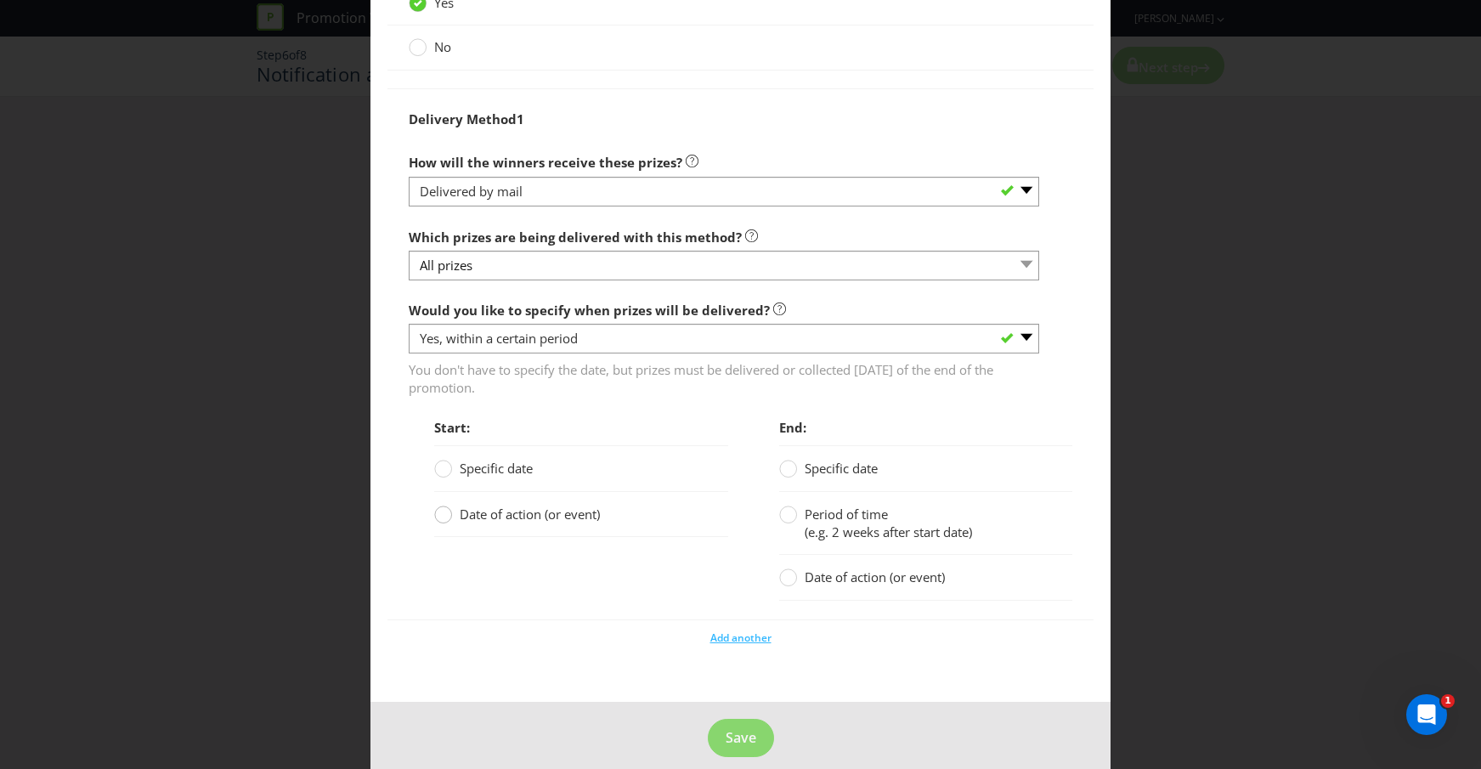
click at [450, 506] on circle at bounding box center [443, 514] width 17 height 17
click at [0, 0] on input "Date of action (or event)" at bounding box center [0, 0] width 0 height 0
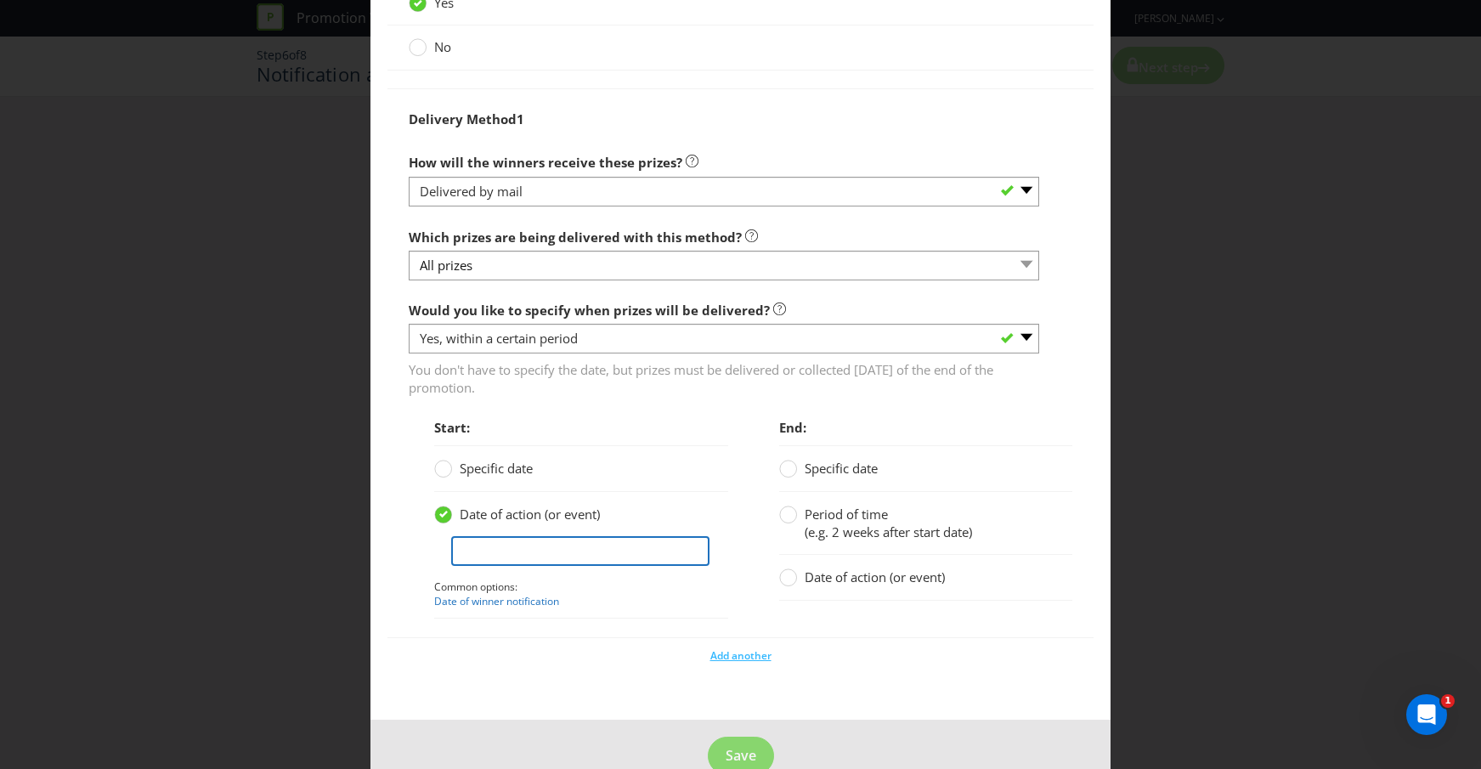
click at [545, 544] on input "text" at bounding box center [580, 551] width 259 height 30
type input "Standard Aus Post delivery times"
click at [652, 653] on fieldset "Delivery or Collection Do you want to specify how and when prizes will be deliv…" at bounding box center [740, 287] width 707 height 784
click at [746, 749] on span "Save" at bounding box center [741, 758] width 31 height 19
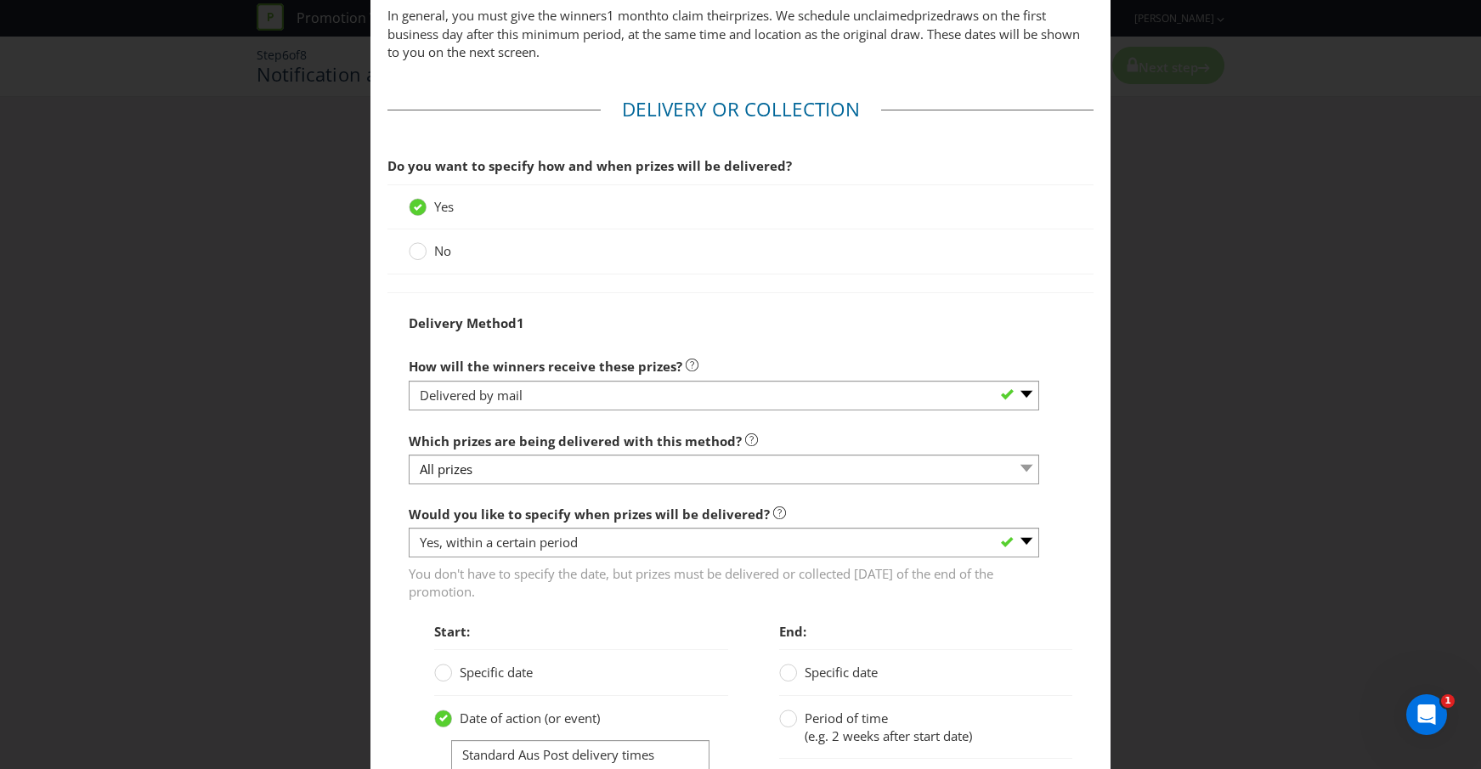
scroll to position [1219, 0]
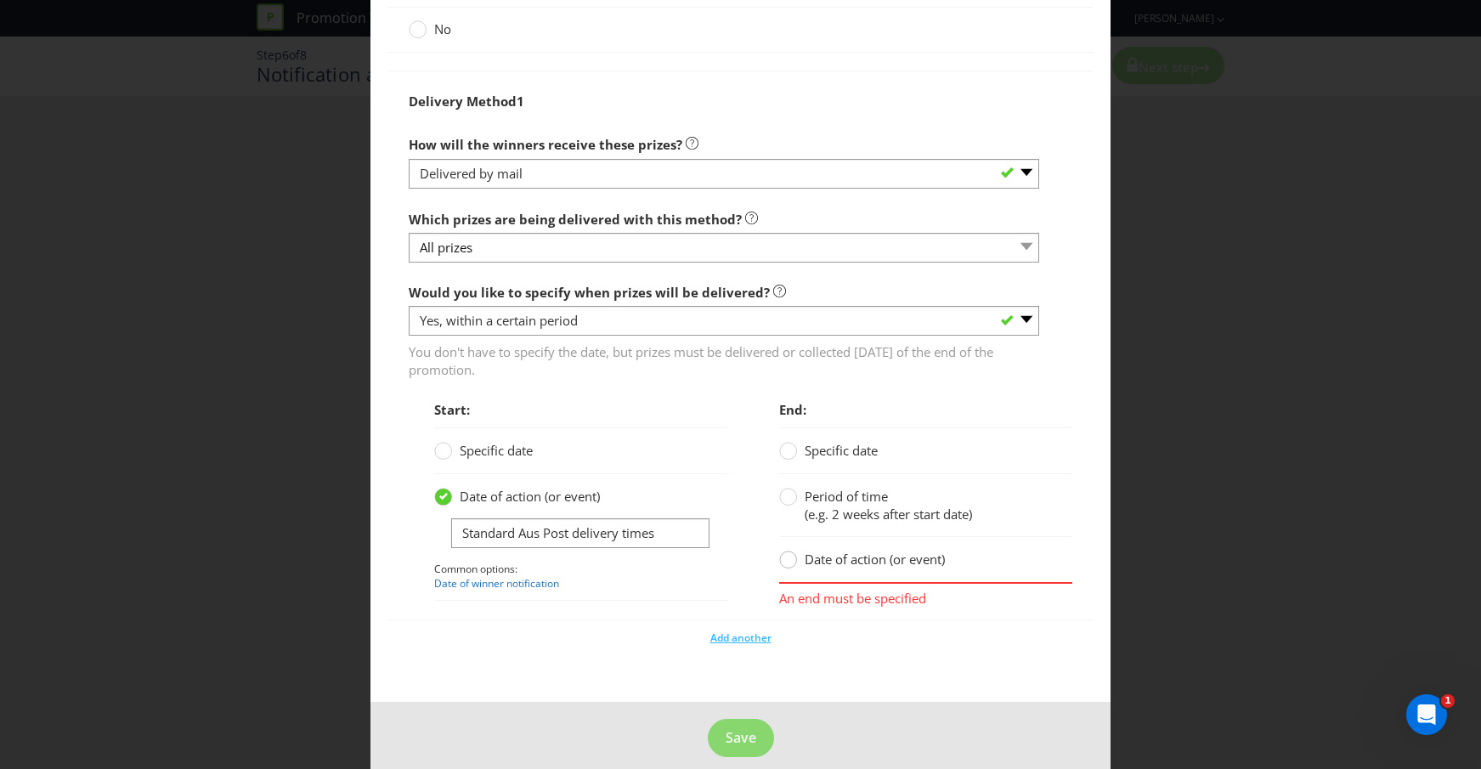
click at [788, 551] on circle at bounding box center [787, 559] width 17 height 17
click at [0, 0] on input "Date of action (or event)" at bounding box center [0, 0] width 0 height 0
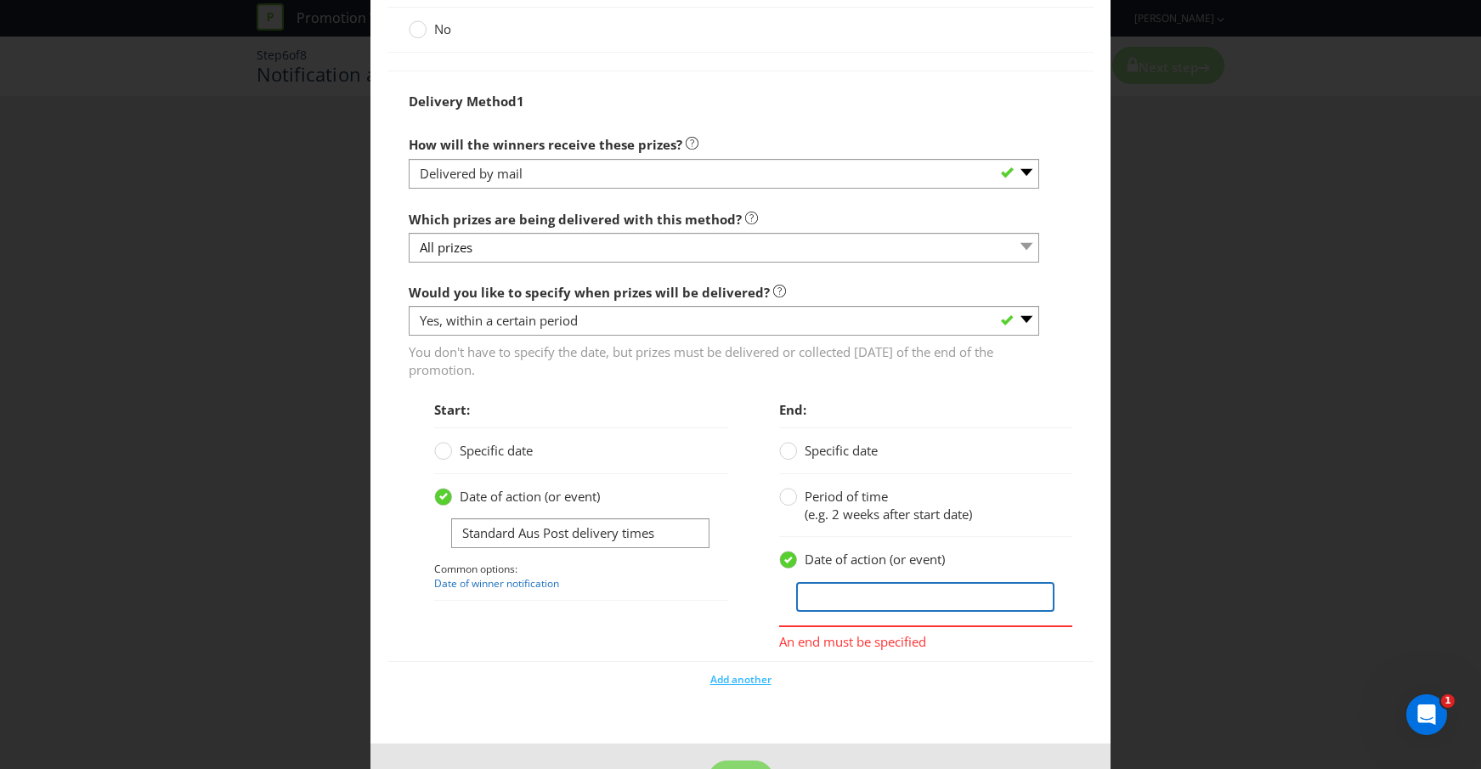
click at [820, 582] on input "text" at bounding box center [925, 597] width 259 height 30
type input "Standard Aus Post delivery times"
click at [883, 658] on fieldset "Delivery or Collection Do you want to specify how and when prizes will be deliv…" at bounding box center [740, 288] width 707 height 826
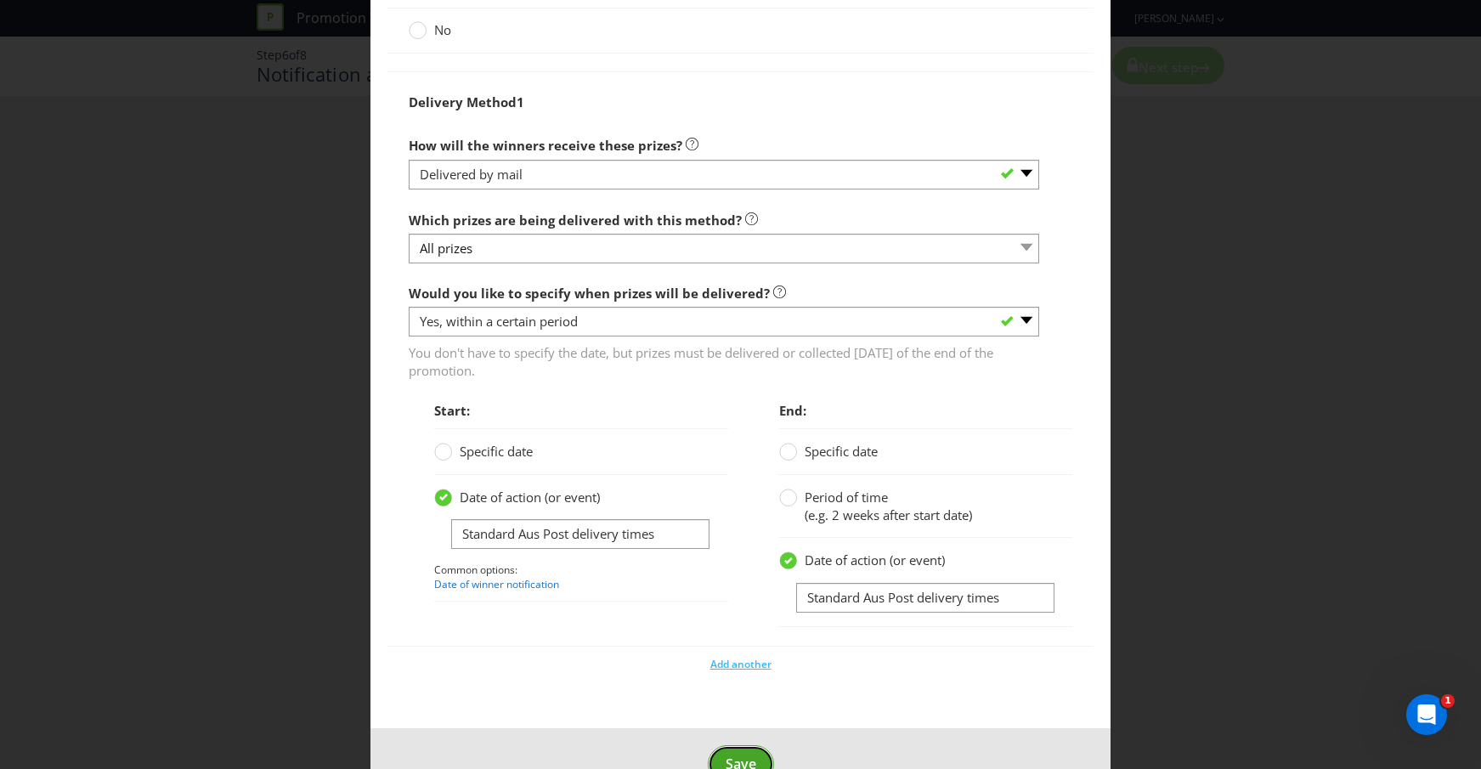
click at [736, 745] on button "Save" at bounding box center [741, 764] width 66 height 38
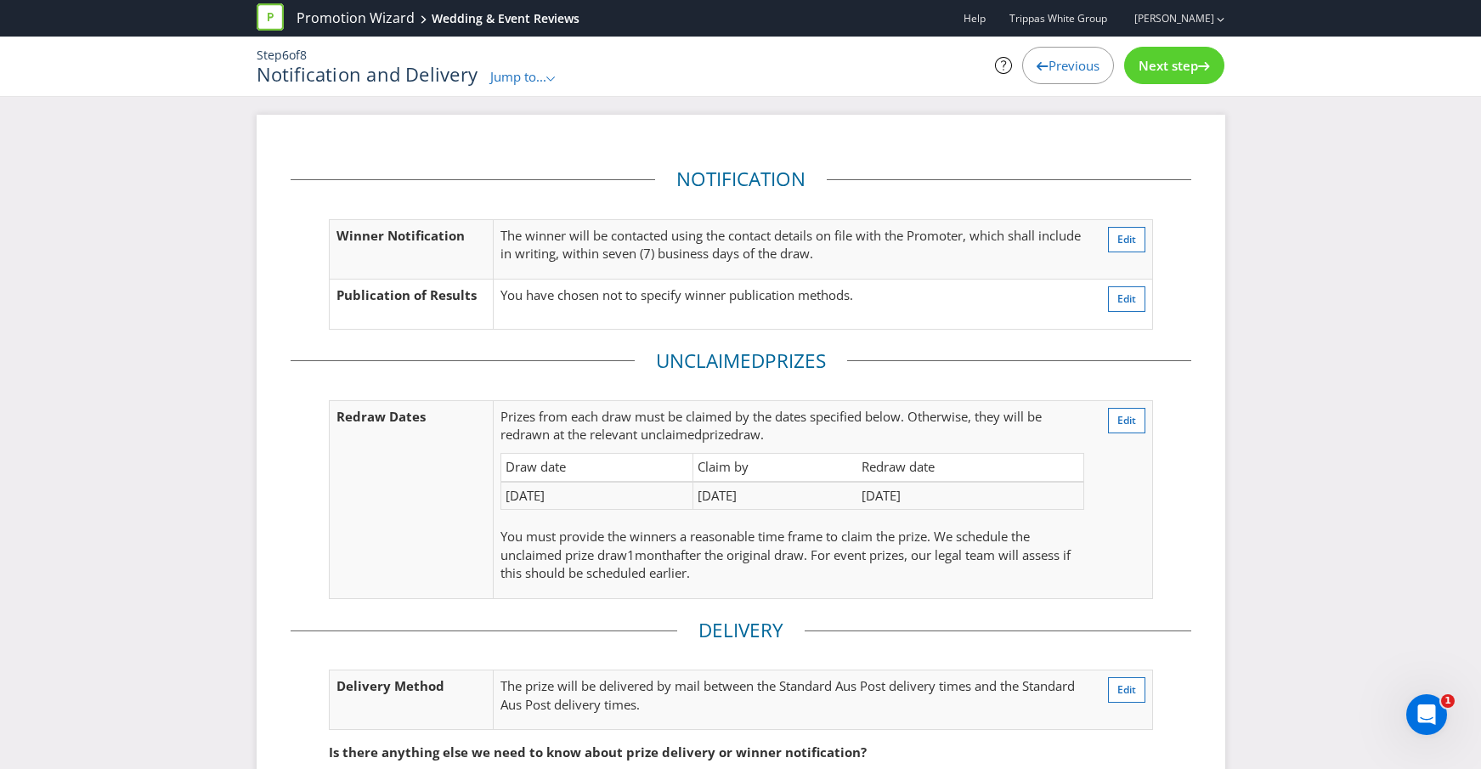
click at [1161, 63] on span "Next step" at bounding box center [1168, 65] width 59 height 17
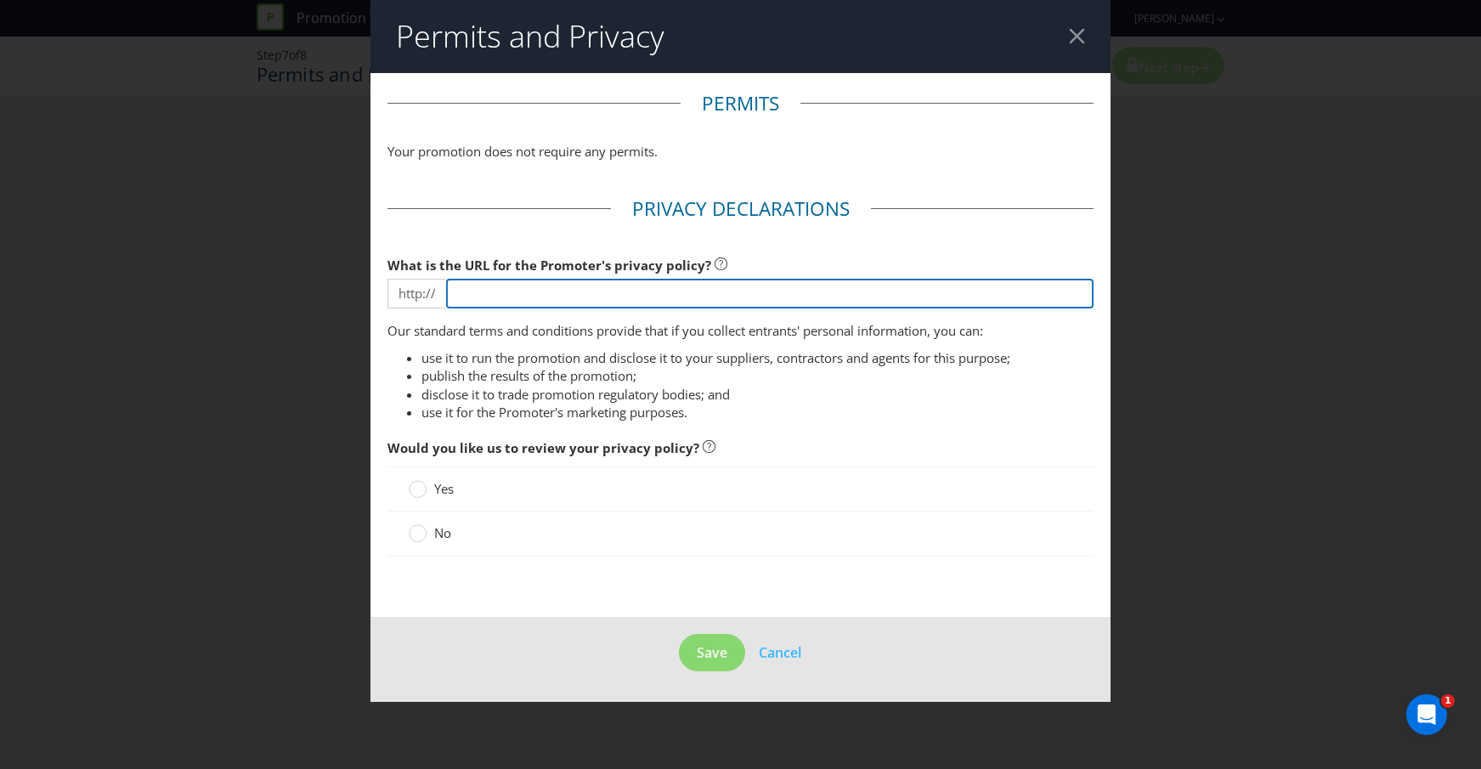
click at [557, 295] on input "text" at bounding box center [770, 294] width 648 height 30
paste input "[URL][DOMAIN_NAME]"
drag, startPoint x: 501, startPoint y: 291, endPoint x: 421, endPoint y: 285, distance: 80.1
click at [421, 285] on div "http:// [URL][DOMAIN_NAME]" at bounding box center [740, 294] width 707 height 30
type input "[DOMAIN_NAME][URL]"
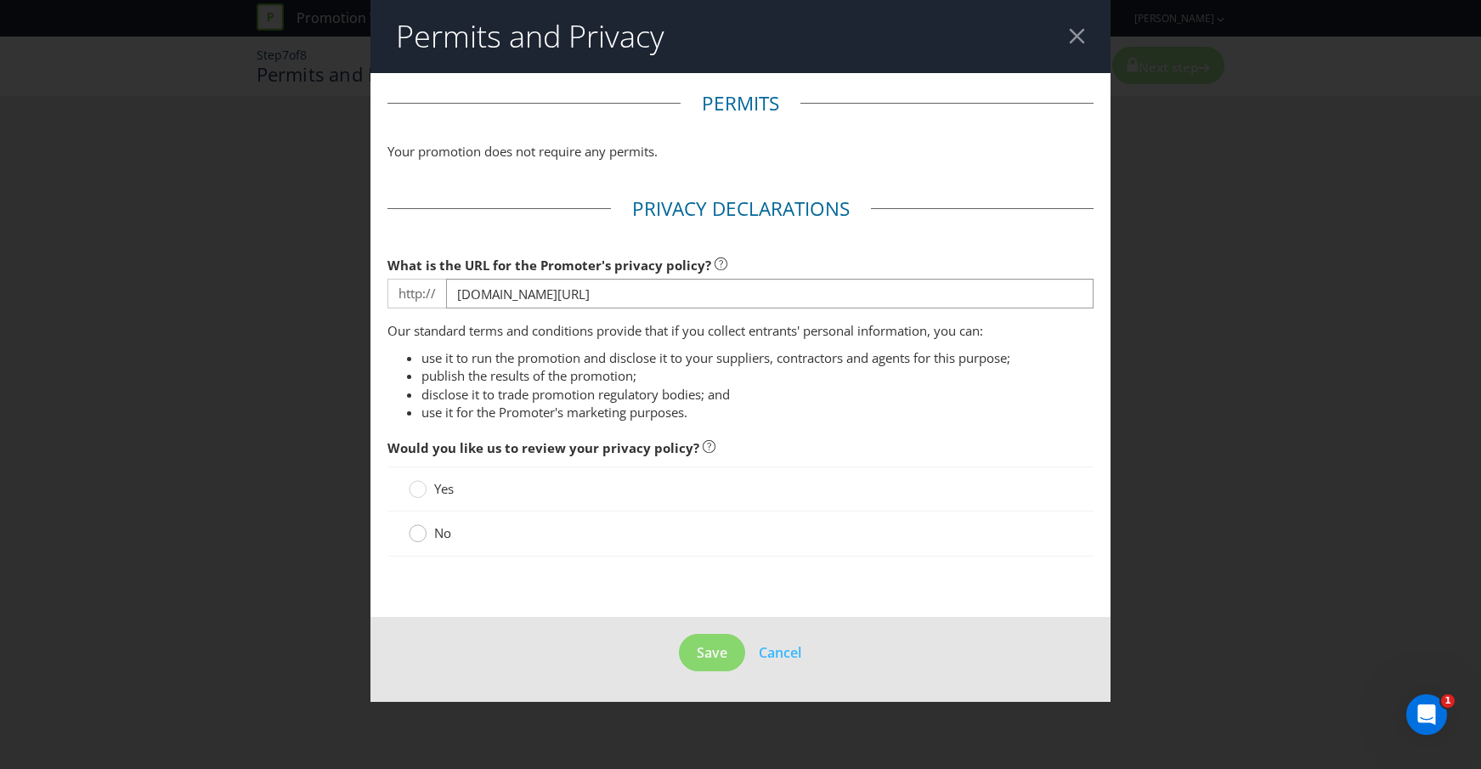
click at [421, 529] on div at bounding box center [418, 527] width 8 height 8
click at [0, 0] on input "No" at bounding box center [0, 0] width 0 height 0
click at [724, 643] on span "Save" at bounding box center [712, 652] width 31 height 19
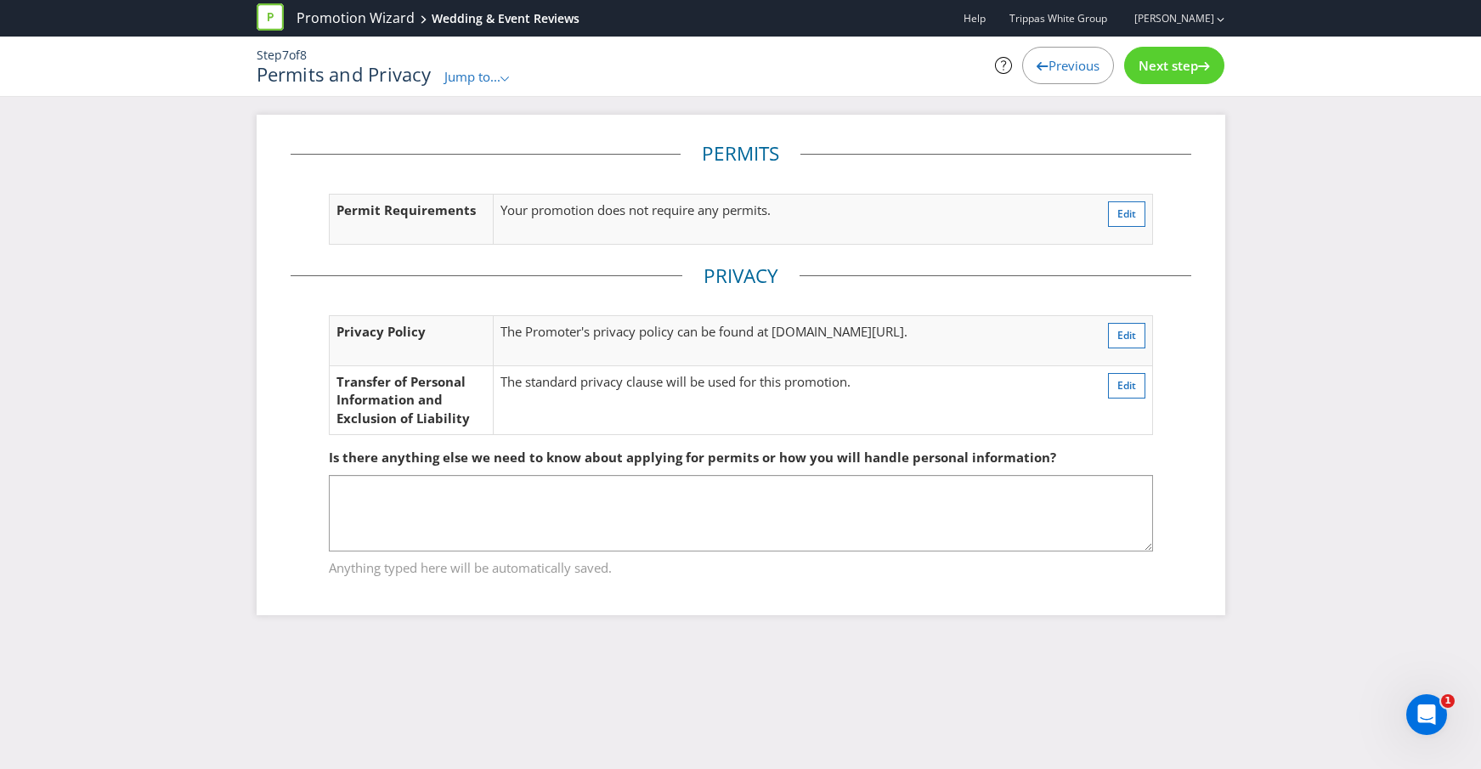
click at [1147, 66] on span "Next step" at bounding box center [1168, 65] width 59 height 17
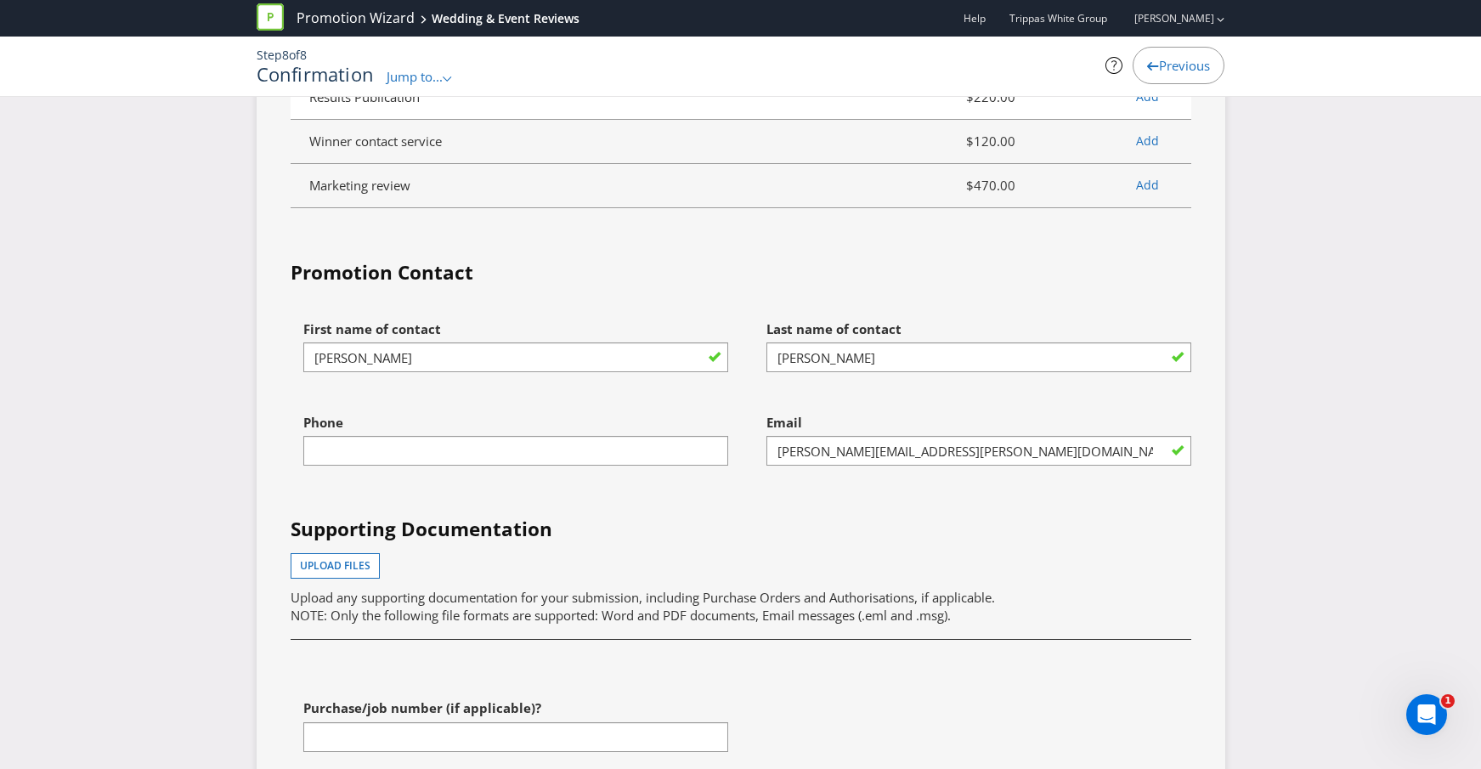
scroll to position [4440, 0]
